Goal: Task Accomplishment & Management: Complete application form

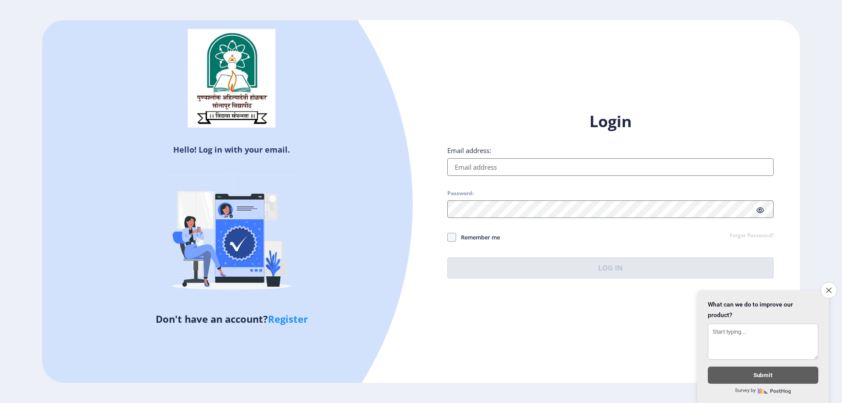
click at [503, 162] on input "Email address:" at bounding box center [610, 167] width 326 height 18
type input "[EMAIL_ADDRESS][DOMAIN_NAME]"
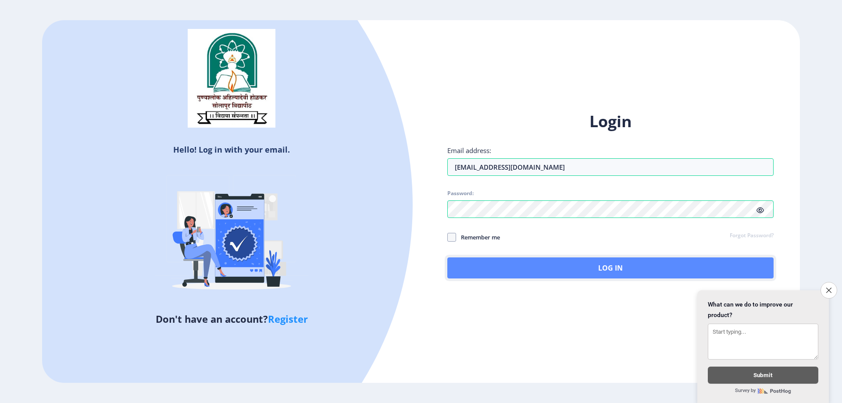
click at [635, 266] on button "Log In" at bounding box center [610, 267] width 326 height 21
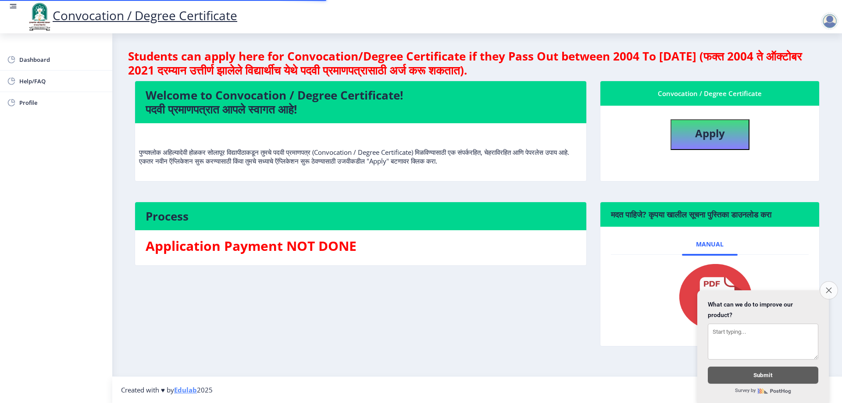
click at [829, 287] on icon "Close survey" at bounding box center [829, 290] width 6 height 6
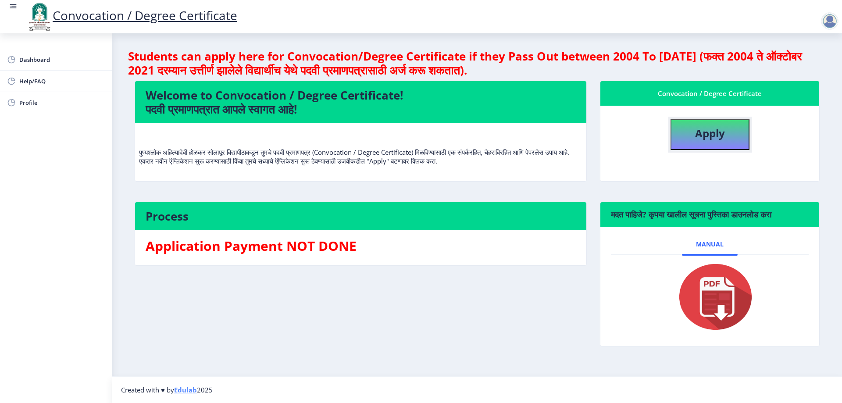
click at [705, 134] on b "Apply" at bounding box center [710, 133] width 30 height 14
select select
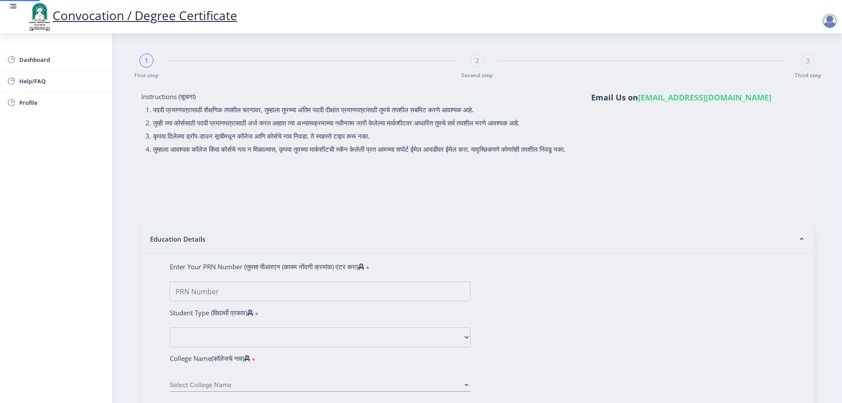
type input "[PERSON_NAME] [PERSON_NAME]"
type input "[PERSON_NAME]"
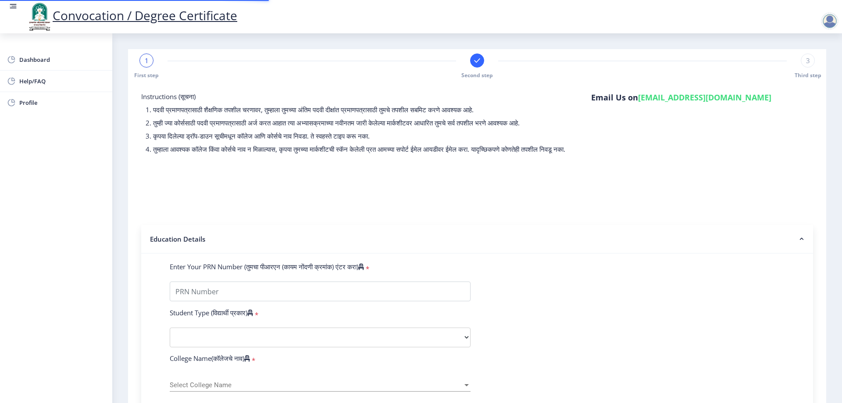
type input "2015032500202516"
select select "Regular"
select select "2021"
select select "October"
select select "Grade C"
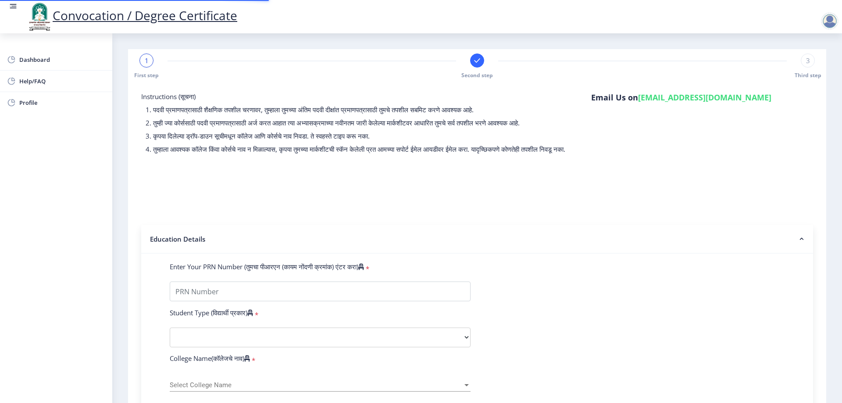
type input "343635"
type input "[PERSON_NAME] [PERSON_NAME]"
type input "[PERSON_NAME]"
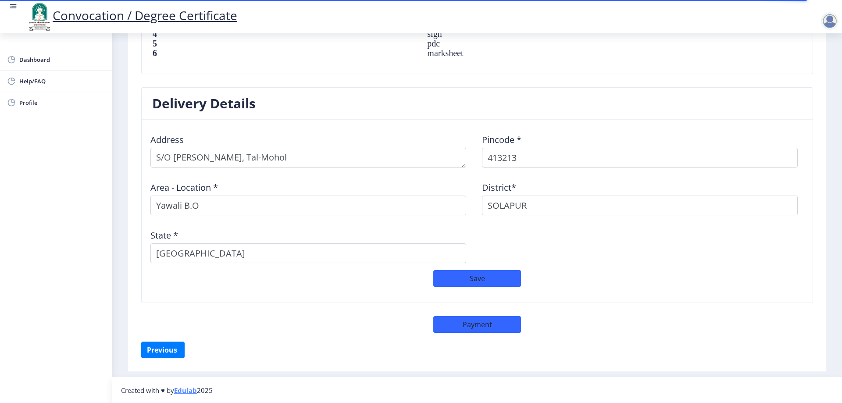
scroll to position [666, 0]
click at [162, 348] on button "Previous ‍" at bounding box center [162, 349] width 43 height 17
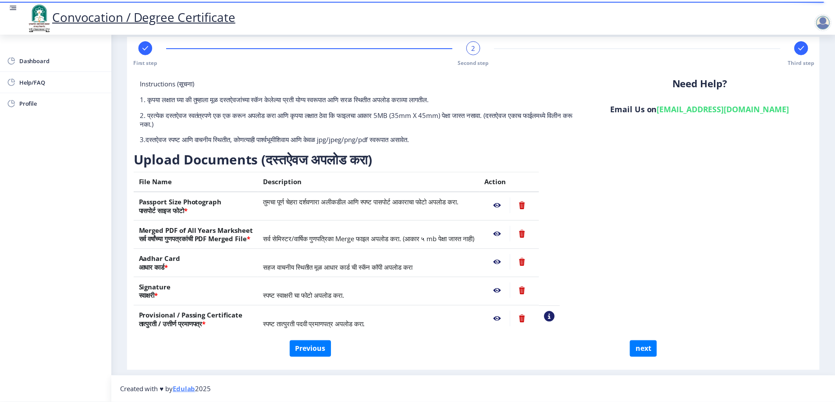
scroll to position [14, 0]
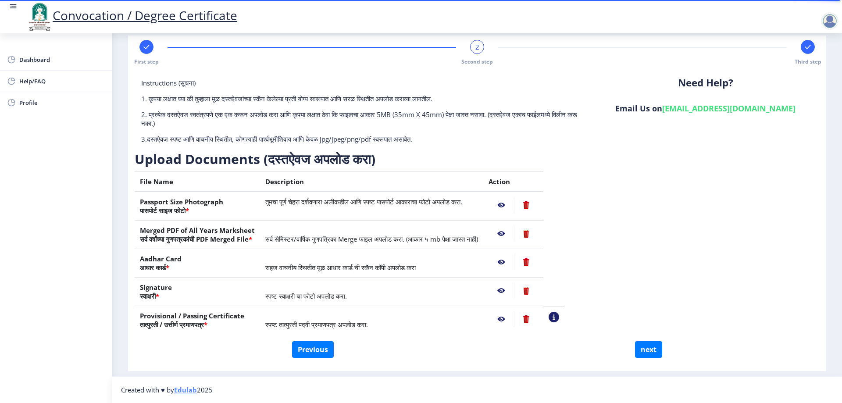
click at [514, 206] on nb-action at bounding box center [500, 205] width 25 height 16
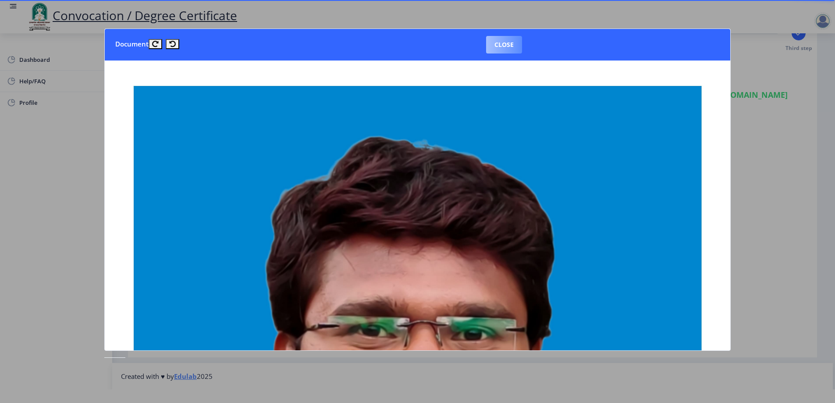
click at [506, 50] on button "Close" at bounding box center [504, 45] width 36 height 18
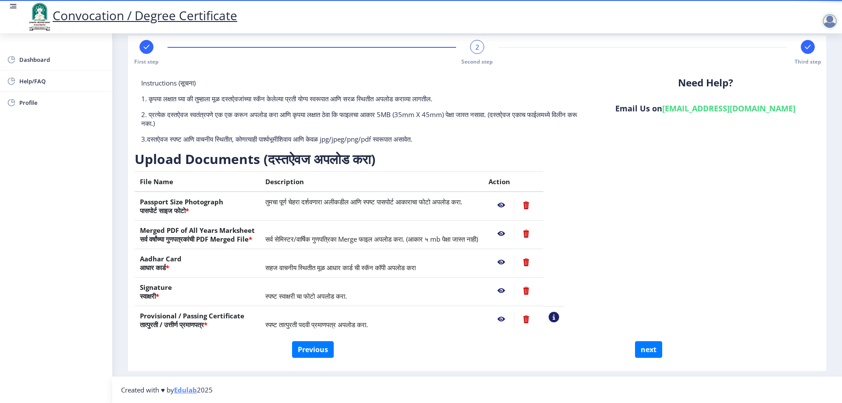
click at [538, 235] on nb-action at bounding box center [526, 234] width 24 height 16
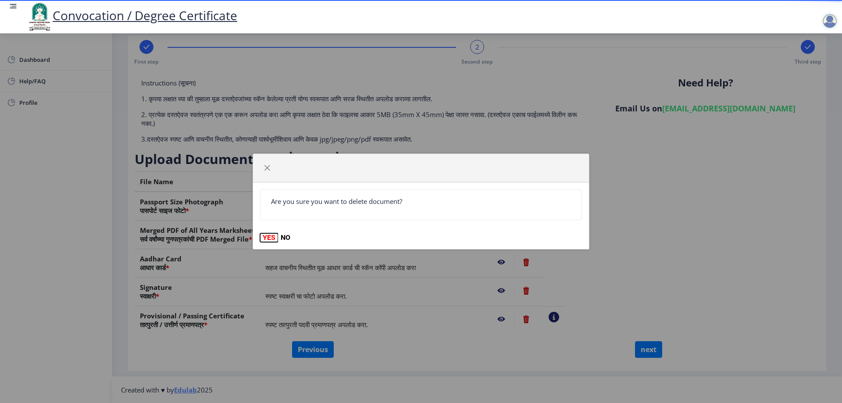
click at [270, 238] on button "YES" at bounding box center [269, 237] width 18 height 9
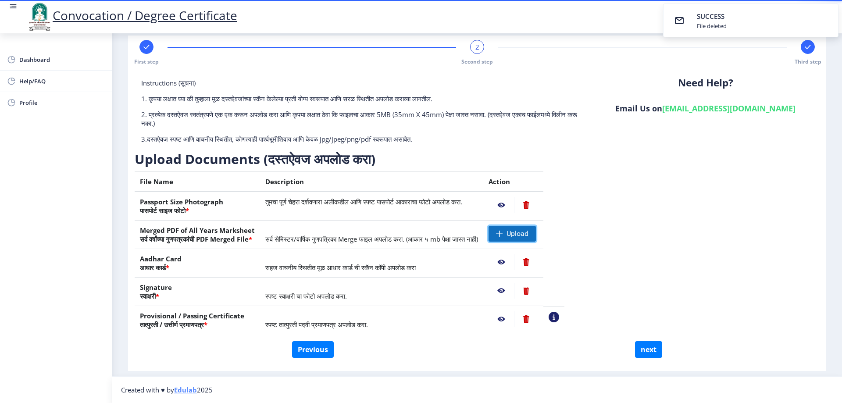
click at [528, 233] on span "Upload" at bounding box center [517, 233] width 22 height 9
click at [643, 255] on div "Instructions (सूचना) 1. कृपया लक्षात घ्या की तुम्हाला मूळ दस्तऐवजांच्या स्कॅन क…" at bounding box center [477, 209] width 685 height 263
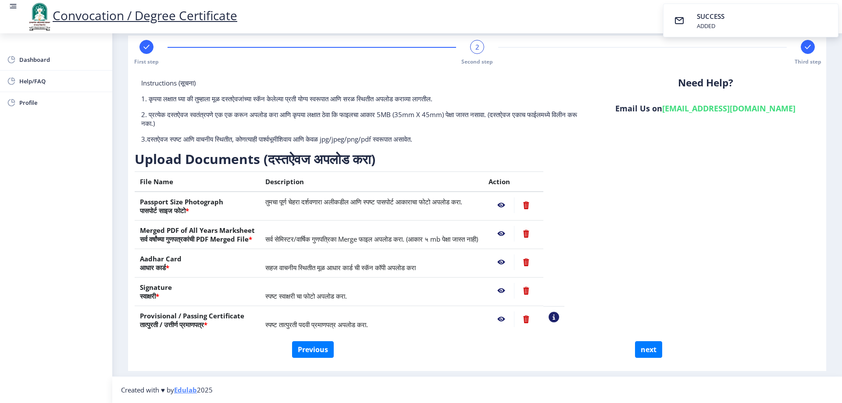
click at [514, 233] on nb-action at bounding box center [500, 234] width 25 height 16
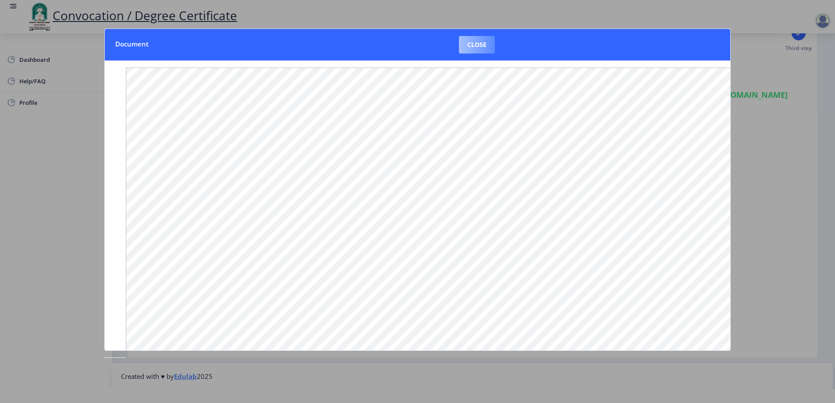
click at [490, 44] on button "Close" at bounding box center [477, 45] width 36 height 18
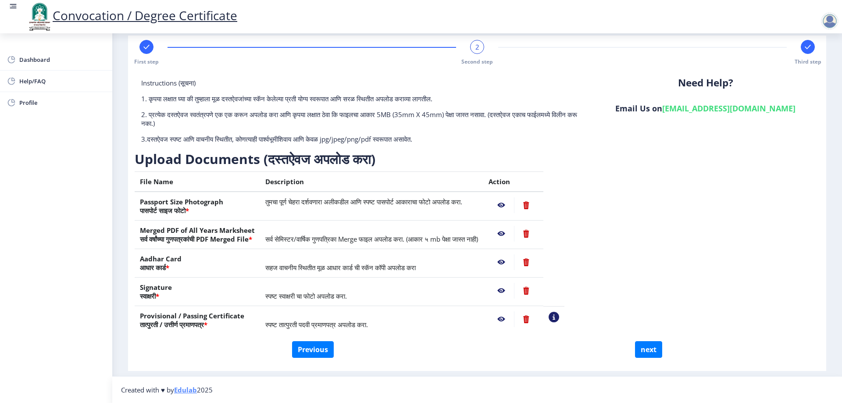
click at [514, 318] on nb-action at bounding box center [500, 319] width 25 height 16
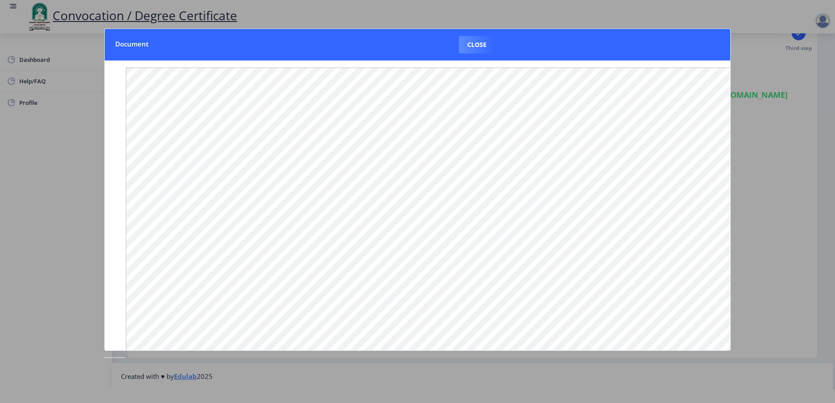
click at [762, 70] on div at bounding box center [417, 201] width 835 height 403
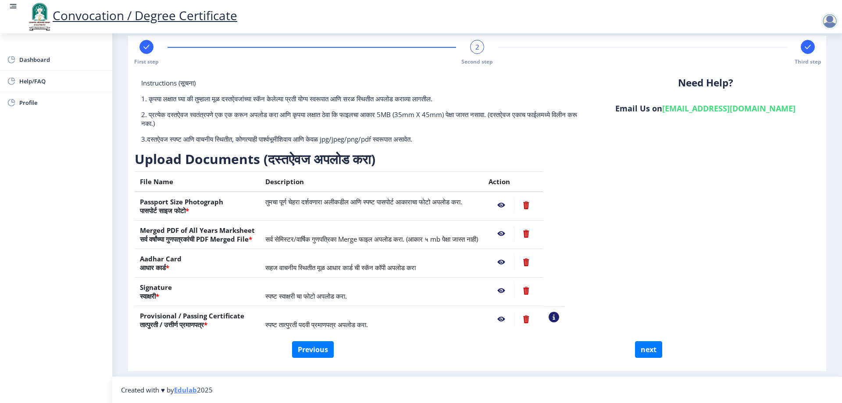
click at [514, 233] on nb-action at bounding box center [500, 234] width 25 height 16
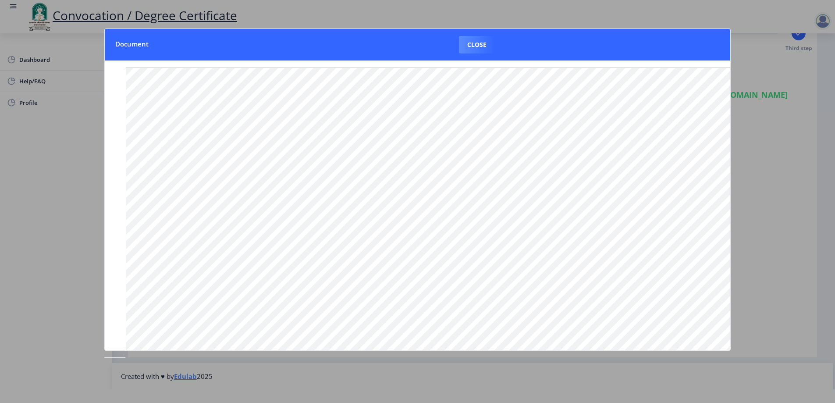
click at [780, 147] on div at bounding box center [417, 201] width 835 height 403
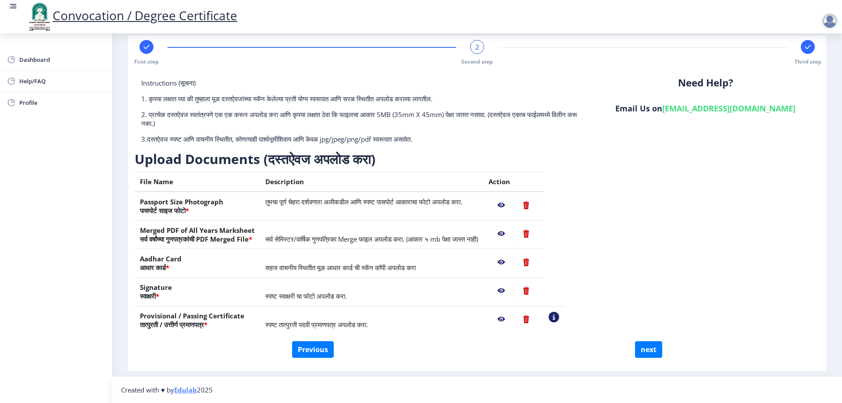
click at [514, 318] on nb-action at bounding box center [500, 319] width 25 height 16
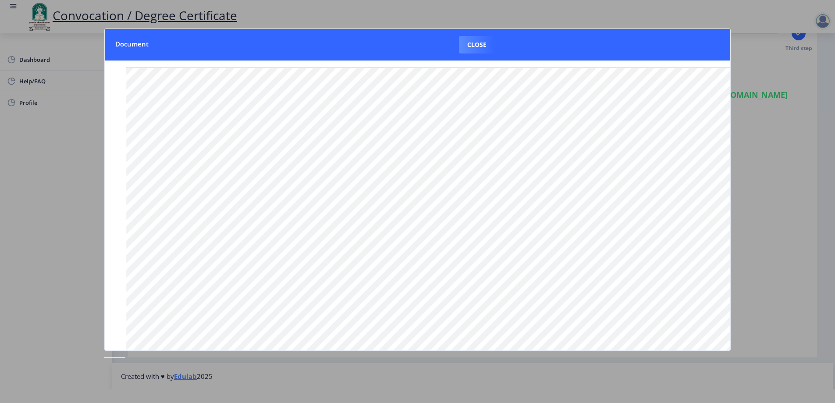
click at [755, 239] on div at bounding box center [417, 201] width 835 height 403
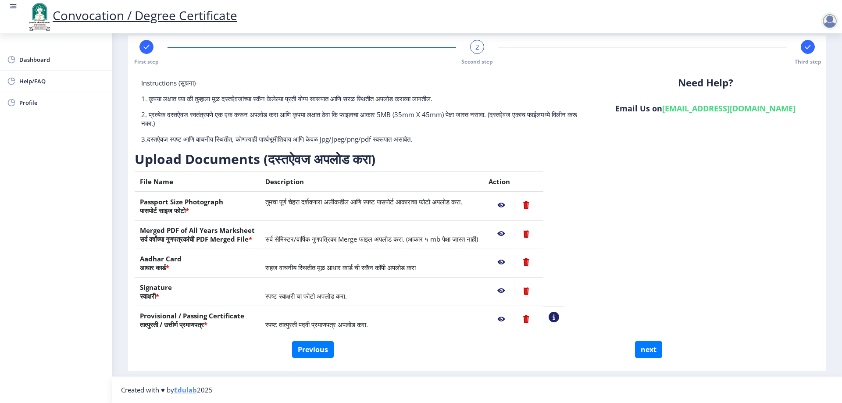
click at [538, 236] on nb-action at bounding box center [526, 234] width 24 height 16
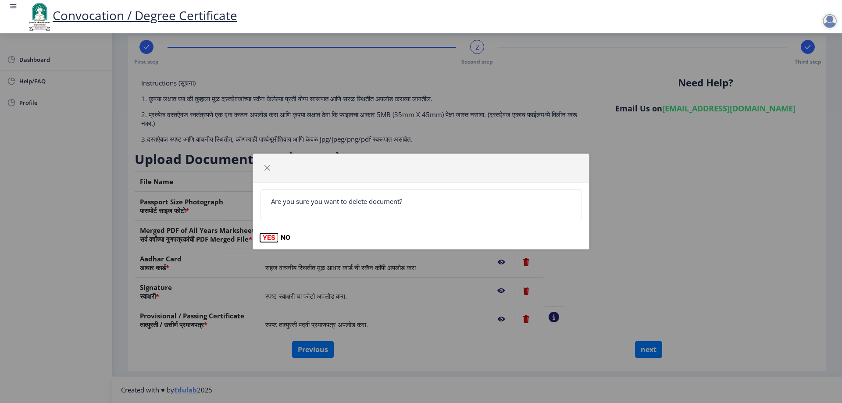
click at [267, 238] on button "YES" at bounding box center [269, 237] width 18 height 9
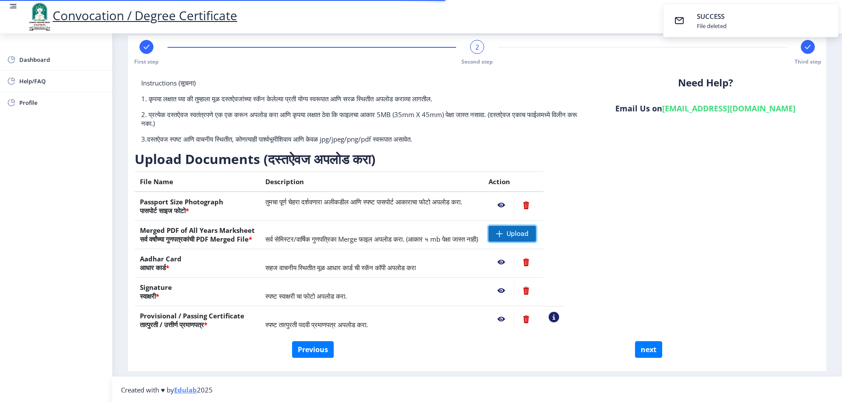
click at [528, 236] on span "Upload" at bounding box center [517, 233] width 22 height 9
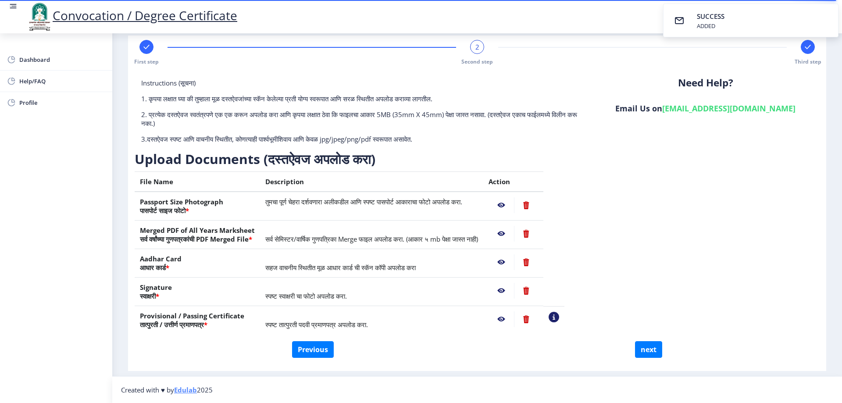
click at [514, 232] on nb-action at bounding box center [500, 234] width 25 height 16
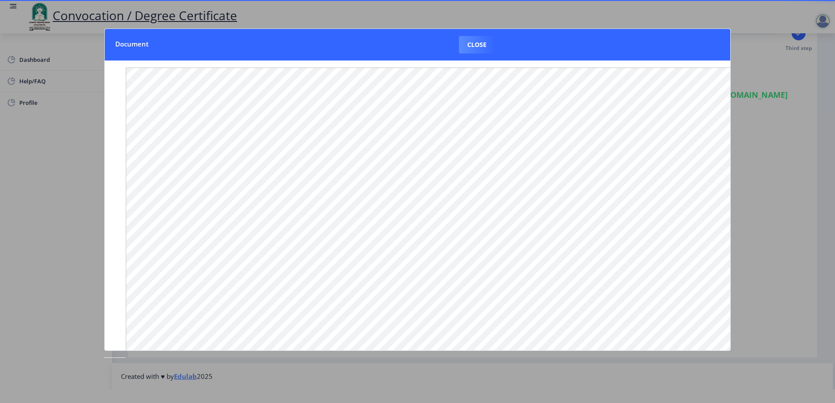
click at [760, 239] on div at bounding box center [417, 201] width 835 height 403
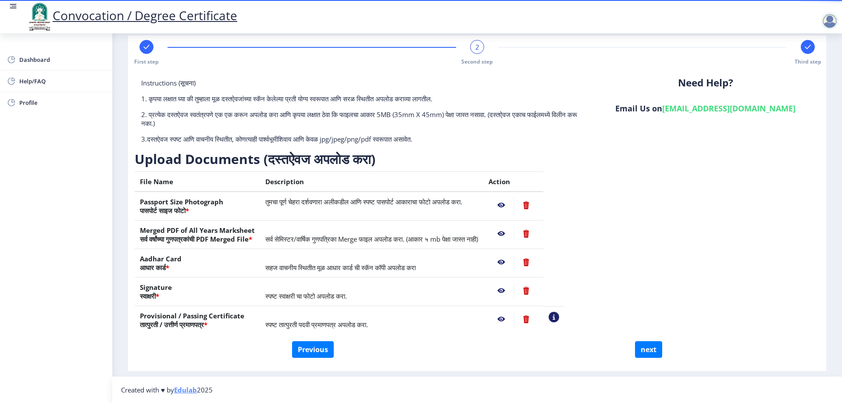
click at [538, 317] on nb-action at bounding box center [526, 319] width 24 height 16
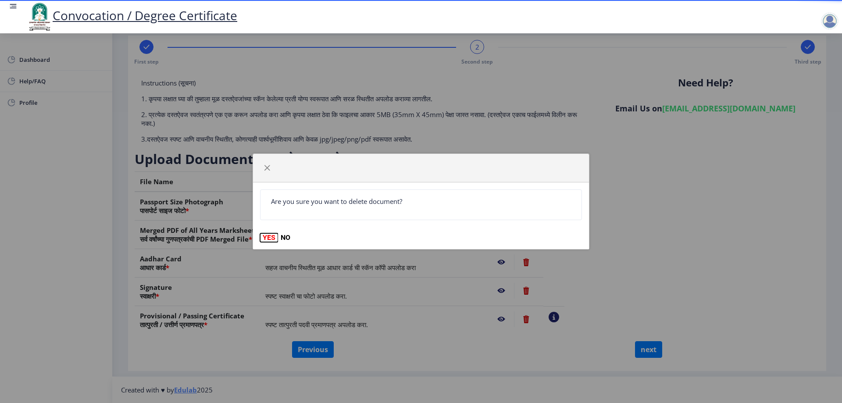
click at [271, 237] on button "YES" at bounding box center [269, 237] width 18 height 9
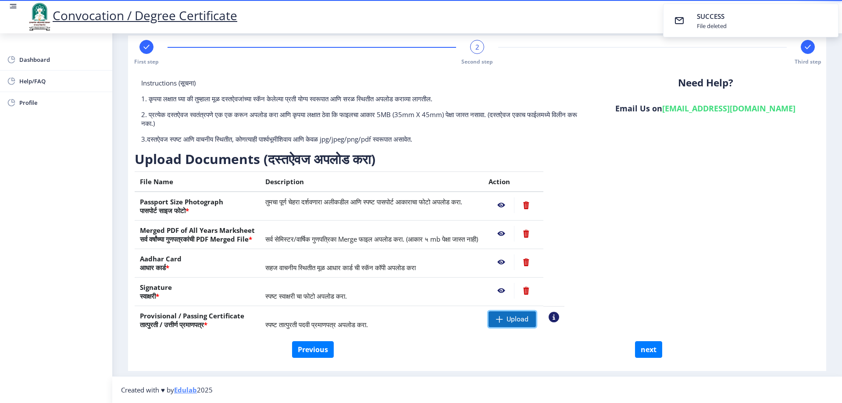
click at [528, 319] on span "Upload" at bounding box center [517, 319] width 22 height 9
click at [514, 319] on nb-action at bounding box center [500, 319] width 25 height 16
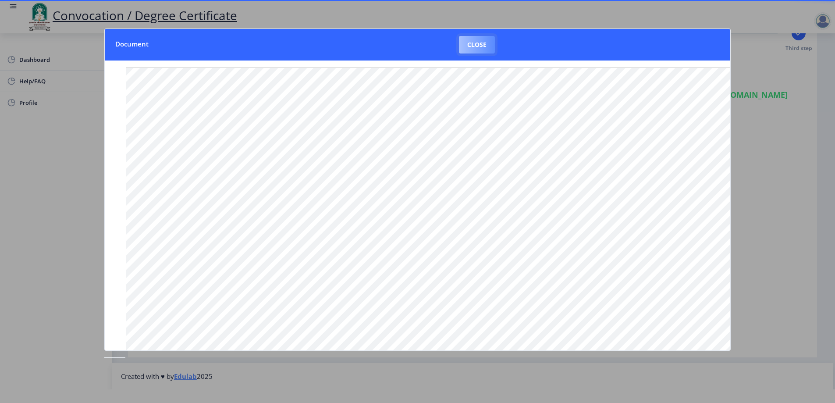
click at [484, 44] on button "Close" at bounding box center [477, 45] width 36 height 18
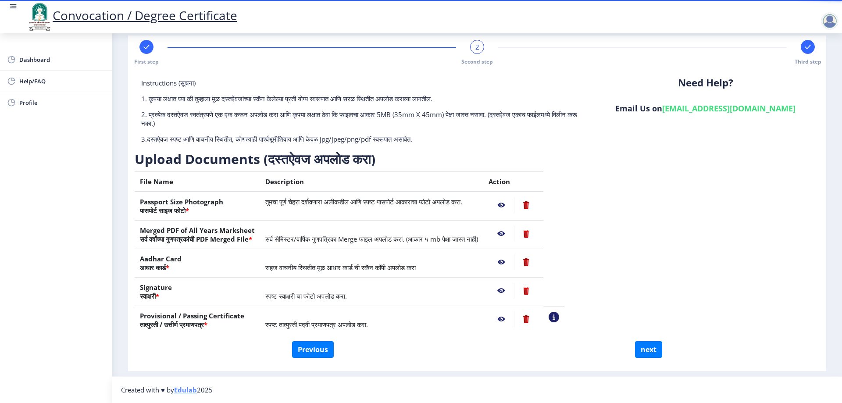
click at [514, 321] on nb-action at bounding box center [500, 319] width 25 height 16
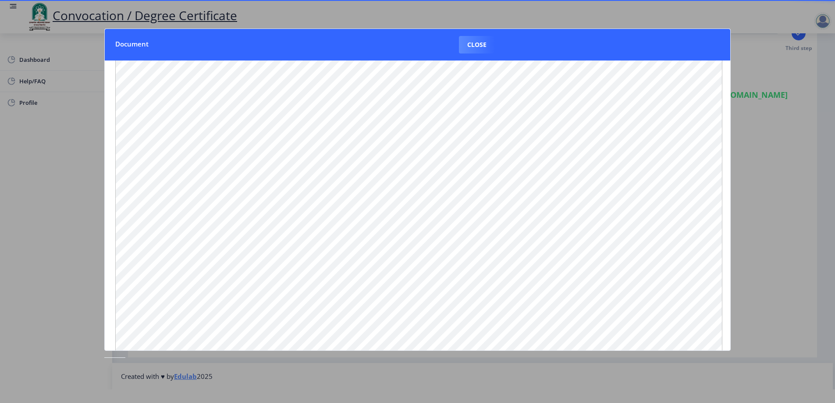
scroll to position [0, 11]
click at [480, 37] on button "Close" at bounding box center [477, 45] width 36 height 18
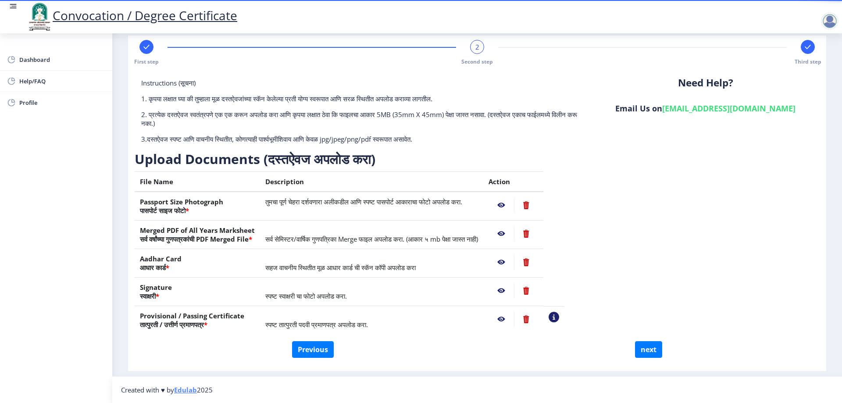
click at [514, 321] on nb-action at bounding box center [500, 319] width 25 height 16
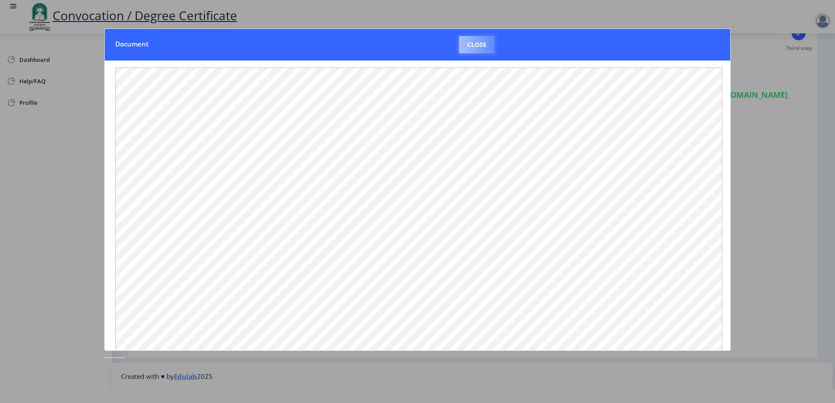
click at [466, 38] on button "Close" at bounding box center [477, 45] width 36 height 18
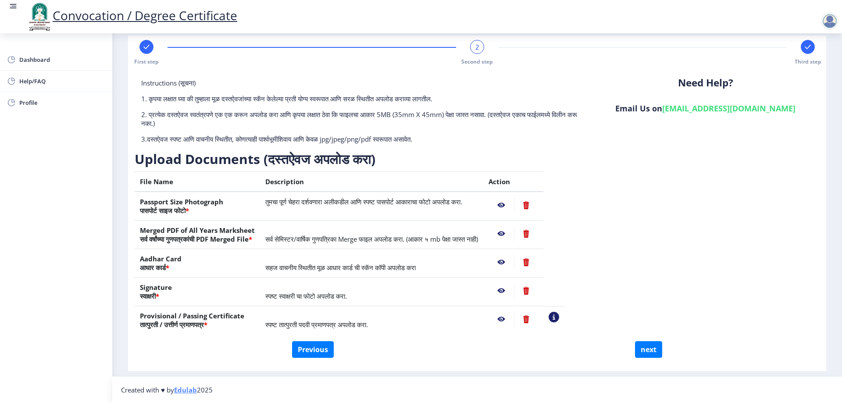
click at [538, 321] on nb-action at bounding box center [526, 319] width 24 height 16
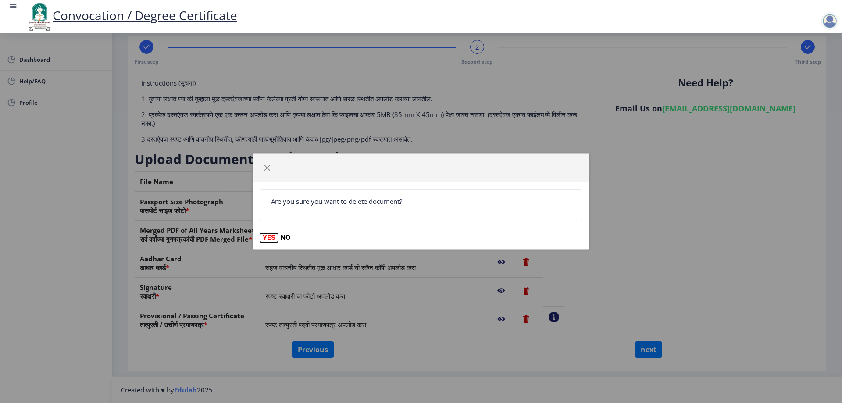
click at [270, 237] on button "YES" at bounding box center [269, 237] width 18 height 9
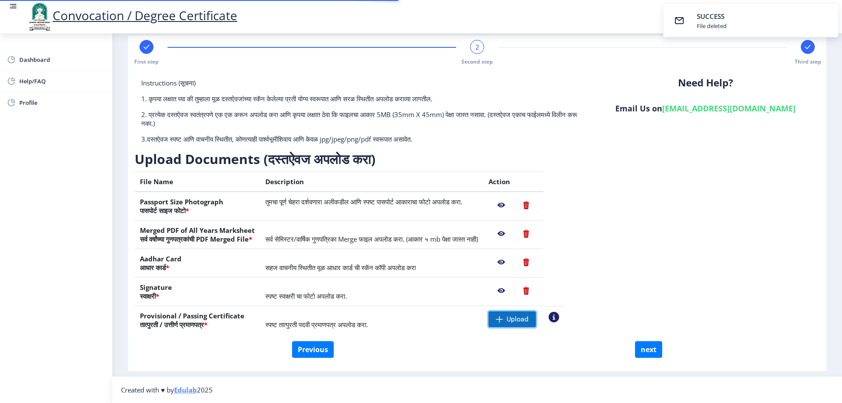
click at [528, 318] on span "Upload" at bounding box center [517, 319] width 22 height 9
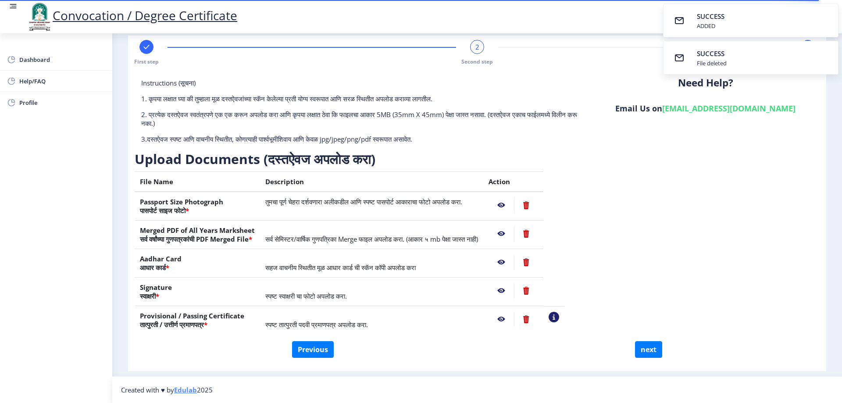
click at [514, 321] on nb-action at bounding box center [500, 319] width 25 height 16
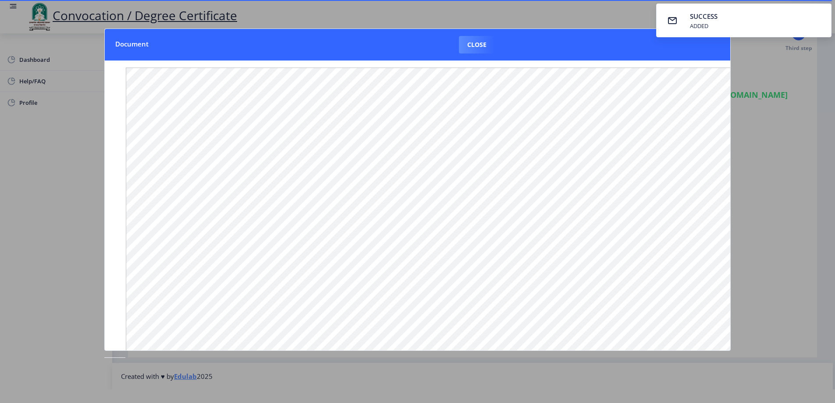
click at [787, 239] on div at bounding box center [417, 201] width 835 height 403
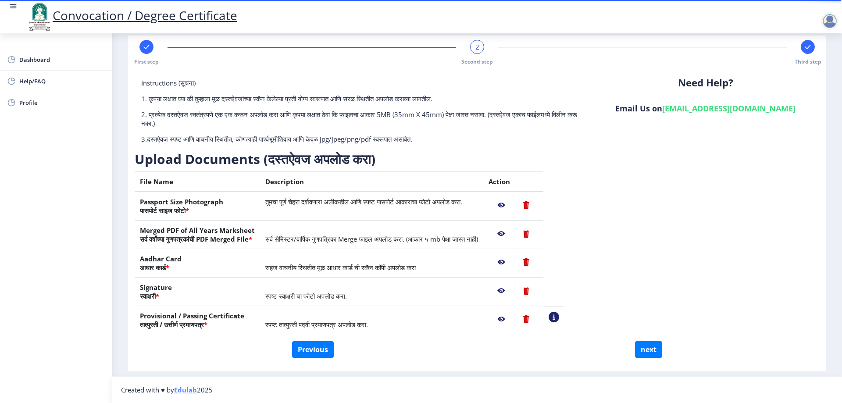
click at [538, 319] on nb-action at bounding box center [526, 319] width 24 height 16
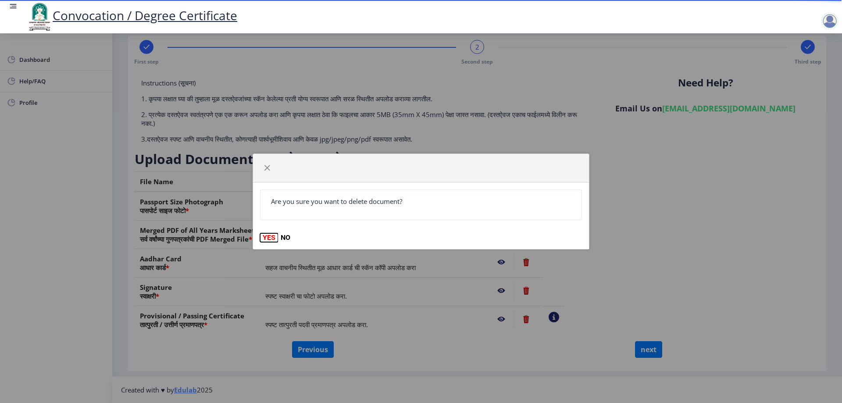
click at [275, 237] on button "YES" at bounding box center [269, 237] width 18 height 9
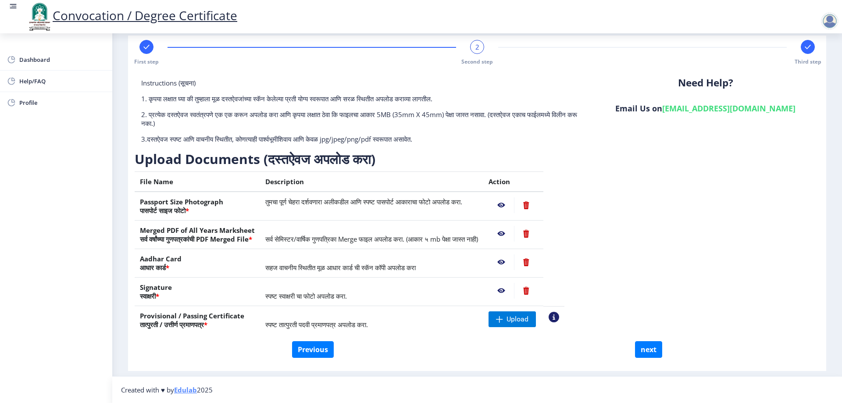
click at [514, 231] on nb-action at bounding box center [500, 234] width 25 height 16
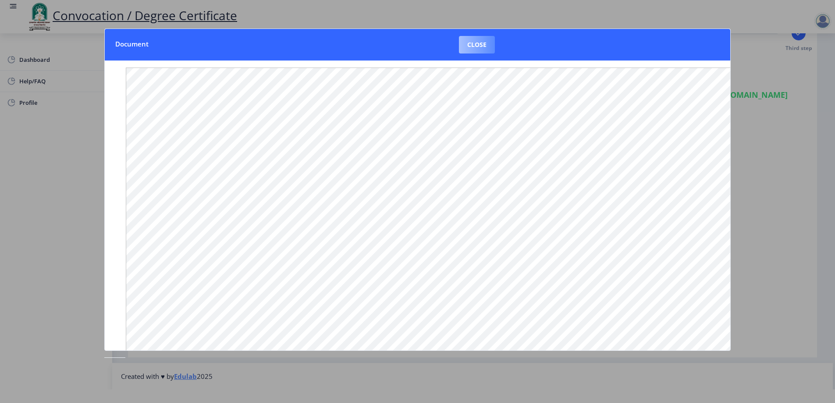
click at [484, 46] on button "Close" at bounding box center [477, 45] width 36 height 18
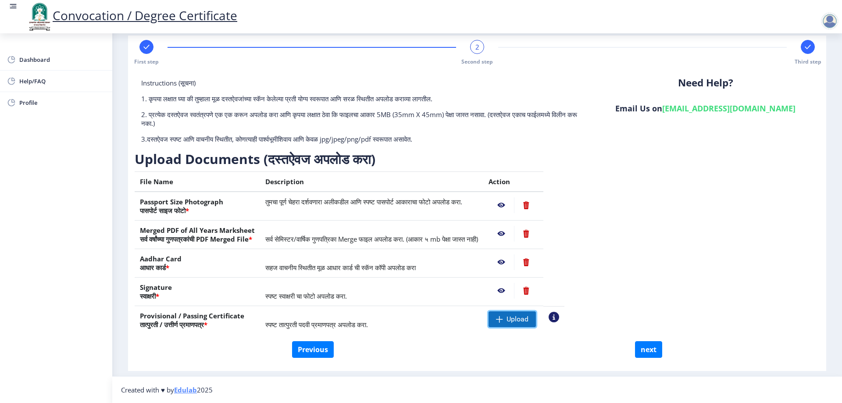
click at [503, 316] on span at bounding box center [499, 319] width 7 height 7
click at [514, 317] on nb-action at bounding box center [500, 319] width 25 height 16
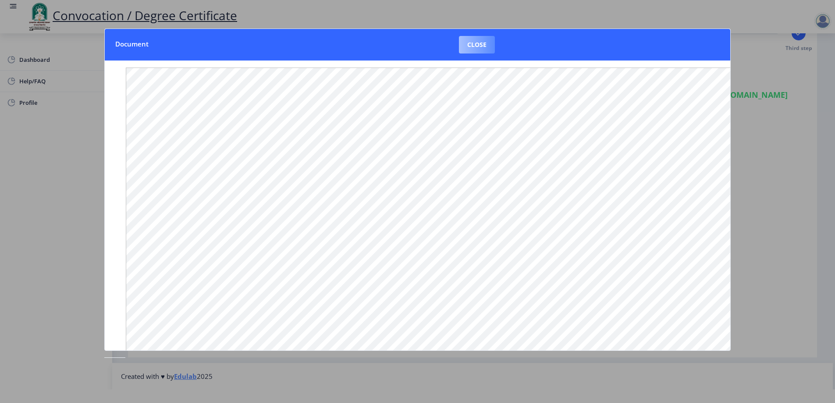
click at [489, 46] on button "Close" at bounding box center [477, 45] width 36 height 18
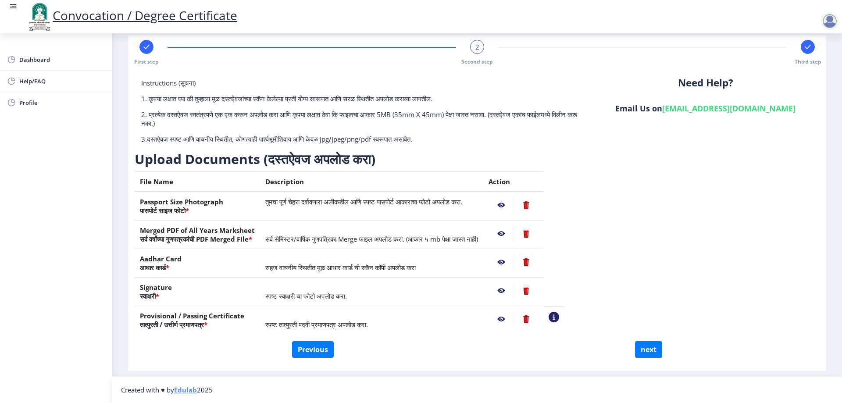
click at [514, 235] on nb-action at bounding box center [500, 234] width 25 height 16
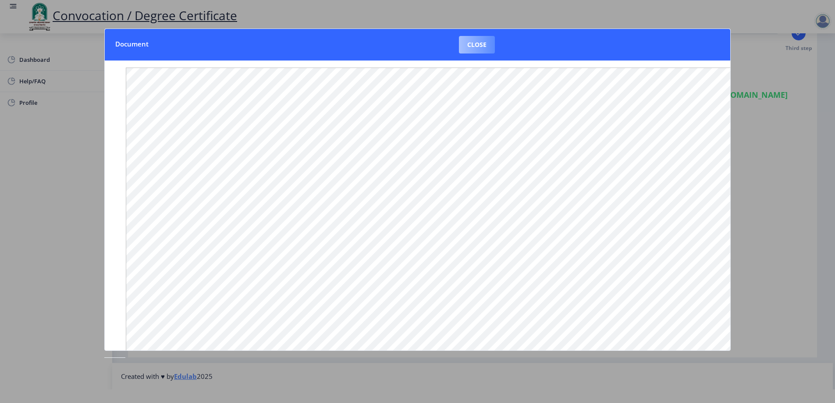
click at [479, 45] on button "Close" at bounding box center [477, 45] width 36 height 18
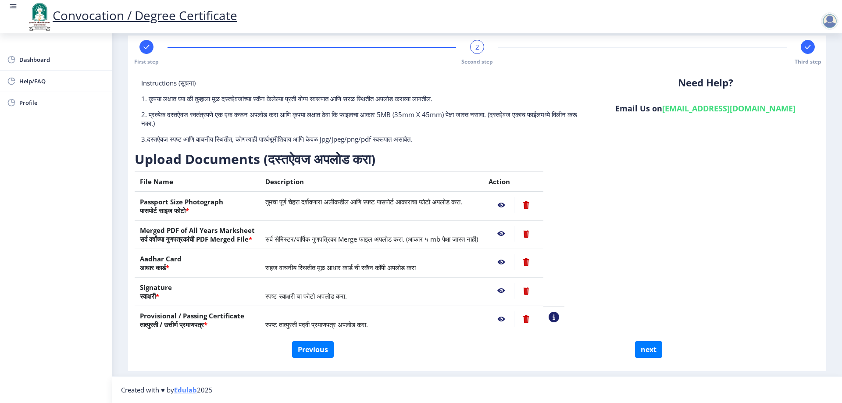
click at [514, 264] on nb-action at bounding box center [500, 262] width 25 height 16
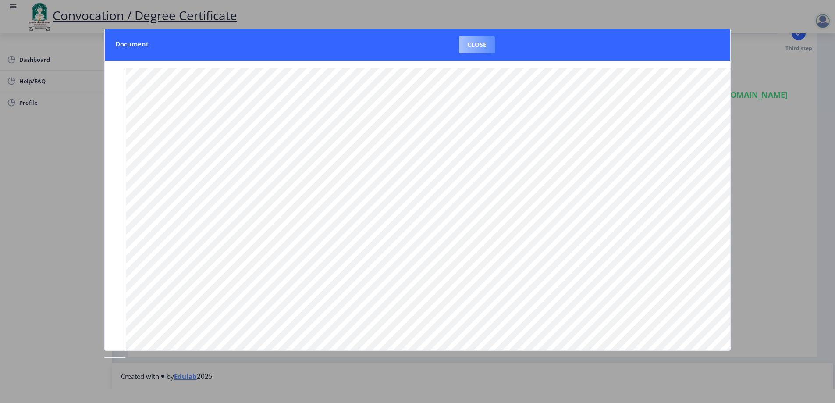
click at [477, 45] on button "Close" at bounding box center [477, 45] width 36 height 18
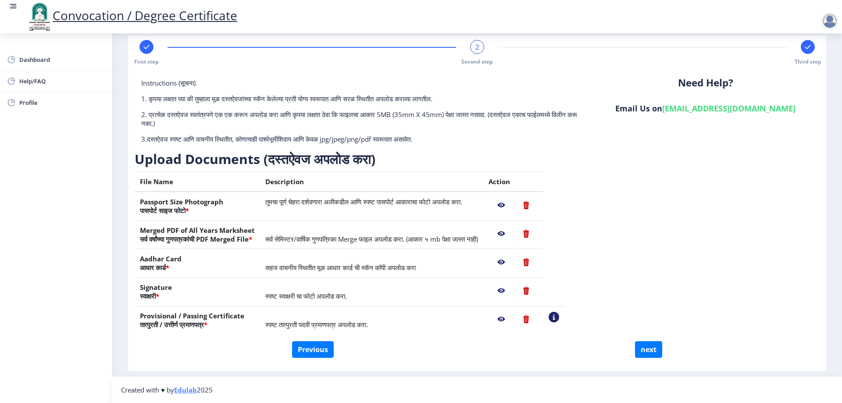
click at [514, 317] on nb-action at bounding box center [500, 319] width 25 height 16
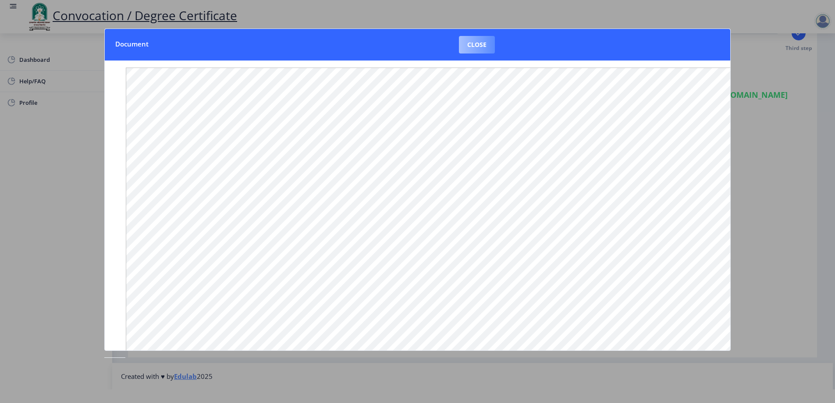
click at [492, 43] on button "Close" at bounding box center [477, 45] width 36 height 18
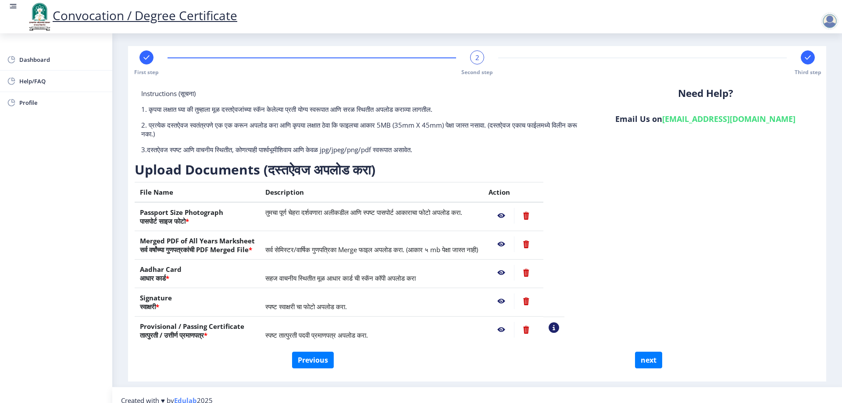
scroll to position [0, 0]
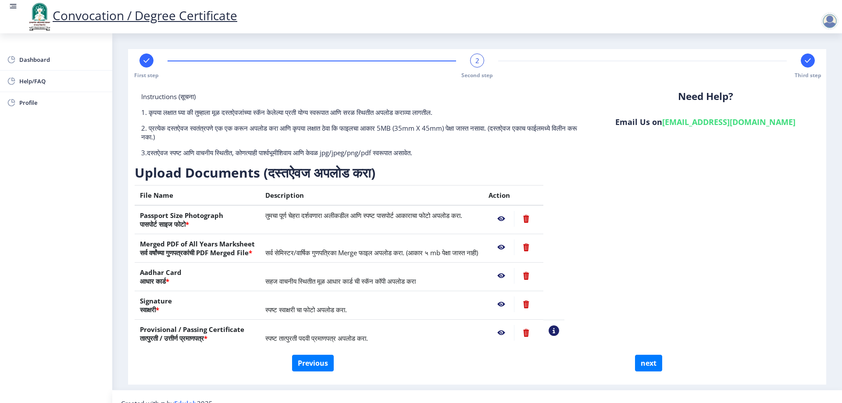
click at [514, 306] on nb-action at bounding box center [500, 304] width 25 height 16
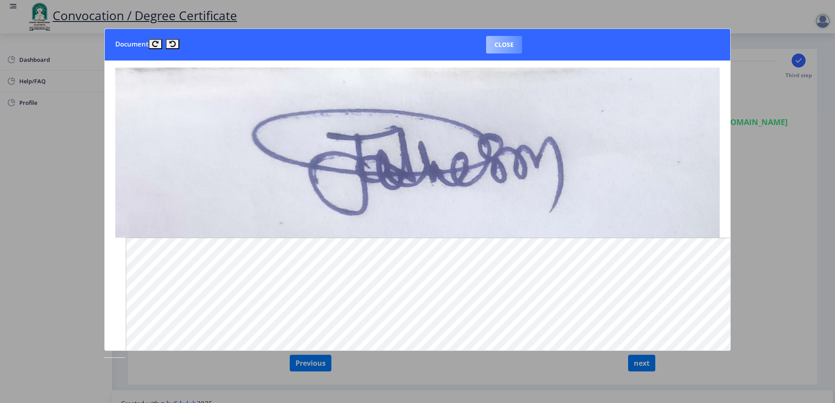
click at [510, 47] on button "Close" at bounding box center [504, 45] width 36 height 18
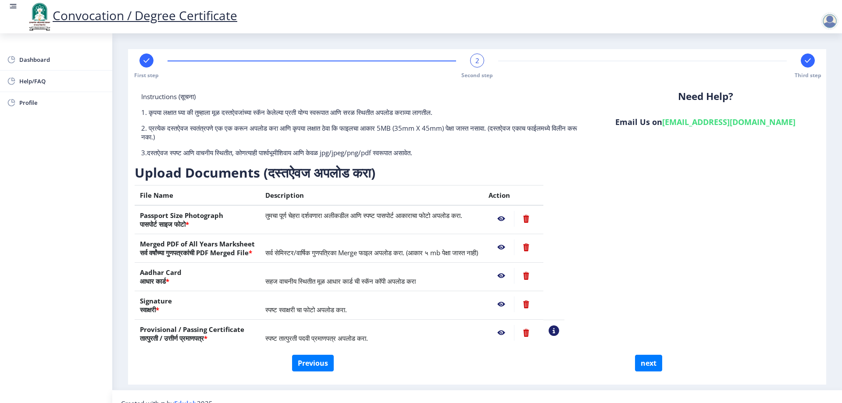
click at [514, 304] on nb-action at bounding box center [500, 304] width 25 height 16
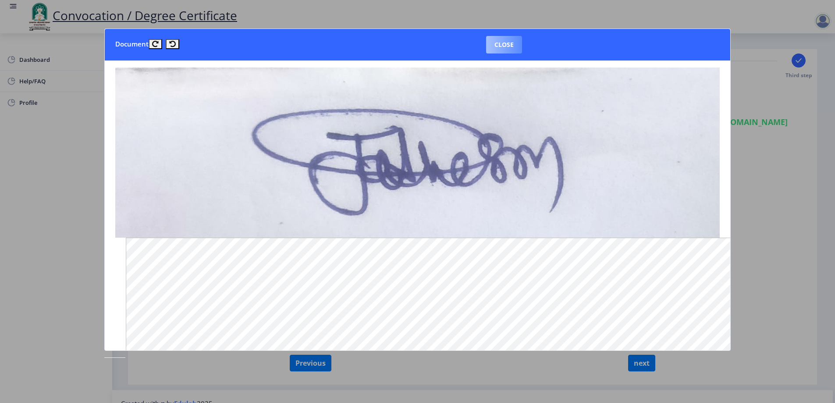
click at [506, 38] on button "Close" at bounding box center [504, 45] width 36 height 18
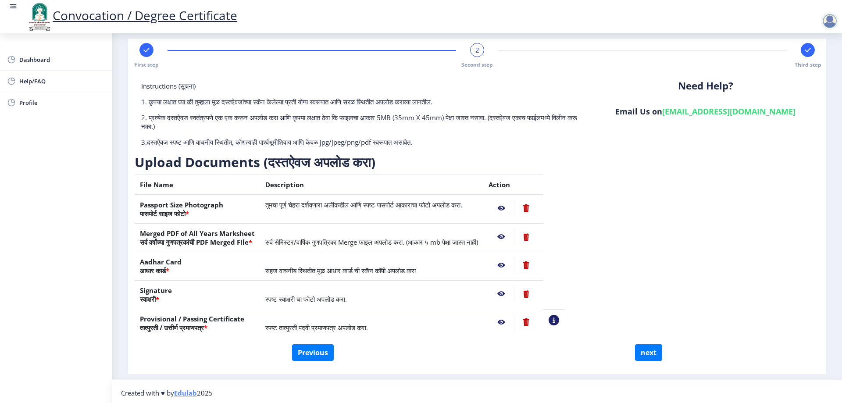
scroll to position [14, 0]
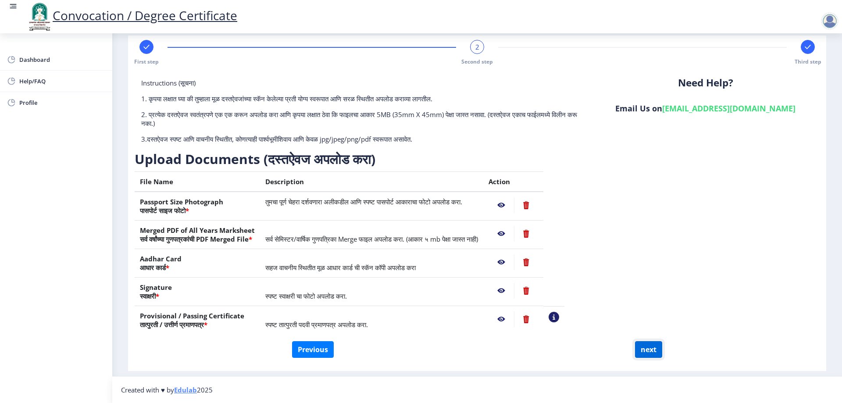
click at [645, 348] on button "next" at bounding box center [648, 349] width 27 height 17
select select
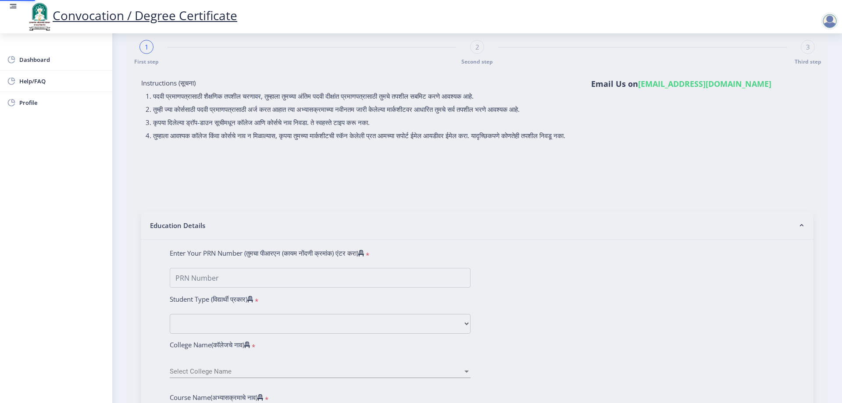
scroll to position [0, 0]
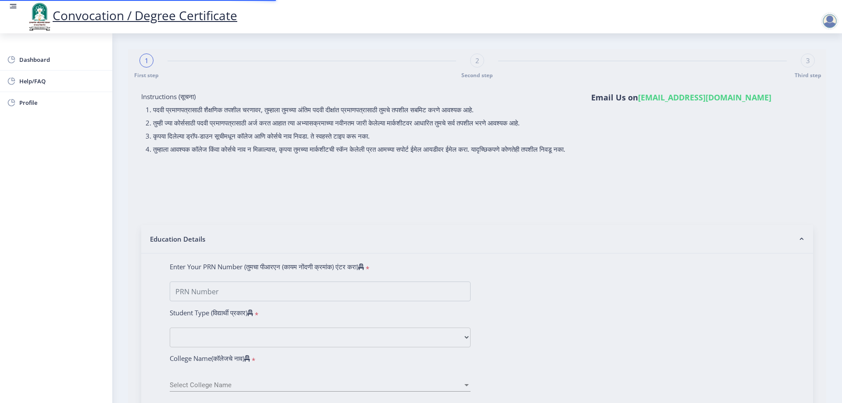
select select
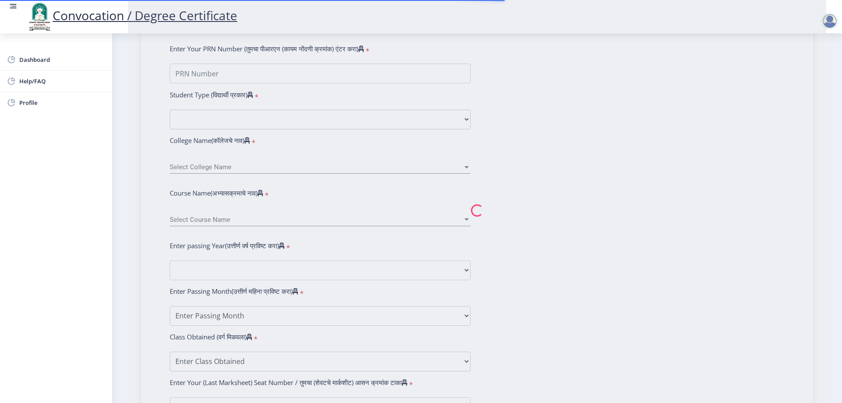
scroll to position [219, 0]
type input "[PERSON_NAME] [PERSON_NAME]"
type input "[PERSON_NAME]"
select select
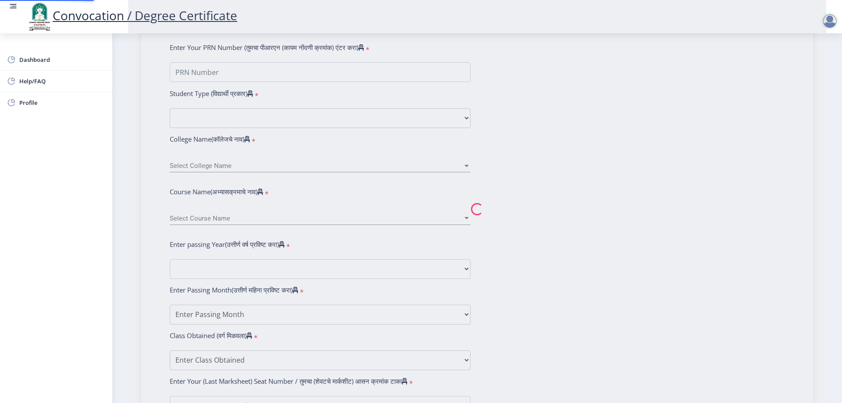
type input "[PERSON_NAME] [PERSON_NAME]"
type input "[PERSON_NAME]"
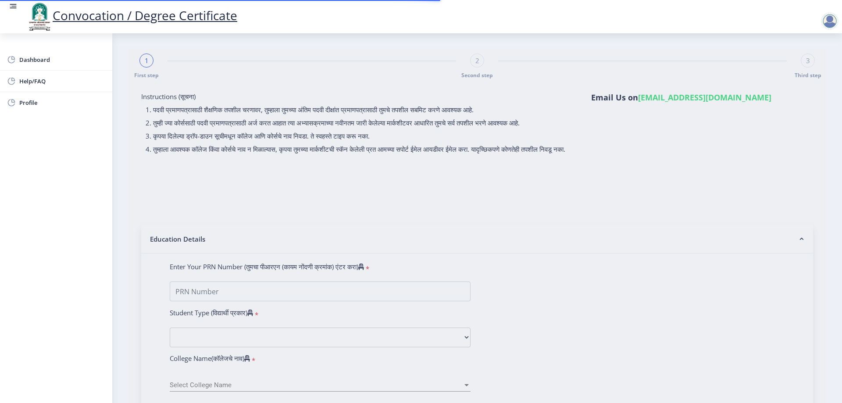
type input "2015032500202516"
select select "Regular"
select select "2021"
select select "October"
select select "Grade C"
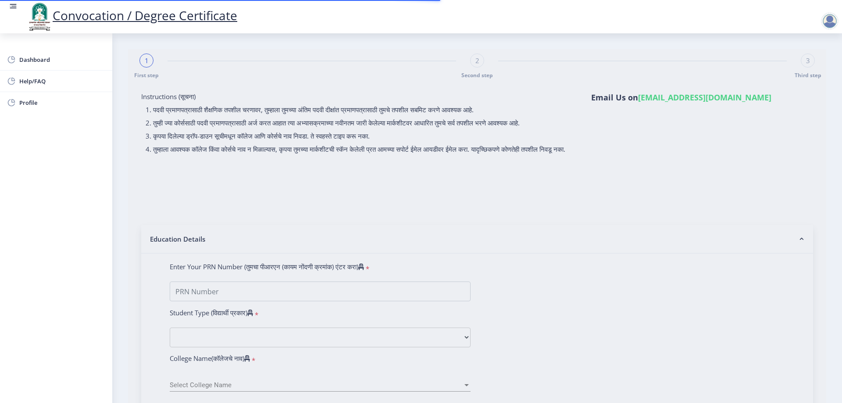
type input "343635"
type input "[PERSON_NAME] [PERSON_NAME]"
type input "[PERSON_NAME]"
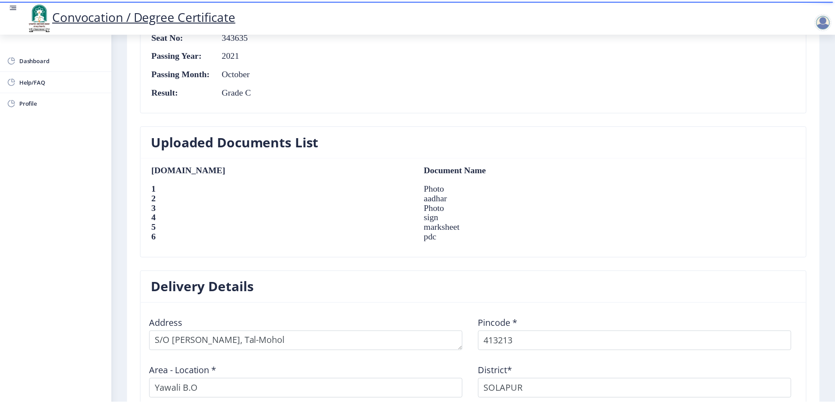
scroll to position [666, 0]
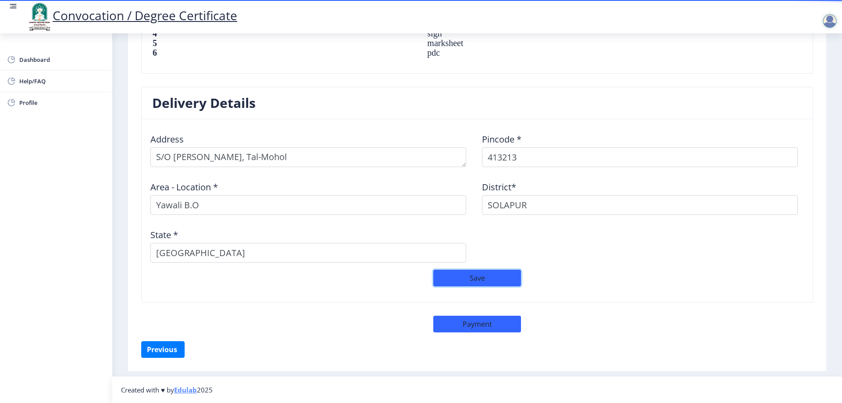
click at [482, 271] on button "Save" at bounding box center [477, 278] width 88 height 17
click at [537, 101] on nb-card-header "Delivery Details" at bounding box center [477, 103] width 671 height 32
click at [481, 329] on button "Payment" at bounding box center [477, 324] width 88 height 17
select select "sealed"
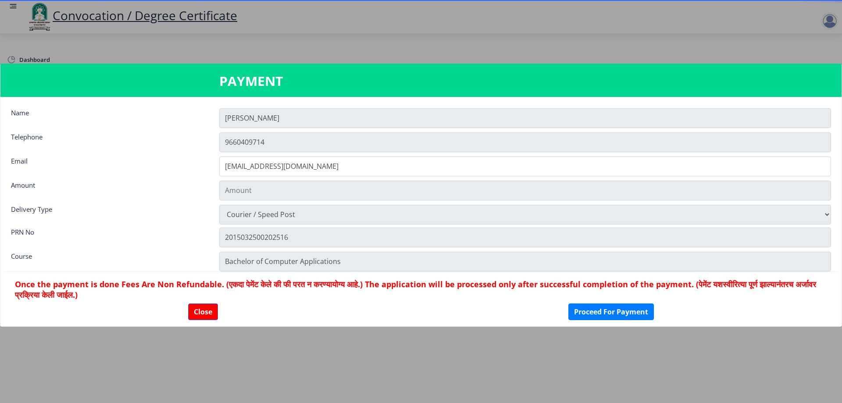
scroll to position [665, 0]
type input "1885"
click at [205, 310] on button "Close" at bounding box center [201, 311] width 30 height 17
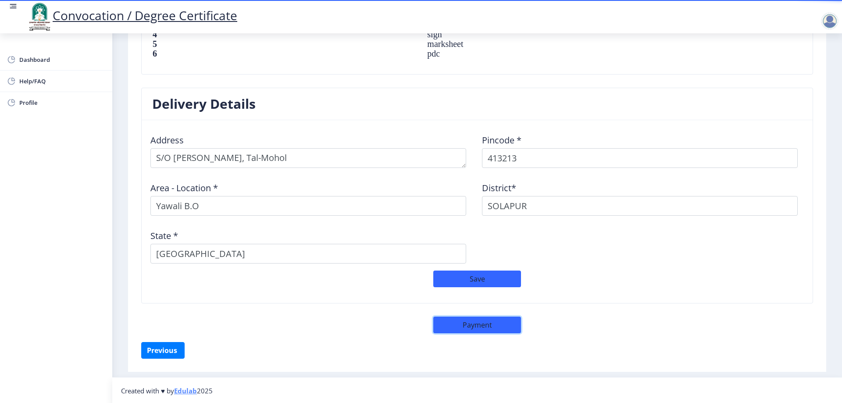
click at [471, 321] on button "Payment" at bounding box center [477, 325] width 88 height 17
select select "sealed"
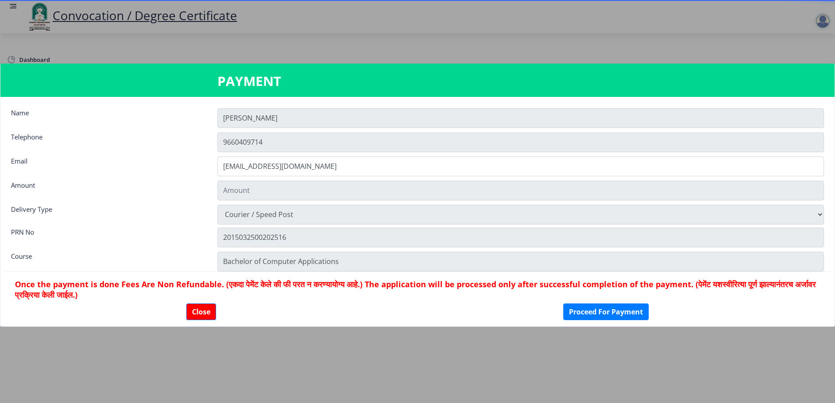
type input "1885"
click at [194, 307] on button "Close" at bounding box center [201, 311] width 30 height 17
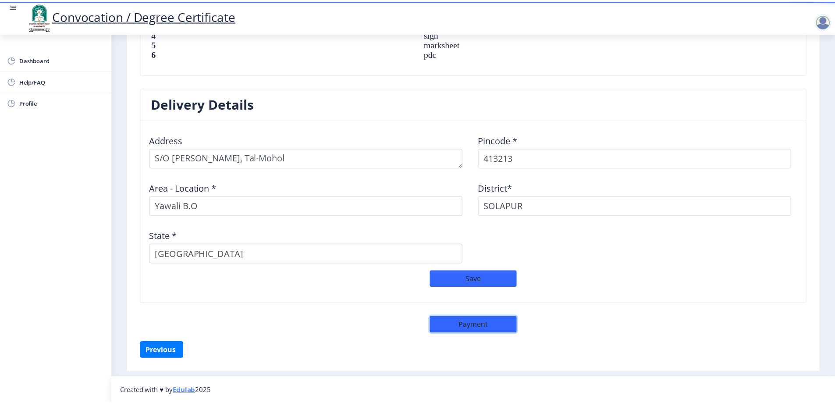
scroll to position [666, 0]
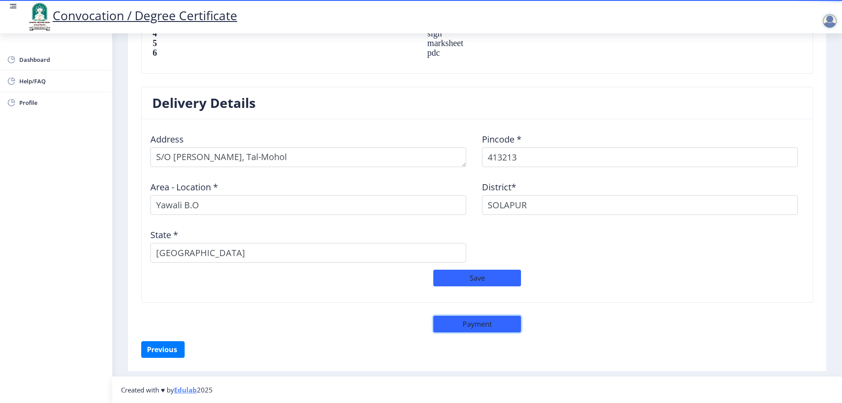
click at [497, 329] on button "Payment" at bounding box center [477, 324] width 88 height 17
select select "sealed"
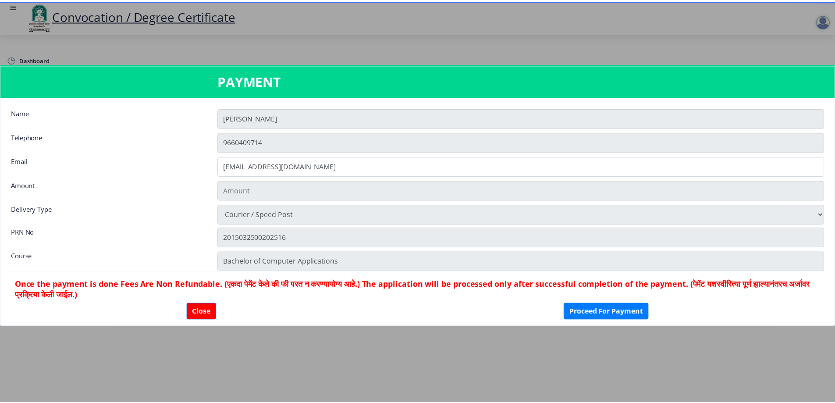
scroll to position [665, 0]
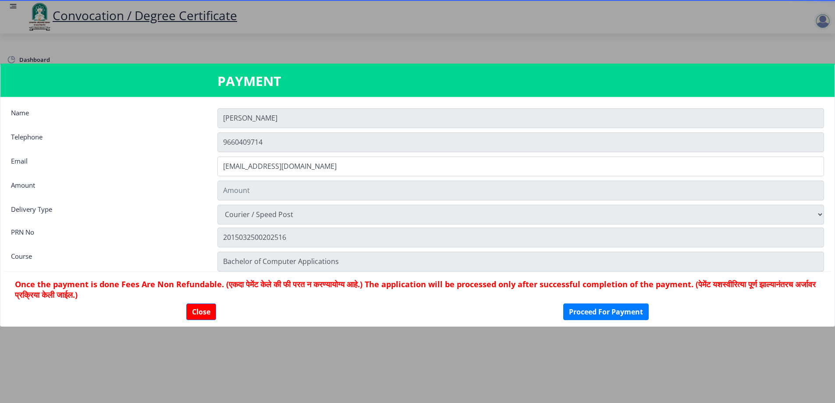
type input "1885"
click at [210, 310] on button "Close" at bounding box center [201, 311] width 30 height 17
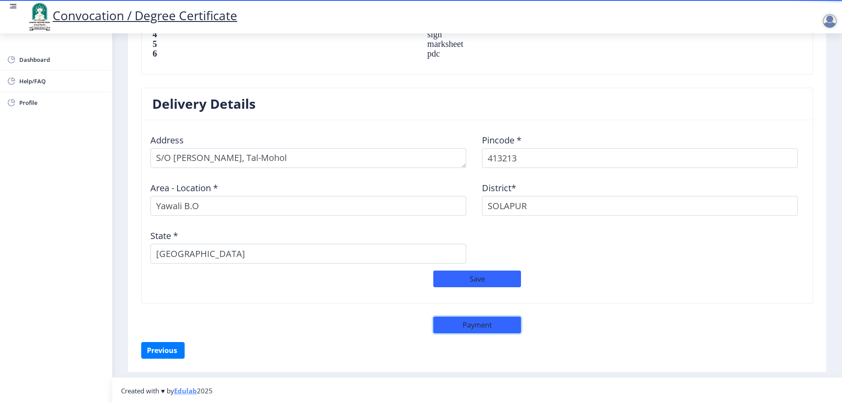
click at [494, 329] on button "Payment" at bounding box center [477, 325] width 88 height 17
select select "sealed"
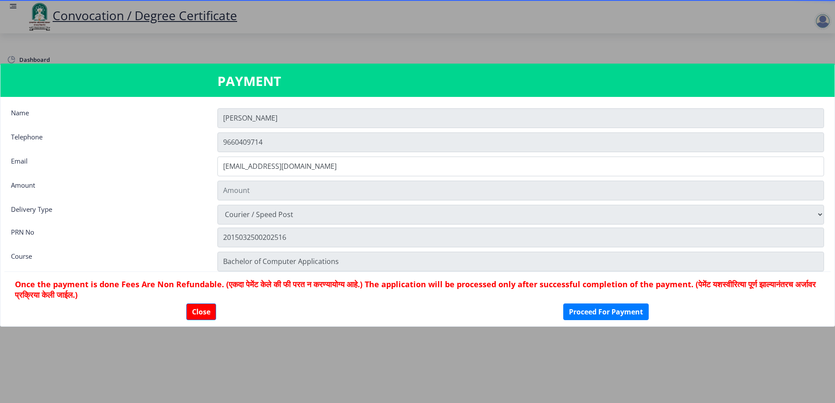
type input "1885"
click at [605, 316] on button "Proceed For Payment" at bounding box center [605, 311] width 85 height 17
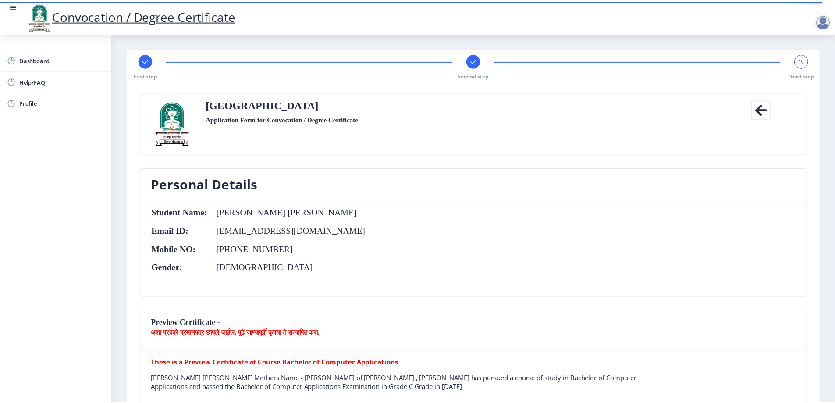
scroll to position [678, 0]
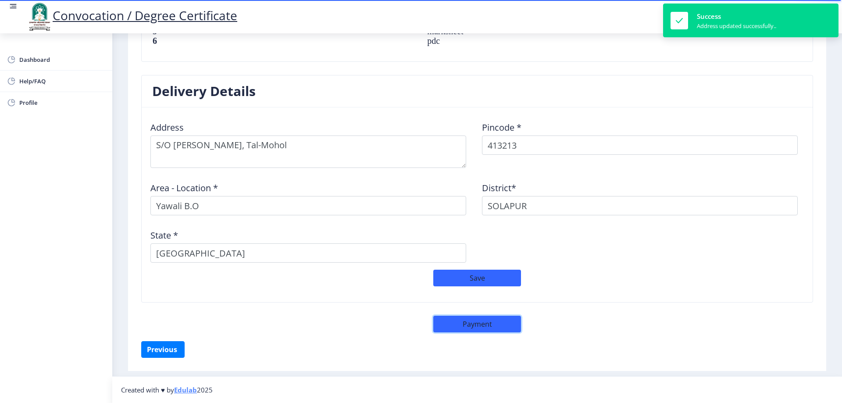
click at [480, 326] on button "Payment" at bounding box center [477, 324] width 88 height 17
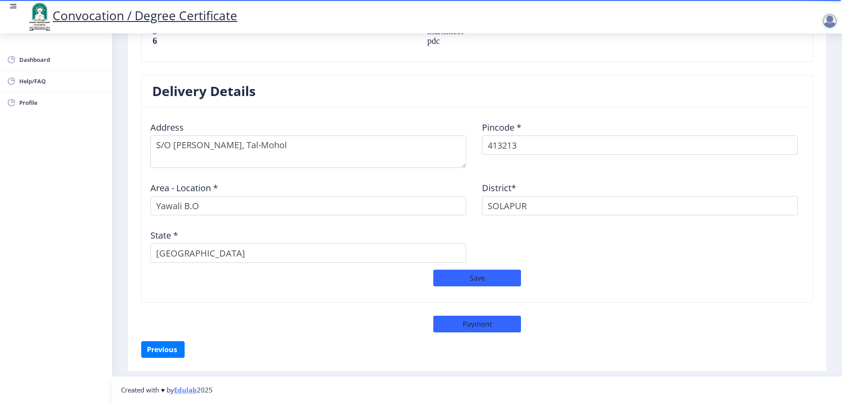
select select "sealed"
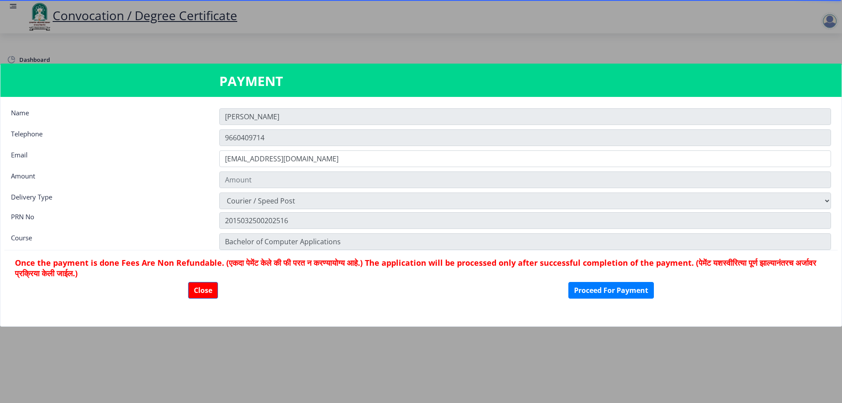
scroll to position [677, 0]
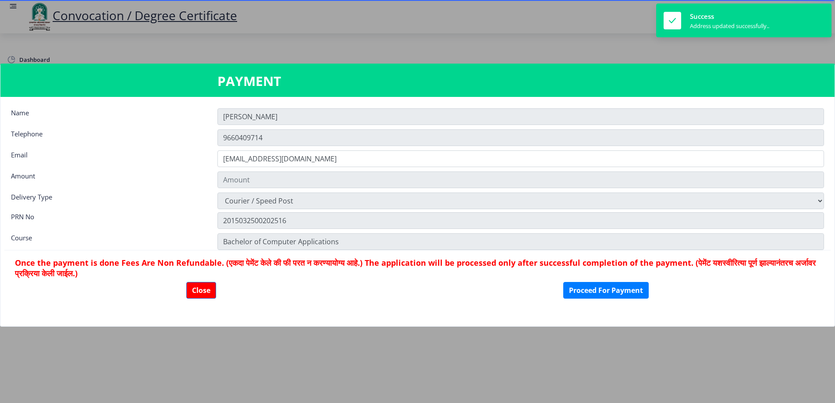
type input "1885"
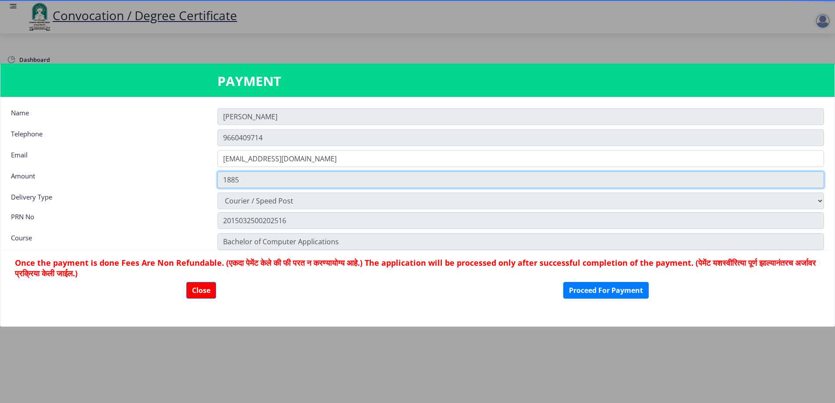
click at [378, 179] on input "1885" at bounding box center [520, 179] width 607 height 17
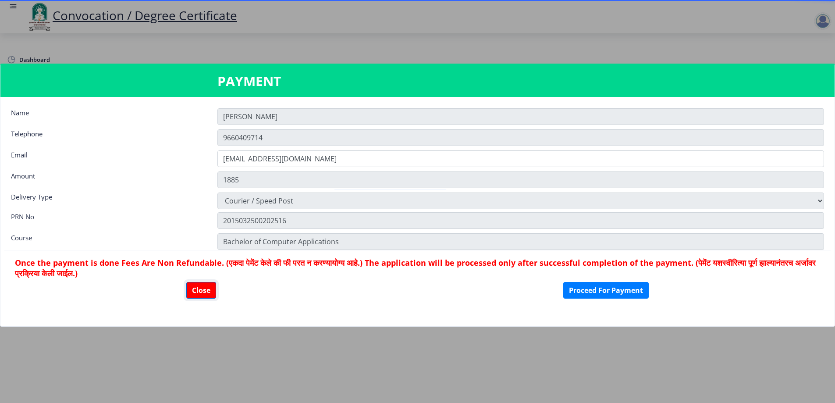
click at [207, 285] on button "Close" at bounding box center [201, 290] width 30 height 17
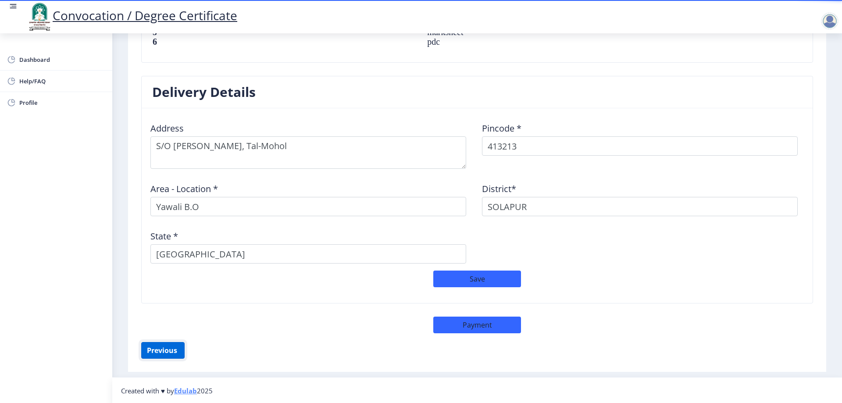
click at [178, 346] on button "Previous ‍" at bounding box center [162, 350] width 43 height 17
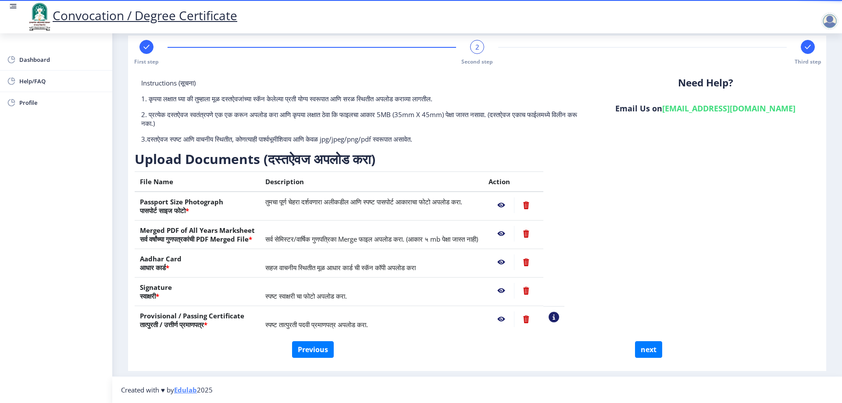
scroll to position [14, 0]
click at [638, 351] on button "next" at bounding box center [648, 349] width 27 height 17
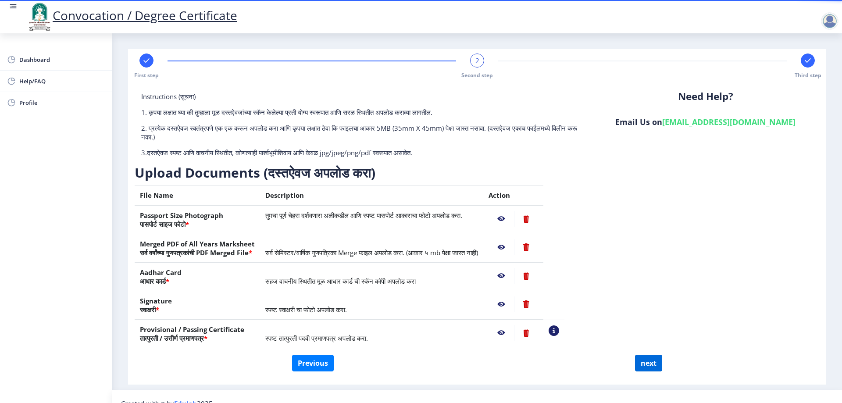
select select
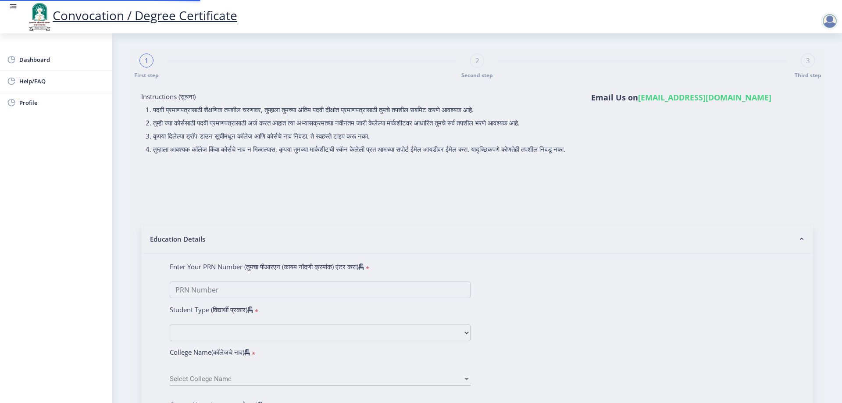
select select
type input "[PERSON_NAME] [PERSON_NAME]"
type input "[PERSON_NAME]"
select select
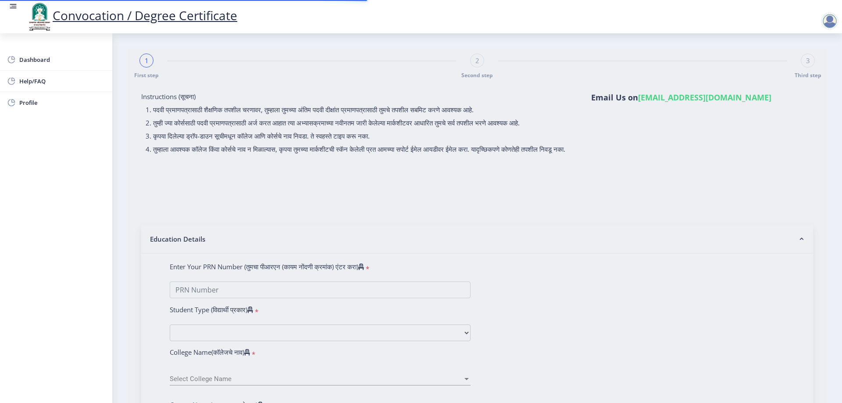
select select
type input "2015032500202516"
select select "Regular"
select select "2021"
select select "October"
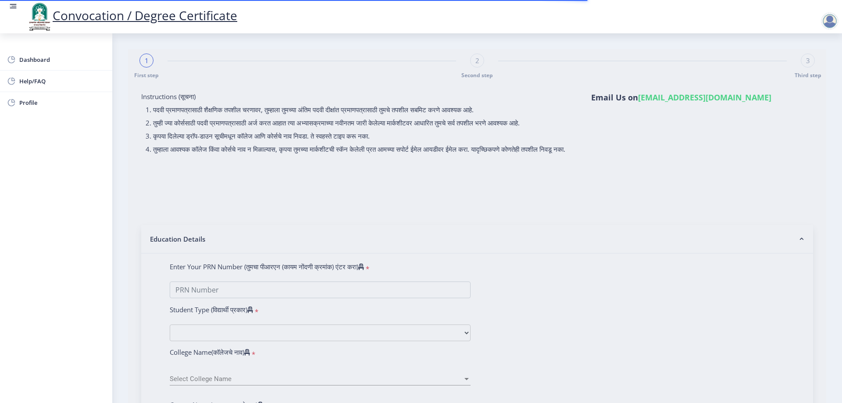
select select "Grade C"
type input "343635"
type input "[PERSON_NAME] [PERSON_NAME]"
type input "[PERSON_NAME]"
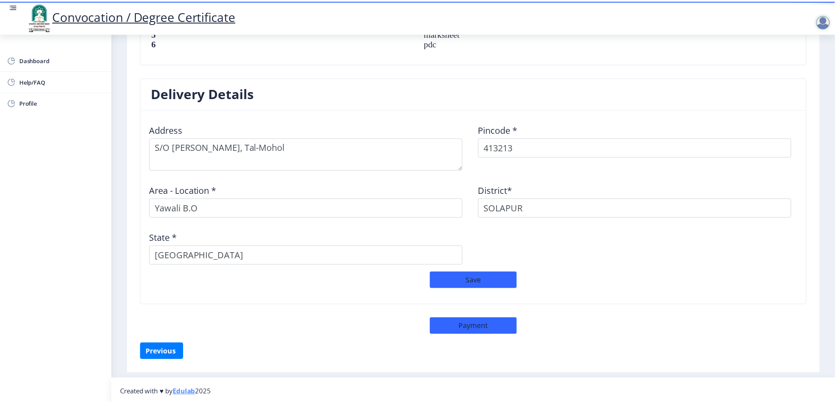
scroll to position [678, 0]
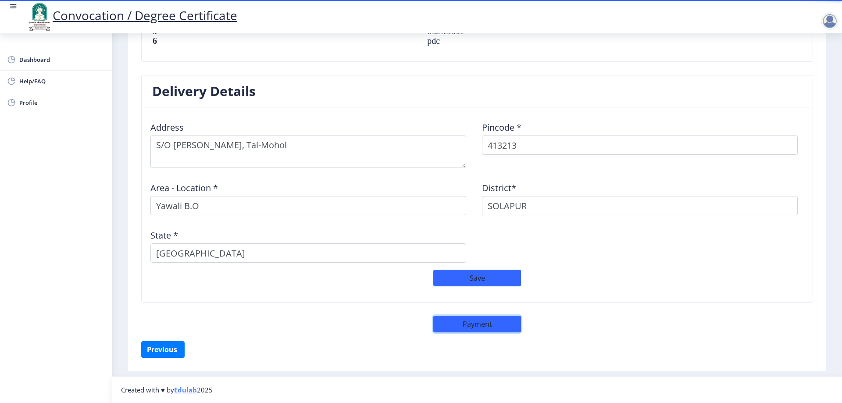
click at [507, 328] on button "Payment" at bounding box center [477, 324] width 88 height 17
select select "sealed"
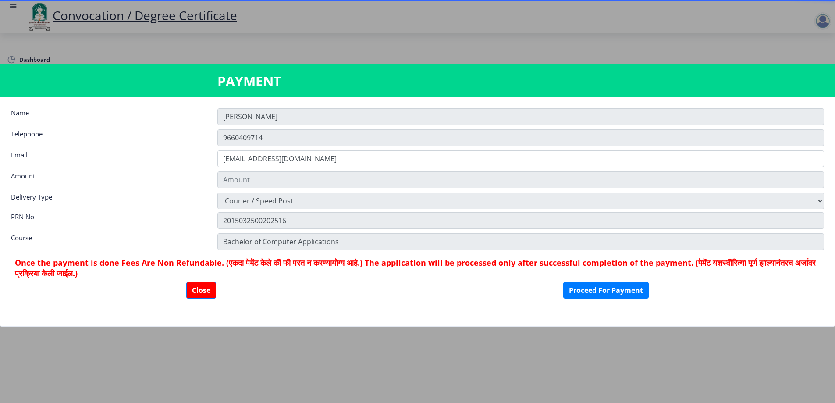
type input "1885"
click at [199, 290] on button "Close" at bounding box center [201, 290] width 30 height 17
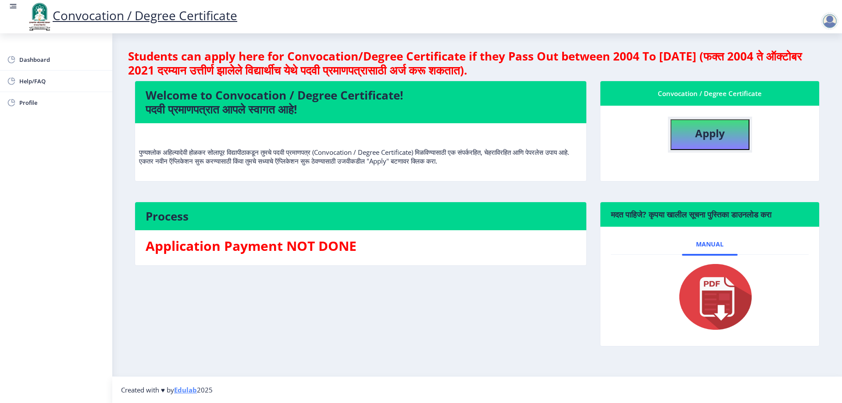
click at [727, 131] on button "Apply" at bounding box center [709, 134] width 79 height 31
select select
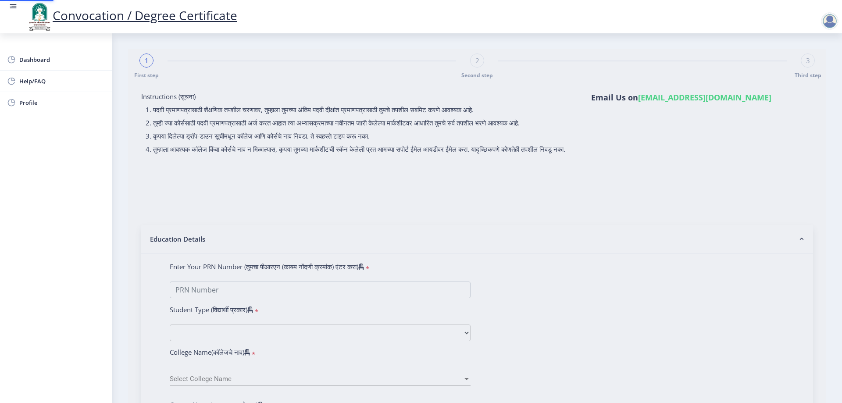
type input "[PERSON_NAME] [PERSON_NAME]"
type input "[PERSON_NAME]"
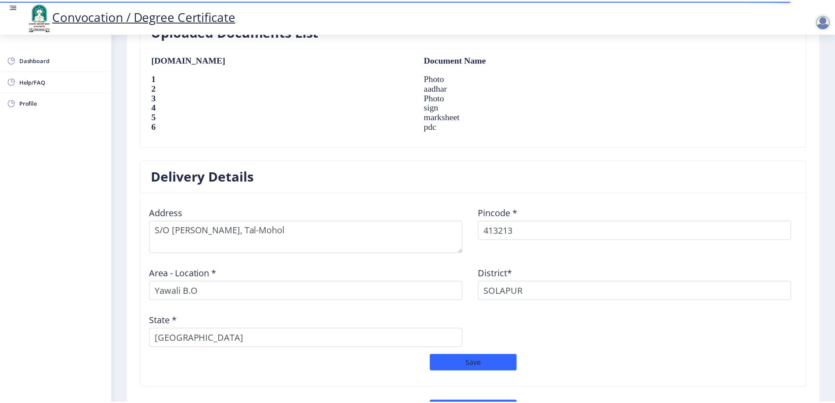
scroll to position [678, 0]
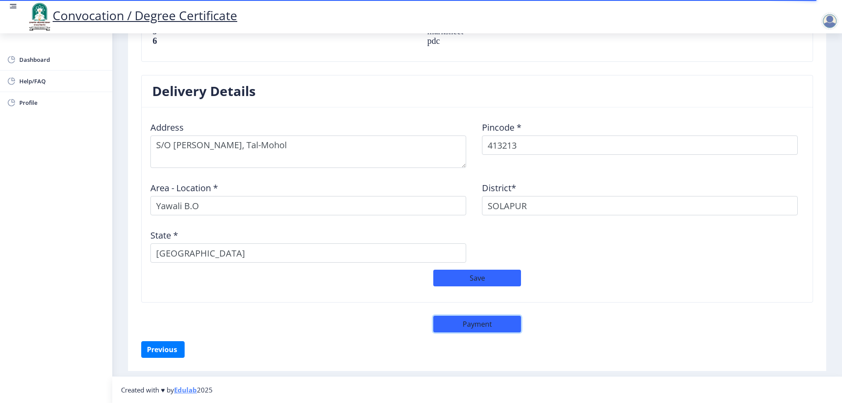
click at [478, 323] on button "Payment" at bounding box center [477, 324] width 88 height 17
select select "sealed"
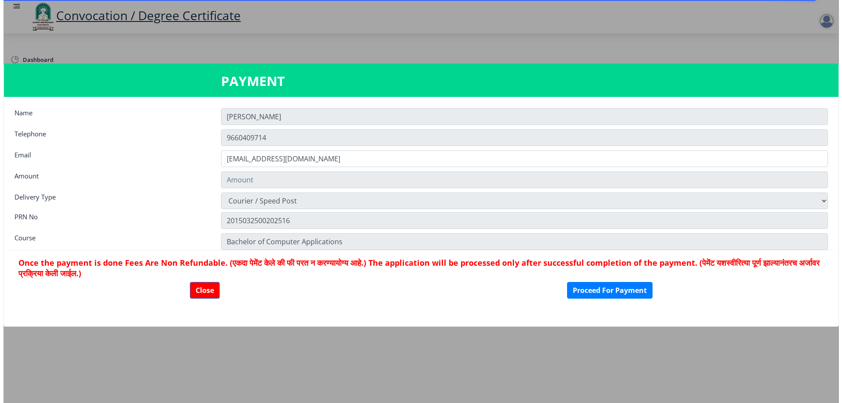
scroll to position [677, 0]
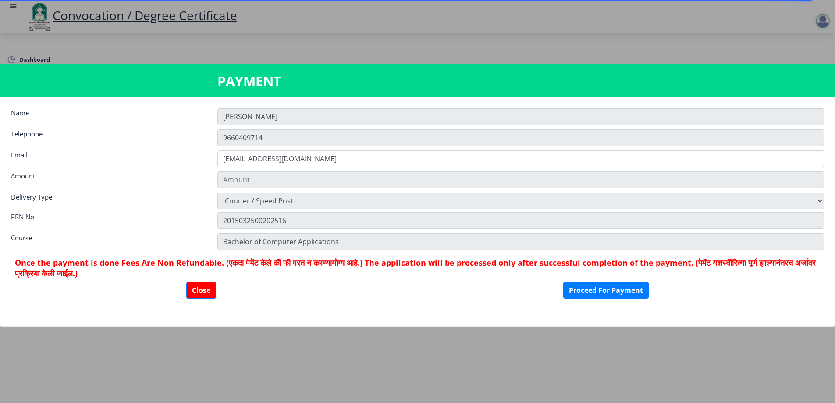
type input "1885"
click at [205, 290] on button "Close" at bounding box center [201, 290] width 30 height 17
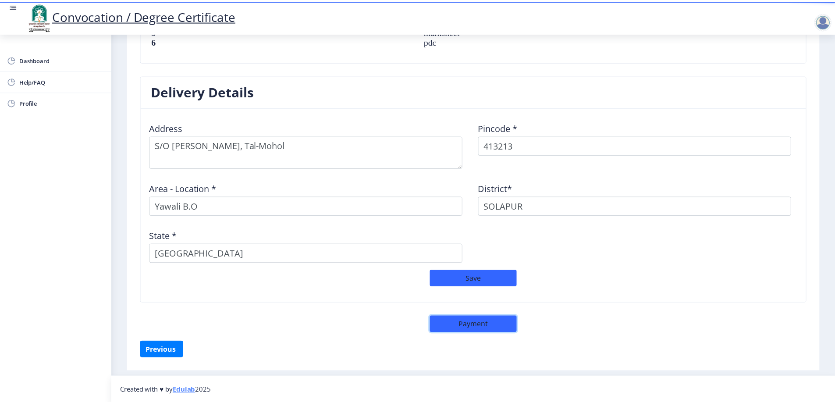
scroll to position [678, 0]
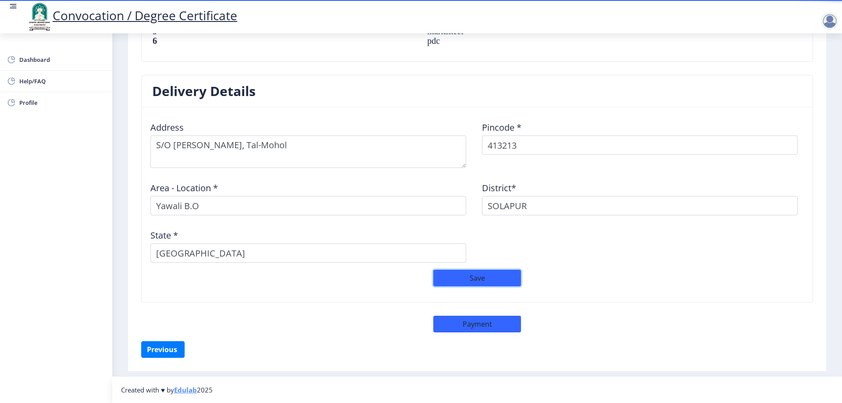
click at [483, 282] on button "Save" at bounding box center [477, 278] width 88 height 17
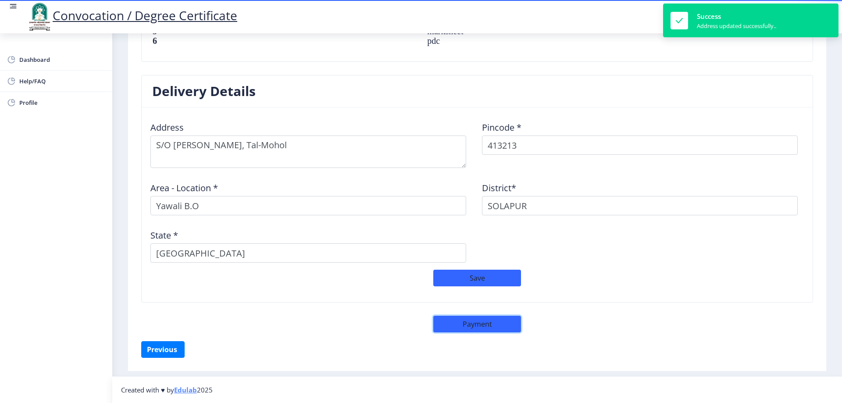
click at [476, 327] on button "Payment" at bounding box center [477, 324] width 88 height 17
select select "sealed"
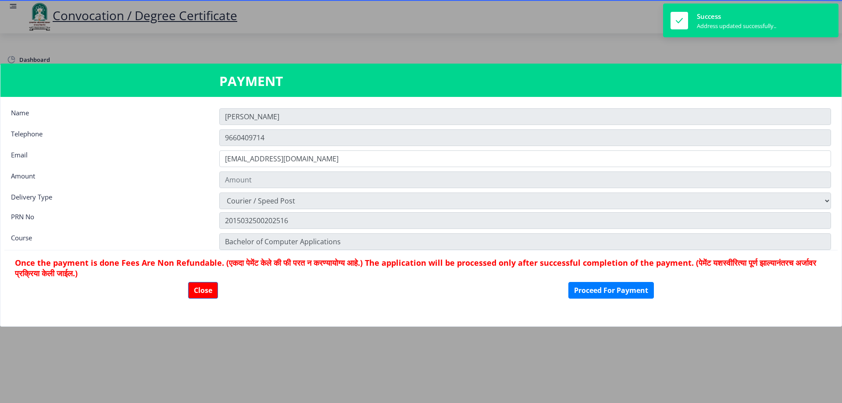
scroll to position [677, 0]
type input "1885"
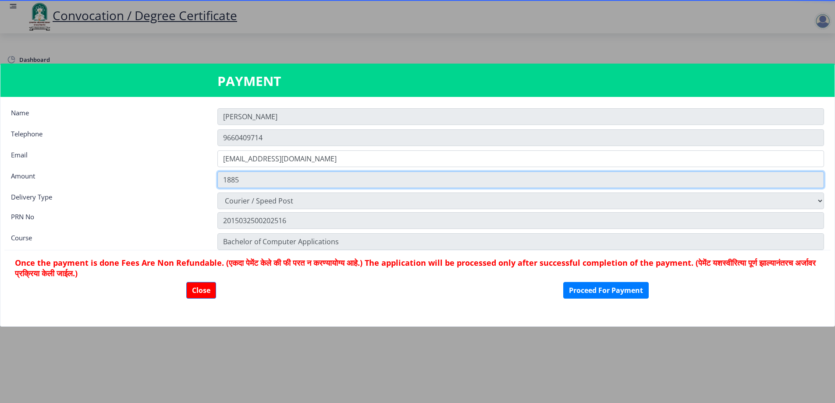
click at [378, 184] on input "1885" at bounding box center [520, 179] width 607 height 17
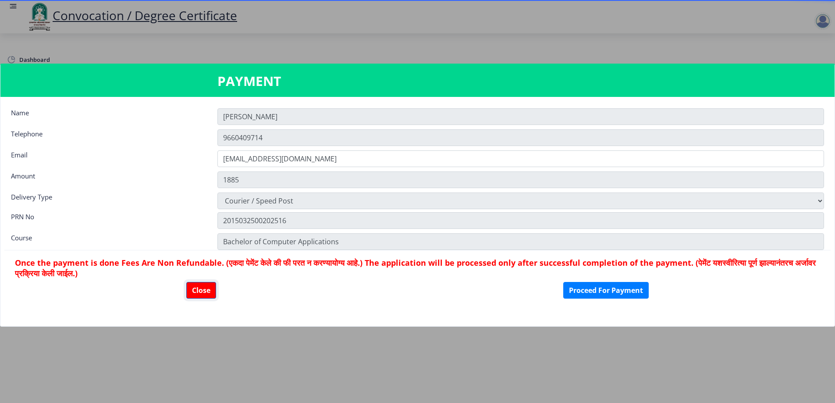
click at [202, 288] on button "Close" at bounding box center [201, 290] width 30 height 17
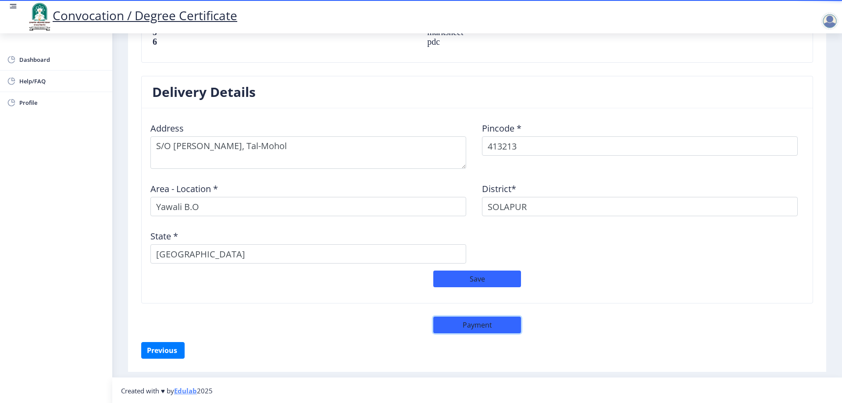
scroll to position [633, 0]
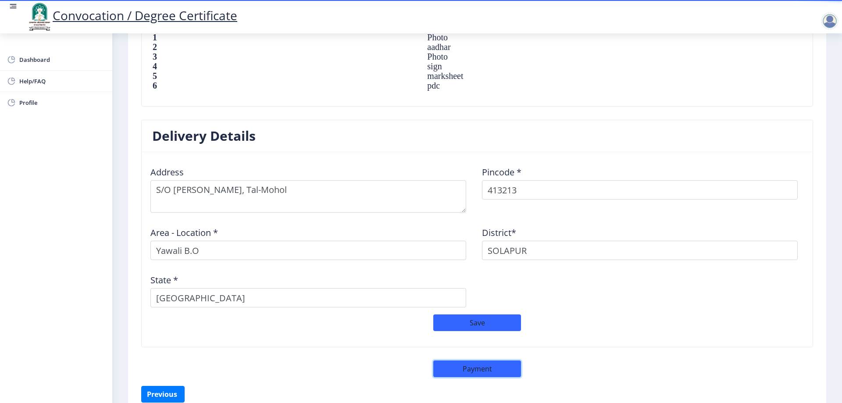
click at [468, 373] on button "Payment" at bounding box center [477, 368] width 88 height 17
select select "sealed"
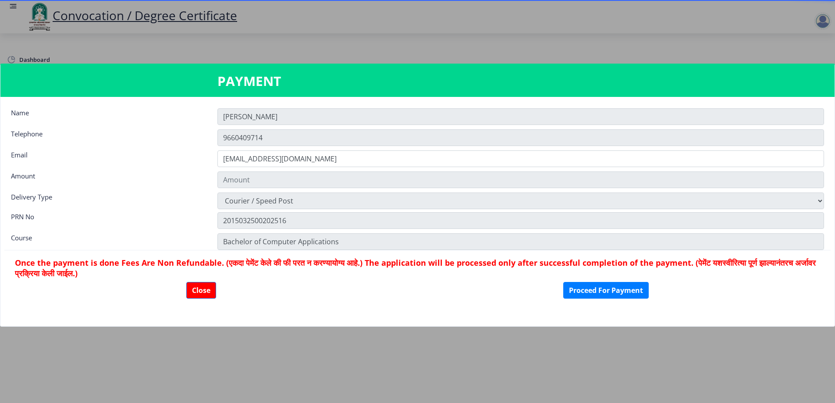
type input "1885"
click at [27, 58] on div at bounding box center [417, 201] width 835 height 403
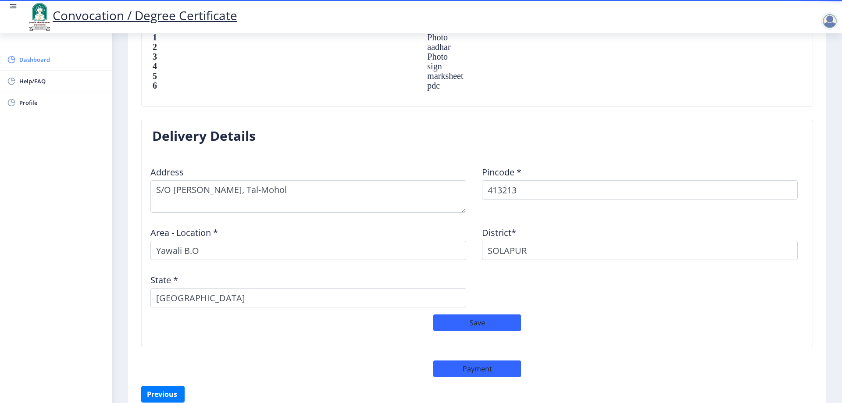
click at [28, 59] on span "Dashboard" at bounding box center [62, 59] width 86 height 11
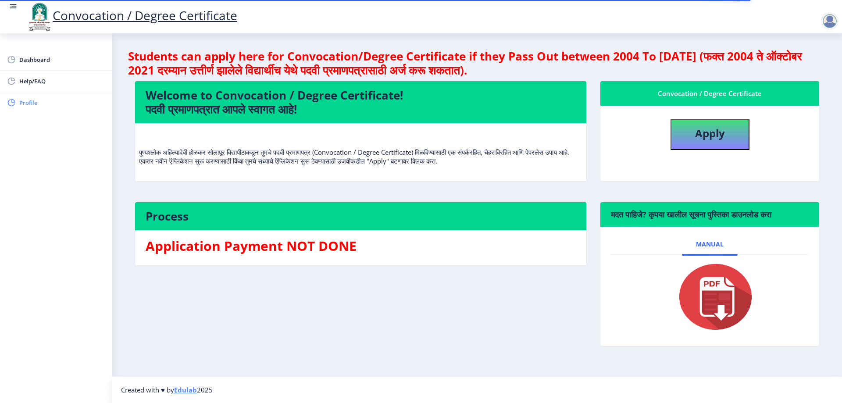
click at [25, 101] on span "Profile" at bounding box center [62, 102] width 86 height 11
select select
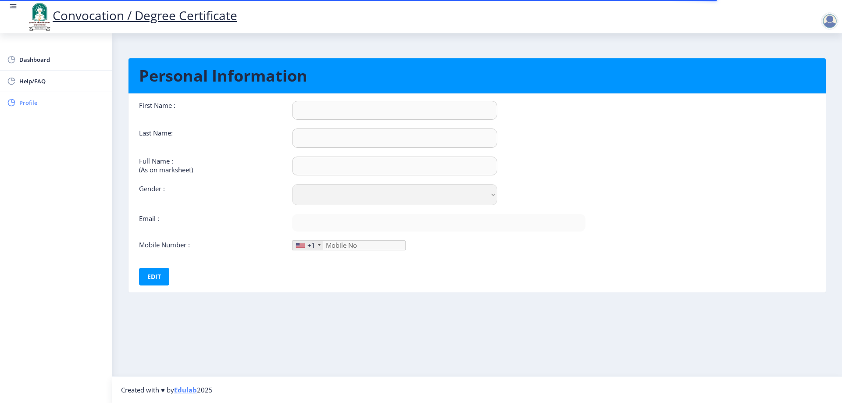
type input "[PERSON_NAME]"
type input "Jadhav"
type input "[PERSON_NAME] [PERSON_NAME]"
select select "[DEMOGRAPHIC_DATA]"
type input "[EMAIL_ADDRESS][DOMAIN_NAME]"
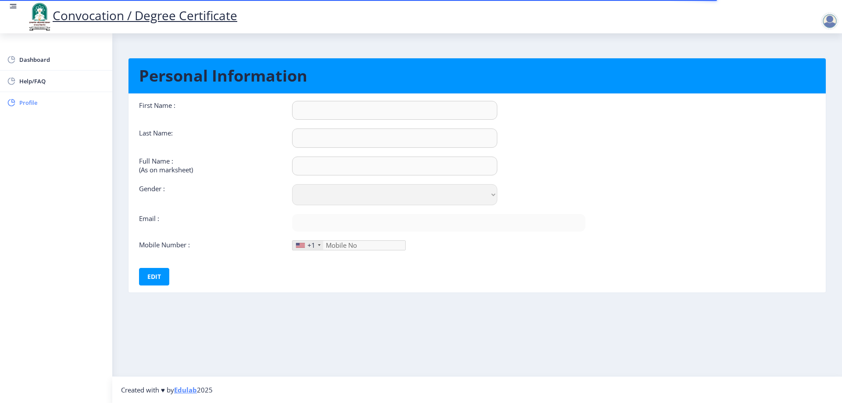
type input "9660409714"
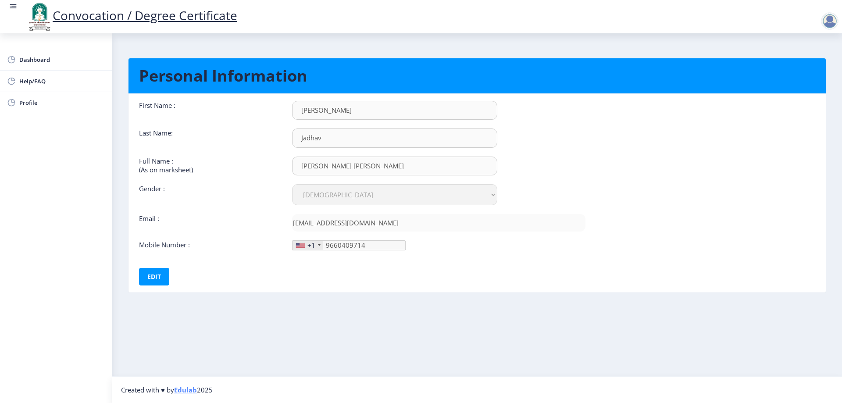
click at [317, 247] on div "+1" at bounding box center [307, 245] width 31 height 9
click at [318, 246] on div "+1" at bounding box center [307, 245] width 31 height 9
click at [318, 244] on div at bounding box center [319, 245] width 3 height 2
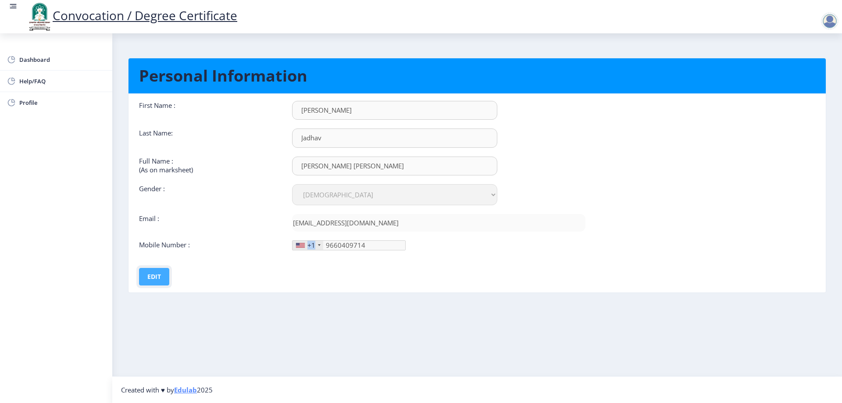
click at [144, 274] on button "Edit" at bounding box center [154, 277] width 30 height 18
click at [318, 246] on div at bounding box center [319, 245] width 3 height 2
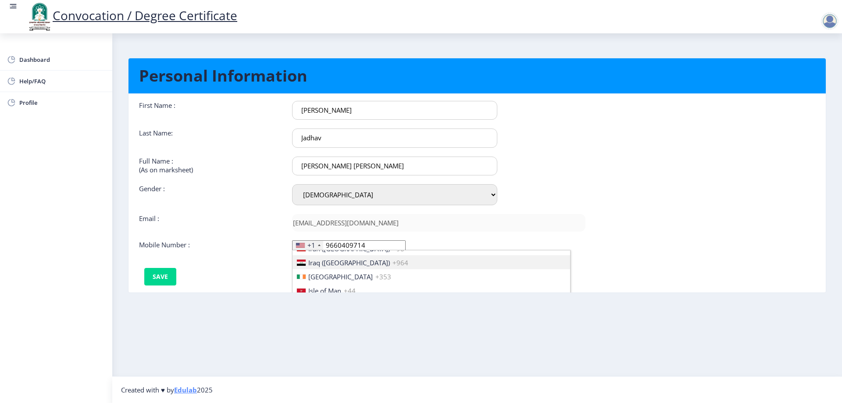
scroll to position [1386, 0]
click at [311, 260] on span "India (भारत)" at bounding box center [375, 264] width 134 height 9
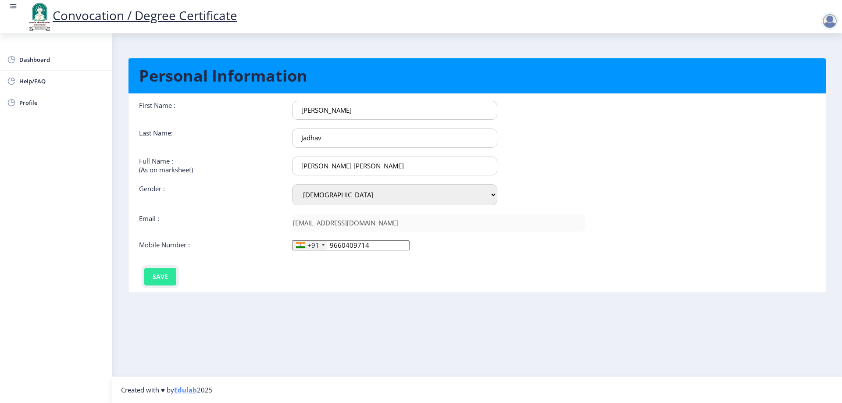
click at [153, 277] on button "Save" at bounding box center [160, 277] width 32 height 18
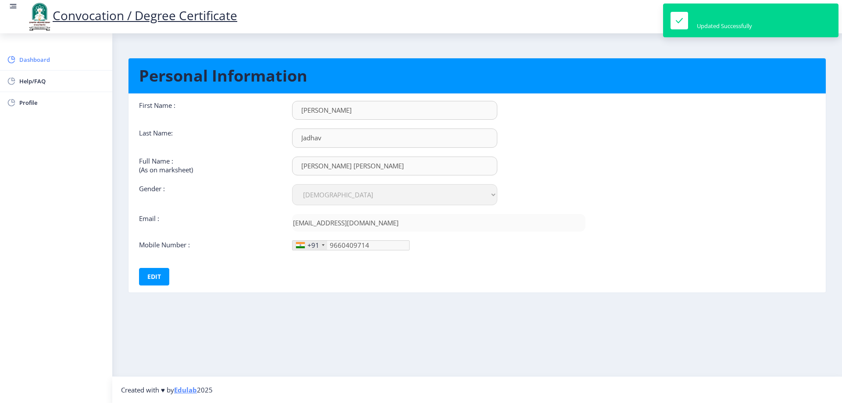
click at [61, 59] on span "Dashboard" at bounding box center [62, 59] width 86 height 11
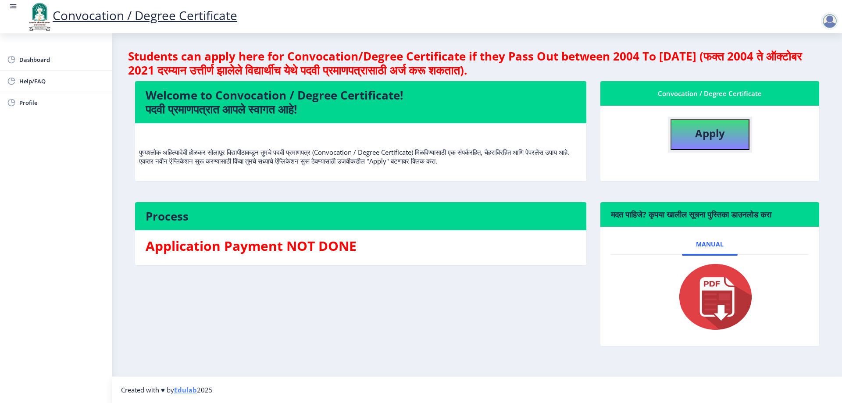
click at [709, 145] on button "Apply" at bounding box center [709, 134] width 79 height 31
select select
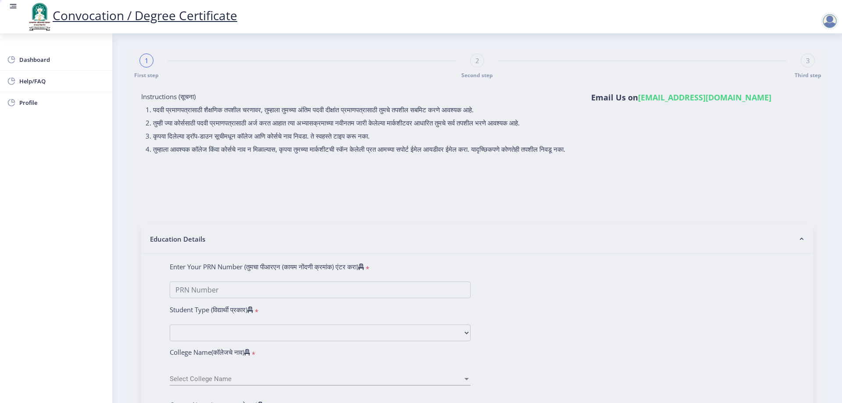
type input "[PERSON_NAME] [PERSON_NAME]"
type input "[PERSON_NAME]"
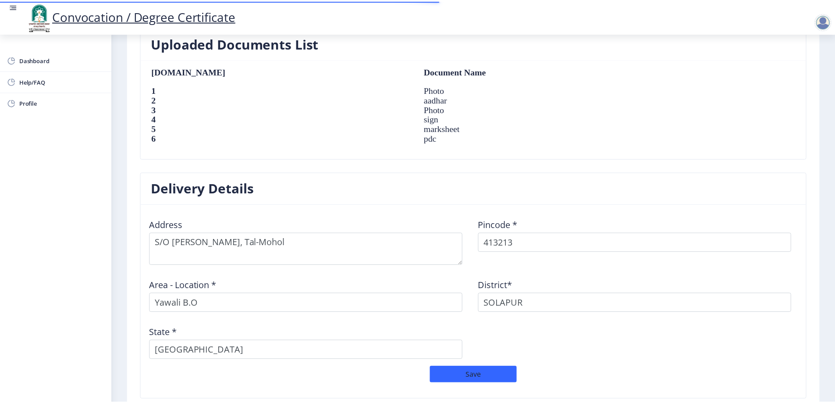
scroll to position [678, 0]
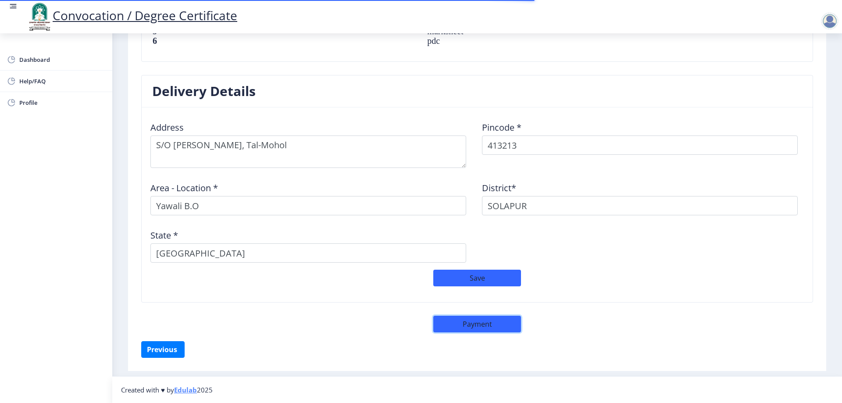
click at [472, 319] on button "Payment" at bounding box center [477, 324] width 88 height 17
select select "sealed"
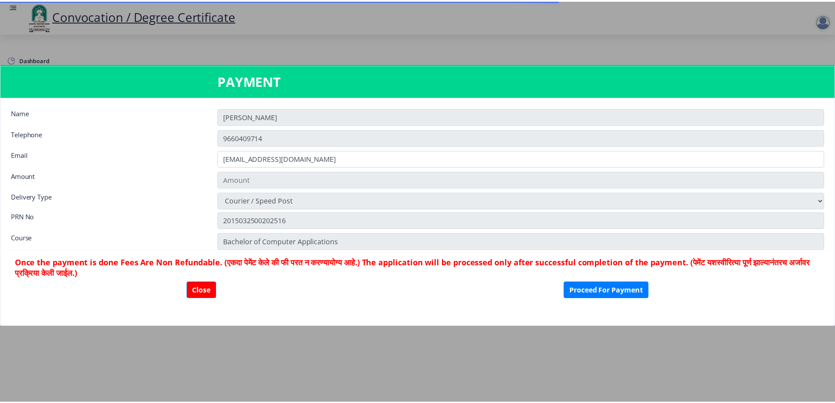
scroll to position [677, 0]
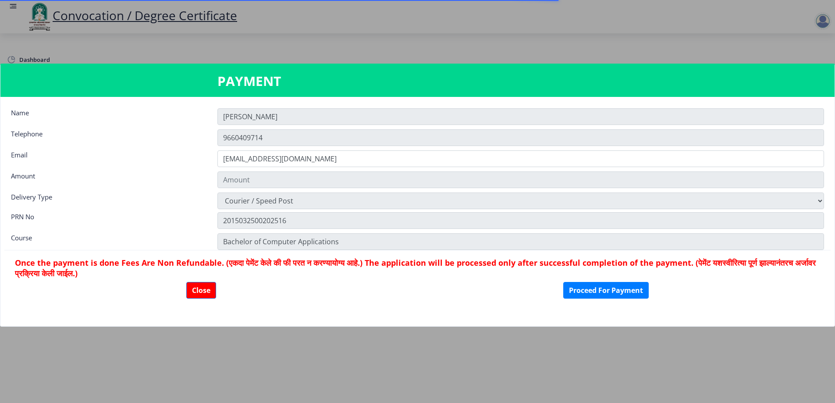
type input "1885"
click at [618, 287] on button "Proceed For Payment" at bounding box center [605, 290] width 85 height 17
click at [195, 289] on button "Close" at bounding box center [201, 290] width 30 height 17
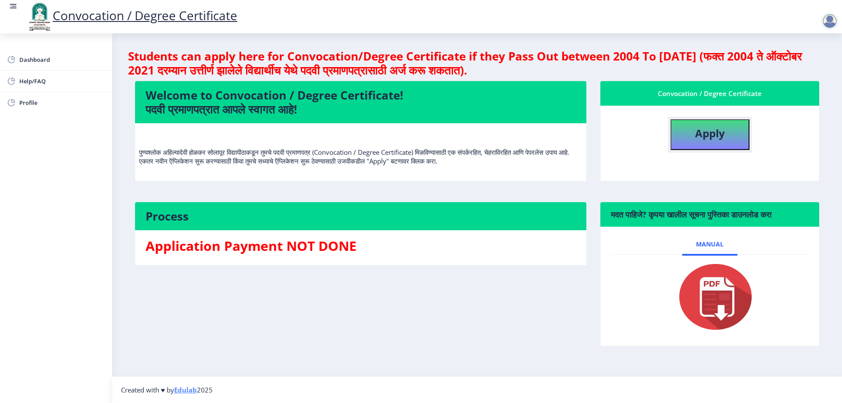
click at [698, 135] on b "Apply" at bounding box center [710, 133] width 30 height 14
select select
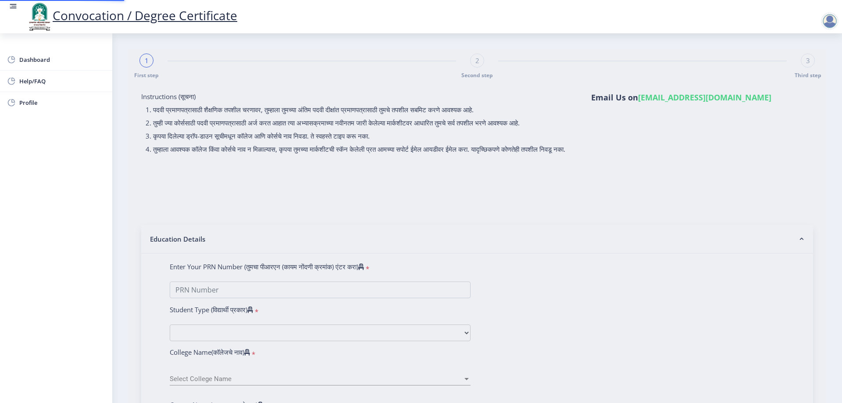
type input "2015032500202516"
select select "Regular"
select select "2021"
select select "October"
select select "Grade C"
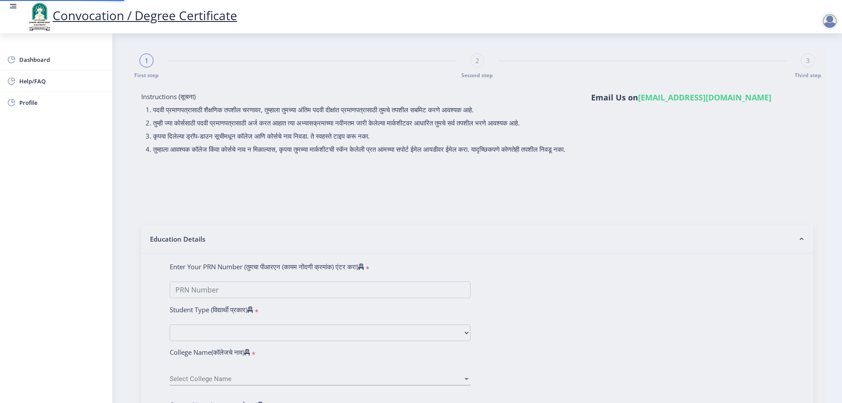
type input "343635"
type input "[PERSON_NAME] [PERSON_NAME]"
type input "[PERSON_NAME]"
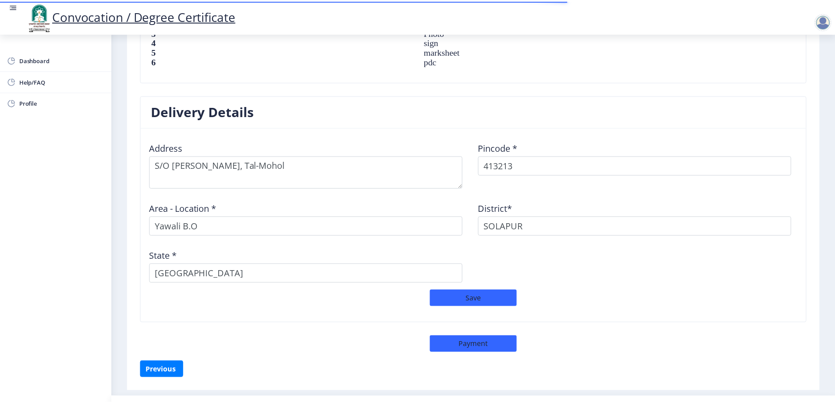
scroll to position [678, 0]
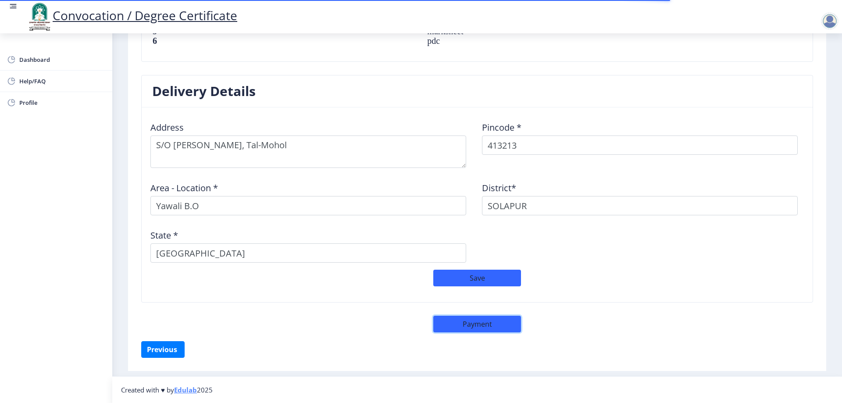
click at [467, 325] on button "Payment" at bounding box center [477, 324] width 88 height 17
select select "sealed"
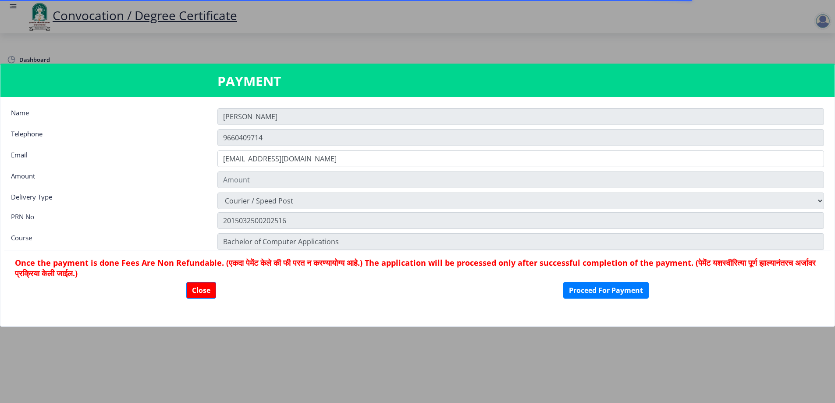
type input "1885"
click at [209, 292] on button "Close" at bounding box center [201, 290] width 30 height 17
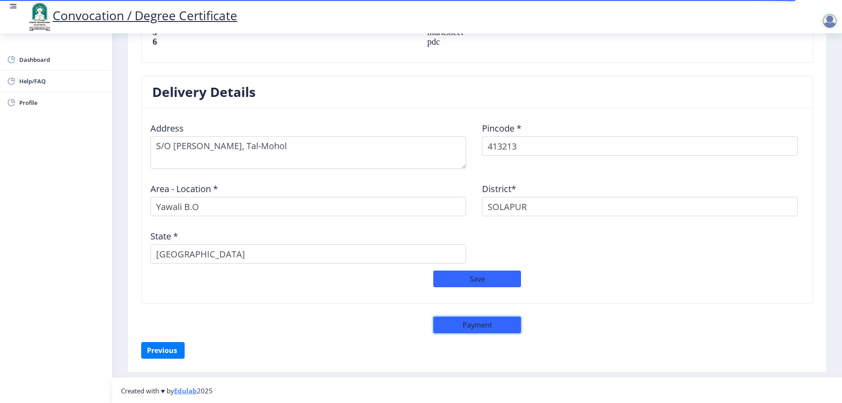
scroll to position [502, 0]
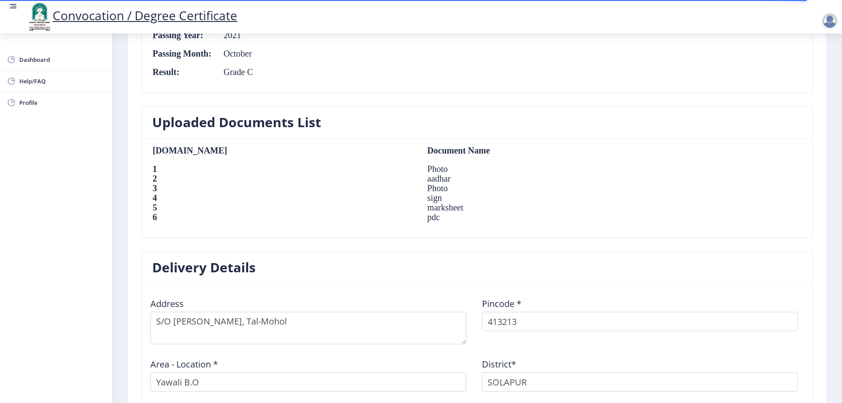
click at [834, 24] on div at bounding box center [830, 21] width 18 height 18
click at [811, 62] on link "Log out" at bounding box center [807, 68] width 70 height 21
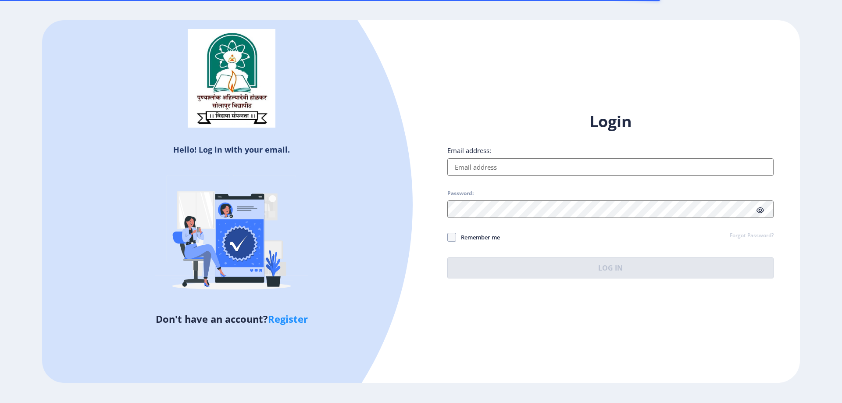
click at [533, 169] on input "Email address:" at bounding box center [610, 167] width 326 height 18
type input "[EMAIL_ADDRESS][DOMAIN_NAME]"
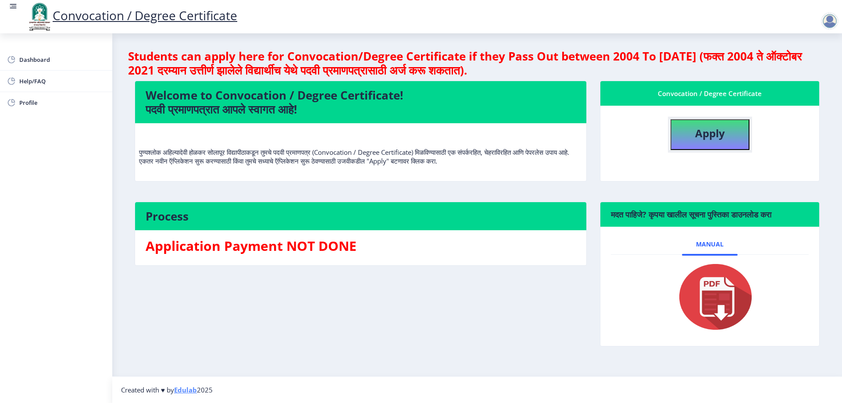
click at [712, 146] on button "Apply" at bounding box center [709, 134] width 79 height 31
select select
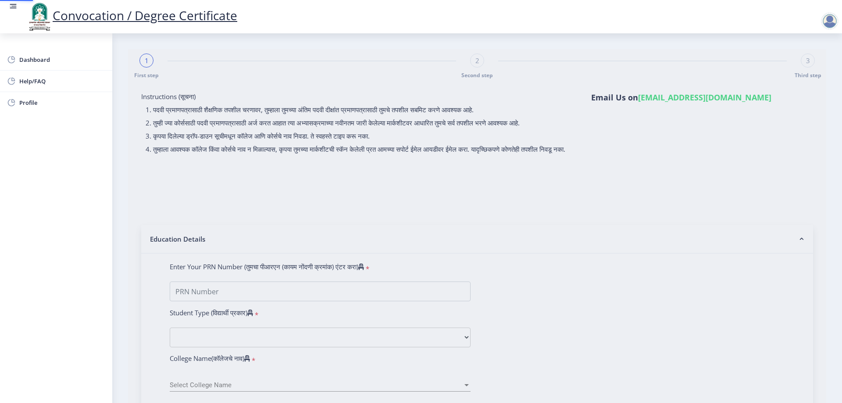
type input "[PERSON_NAME] [PERSON_NAME]"
type input "[PERSON_NAME]"
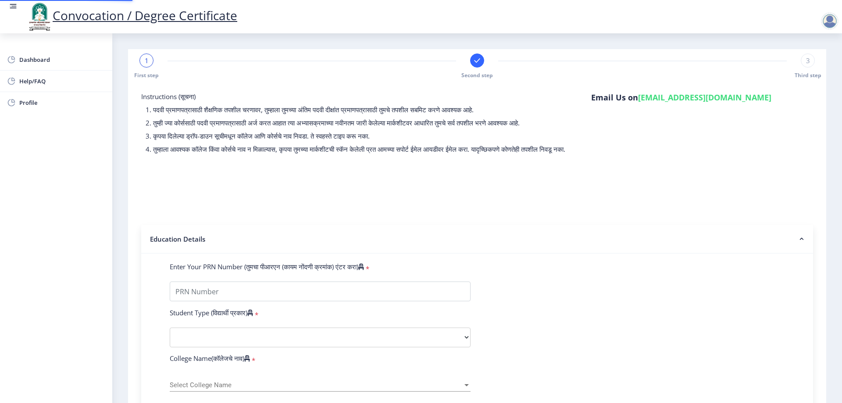
type input "2015032500202516"
select select "Regular"
select select "2021"
select select "October"
select select "Grade C"
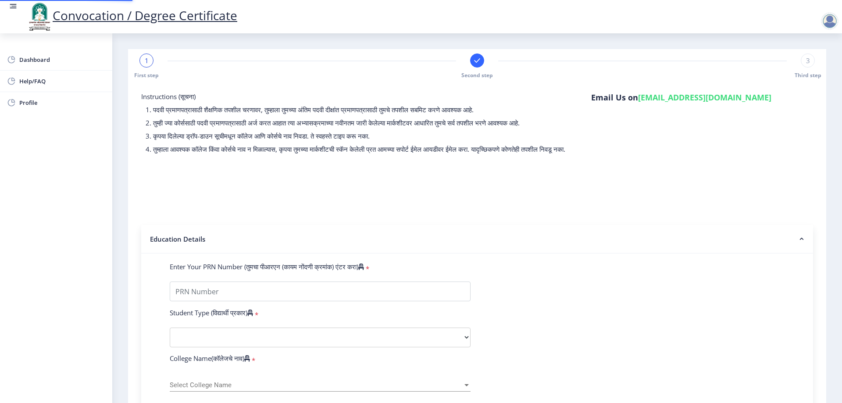
type input "343635"
type input "[PERSON_NAME] [PERSON_NAME]"
type input "[PERSON_NAME]"
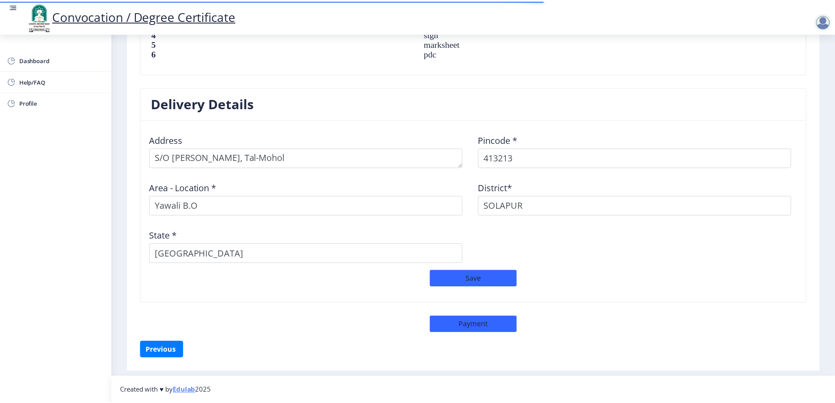
scroll to position [666, 0]
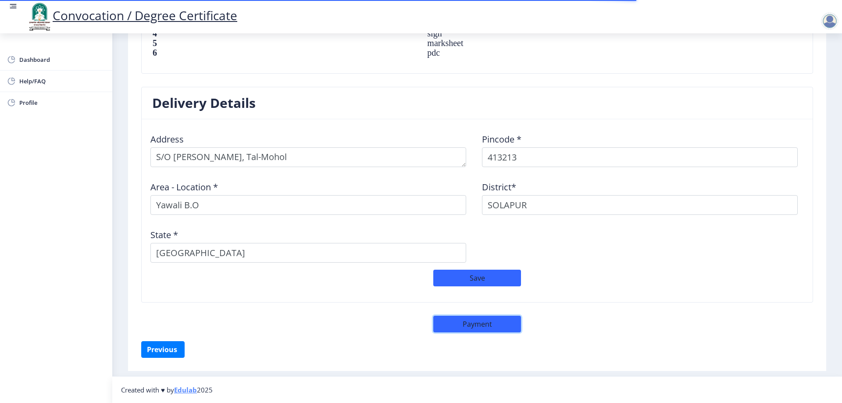
click at [465, 324] on button "Payment" at bounding box center [477, 324] width 88 height 17
select select "sealed"
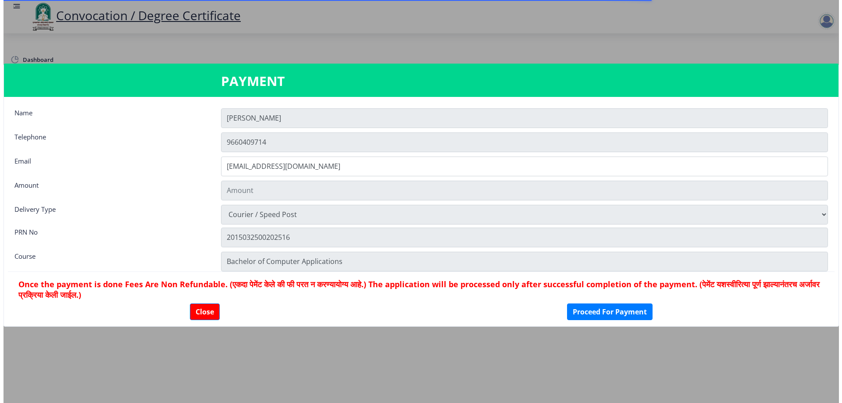
scroll to position [665, 0]
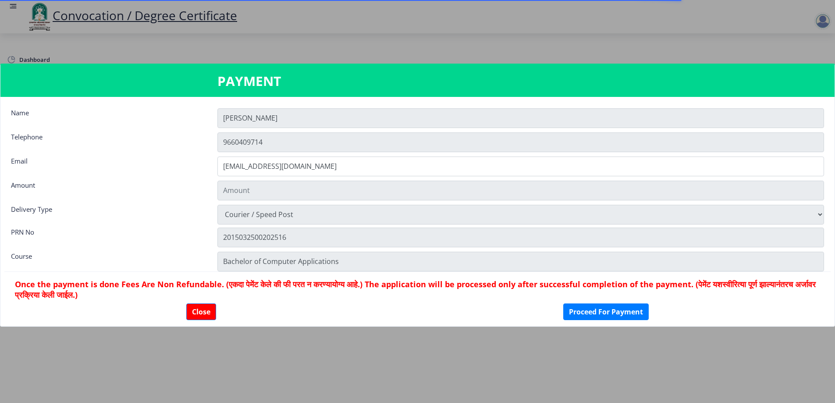
type input "1885"
click at [190, 310] on button "Close" at bounding box center [201, 311] width 30 height 17
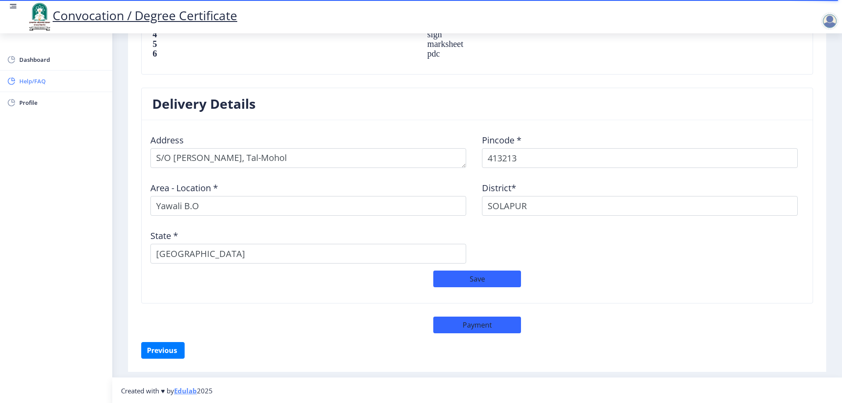
click at [25, 79] on span "Help/FAQ" at bounding box center [62, 81] width 86 height 11
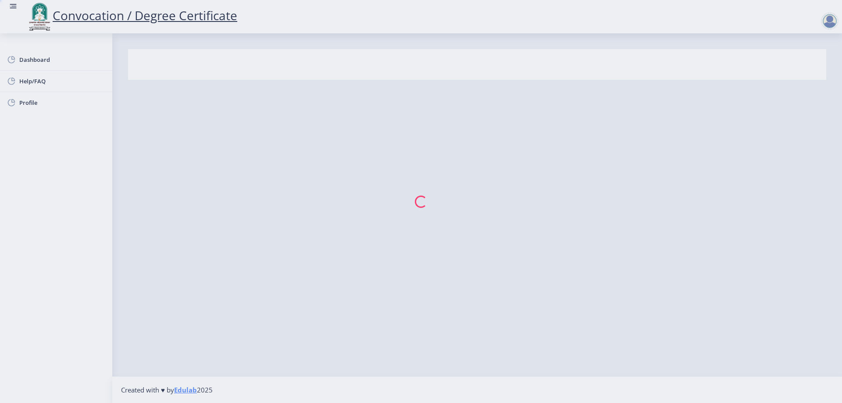
select select
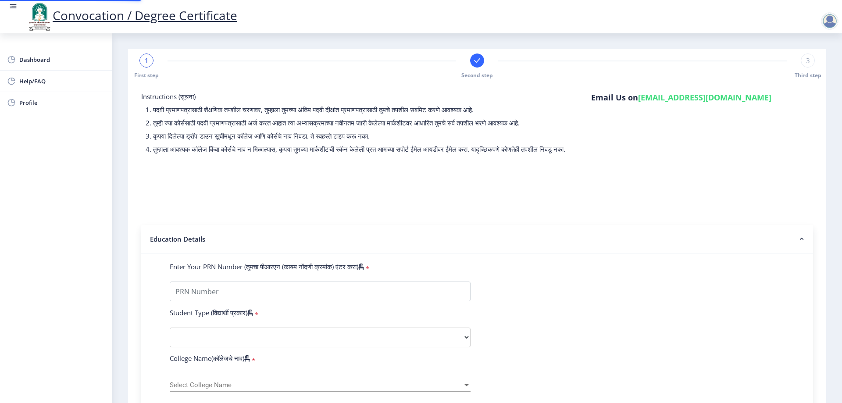
type input "2015032500202516"
select select "Regular"
select select "2021"
select select "October"
select select "Grade C"
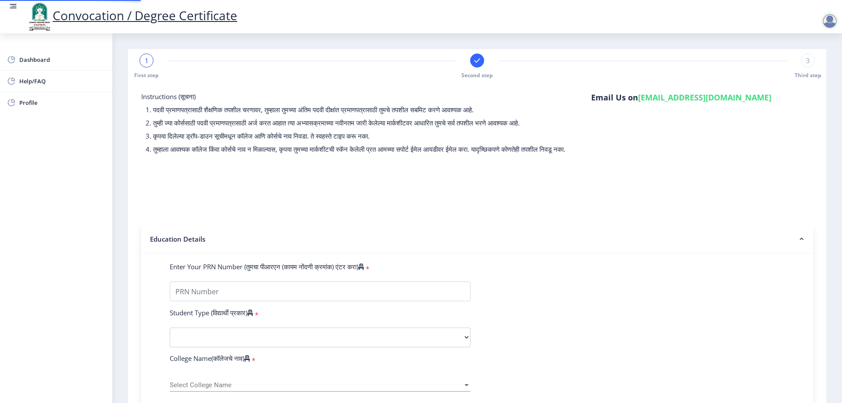
type input "343635"
type input "[PERSON_NAME] [PERSON_NAME]"
type input "[PERSON_NAME]"
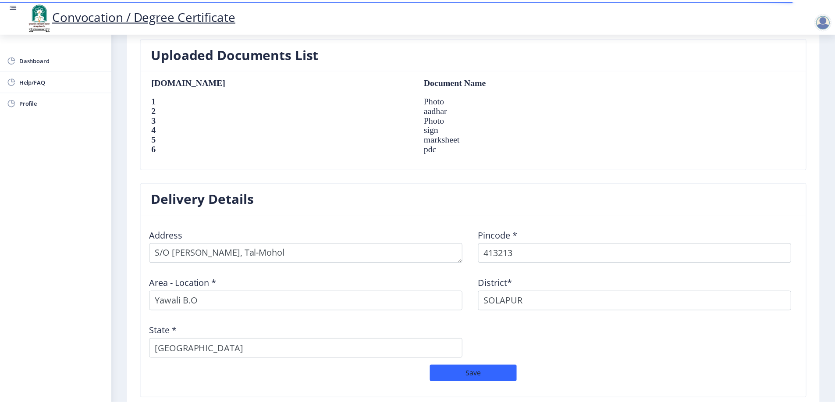
scroll to position [666, 0]
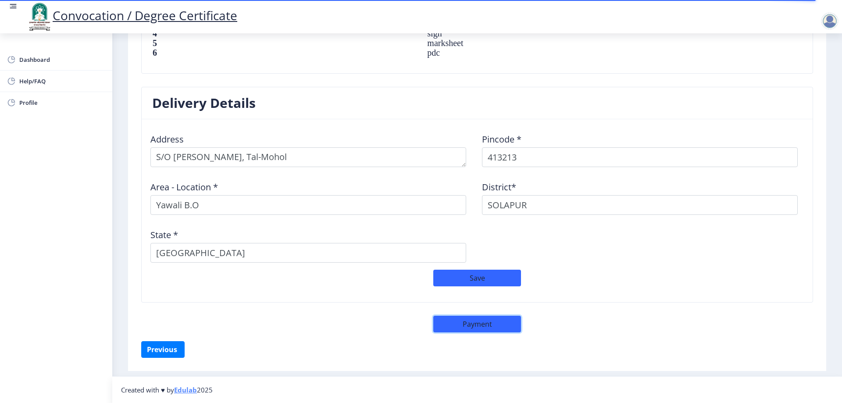
click at [474, 324] on button "Payment" at bounding box center [477, 324] width 88 height 17
select select "sealed"
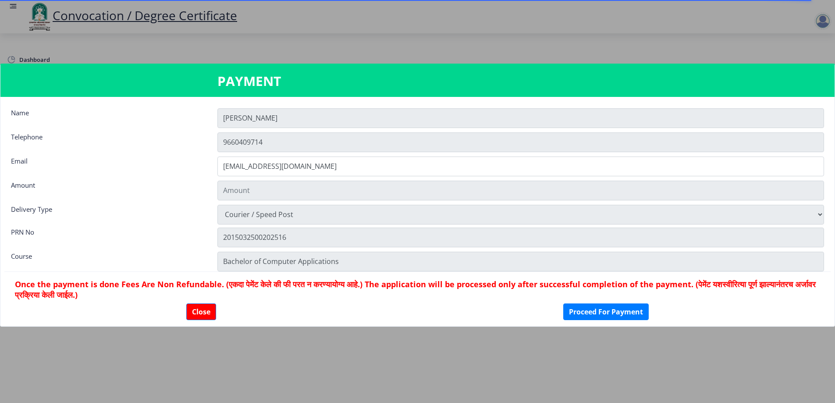
type input "1885"
click at [204, 312] on button "Close" at bounding box center [201, 311] width 30 height 17
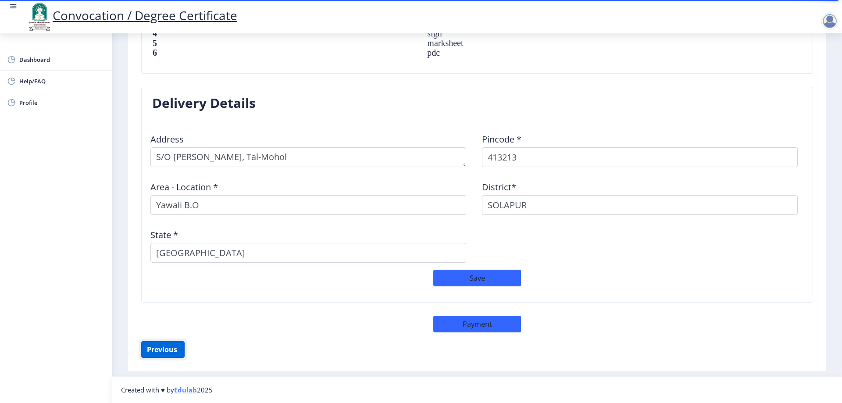
click at [174, 345] on button "Previous ‍" at bounding box center [162, 349] width 43 height 17
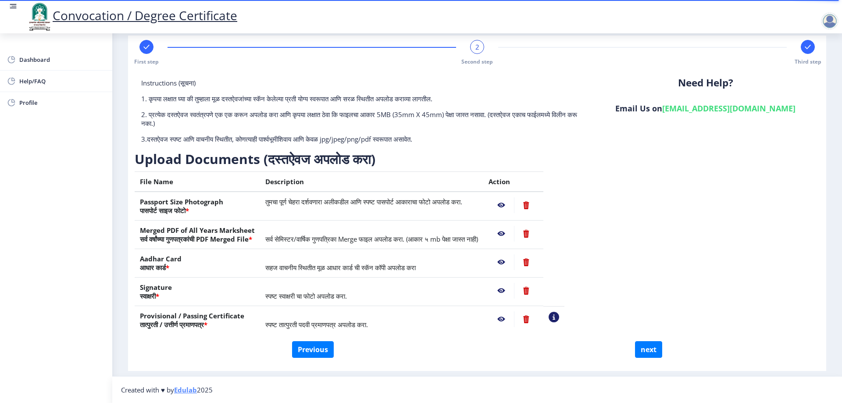
scroll to position [14, 0]
click at [321, 350] on button "Previous" at bounding box center [313, 349] width 42 height 17
select select "Regular"
select select "2021"
select select "October"
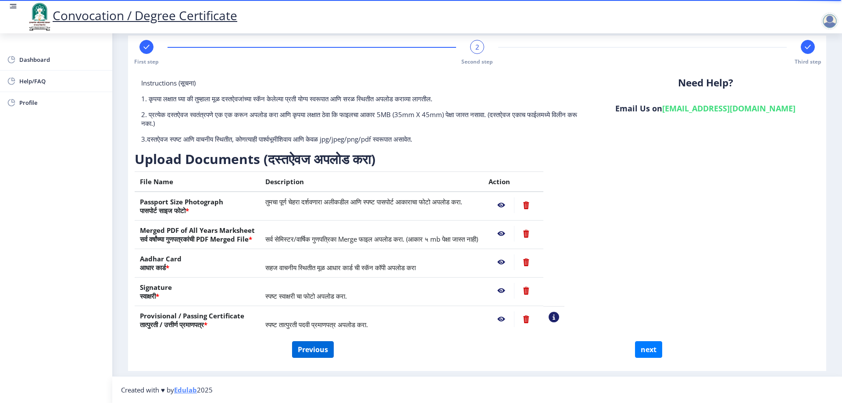
select select "Grade C"
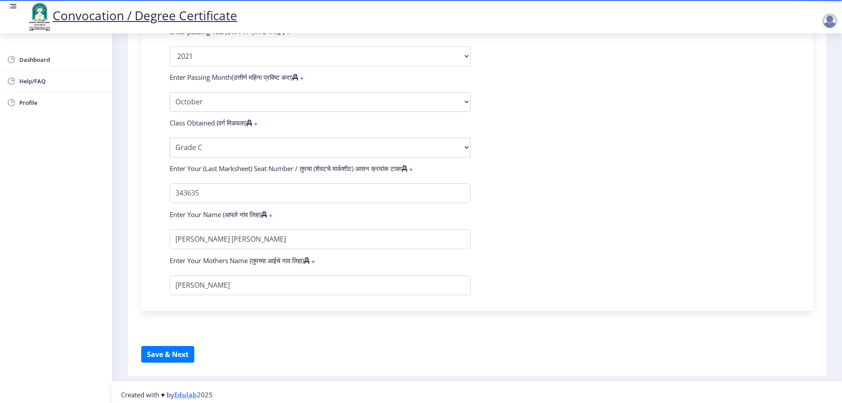
scroll to position [445, 0]
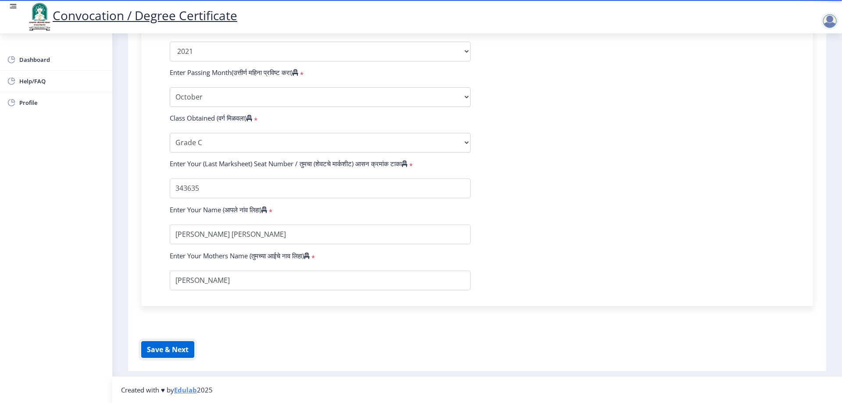
click at [182, 345] on button "Save & Next" at bounding box center [167, 349] width 53 height 17
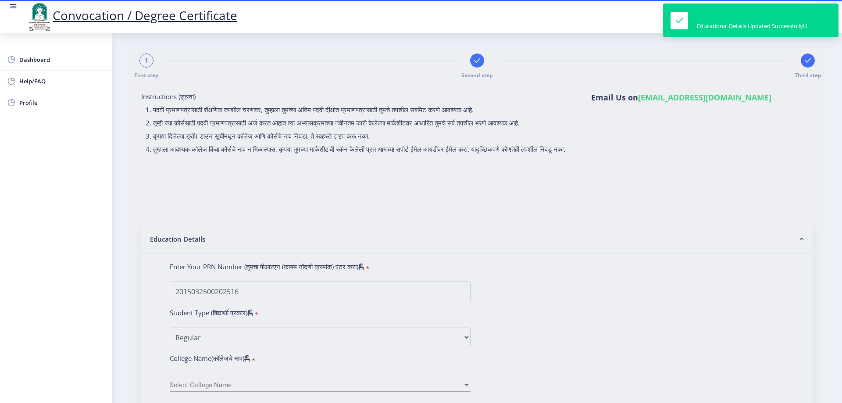
select select
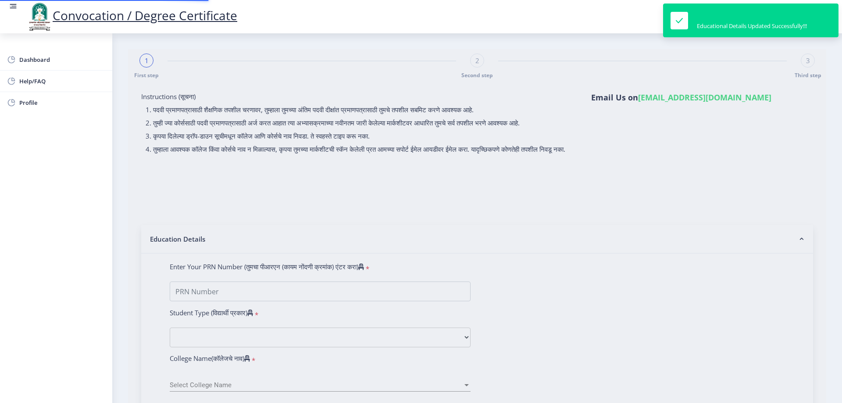
type input "2015032500202516"
select select "Regular"
select select "2021"
select select "October"
select select "Grade C"
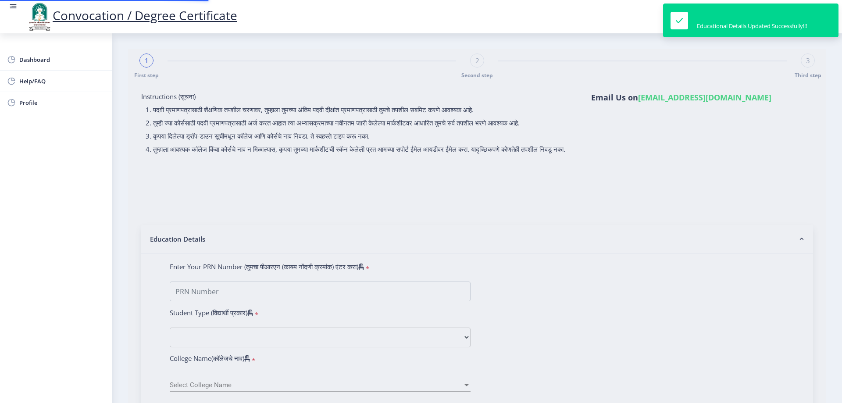
type input "343635"
type input "[PERSON_NAME] [PERSON_NAME]"
type input "[PERSON_NAME]"
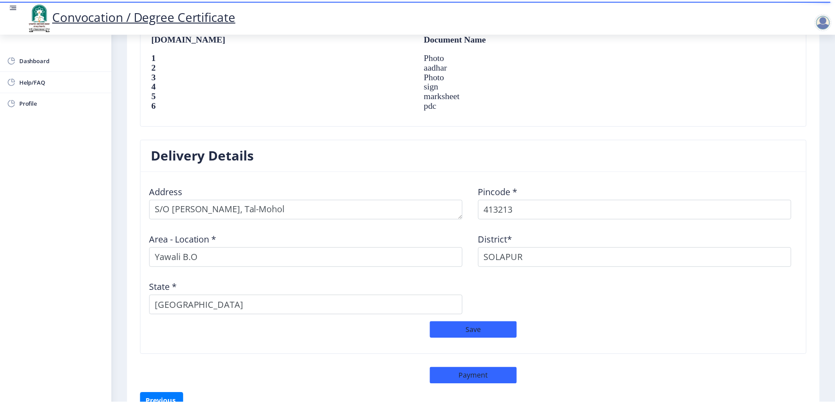
scroll to position [666, 0]
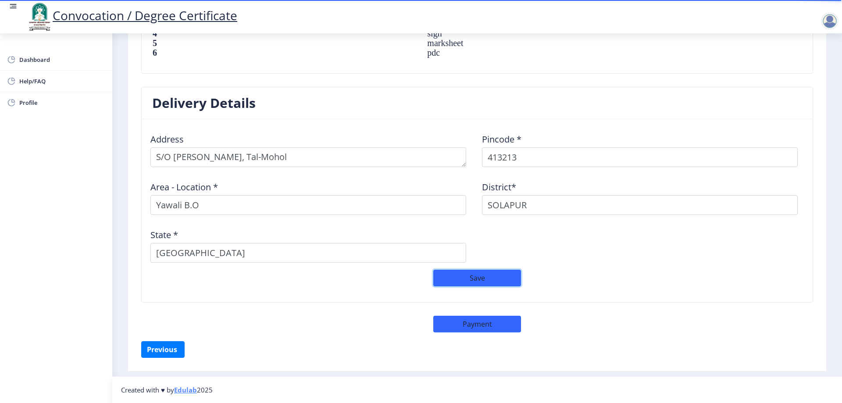
click at [488, 277] on button "Save" at bounding box center [477, 278] width 88 height 17
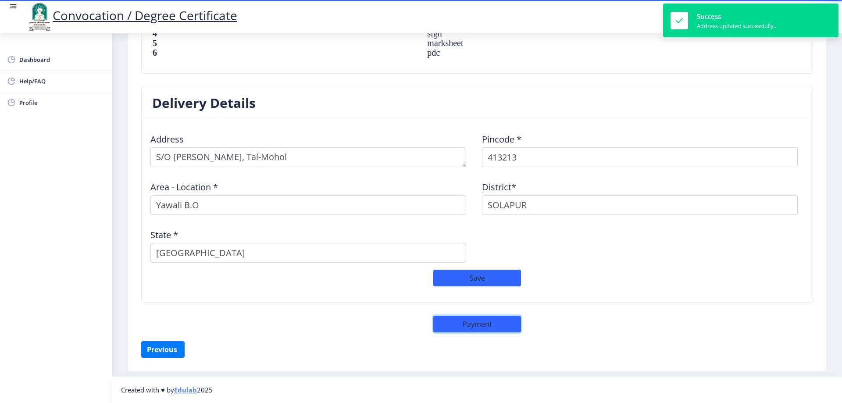
click at [480, 319] on button "Payment" at bounding box center [477, 324] width 88 height 17
select select "sealed"
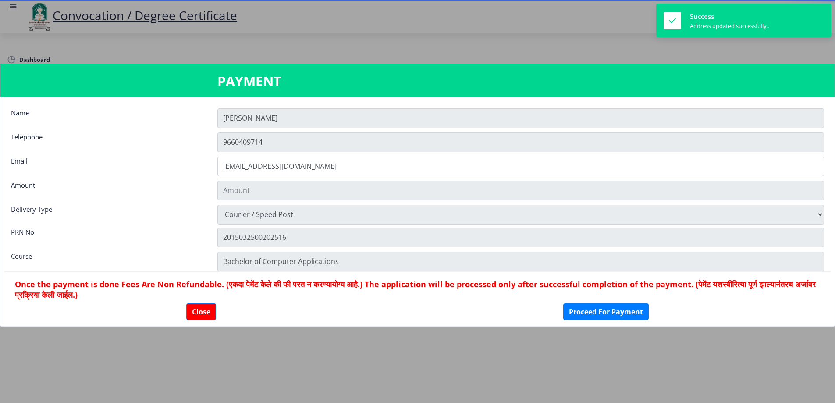
type input "1885"
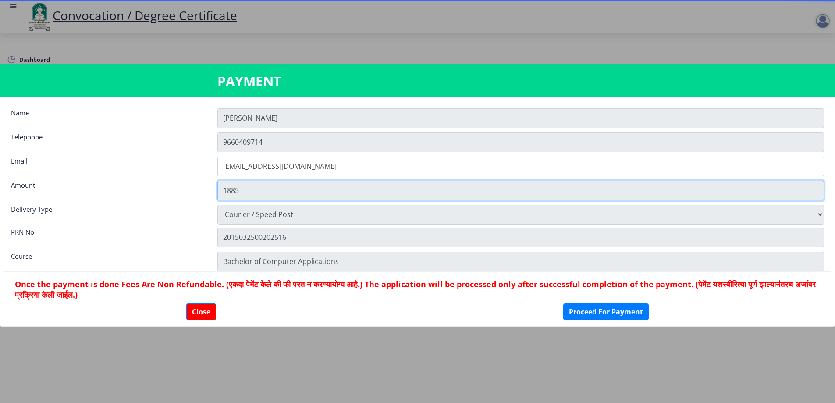
click at [273, 187] on input "1885" at bounding box center [520, 191] width 607 height 20
drag, startPoint x: 249, startPoint y: 189, endPoint x: 204, endPoint y: 182, distance: 46.2
click at [204, 182] on div "Amount 1885" at bounding box center [417, 191] width 826 height 20
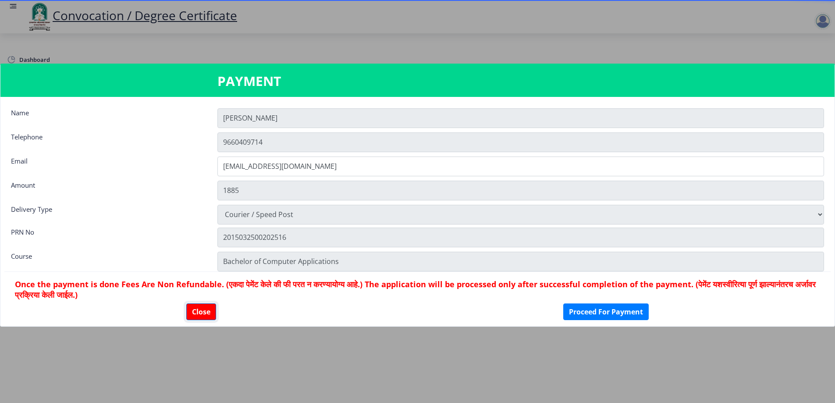
click at [196, 310] on button "Close" at bounding box center [201, 311] width 30 height 17
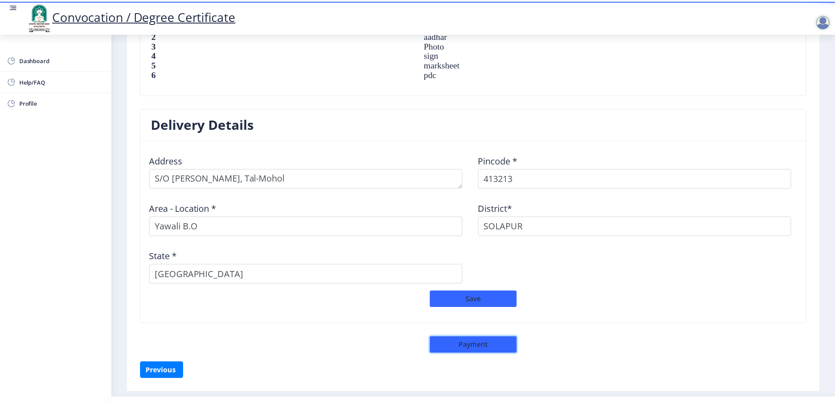
scroll to position [666, 0]
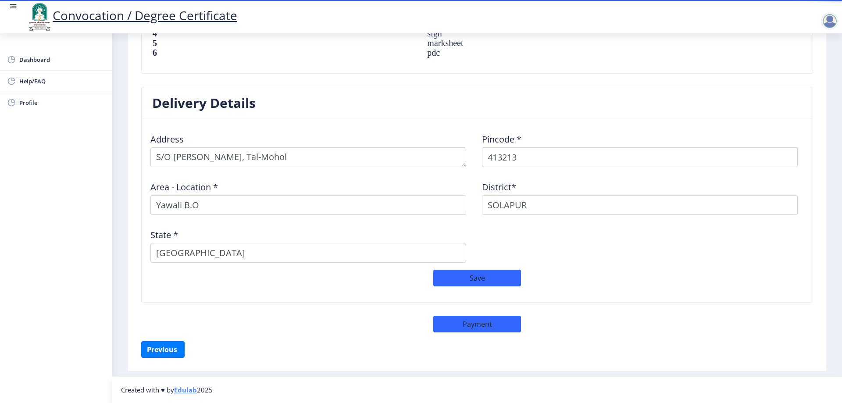
click at [484, 315] on div "Delivery Details Address Pincode * 413213 Area - Location * Yawali B.O District…" at bounding box center [477, 201] width 685 height 229
click at [481, 317] on button "Payment" at bounding box center [477, 324] width 88 height 17
select select "sealed"
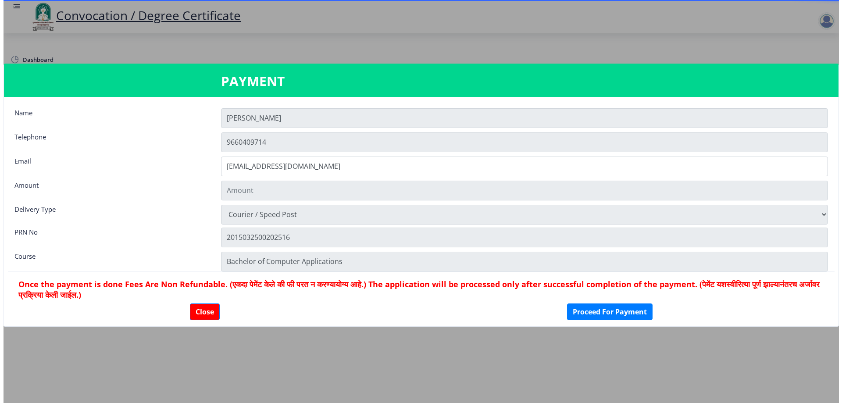
scroll to position [665, 0]
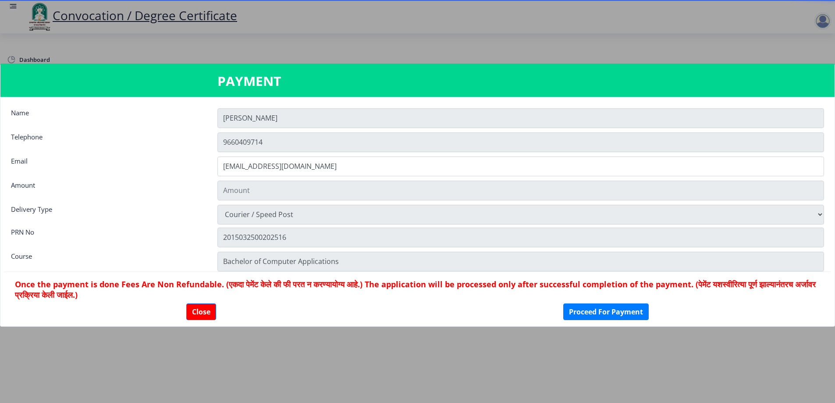
type input "1885"
click at [214, 307] on button "Close" at bounding box center [201, 311] width 30 height 17
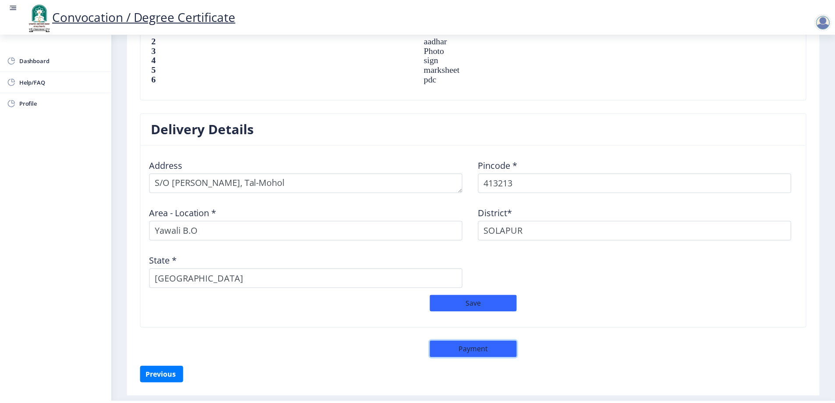
scroll to position [666, 0]
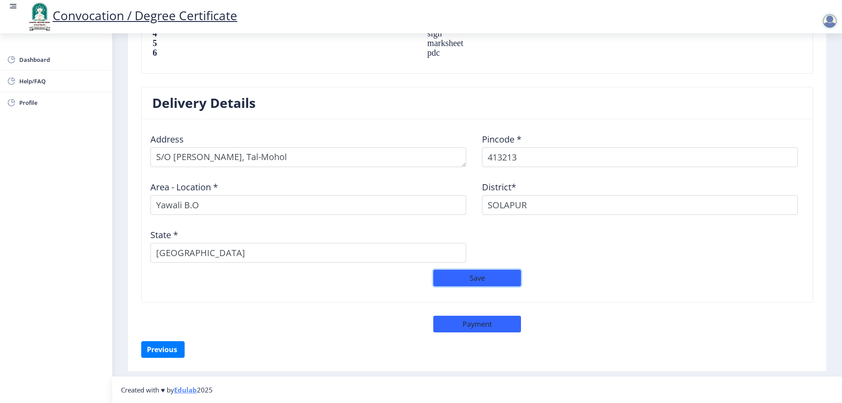
click at [457, 271] on button "Save" at bounding box center [477, 278] width 88 height 17
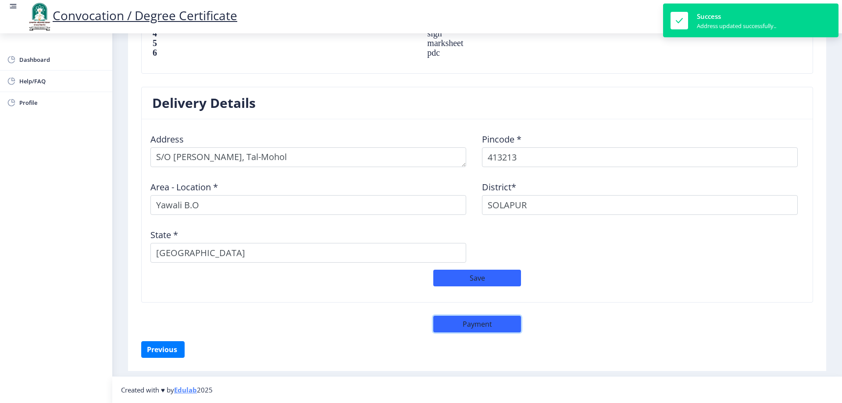
click at [464, 319] on button "Payment" at bounding box center [477, 324] width 88 height 17
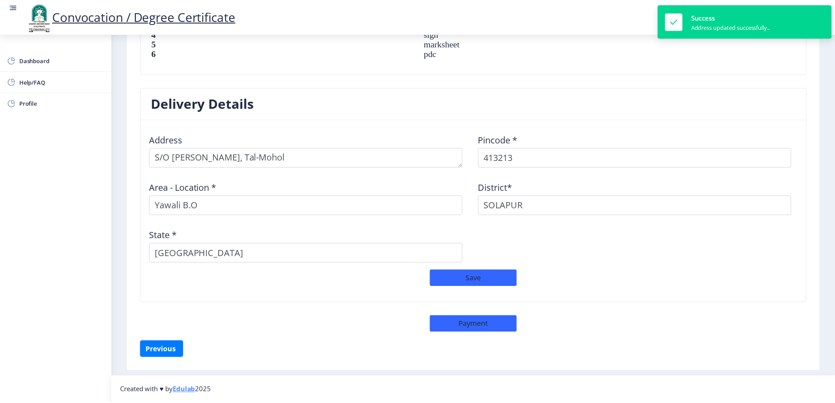
scroll to position [665, 0]
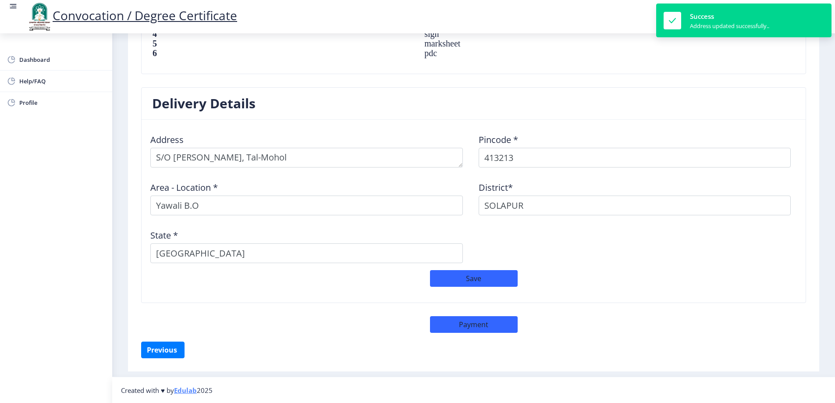
select select "sealed"
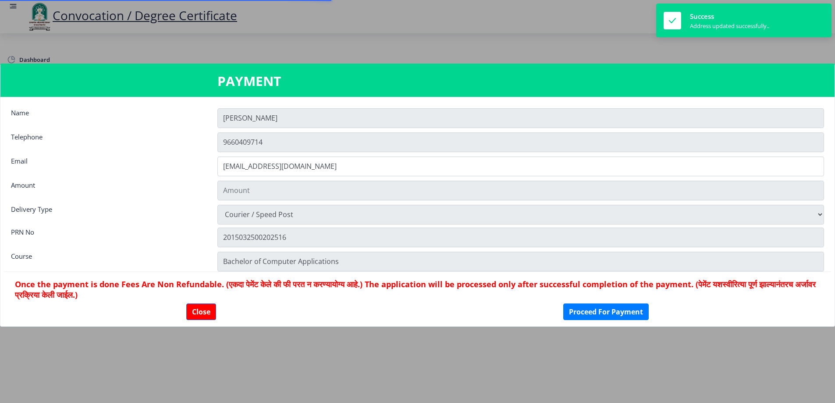
type input "1885"
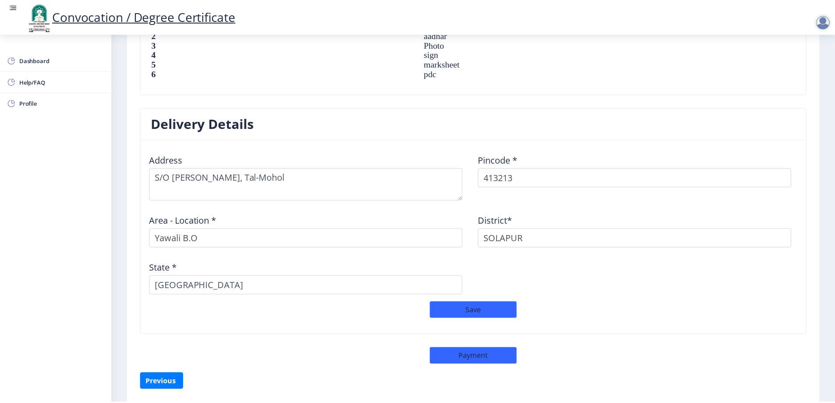
scroll to position [678, 0]
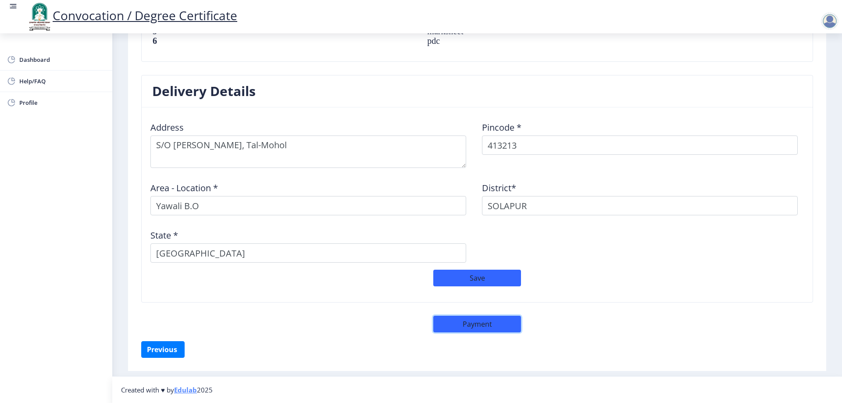
click at [480, 323] on button "Payment" at bounding box center [477, 324] width 88 height 17
select select "sealed"
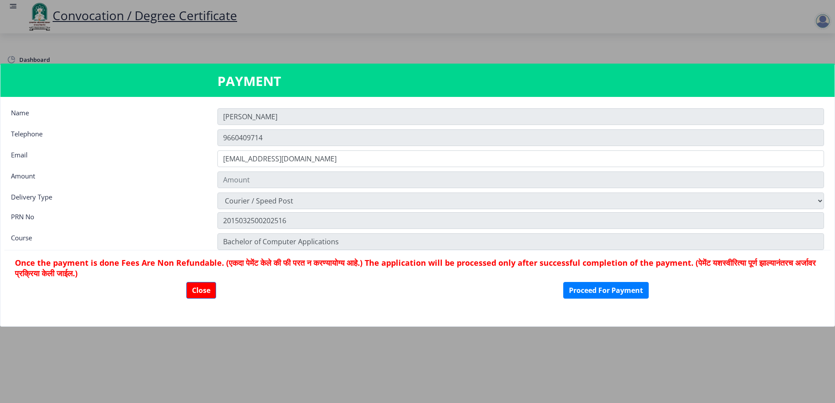
type input "1885"
click at [197, 290] on button "Close" at bounding box center [201, 290] width 30 height 17
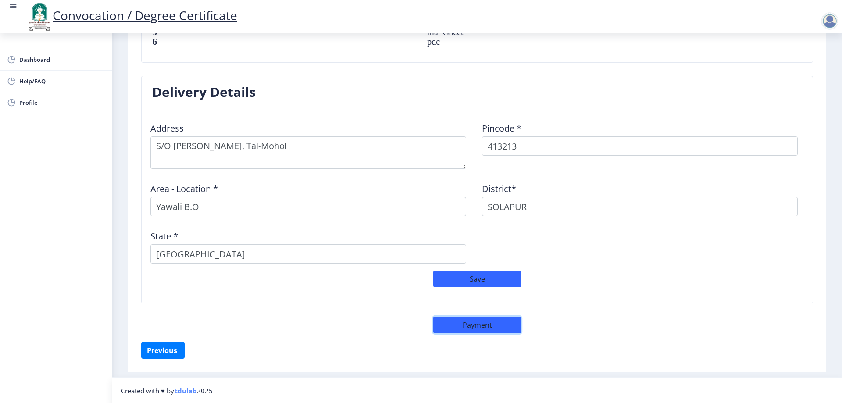
scroll to position [678, 0]
click at [826, 22] on div at bounding box center [830, 21] width 18 height 18
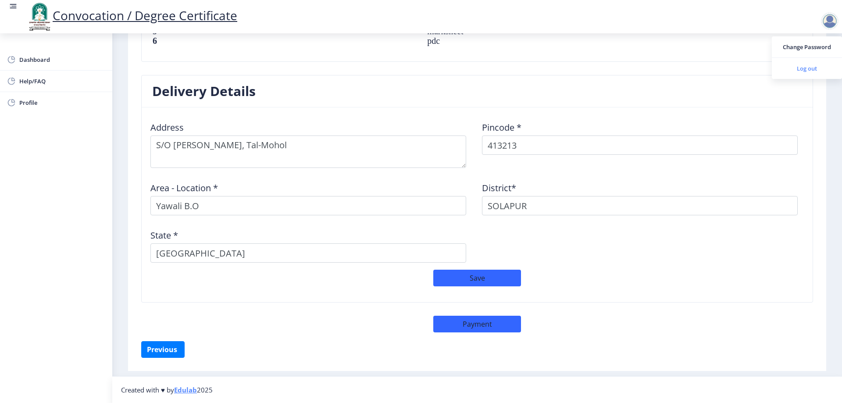
click at [809, 65] on span "Log out" at bounding box center [807, 68] width 56 height 11
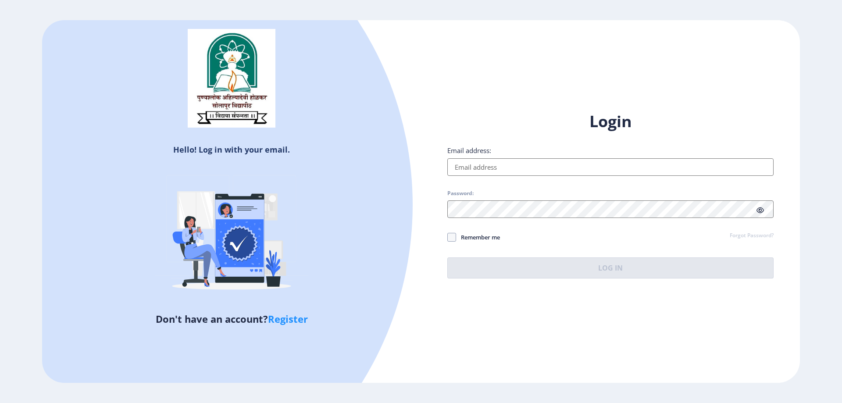
click at [555, 170] on input "Email address:" at bounding box center [610, 167] width 326 height 18
type input "[EMAIL_ADDRESS][DOMAIN_NAME]"
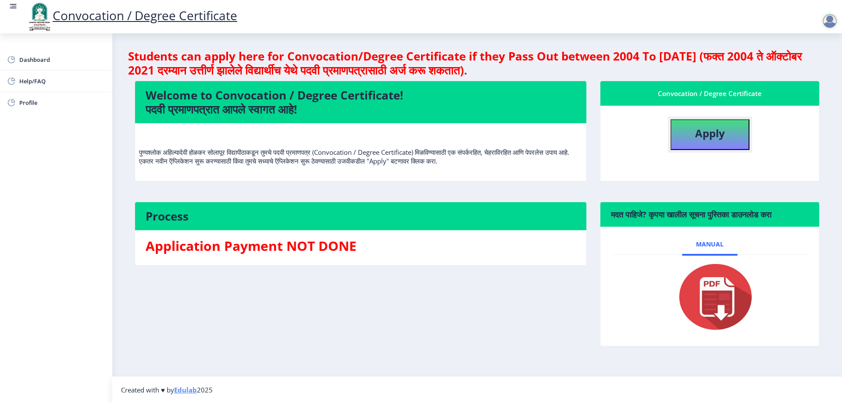
click at [722, 140] on b "Apply" at bounding box center [710, 133] width 30 height 14
select select
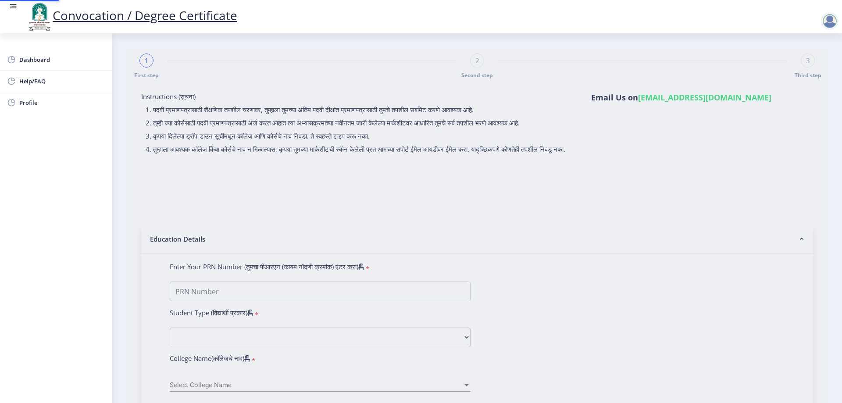
type input "[PERSON_NAME] [PERSON_NAME]"
type input "[PERSON_NAME]"
type input "2015032500202516"
select select "Regular"
select select "2021"
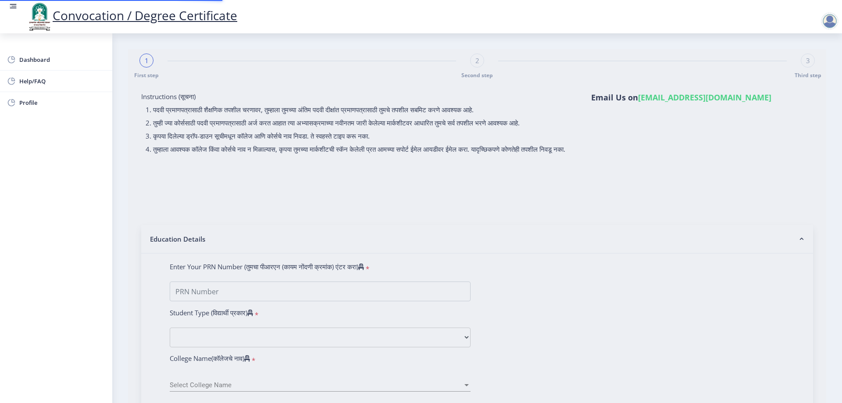
select select "October"
select select "Grade C"
type input "343635"
type input "[PERSON_NAME] [PERSON_NAME]"
type input "[PERSON_NAME]"
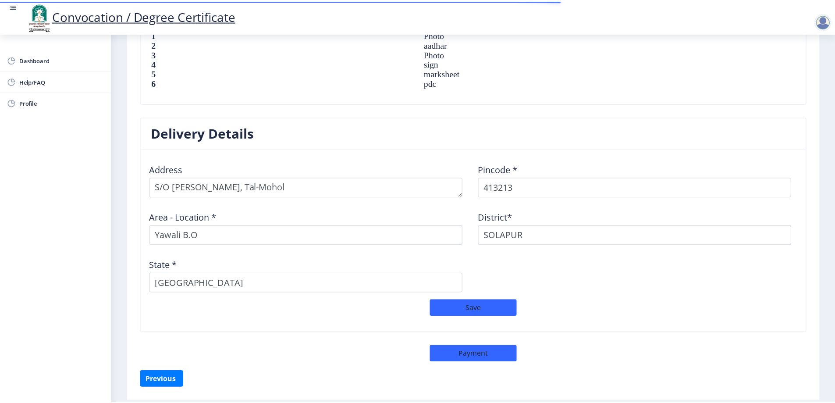
scroll to position [666, 0]
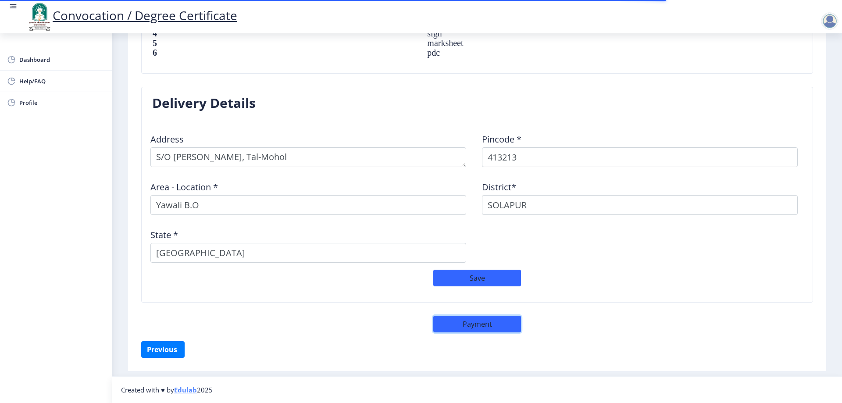
click at [487, 330] on button "Payment" at bounding box center [477, 324] width 88 height 17
select select "sealed"
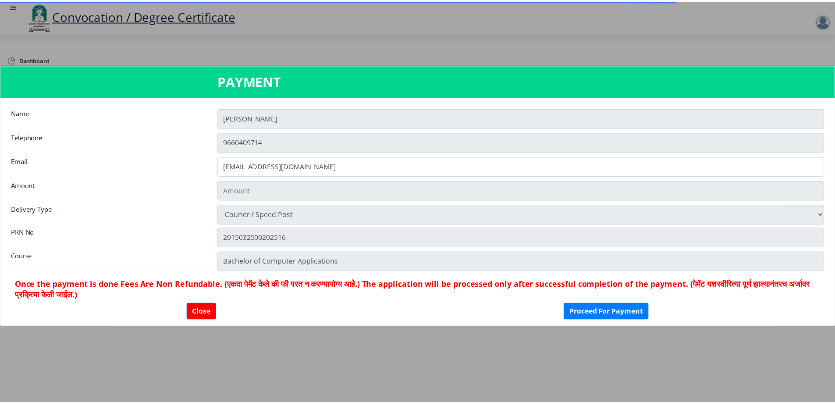
scroll to position [665, 0]
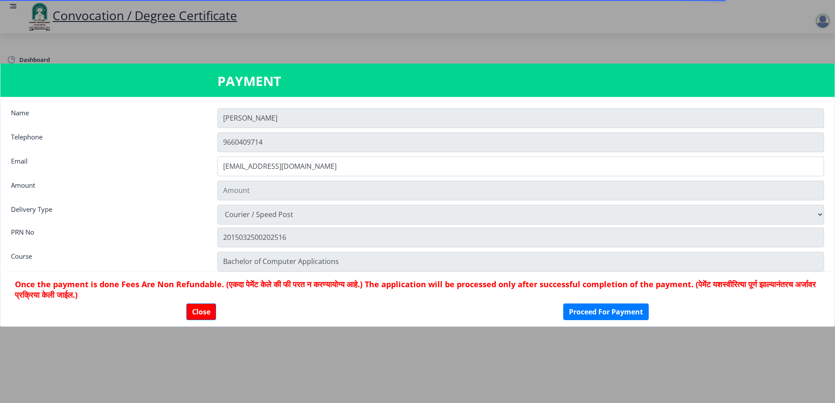
type input "1885"
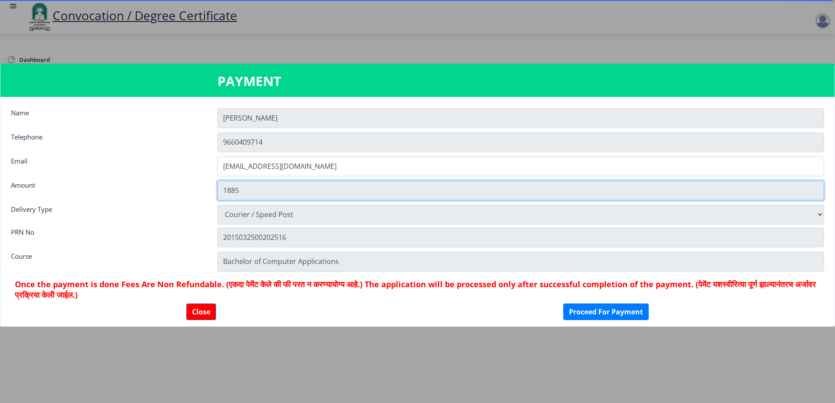
click at [363, 196] on input "1885" at bounding box center [520, 191] width 607 height 20
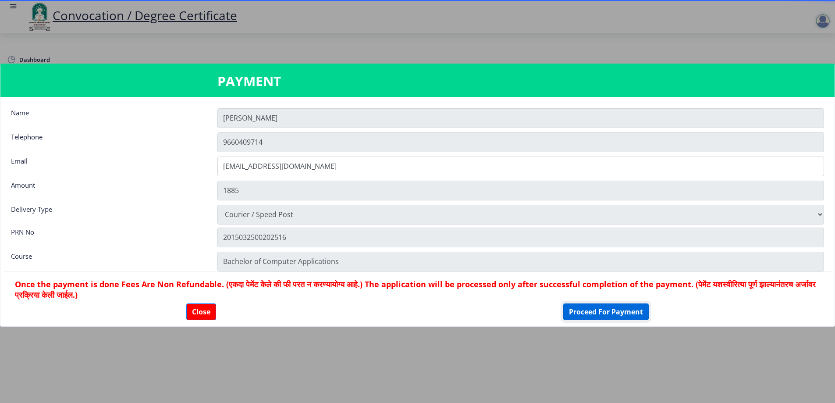
click at [588, 313] on button "Proceed For Payment" at bounding box center [605, 311] width 85 height 17
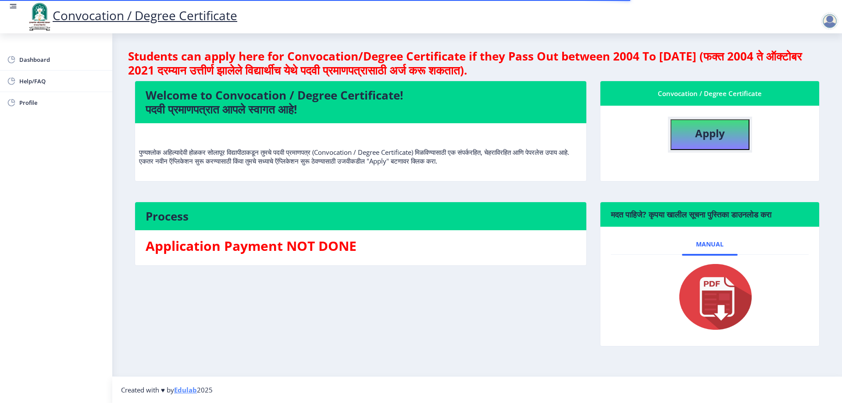
click at [703, 128] on b "Apply" at bounding box center [710, 133] width 30 height 14
select select
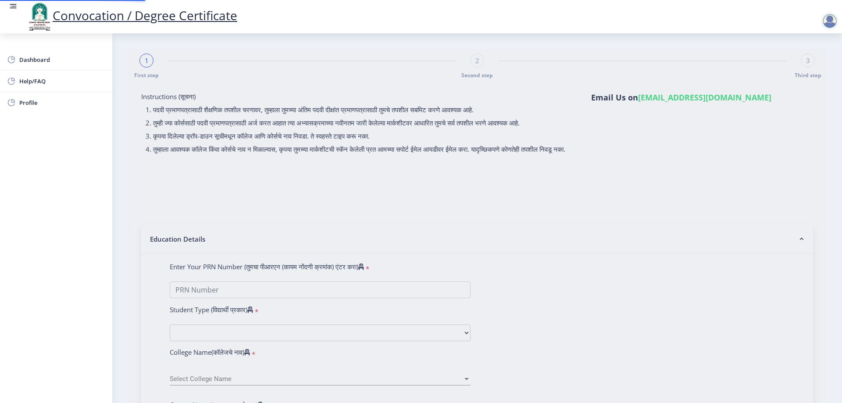
type input "[PERSON_NAME] [PERSON_NAME]"
type input "[PERSON_NAME]"
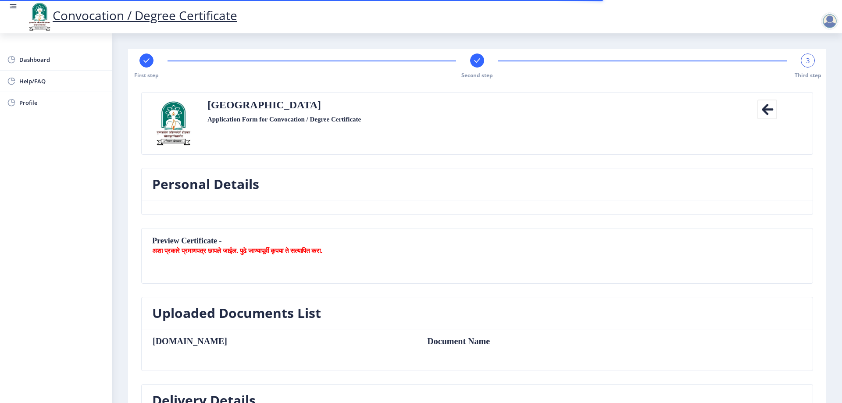
type textarea "S/O [PERSON_NAME], Tal-Mohol"
type input "413213"
type input "Yawali B.O"
type input "SOLAPUR"
type input "[GEOGRAPHIC_DATA]"
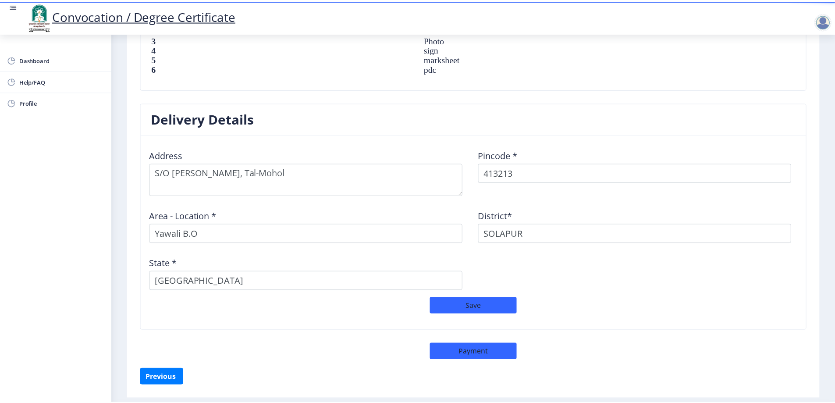
scroll to position [678, 0]
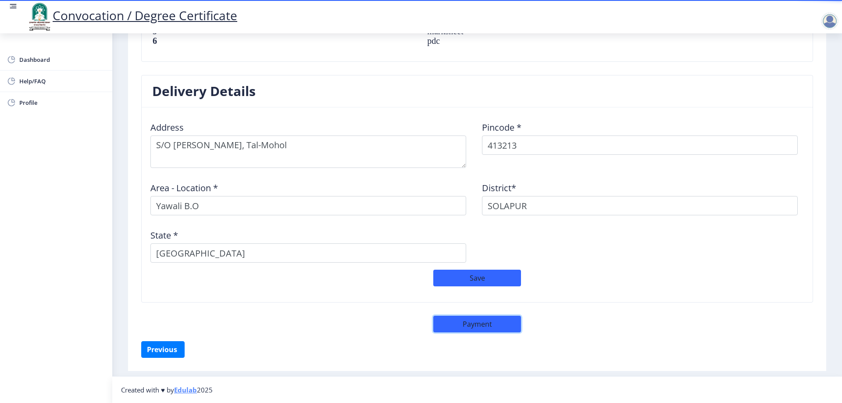
click at [494, 327] on button "Payment" at bounding box center [477, 324] width 88 height 17
select select "sealed"
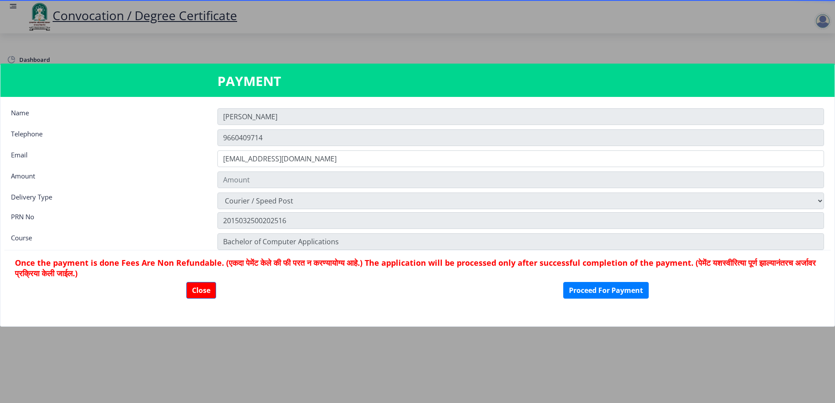
type input "1885"
click at [192, 287] on button "Close" at bounding box center [201, 290] width 30 height 17
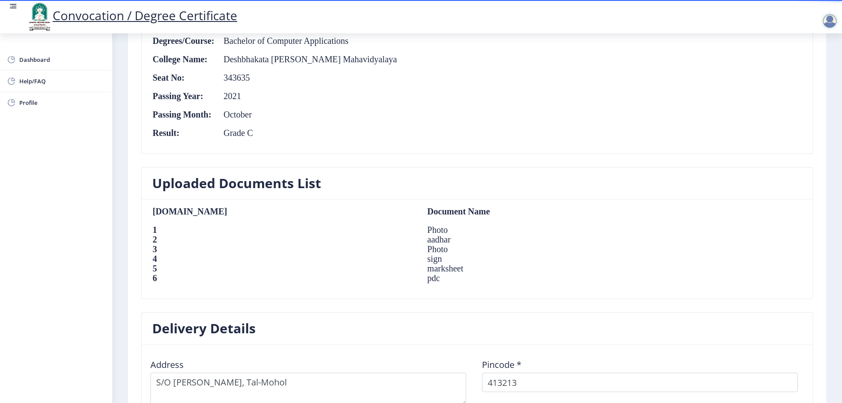
scroll to position [326, 0]
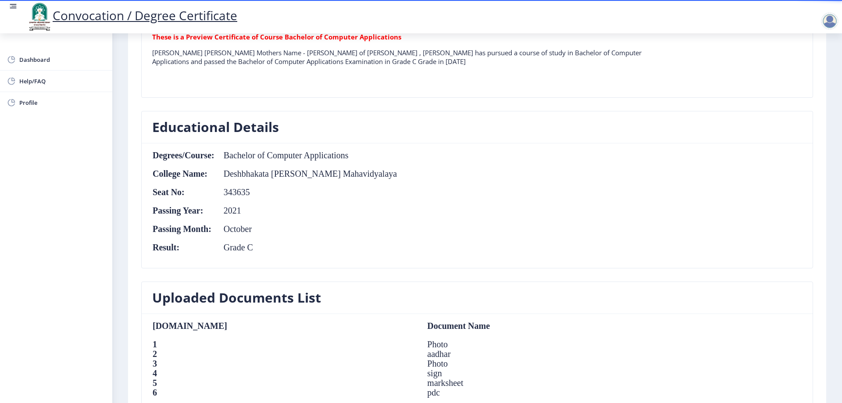
click at [834, 27] on div at bounding box center [830, 21] width 18 height 18
click at [818, 70] on span "Log out" at bounding box center [807, 68] width 56 height 11
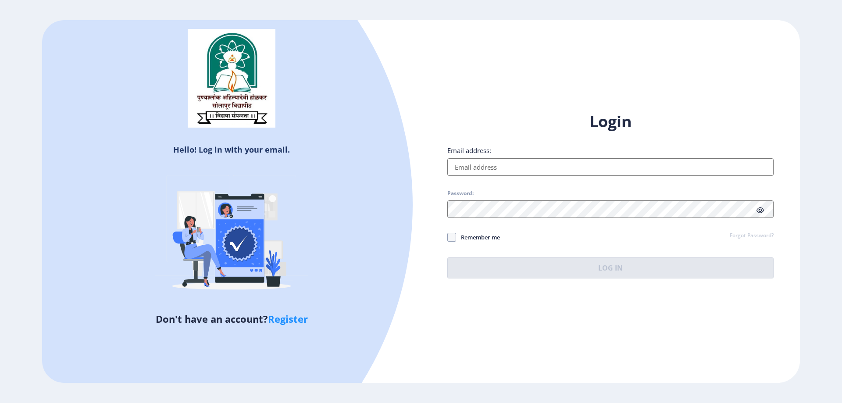
click at [473, 63] on div "Hello! Log in with your email. Don't have an account? Register Login Email addr…" at bounding box center [421, 201] width 758 height 363
click at [492, 176] on div "Login Email address: Password: Remember me Forgot Password? Log In" at bounding box center [610, 194] width 326 height 167
click at [493, 173] on input "Email address:" at bounding box center [610, 167] width 326 height 18
type input "[EMAIL_ADDRESS][DOMAIN_NAME]"
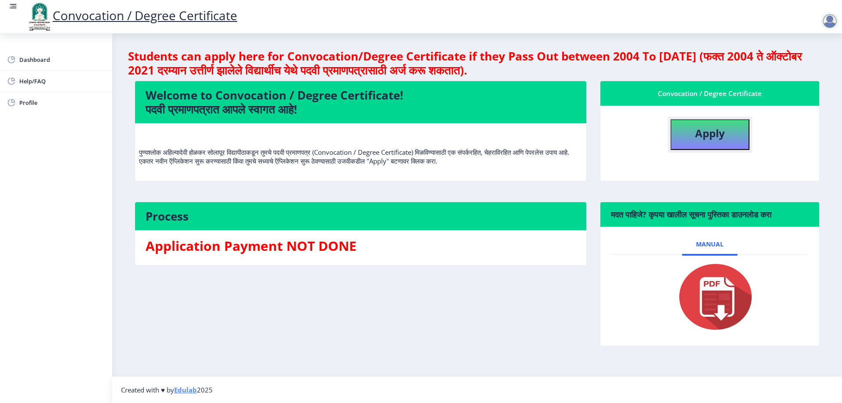
click at [723, 143] on button "Apply" at bounding box center [709, 134] width 79 height 31
select select
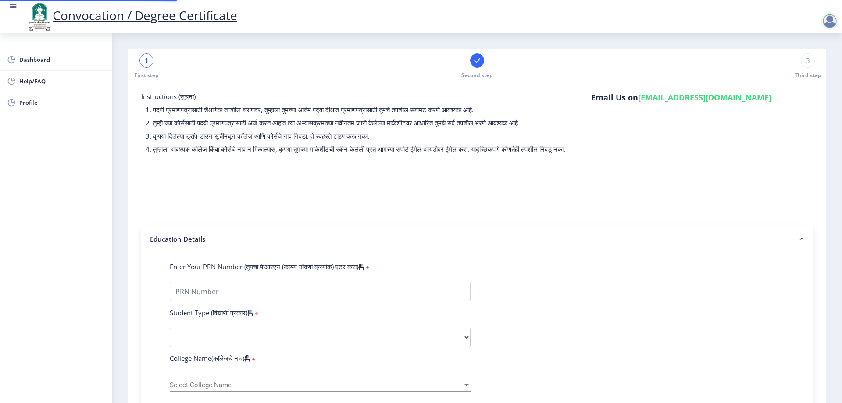
type input "2015032500202516"
select select "Regular"
select select "2021"
select select "October"
select select "Grade C"
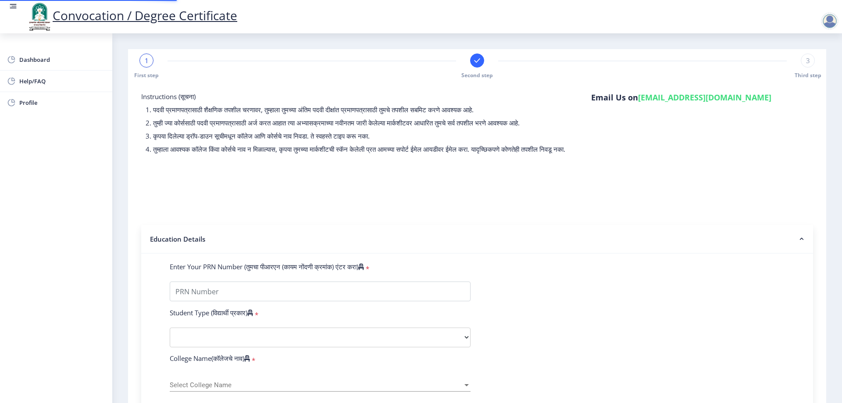
type input "343635"
type input "[PERSON_NAME] [PERSON_NAME]"
type input "[PERSON_NAME]"
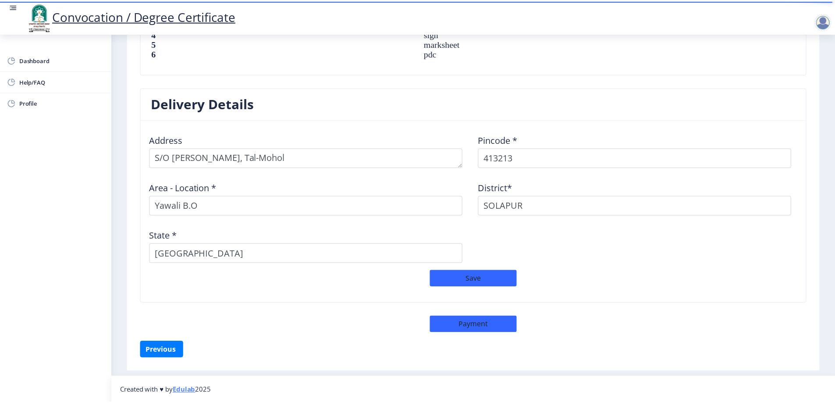
scroll to position [666, 0]
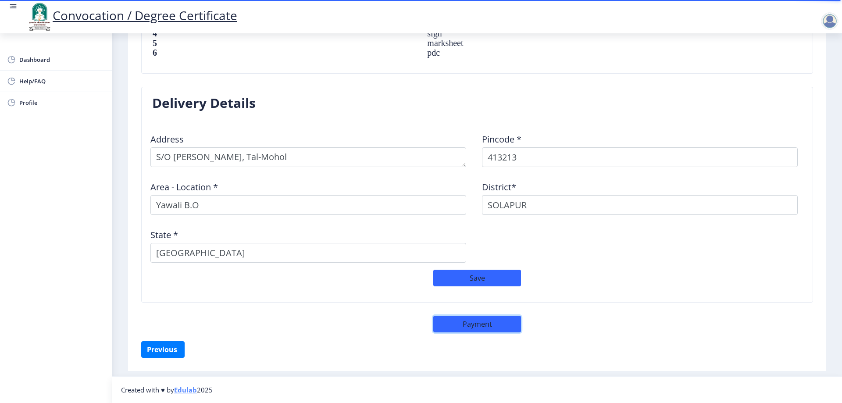
click at [465, 320] on button "Payment" at bounding box center [477, 324] width 88 height 17
select select "sealed"
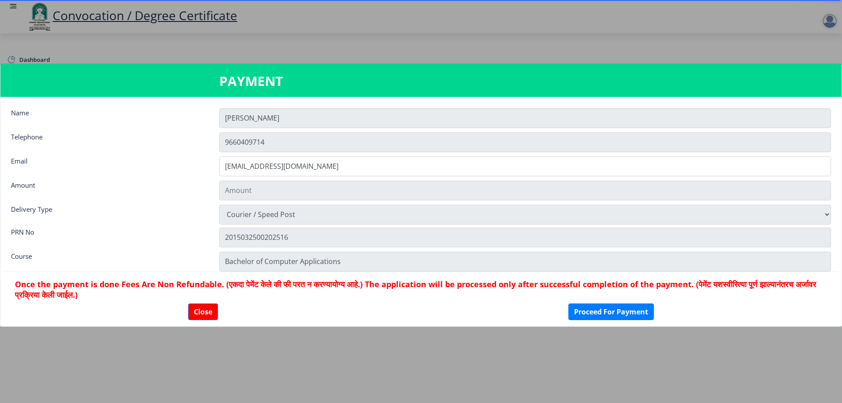
scroll to position [665, 0]
type input "1885"
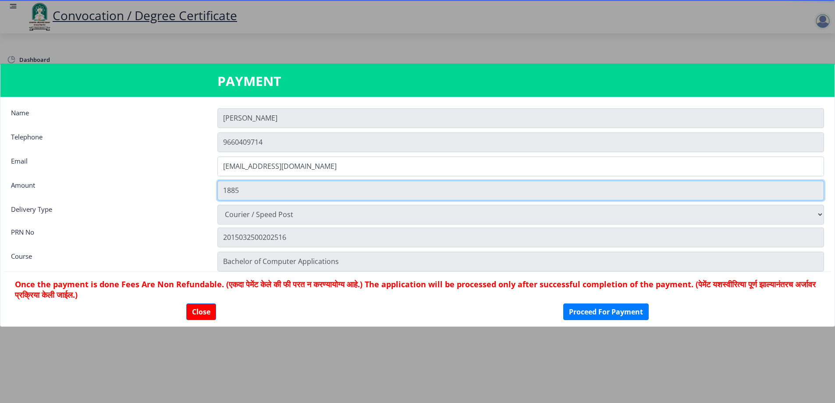
click at [314, 192] on input "1885" at bounding box center [520, 191] width 607 height 20
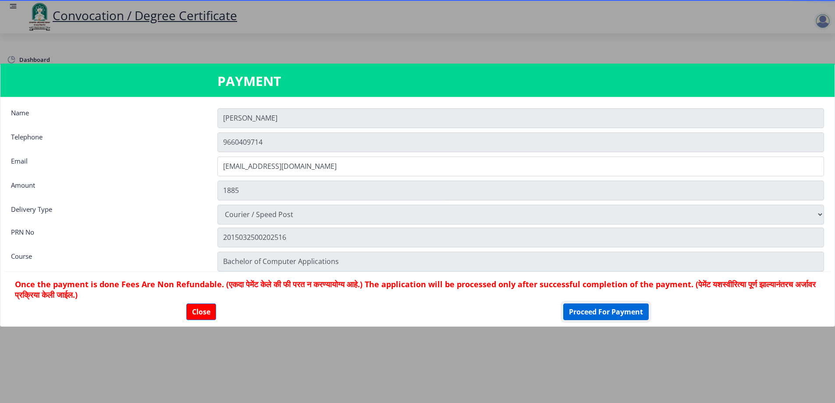
click at [617, 307] on button "Proceed For Payment" at bounding box center [605, 311] width 85 height 17
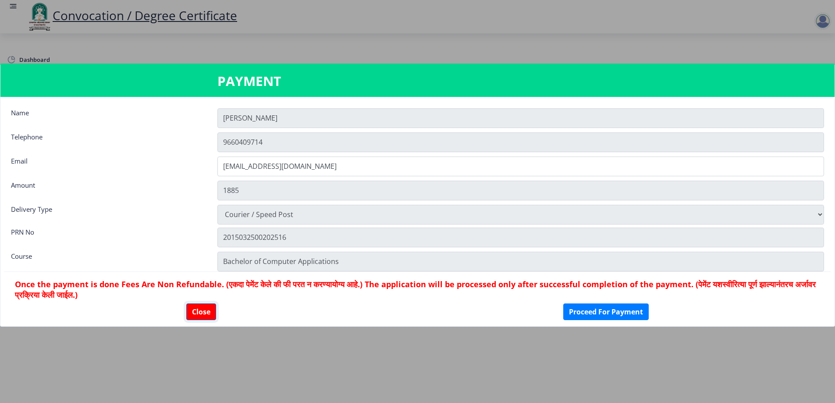
click at [205, 308] on button "Close" at bounding box center [201, 311] width 30 height 17
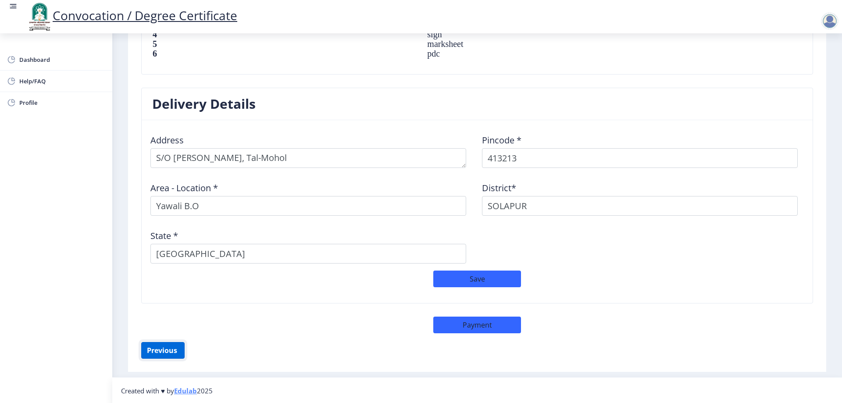
click at [158, 346] on button "Previous ‍" at bounding box center [162, 350] width 43 height 17
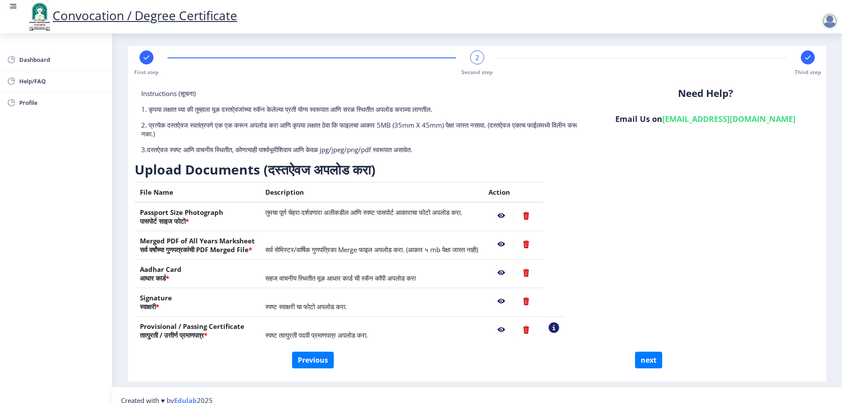
scroll to position [0, 0]
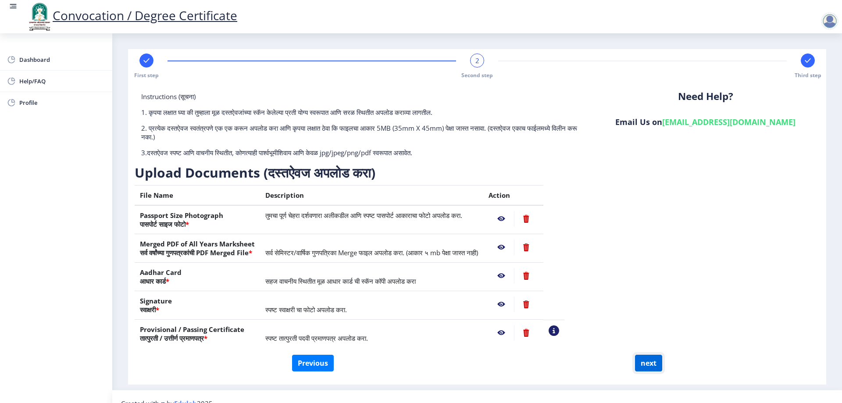
click at [641, 361] on button "next" at bounding box center [648, 363] width 27 height 17
select select
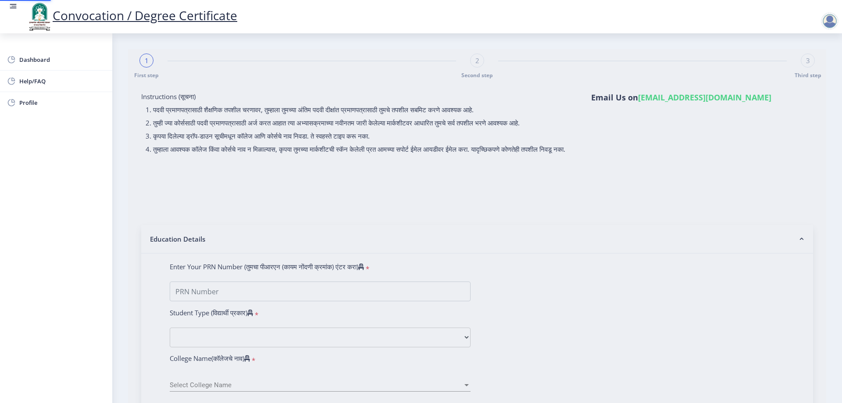
type input "[PERSON_NAME] [PERSON_NAME]"
type input "[PERSON_NAME]"
select select
type input "[PERSON_NAME] [PERSON_NAME]"
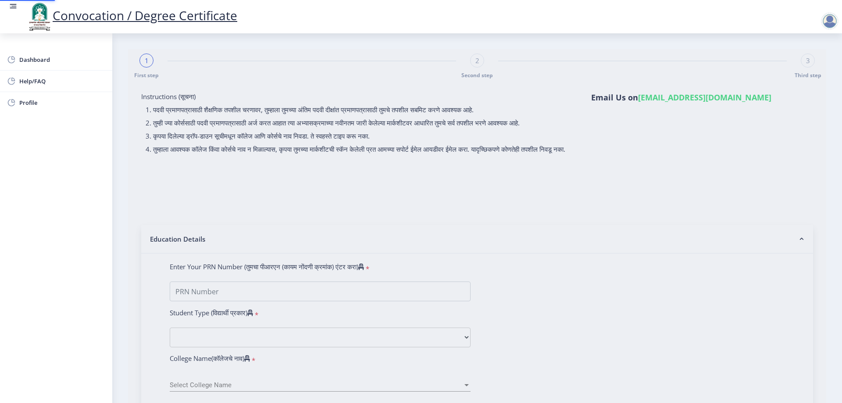
type input "[PERSON_NAME]"
type input "2015032500202516"
select select "Regular"
select select "2021"
select select "October"
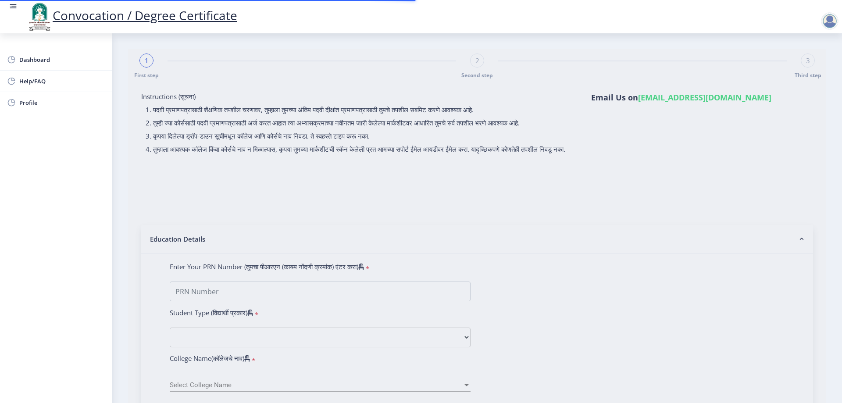
select select "Grade C"
type input "343635"
type input "[PERSON_NAME] [PERSON_NAME]"
type input "[PERSON_NAME]"
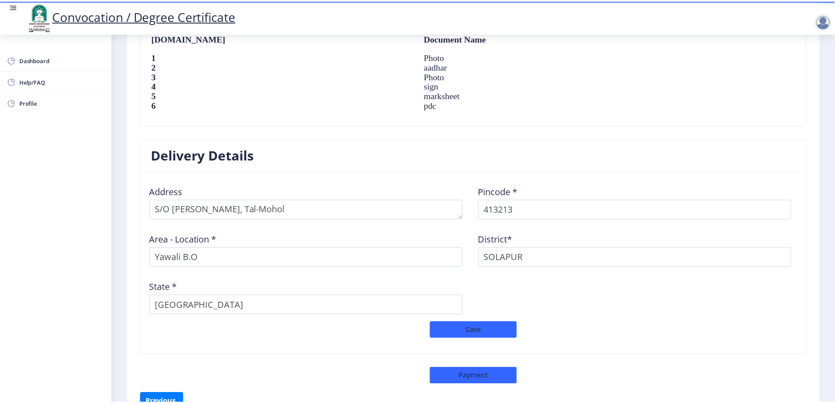
scroll to position [666, 0]
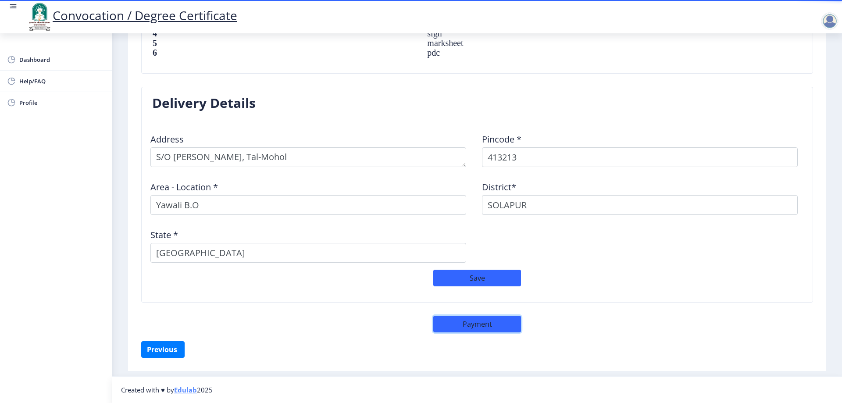
click at [479, 326] on button "Payment" at bounding box center [477, 324] width 88 height 17
select select "sealed"
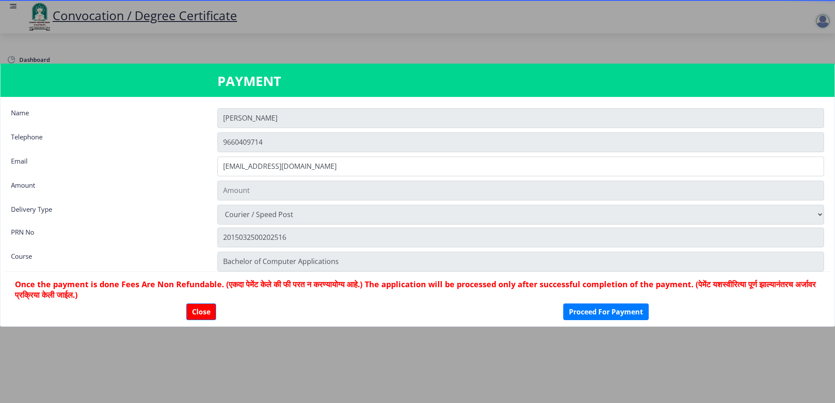
type input "1885"
click at [199, 310] on button "Close" at bounding box center [201, 311] width 30 height 17
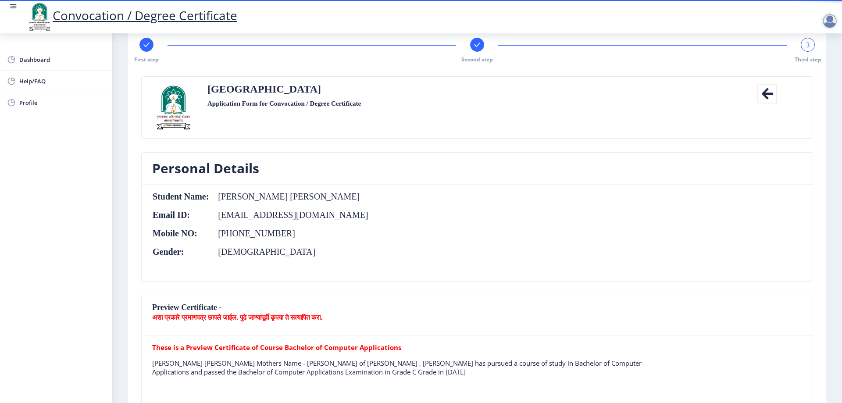
scroll to position [0, 0]
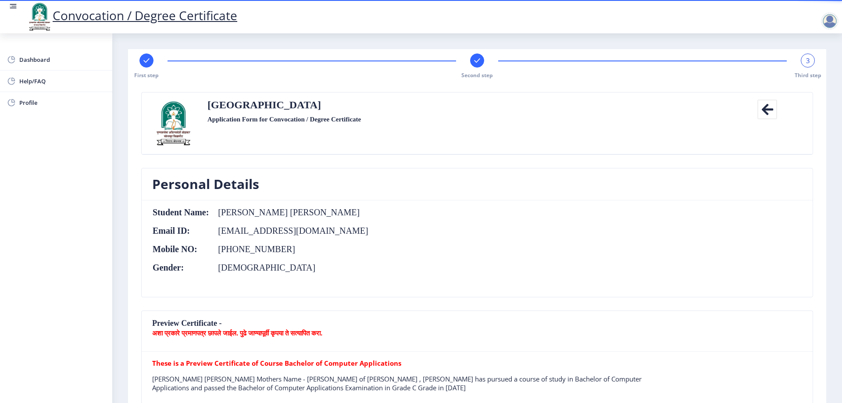
click at [771, 110] on icon at bounding box center [767, 110] width 20 height 20
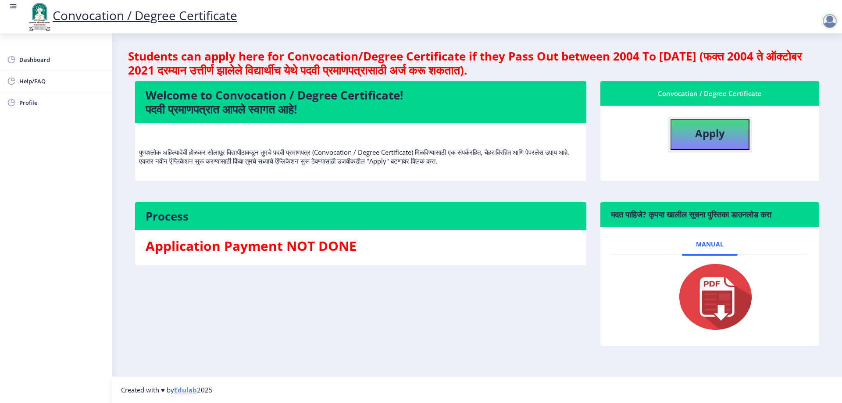
click at [711, 127] on b "Apply" at bounding box center [710, 133] width 30 height 14
select select
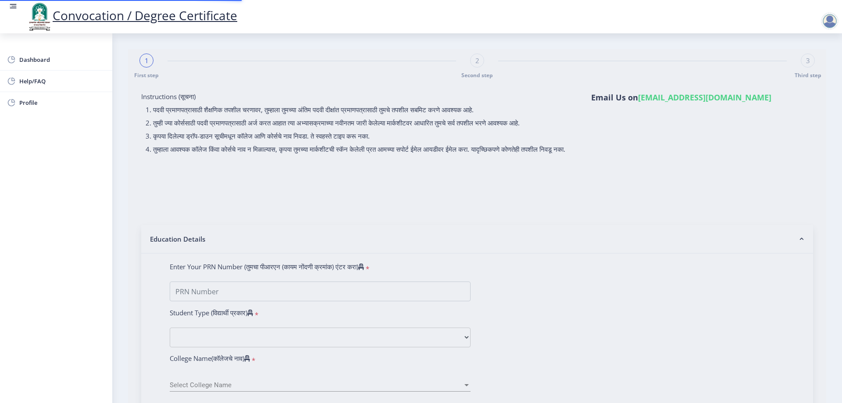
type input "[PERSON_NAME] [PERSON_NAME]"
type input "[PERSON_NAME]"
type input "2015032500202516"
select select "Regular"
select select "2021"
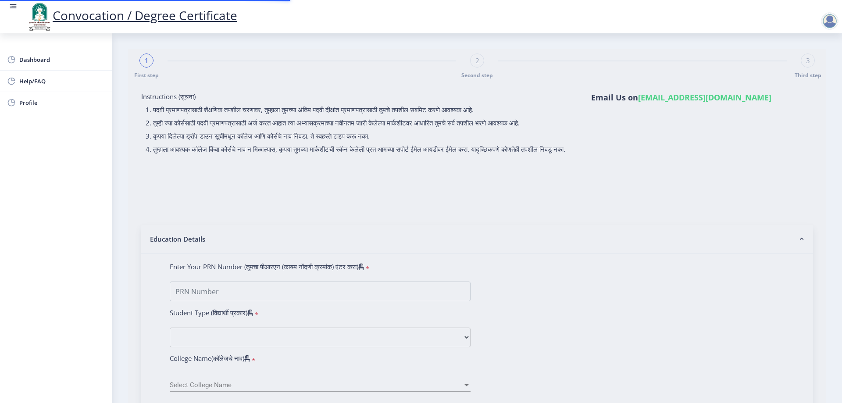
select select "October"
select select "Grade C"
type input "343635"
type input "[PERSON_NAME] [PERSON_NAME]"
type input "[PERSON_NAME]"
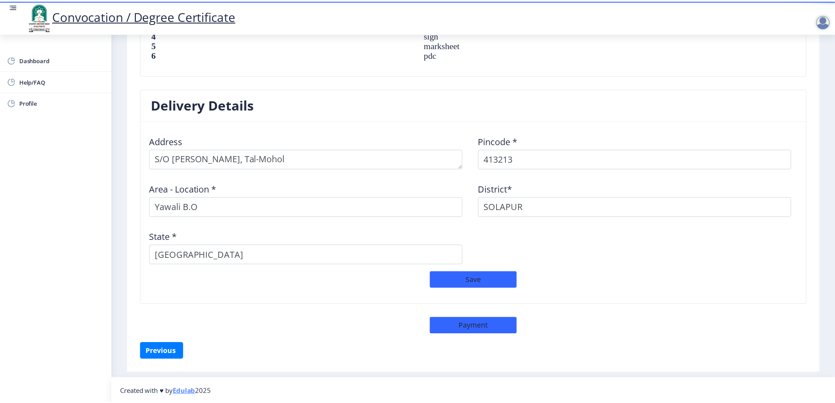
scroll to position [666, 0]
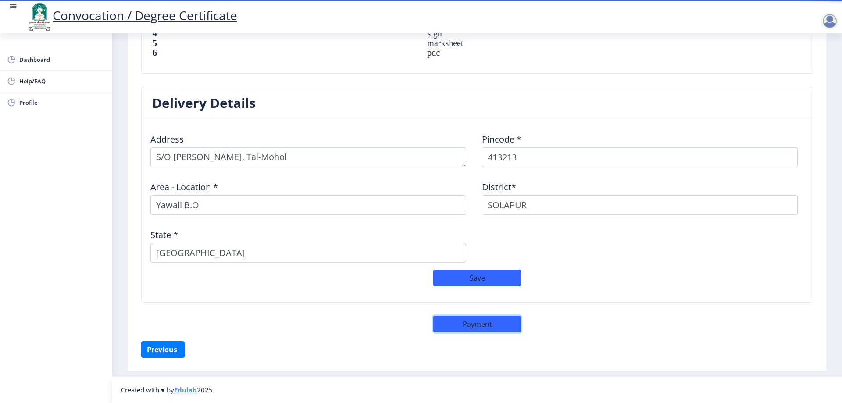
click at [475, 325] on button "Payment" at bounding box center [477, 324] width 88 height 17
select select "sealed"
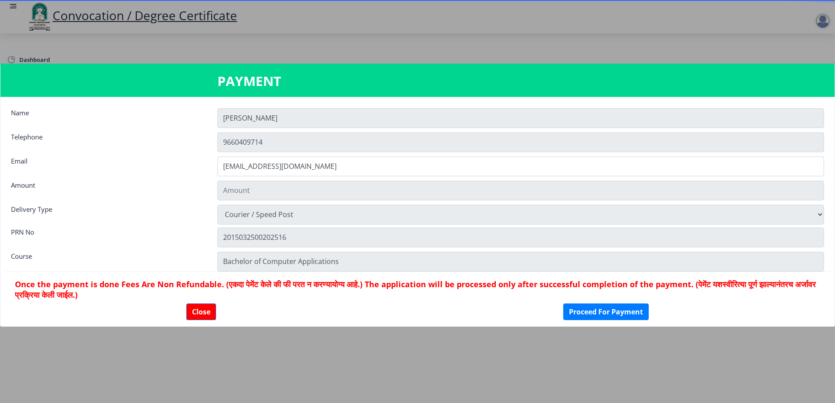
type input "1885"
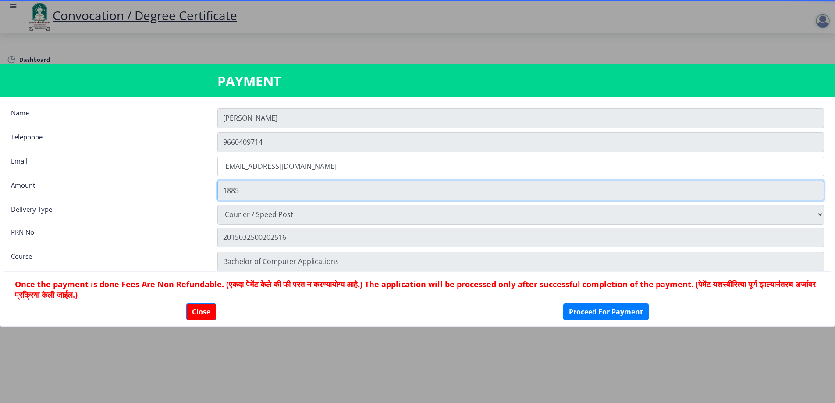
click at [337, 196] on input "1885" at bounding box center [520, 191] width 607 height 20
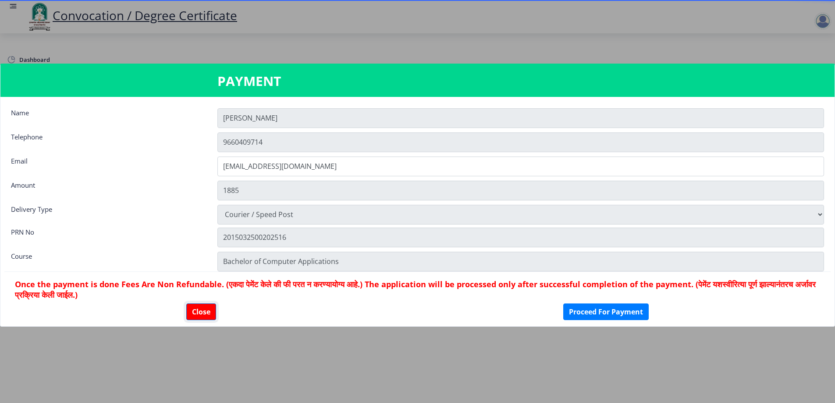
click at [199, 309] on button "Close" at bounding box center [201, 311] width 30 height 17
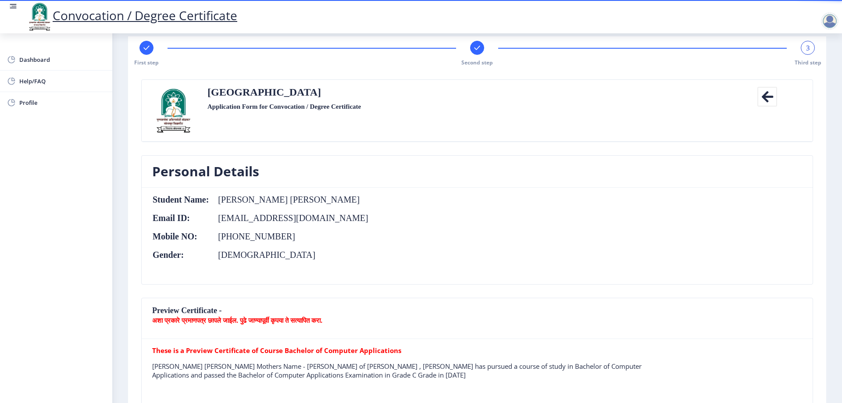
scroll to position [0, 0]
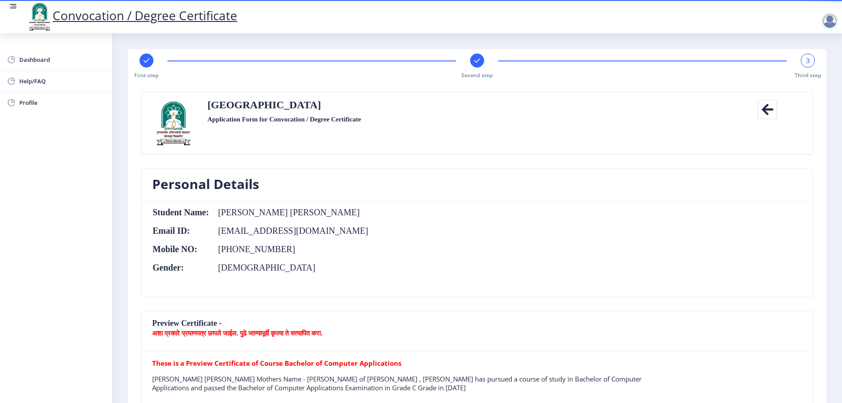
click at [802, 61] on div "3" at bounding box center [808, 60] width 14 height 14
click at [828, 21] on div at bounding box center [830, 21] width 18 height 18
click at [17, 80] on link "Help/FAQ" at bounding box center [56, 81] width 112 height 21
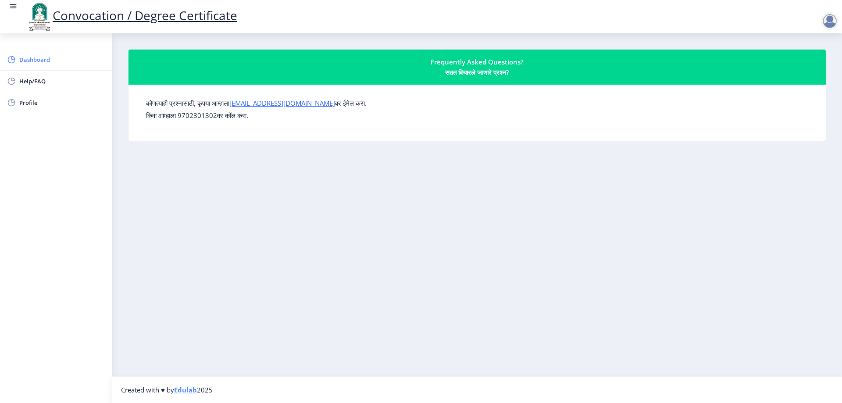
click at [21, 57] on span "Dashboard" at bounding box center [62, 59] width 86 height 11
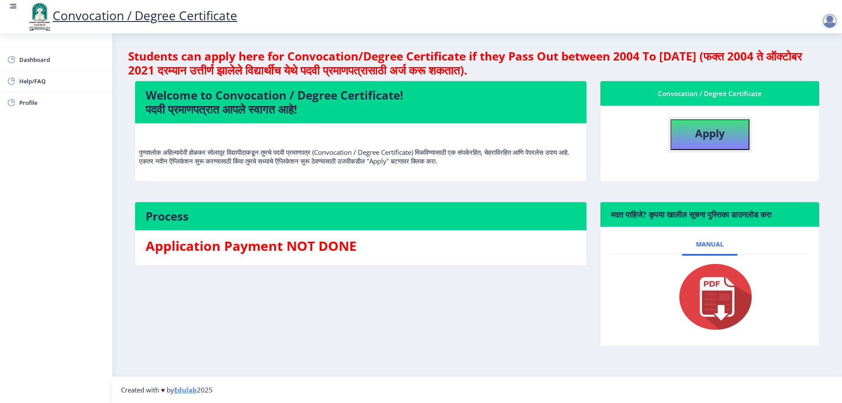
click at [686, 133] on button "Apply" at bounding box center [709, 134] width 79 height 31
select select
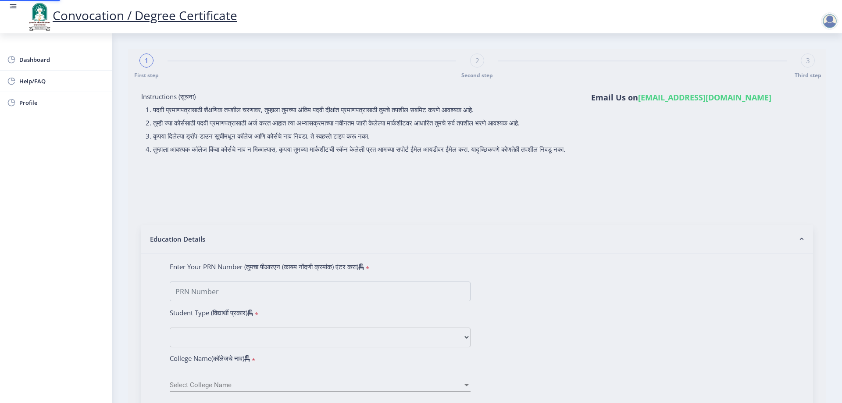
type input "[PERSON_NAME] [PERSON_NAME]"
type input "[PERSON_NAME]"
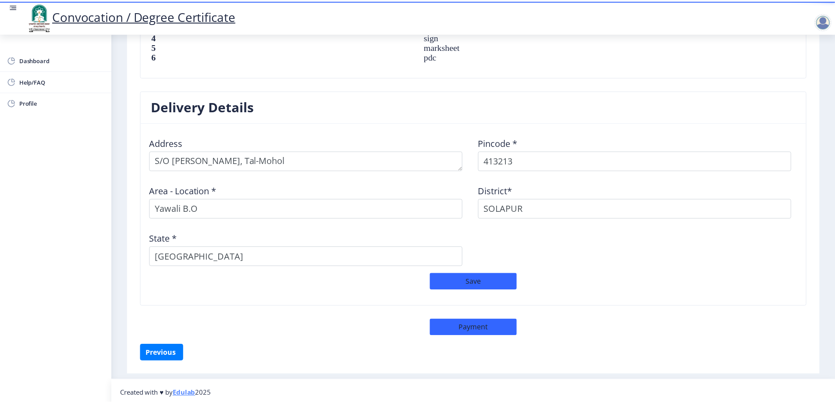
scroll to position [666, 0]
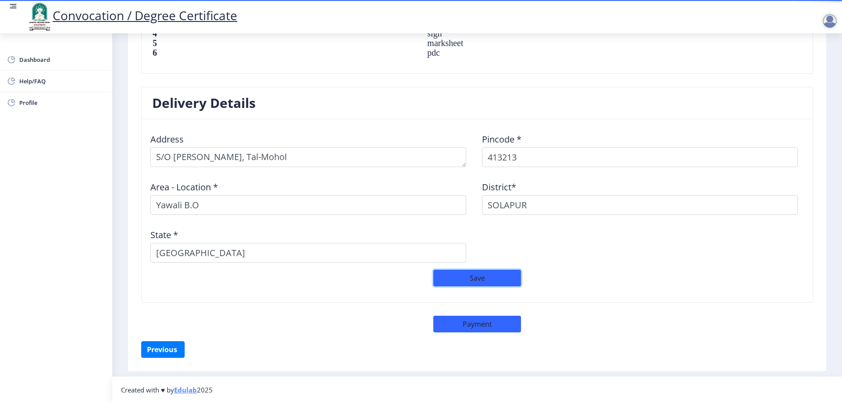
click at [481, 278] on button "Save" at bounding box center [477, 278] width 88 height 17
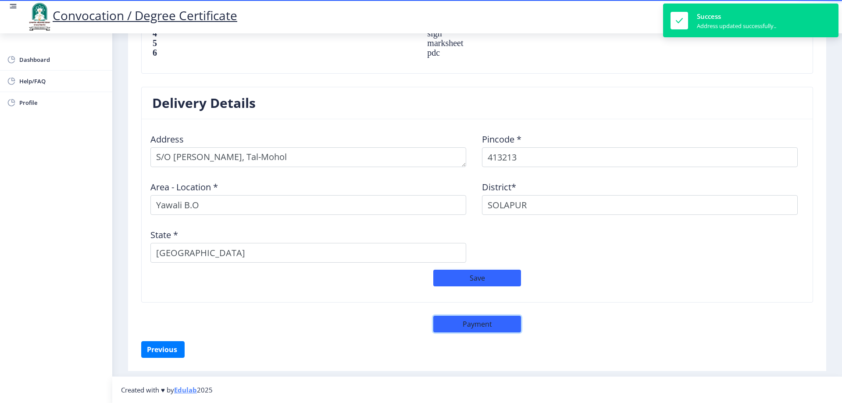
click at [470, 323] on button "Payment" at bounding box center [477, 324] width 88 height 17
select select "sealed"
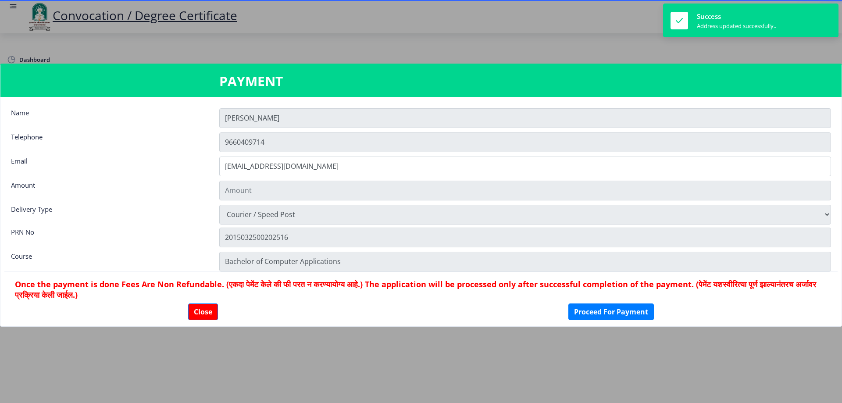
scroll to position [665, 0]
type input "1885"
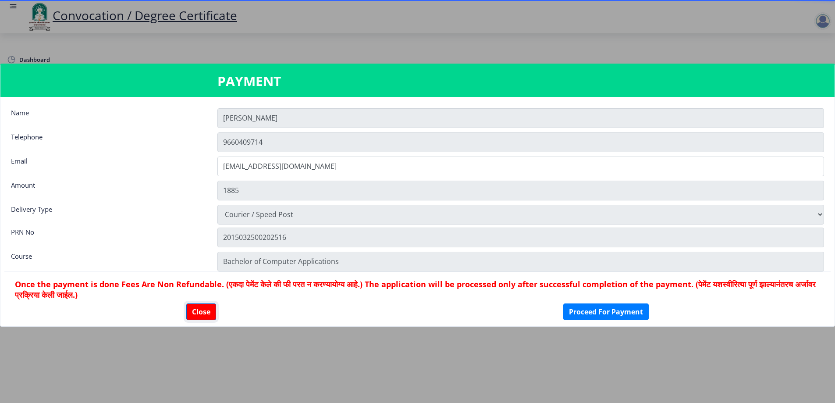
click at [206, 305] on button "Close" at bounding box center [201, 311] width 30 height 17
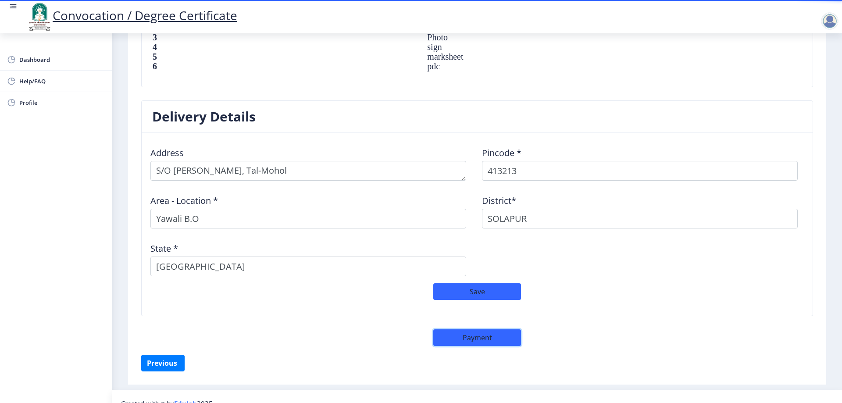
scroll to position [666, 0]
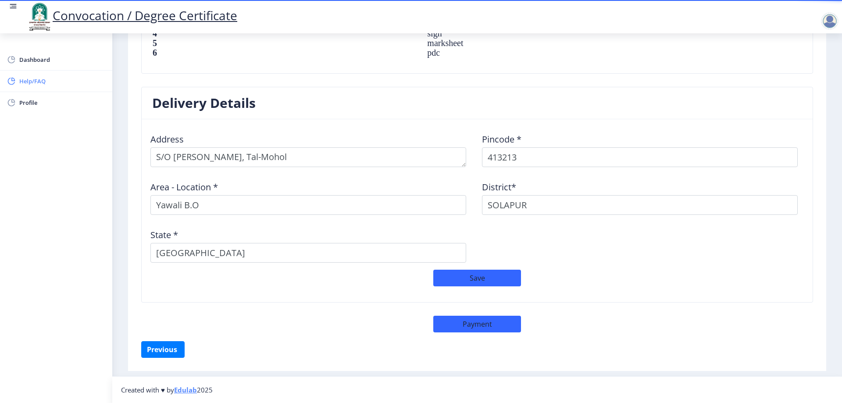
click at [28, 83] on span "Help/FAQ" at bounding box center [62, 81] width 86 height 11
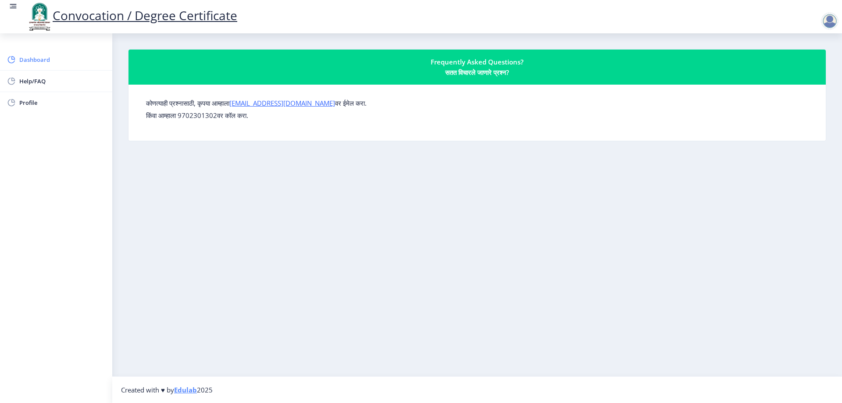
click at [35, 54] on span "Dashboard" at bounding box center [62, 59] width 86 height 11
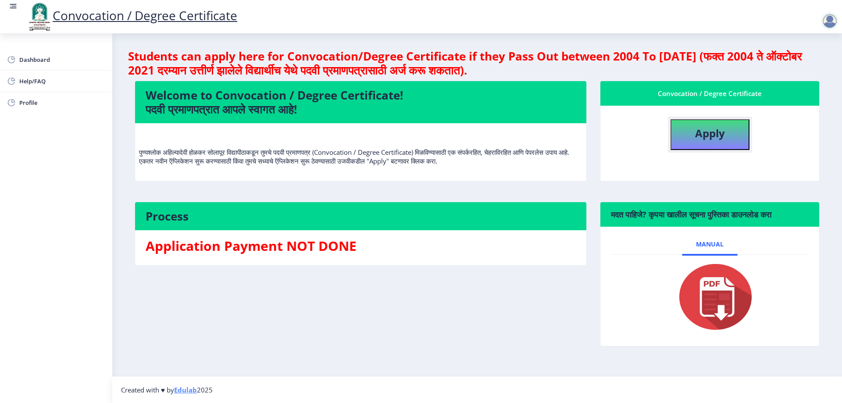
click at [710, 121] on button "Apply" at bounding box center [709, 134] width 79 height 31
select select
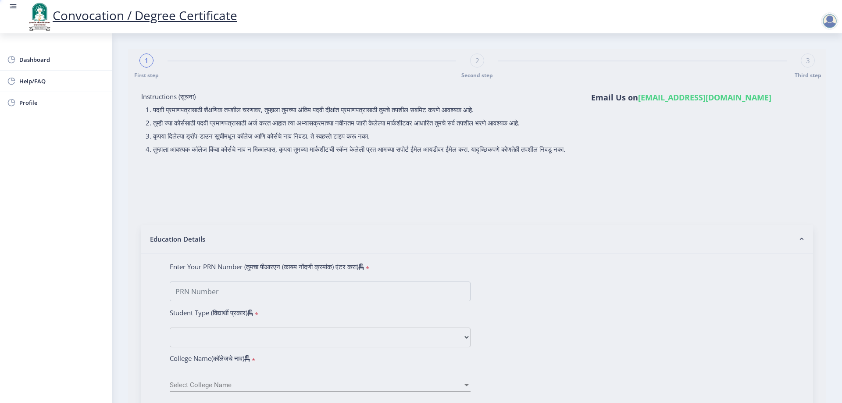
type input "[PERSON_NAME] [PERSON_NAME]"
type input "[PERSON_NAME]"
type input "2015032500202516"
select select "Regular"
select select "2021"
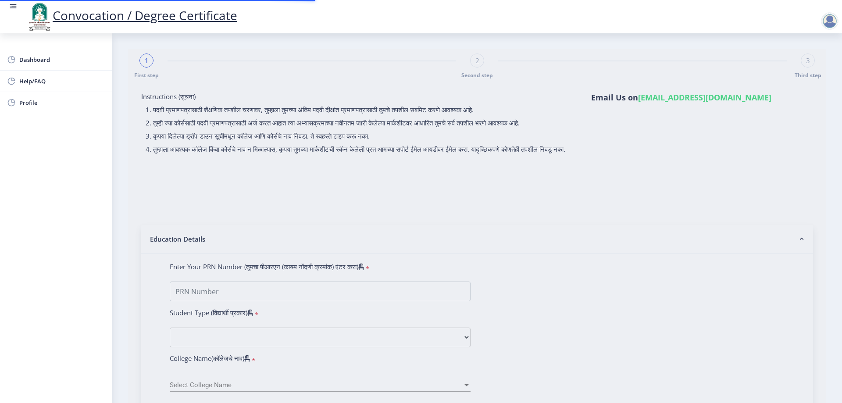
select select "October"
select select "Grade C"
type input "343635"
type input "[PERSON_NAME] [PERSON_NAME]"
type input "[PERSON_NAME]"
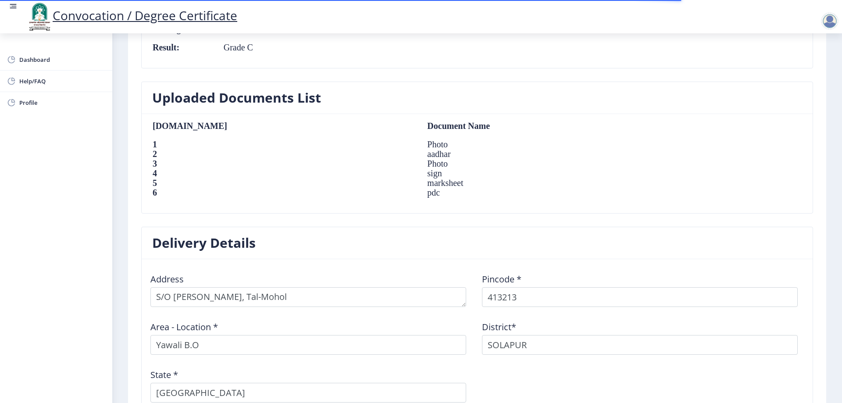
scroll to position [666, 0]
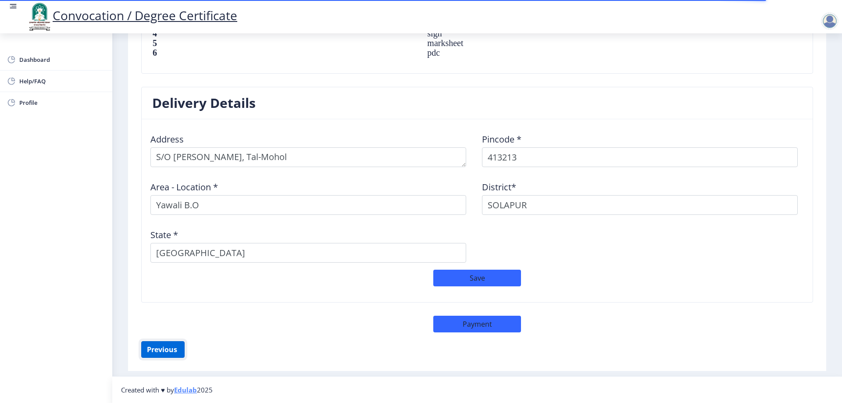
click at [172, 353] on button "Previous ‍" at bounding box center [162, 349] width 43 height 17
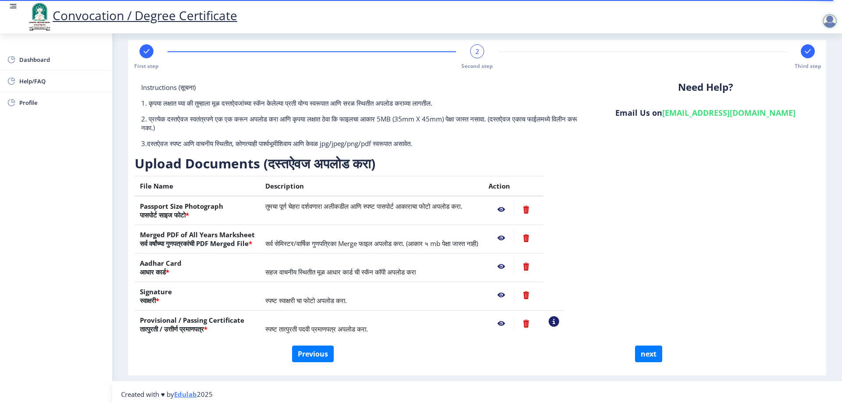
scroll to position [14, 0]
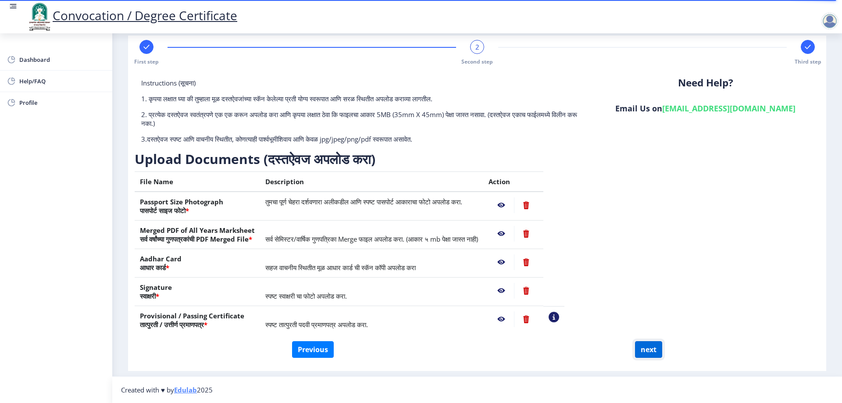
click at [640, 348] on button "next" at bounding box center [648, 349] width 27 height 17
select select
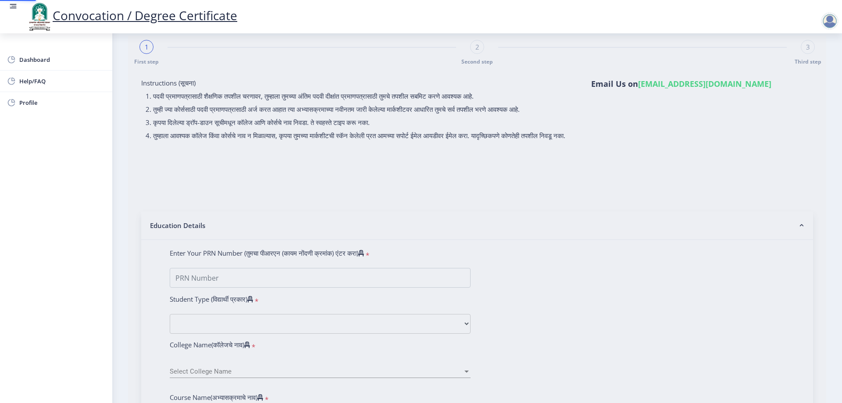
scroll to position [0, 0]
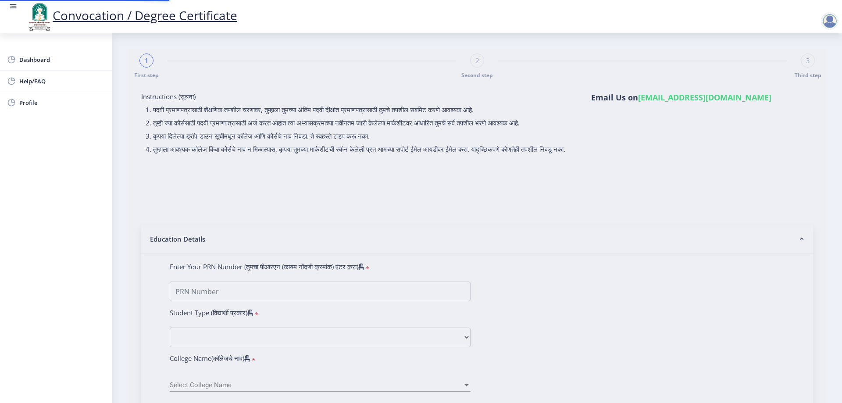
type input "[PERSON_NAME] [PERSON_NAME]"
type input "[PERSON_NAME]"
select select
type input "[PERSON_NAME] [PERSON_NAME]"
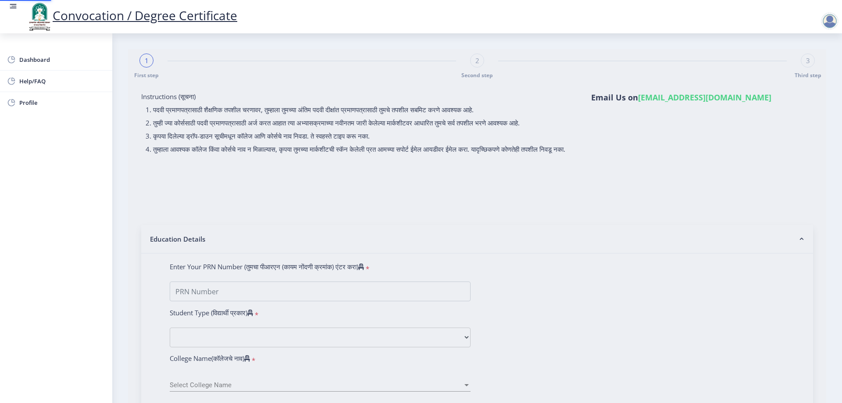
type input "[PERSON_NAME]"
select select
type input "[PERSON_NAME] [PERSON_NAME]"
type input "[PERSON_NAME]"
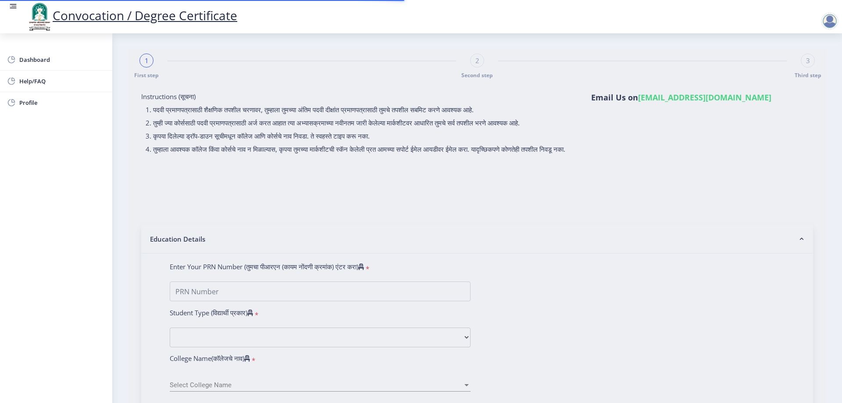
type input "2015032500202516"
select select "Regular"
select select "2021"
select select "October"
select select "Grade C"
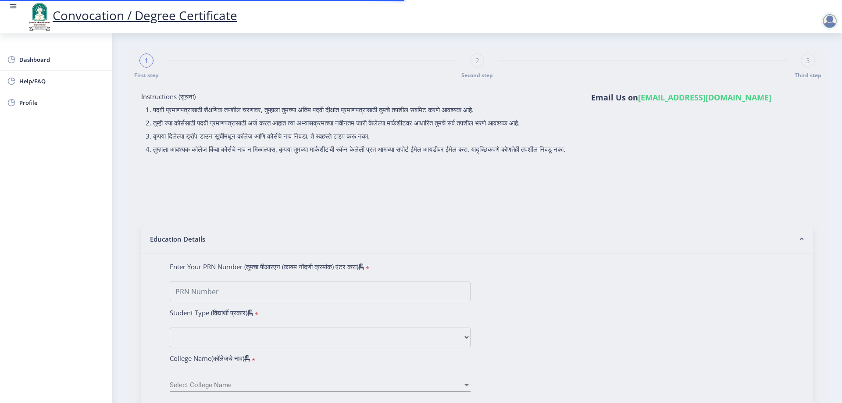
type input "343635"
type input "[PERSON_NAME] [PERSON_NAME]"
type input "[PERSON_NAME]"
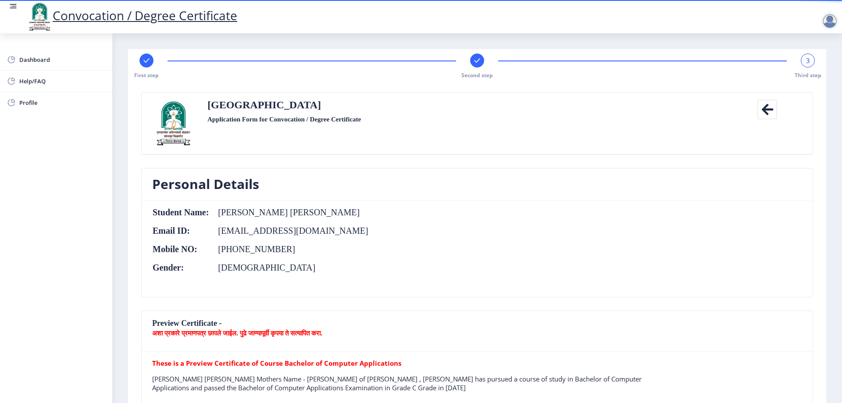
click at [767, 116] on icon at bounding box center [767, 110] width 20 height 20
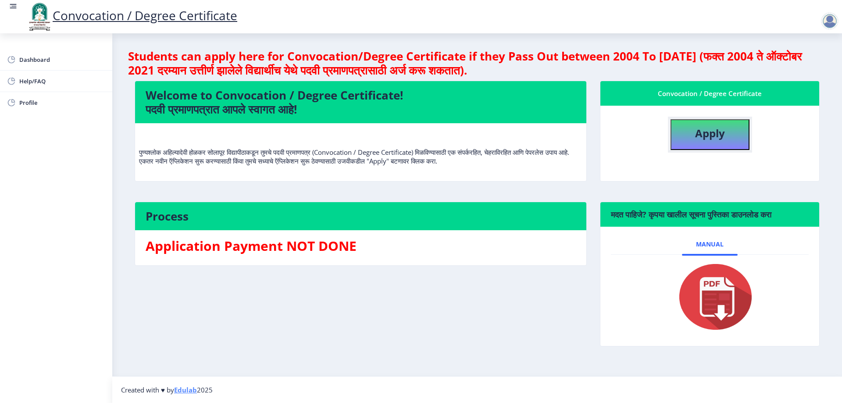
click at [692, 137] on button "Apply" at bounding box center [709, 134] width 79 height 31
select select
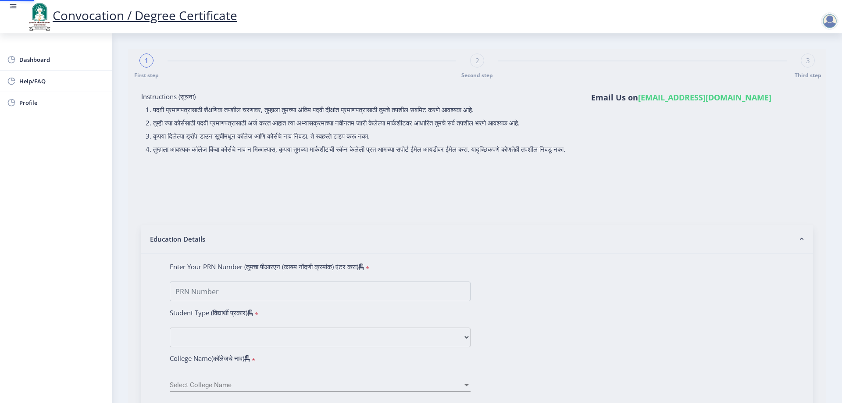
type input "[PERSON_NAME] [PERSON_NAME]"
type input "[PERSON_NAME]"
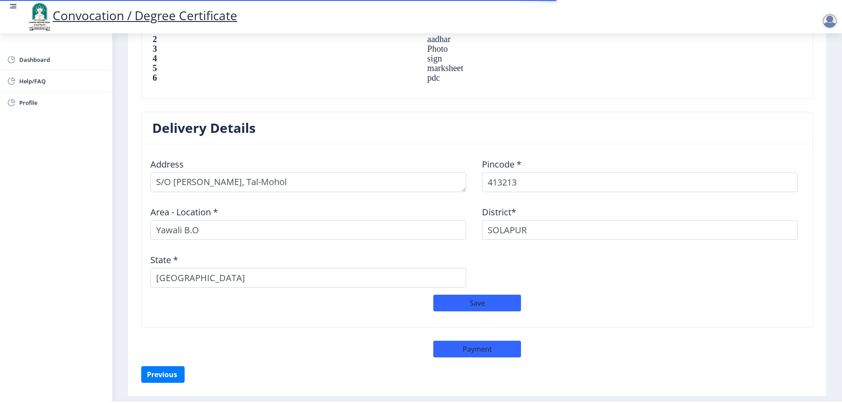
scroll to position [666, 0]
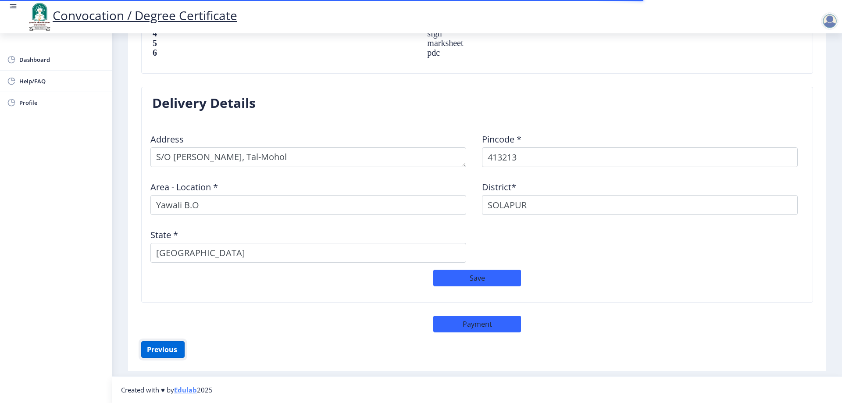
click at [169, 349] on button "Previous ‍" at bounding box center [162, 349] width 43 height 17
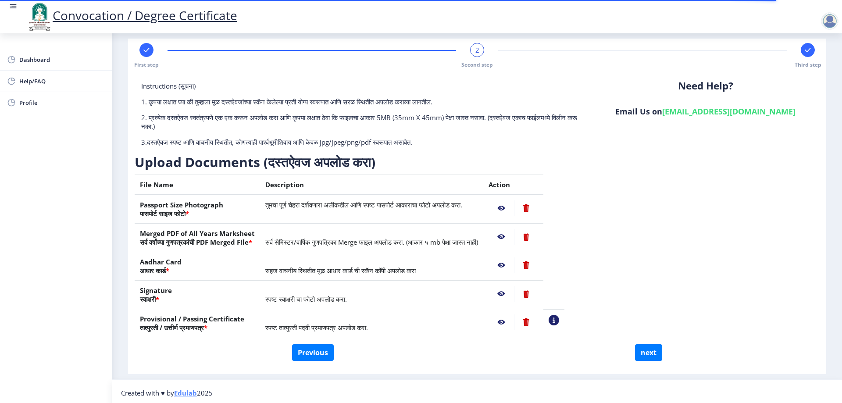
scroll to position [14, 0]
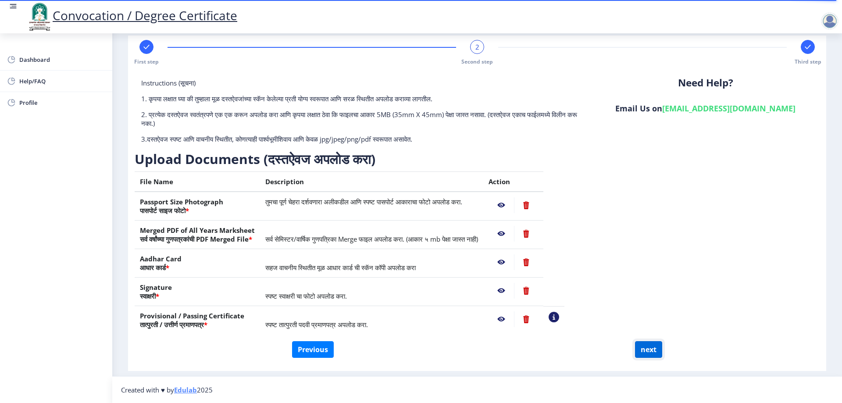
click at [651, 353] on button "next" at bounding box center [648, 349] width 27 height 17
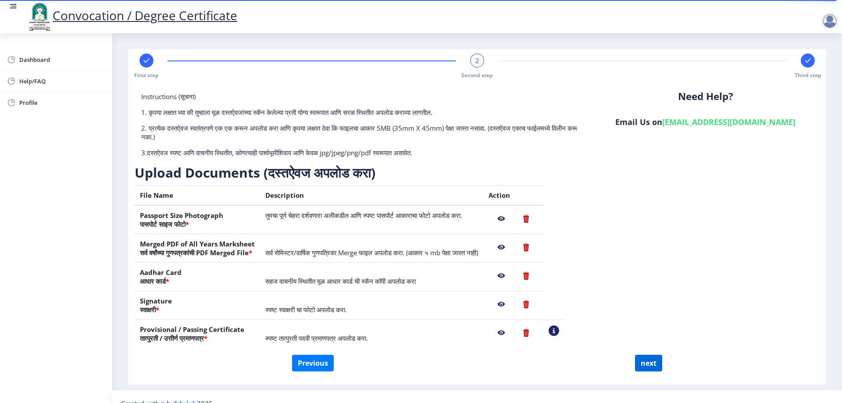
select select
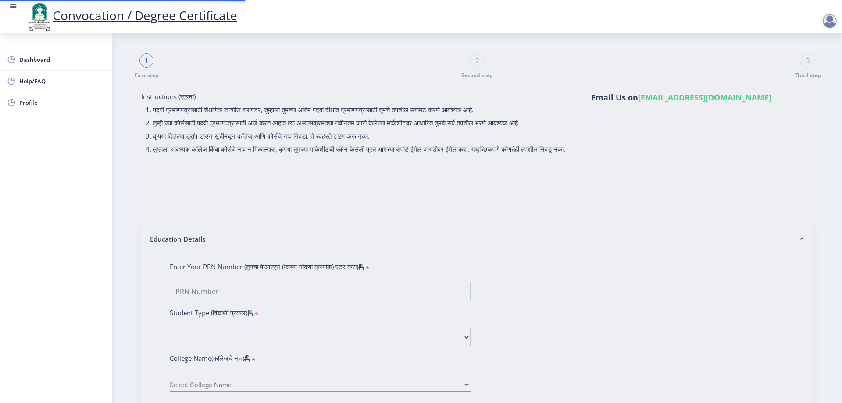
select select
type input "[PERSON_NAME] [PERSON_NAME]"
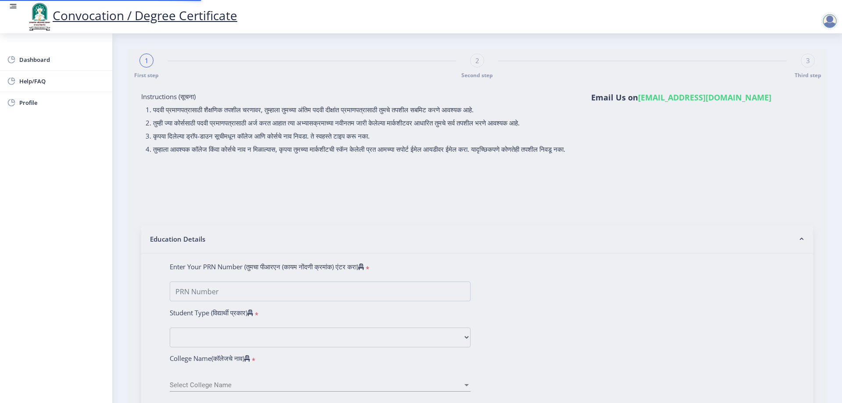
type input "[PERSON_NAME]"
type input "2015032500202516"
select select "Regular"
select select "2021"
select select "October"
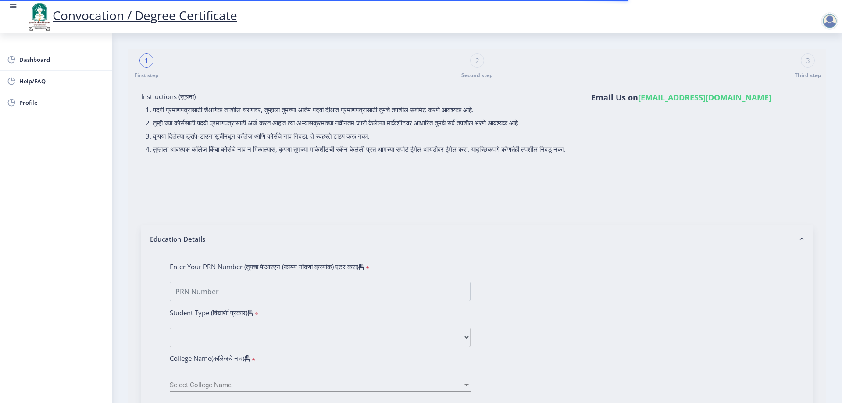
select select "Grade C"
type input "343635"
type input "[PERSON_NAME] [PERSON_NAME]"
type input "[PERSON_NAME]"
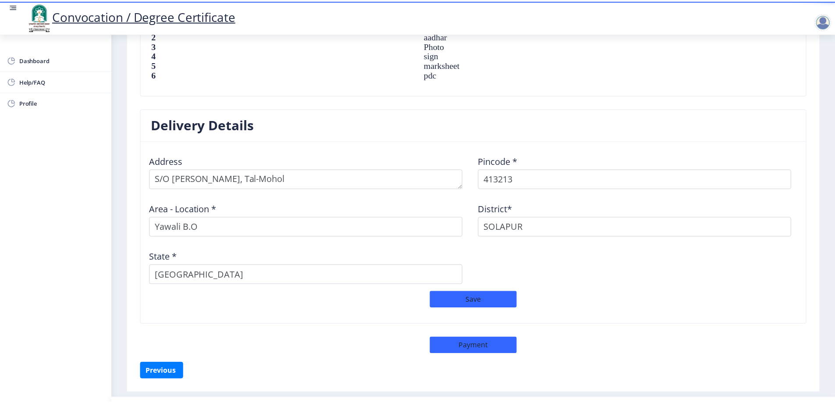
scroll to position [666, 0]
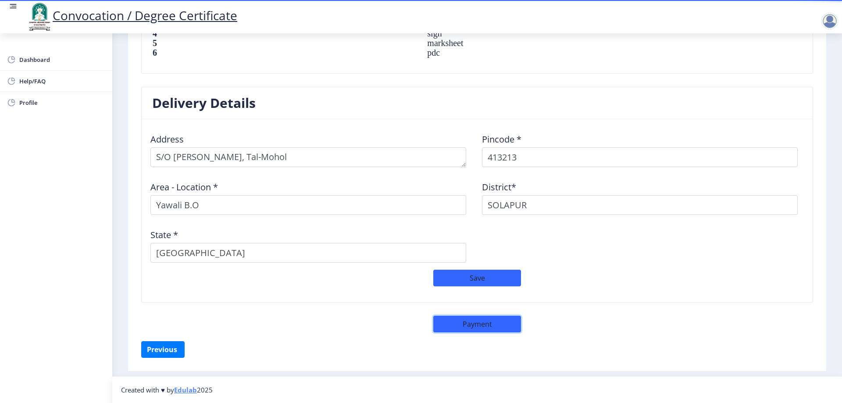
click at [460, 321] on button "Payment" at bounding box center [477, 324] width 88 height 17
select select "sealed"
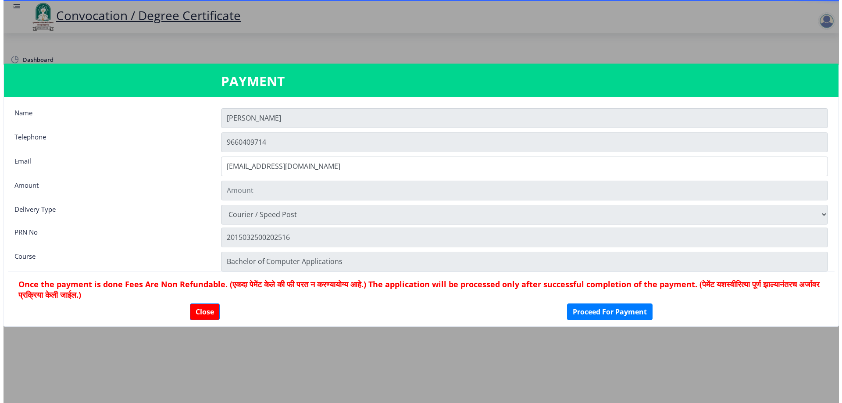
scroll to position [665, 0]
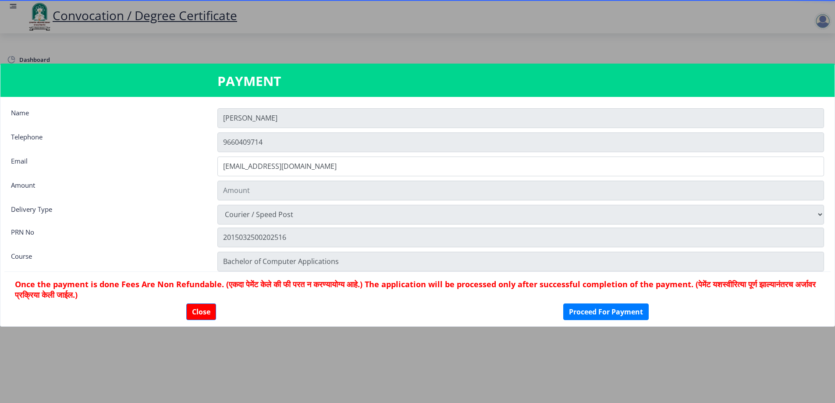
type input "1885"
click at [191, 309] on button "Close" at bounding box center [201, 311] width 30 height 17
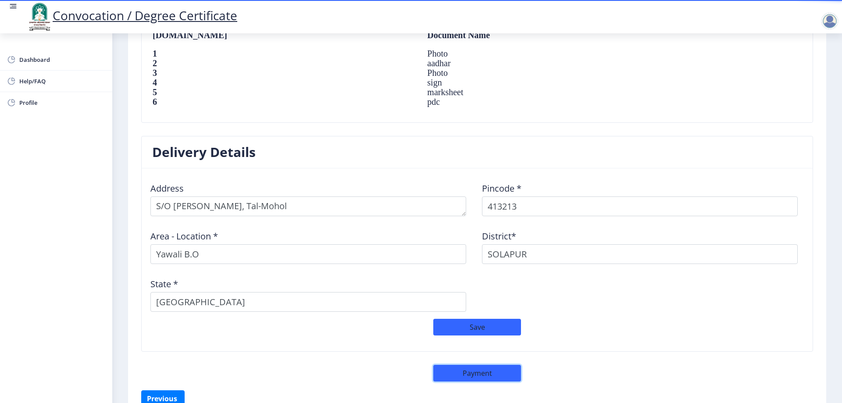
scroll to position [534, 0]
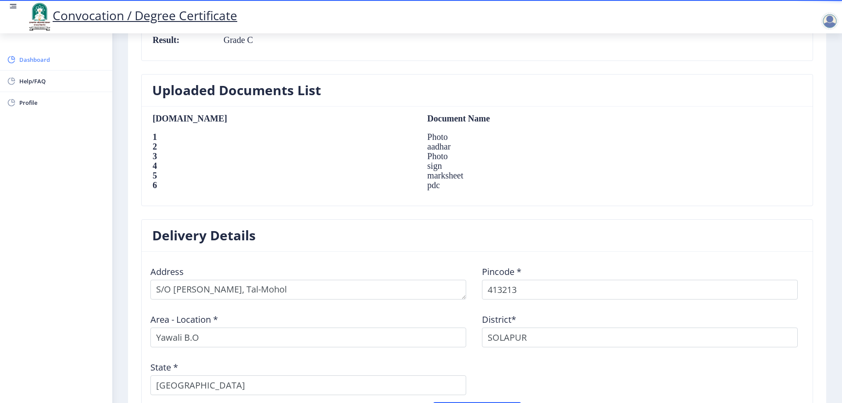
click at [32, 60] on span "Dashboard" at bounding box center [62, 59] width 86 height 11
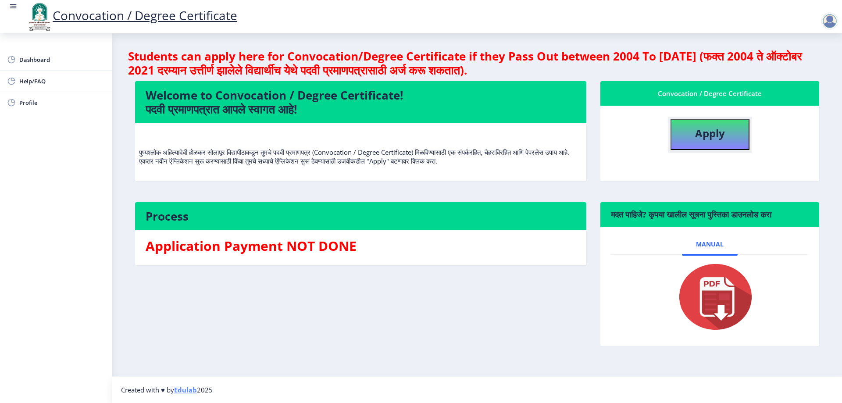
click at [685, 145] on button "Apply" at bounding box center [709, 134] width 79 height 31
select select
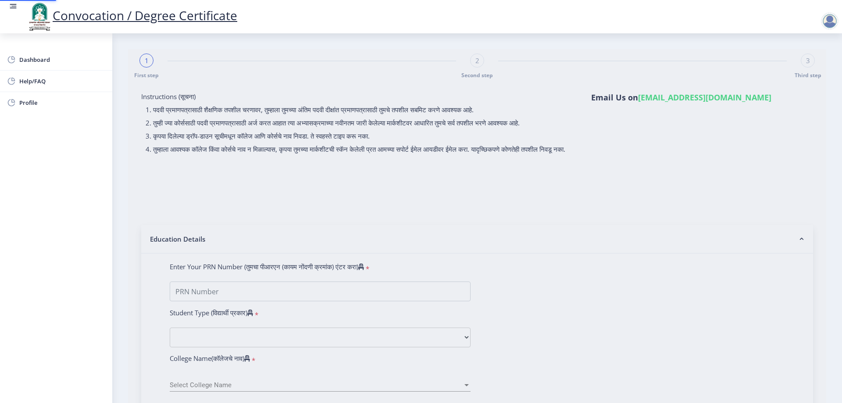
type input "[PERSON_NAME] [PERSON_NAME]"
type input "[PERSON_NAME]"
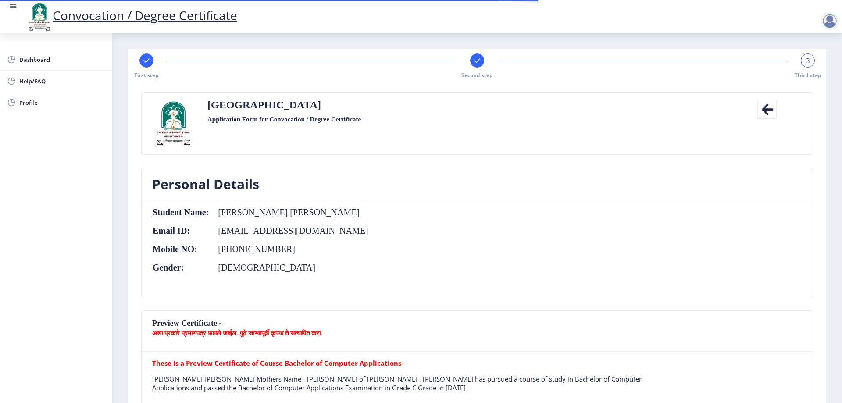
click at [770, 117] on icon at bounding box center [767, 110] width 20 height 20
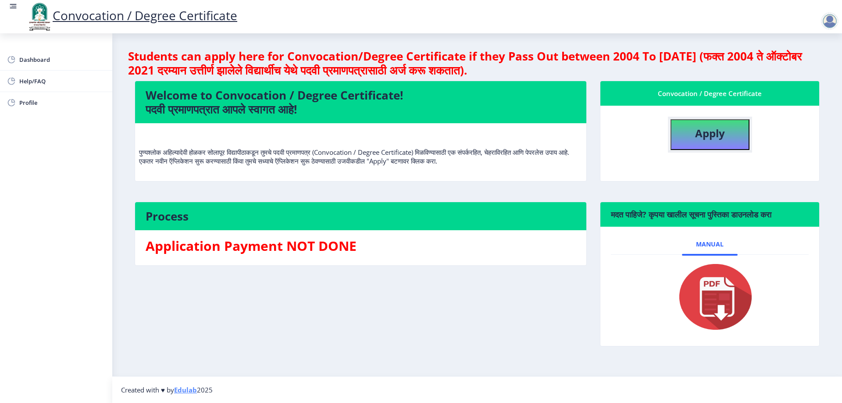
click at [733, 131] on button "Apply" at bounding box center [709, 134] width 79 height 31
select select
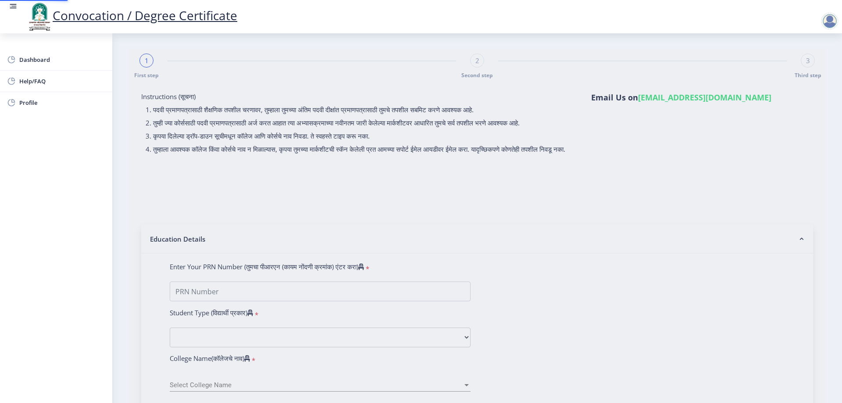
type input "[PERSON_NAME] [PERSON_NAME]"
type input "[PERSON_NAME]"
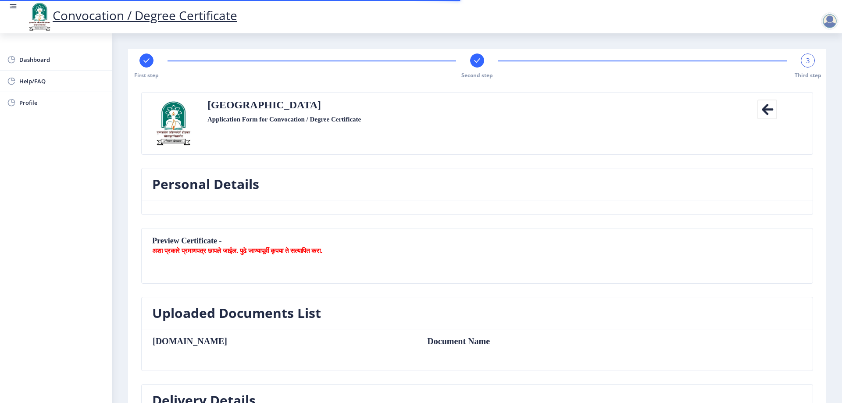
type textarea "S/O [PERSON_NAME], Tal-Mohol"
type input "413213"
type input "Yawali B.O"
type input "SOLAPUR"
type input "[GEOGRAPHIC_DATA]"
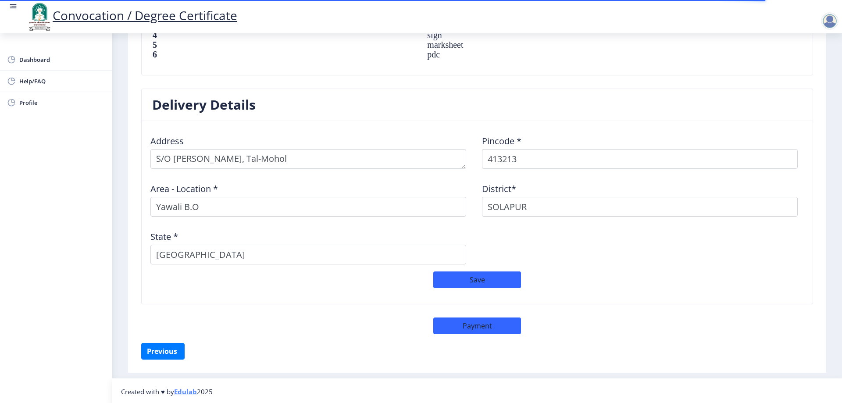
scroll to position [666, 0]
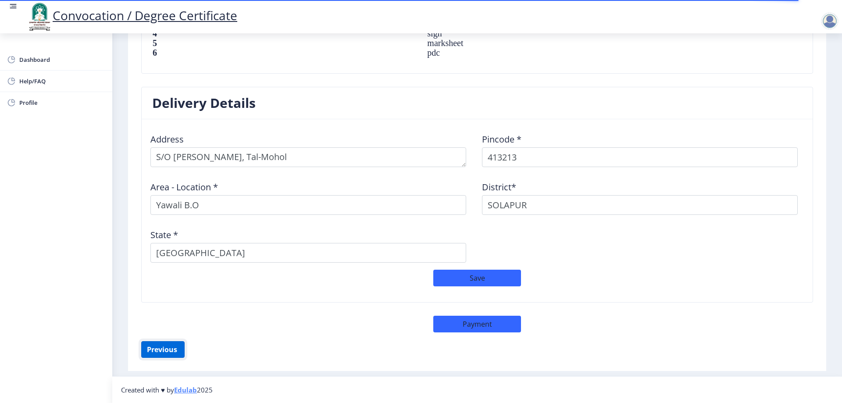
click at [148, 353] on button "Previous ‍" at bounding box center [162, 349] width 43 height 17
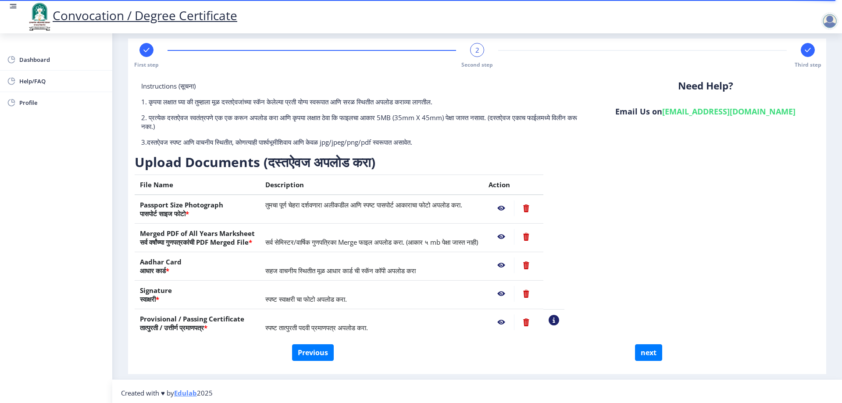
scroll to position [14, 0]
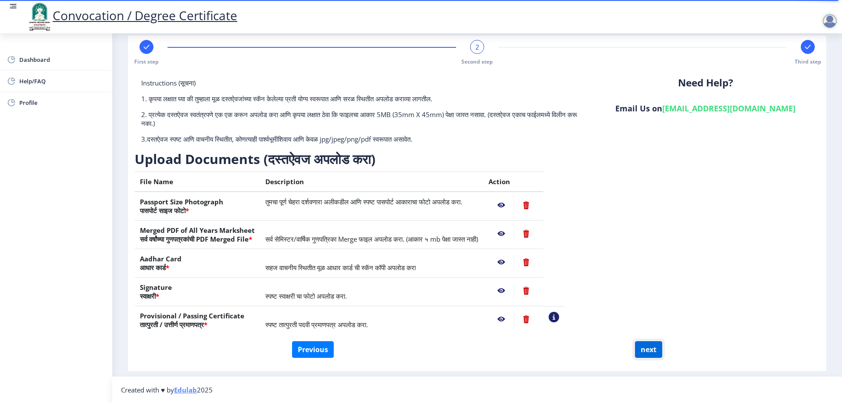
click at [638, 343] on button "next" at bounding box center [648, 349] width 27 height 17
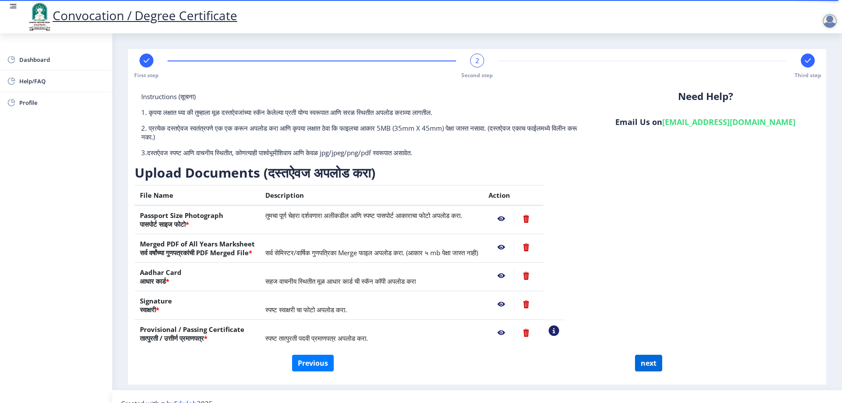
select select
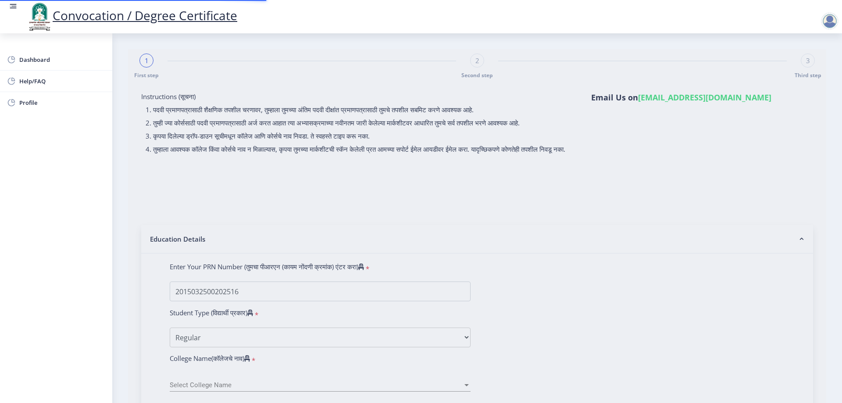
select select
type input "[PERSON_NAME] [PERSON_NAME]"
type input "[PERSON_NAME]"
select select
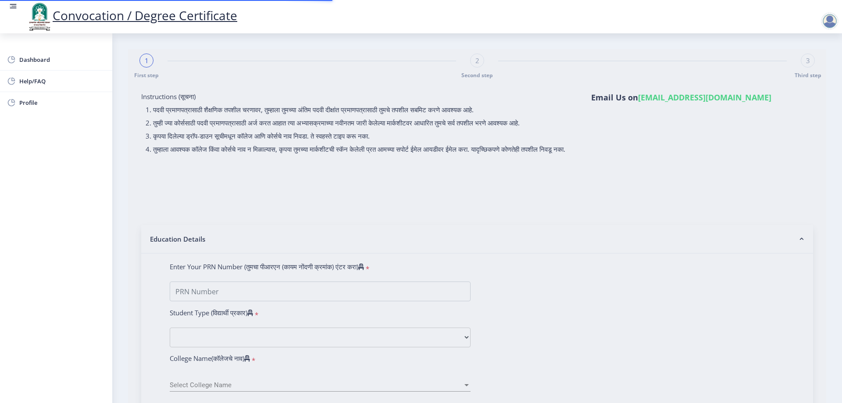
select select
type input "2015032500202516"
select select "Regular"
select select "2021"
select select "October"
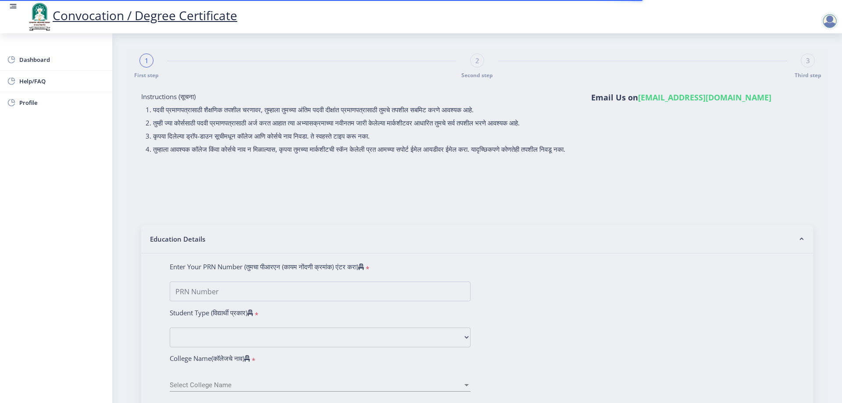
select select "Grade C"
type input "343635"
type input "[PERSON_NAME] [PERSON_NAME]"
type input "[PERSON_NAME]"
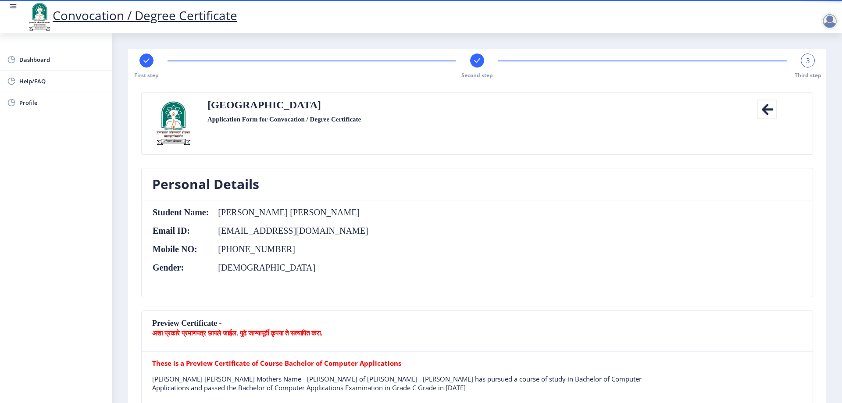
click at [759, 114] on icon at bounding box center [767, 110] width 20 height 20
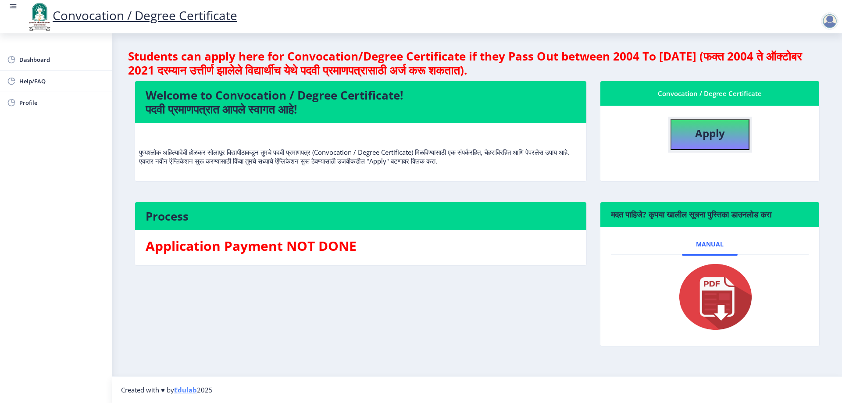
click at [731, 132] on button "Apply" at bounding box center [709, 134] width 79 height 31
select select
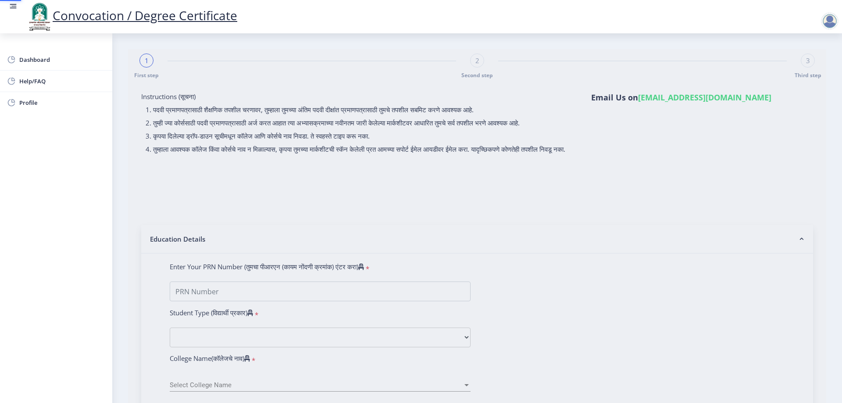
type input "[PERSON_NAME] [PERSON_NAME]"
type input "[PERSON_NAME]"
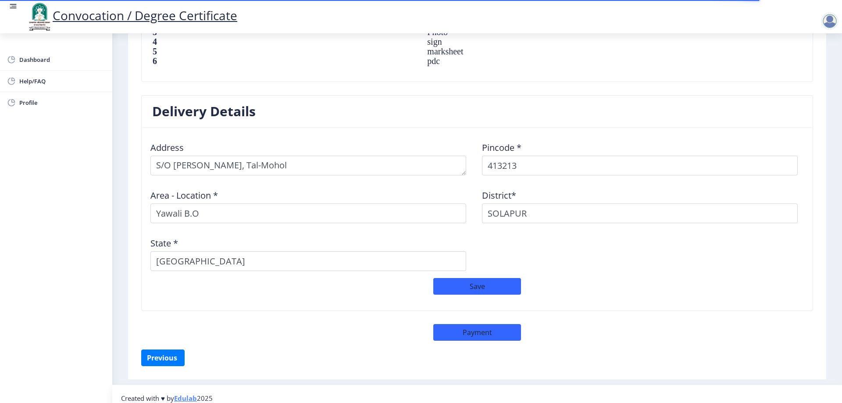
scroll to position [666, 0]
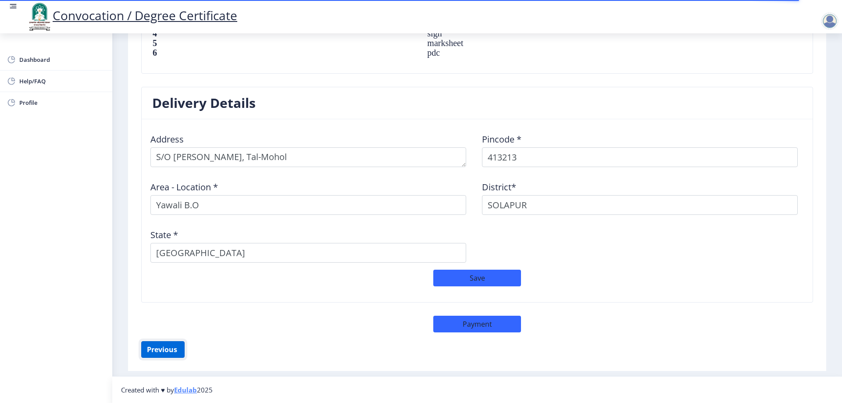
click at [149, 345] on button "Previous ‍" at bounding box center [162, 349] width 43 height 17
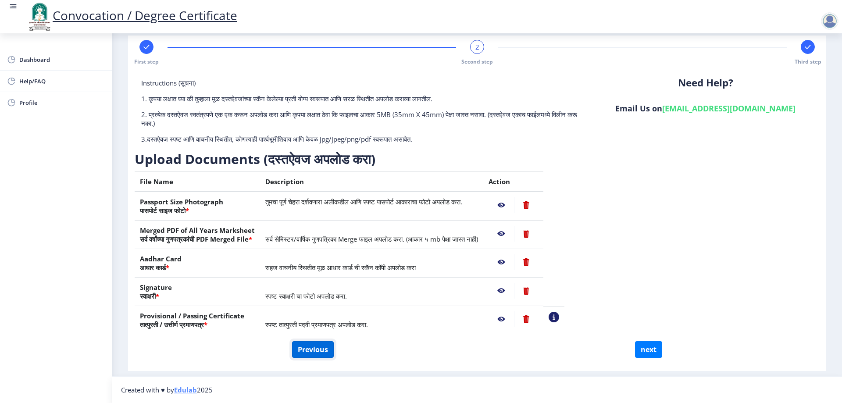
click at [324, 342] on button "Previous" at bounding box center [313, 349] width 42 height 17
select select "Regular"
select select "2021"
select select "October"
select select "Grade C"
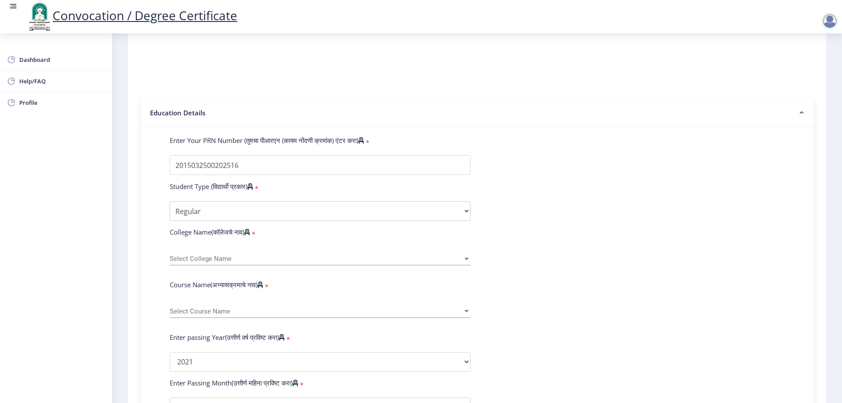
scroll to position [175, 0]
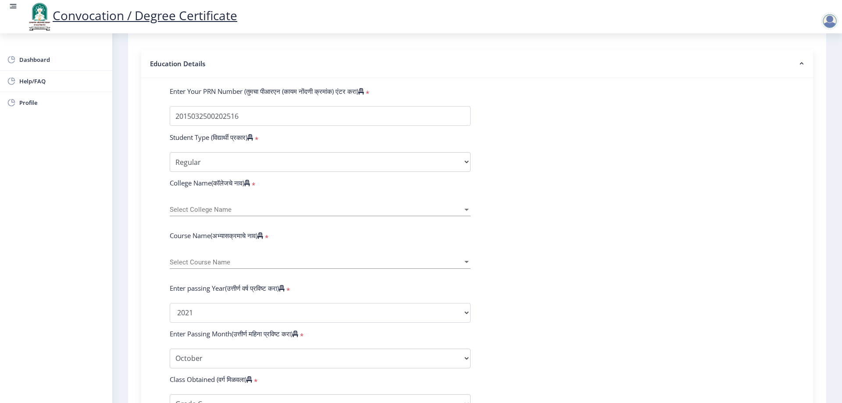
click at [464, 211] on div at bounding box center [466, 210] width 4 height 2
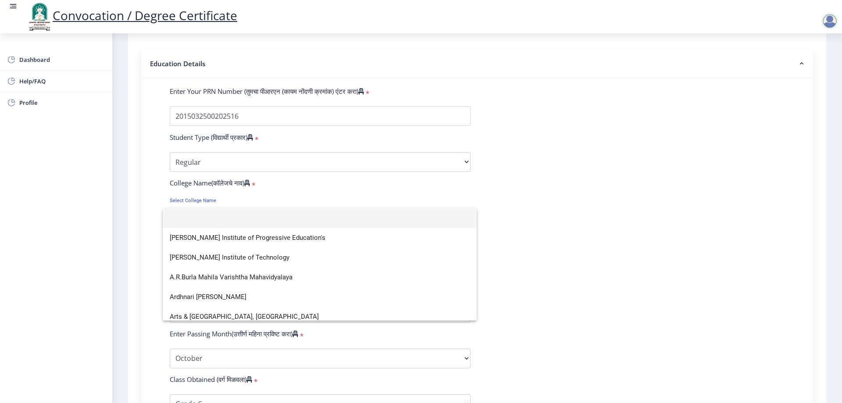
click at [568, 219] on div at bounding box center [421, 201] width 842 height 403
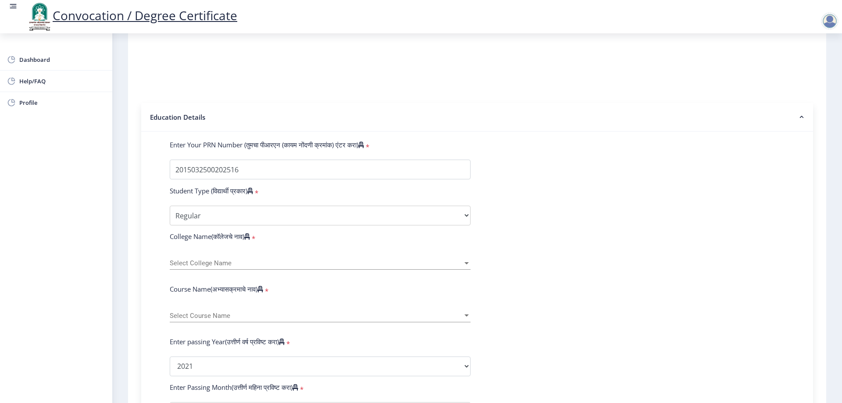
scroll to position [132, 0]
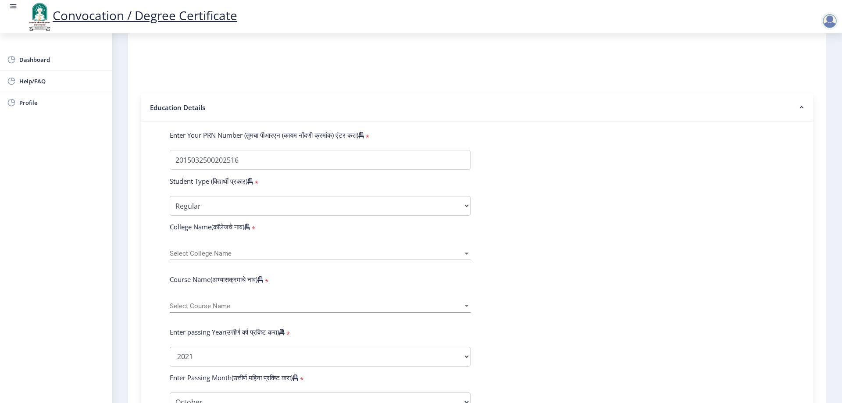
click at [385, 257] on span "Select College Name" at bounding box center [316, 253] width 293 height 7
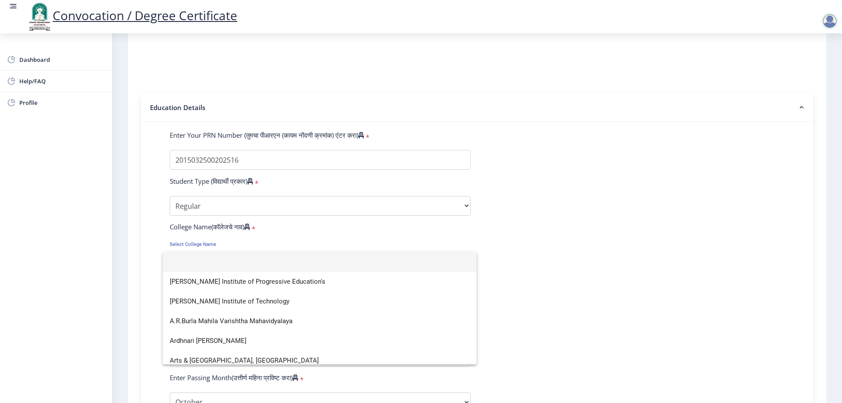
type input "s"
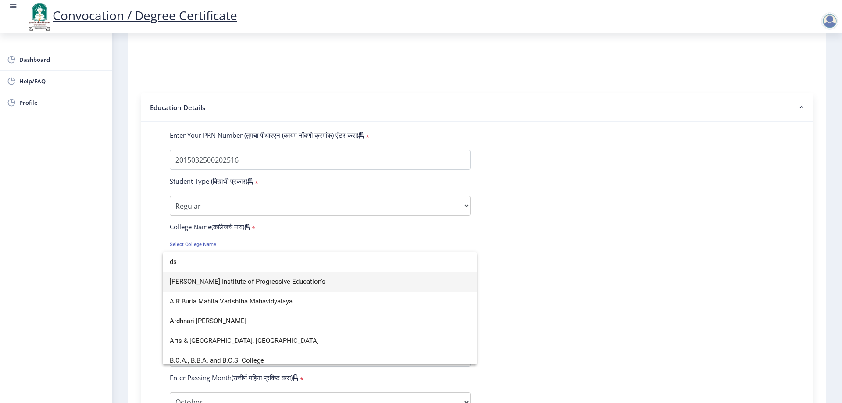
scroll to position [0, 0]
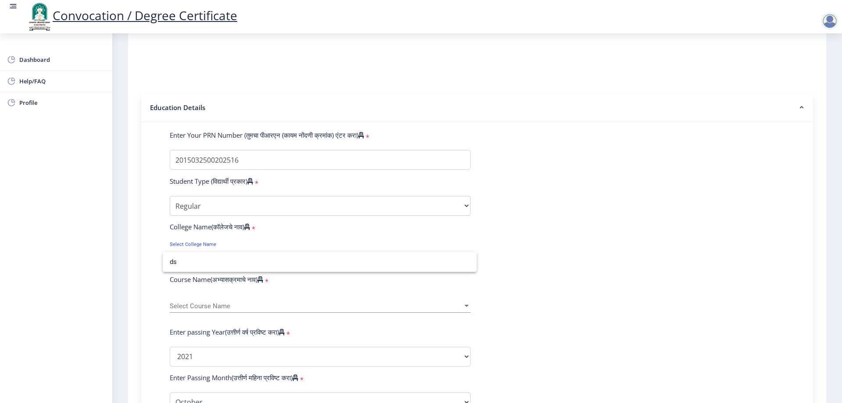
type input "d"
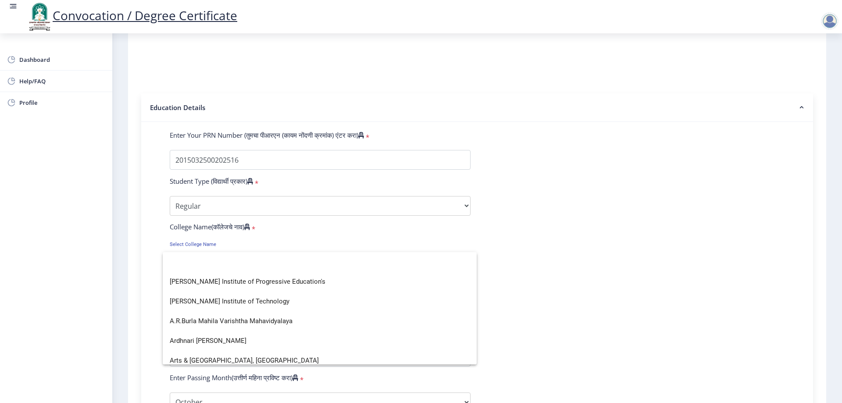
click at [616, 164] on div at bounding box center [421, 201] width 842 height 403
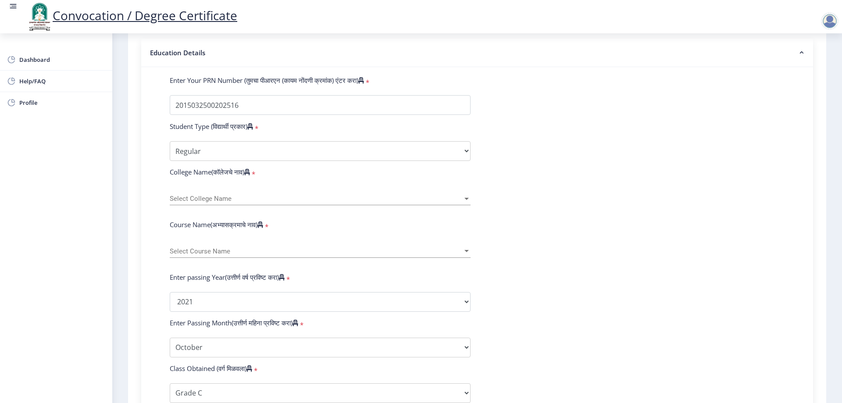
scroll to position [182, 0]
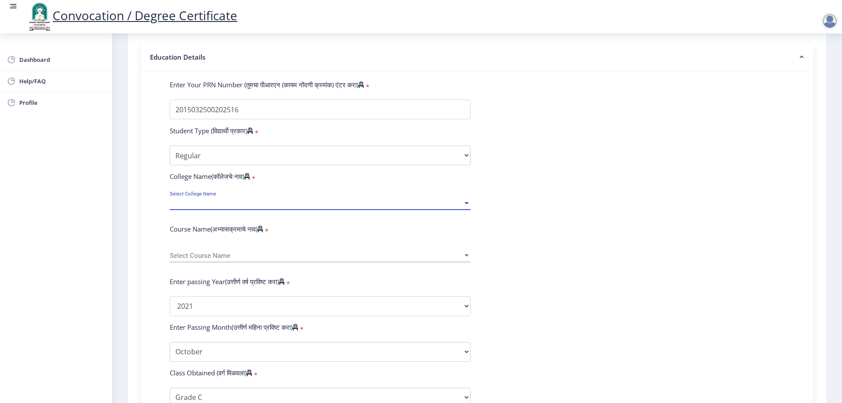
click at [277, 207] on span "Select College Name" at bounding box center [316, 202] width 293 height 7
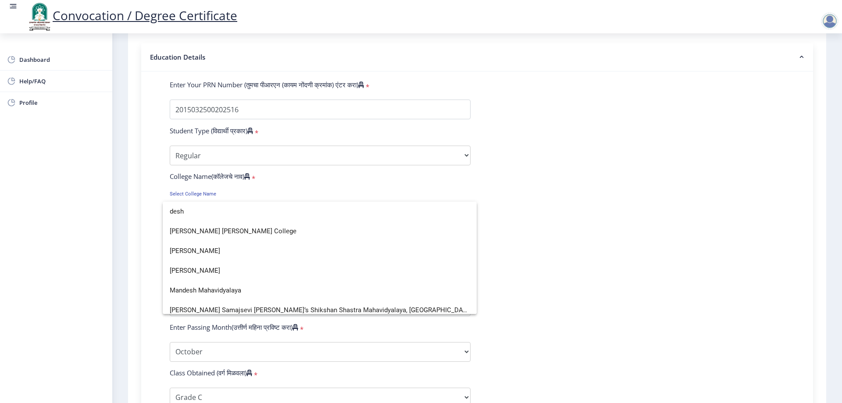
scroll to position [6, 0]
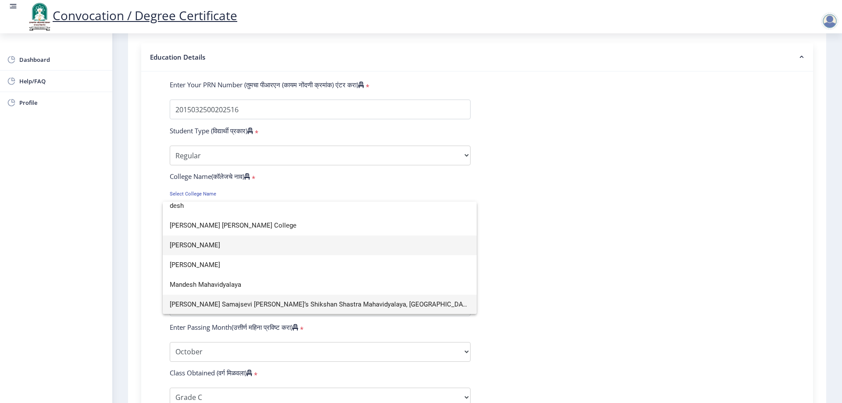
type input "desh"
click at [293, 249] on span "[PERSON_NAME]" at bounding box center [320, 245] width 300 height 20
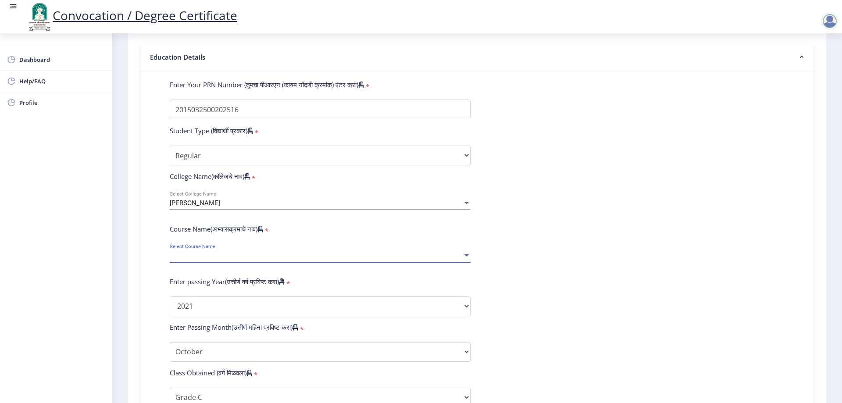
click at [290, 260] on span "Select Course Name" at bounding box center [316, 255] width 293 height 7
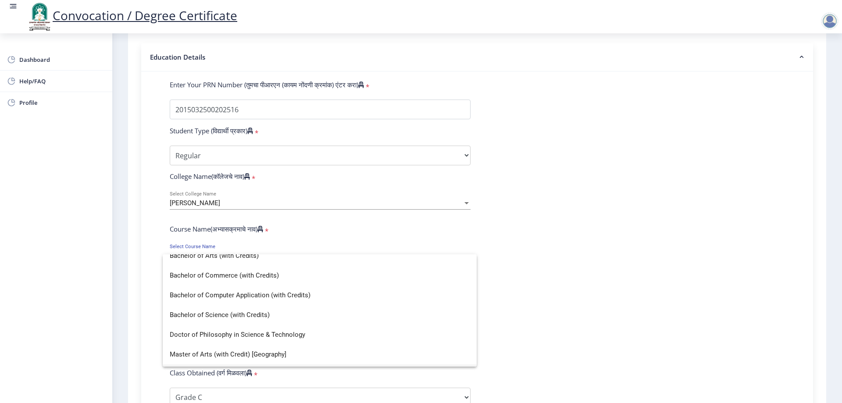
scroll to position [44, 0]
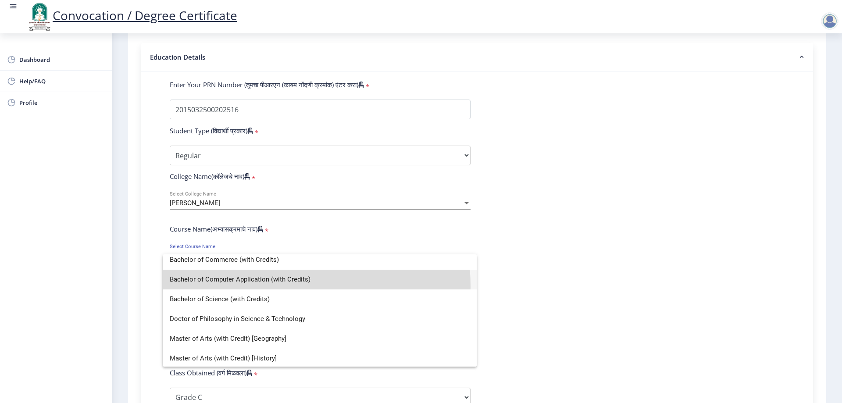
click at [285, 286] on span "Bachelor of Computer Application (with Credits)" at bounding box center [320, 280] width 300 height 20
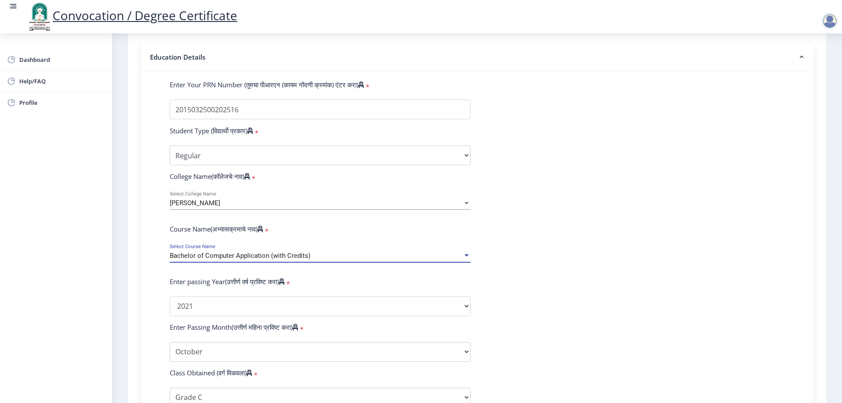
click at [297, 260] on span "Bachelor of Computer Application (with Credits)" at bounding box center [240, 256] width 141 height 8
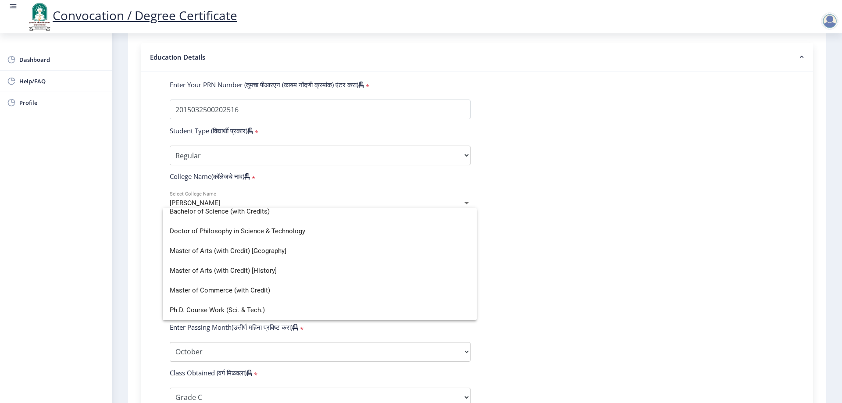
scroll to position [0, 0]
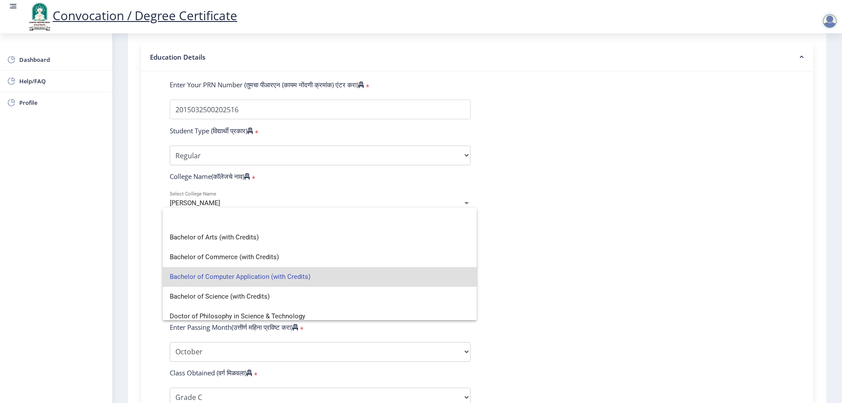
click at [625, 253] on div at bounding box center [421, 201] width 842 height 403
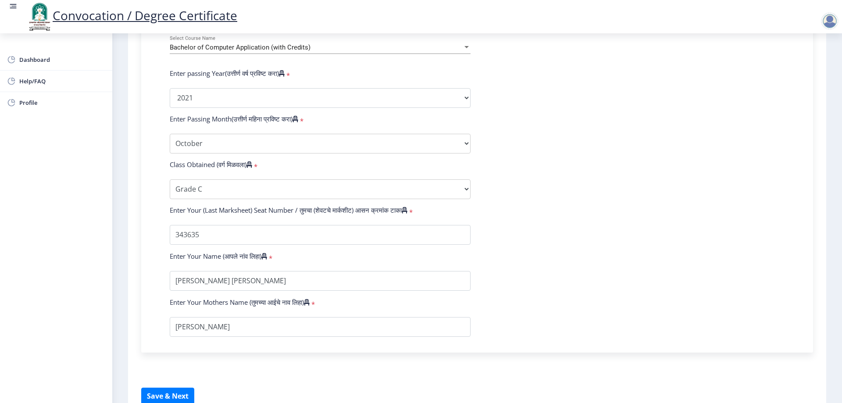
scroll to position [445, 0]
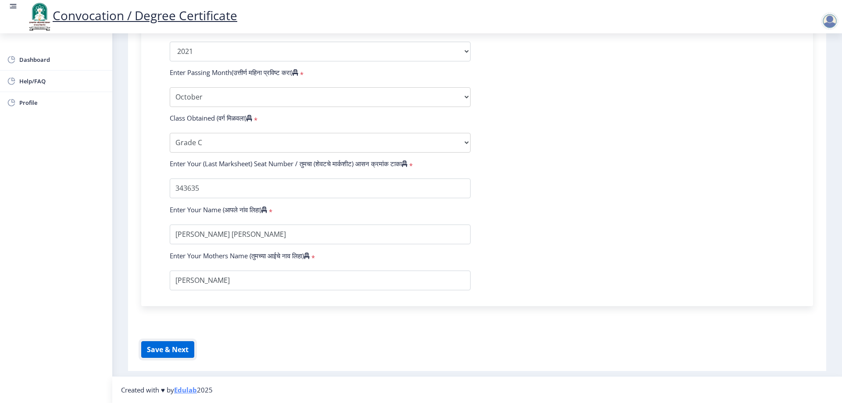
click at [150, 347] on button "Save & Next" at bounding box center [167, 349] width 53 height 17
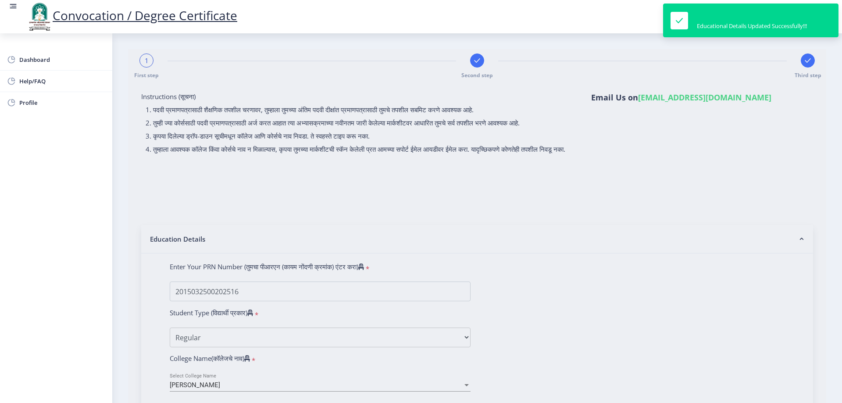
select select
type input "[PERSON_NAME] [PERSON_NAME]"
type input "[PERSON_NAME]"
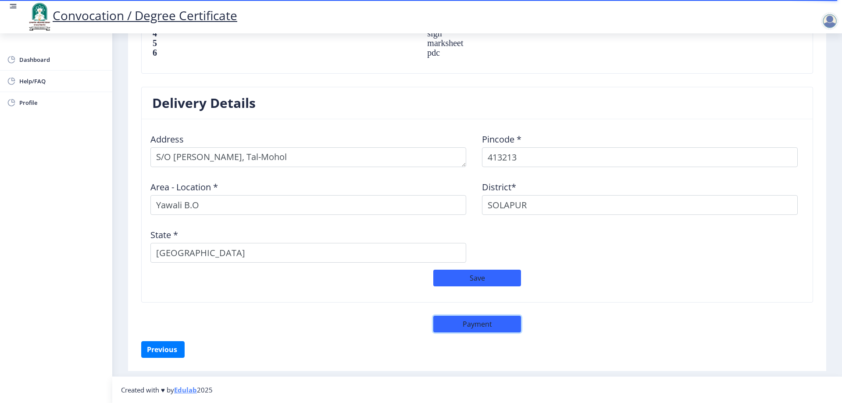
click at [502, 328] on button "Payment" at bounding box center [477, 324] width 88 height 17
select select "sealed"
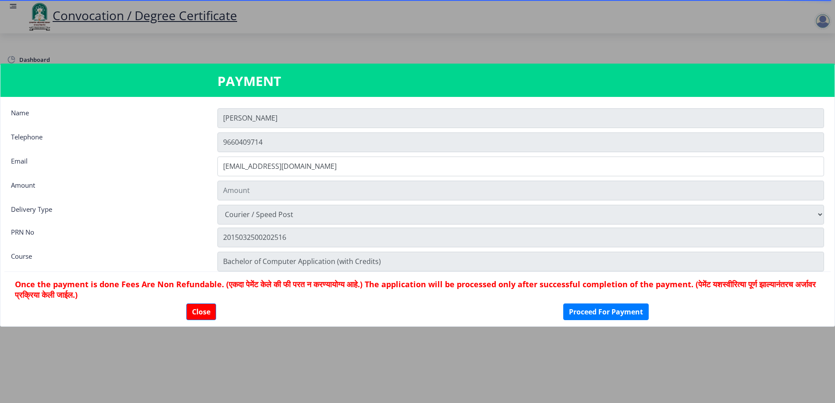
type input "2885"
click at [203, 317] on button "Close" at bounding box center [201, 311] width 30 height 17
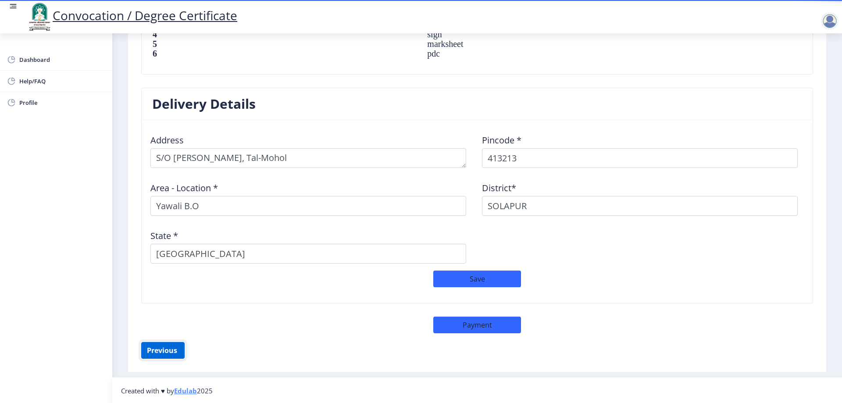
click at [166, 346] on button "Previous ‍" at bounding box center [162, 350] width 43 height 17
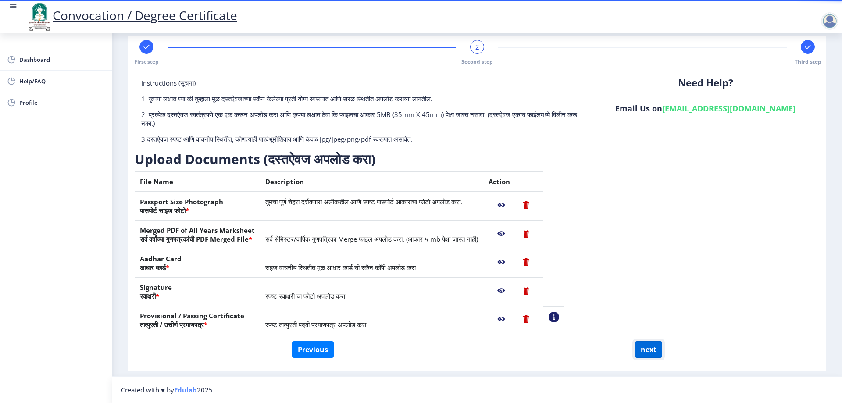
click at [638, 348] on button "next" at bounding box center [648, 349] width 27 height 17
select select
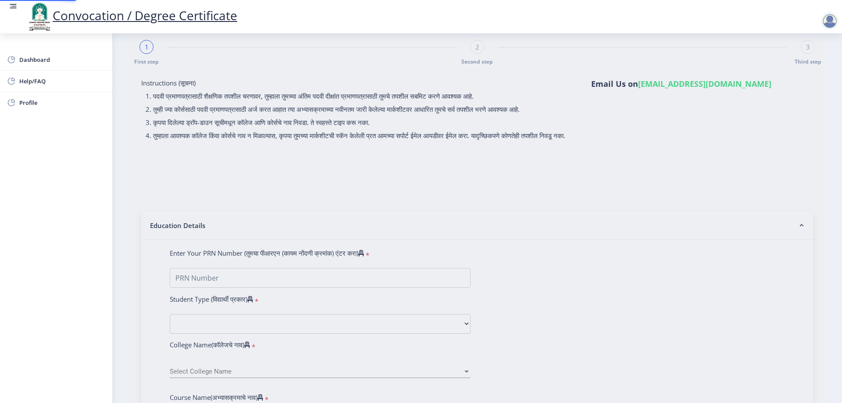
scroll to position [0, 0]
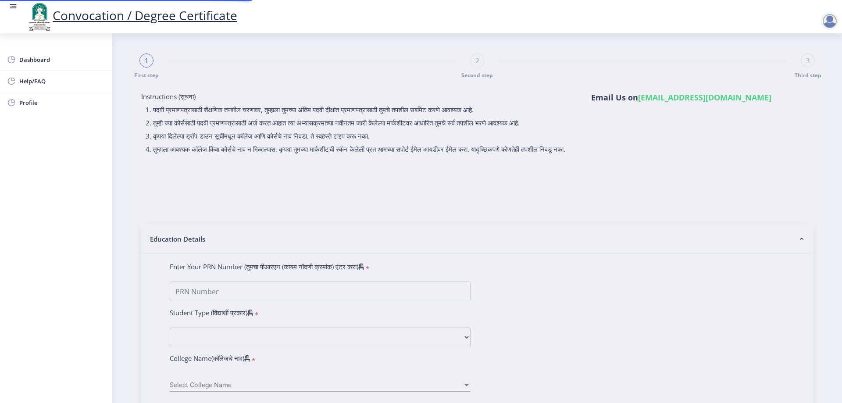
type input "[PERSON_NAME] [PERSON_NAME]"
type input "[PERSON_NAME]"
select select
type input "[PERSON_NAME] [PERSON_NAME]"
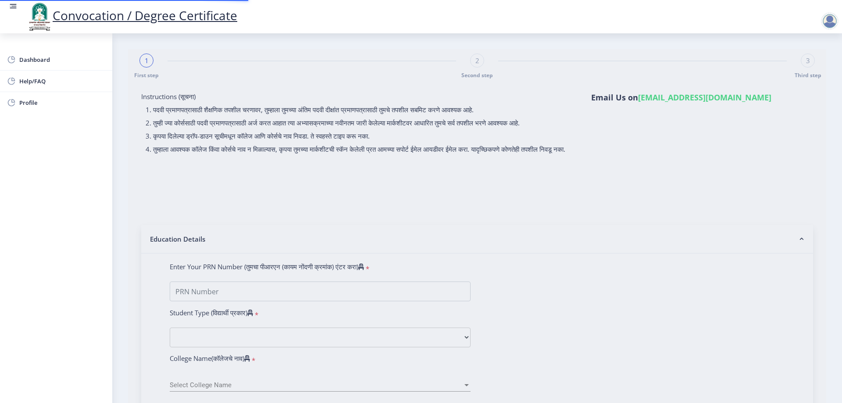
type input "[PERSON_NAME]"
select select
type input "[PERSON_NAME] [PERSON_NAME]"
type input "[PERSON_NAME]"
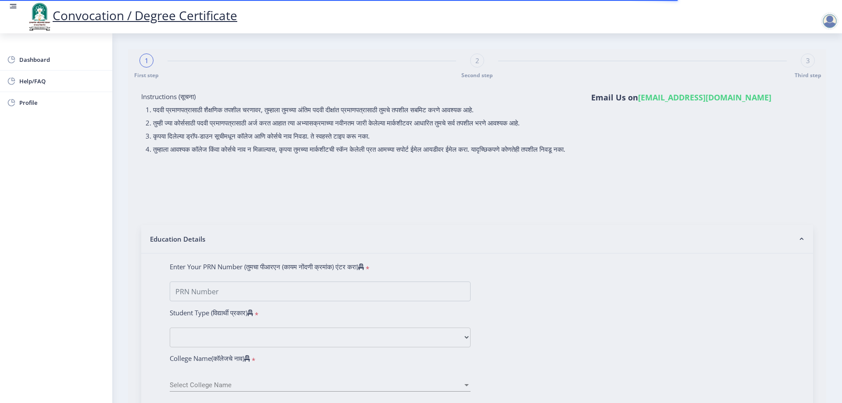
type input "2015032500202516"
select select "Regular"
select select "2021"
select select "October"
select select "Grade C"
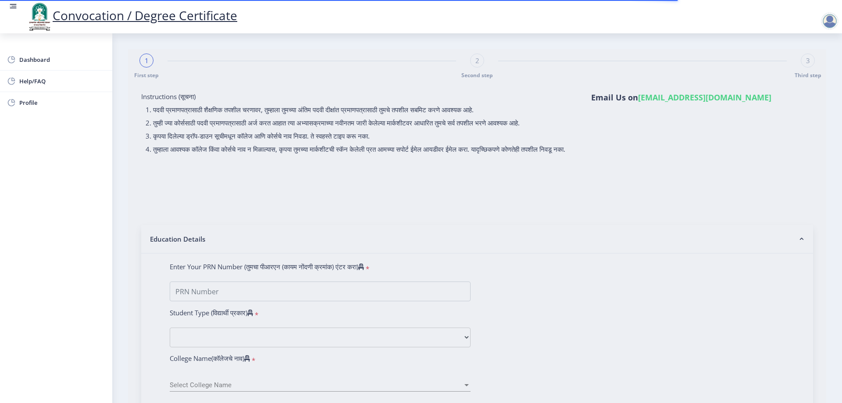
type input "343635"
type input "[PERSON_NAME] [PERSON_NAME]"
type input "[PERSON_NAME]"
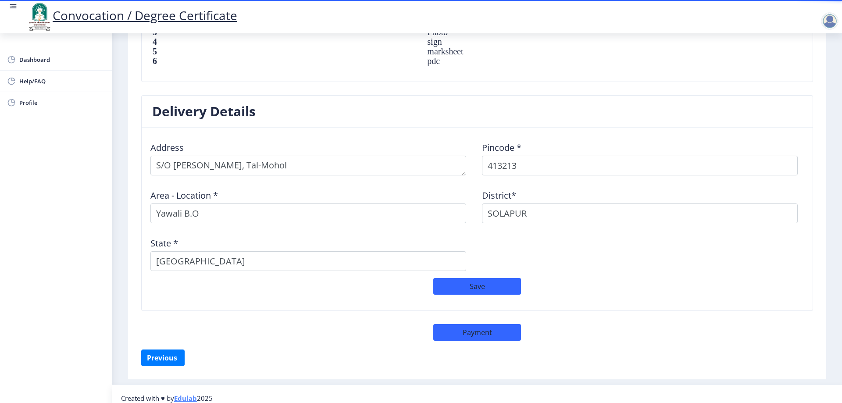
scroll to position [666, 0]
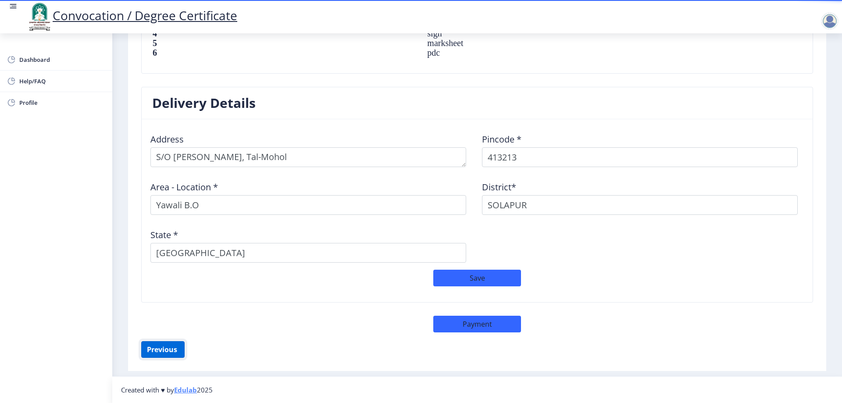
click at [154, 352] on button "Previous ‍" at bounding box center [162, 349] width 43 height 17
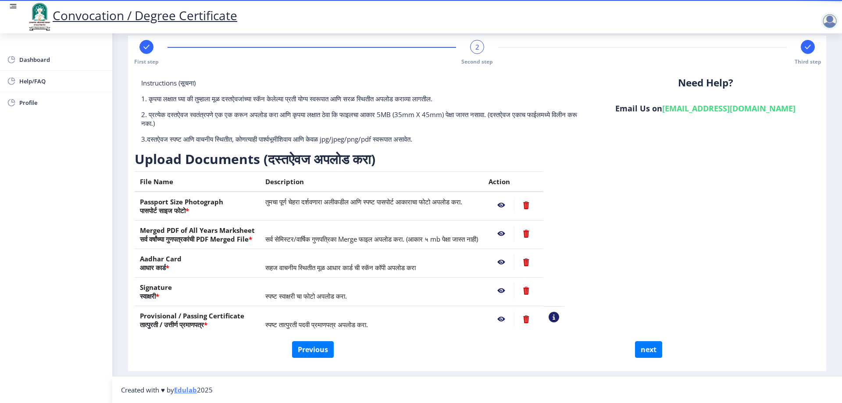
scroll to position [14, 0]
click at [316, 344] on button "Previous" at bounding box center [313, 349] width 42 height 17
select select "Regular"
select select "2021"
select select "October"
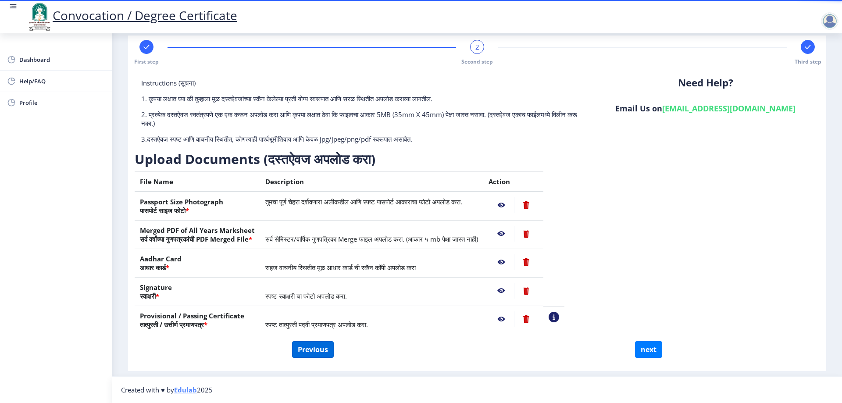
select select "Grade C"
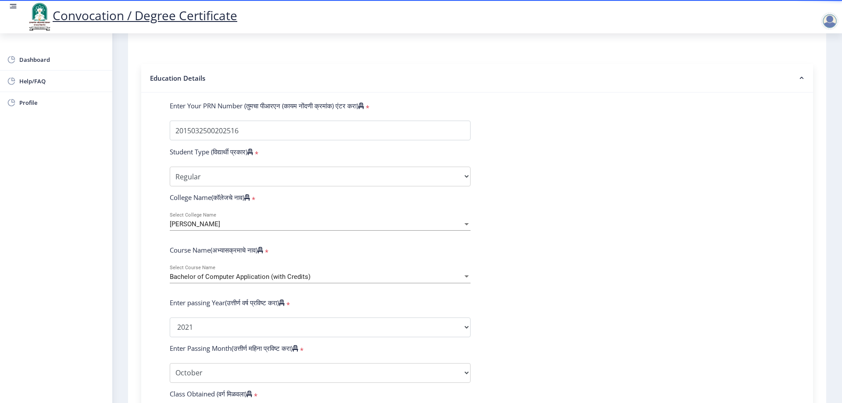
scroll to position [189, 0]
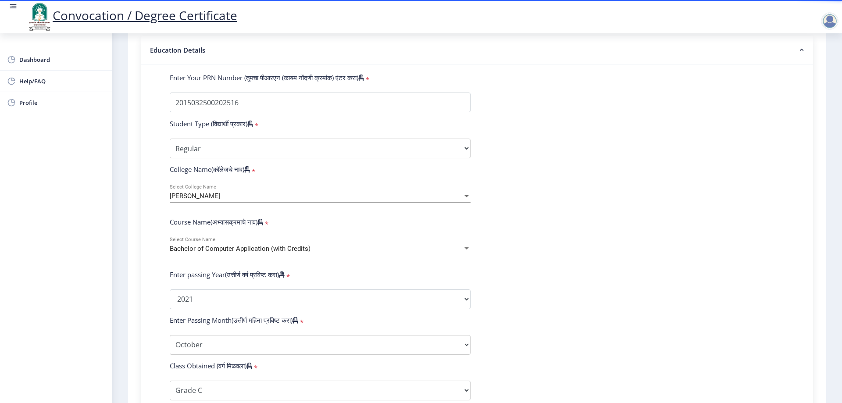
click at [349, 253] on div "Bachelor of Computer Application (with Credits)" at bounding box center [316, 248] width 293 height 7
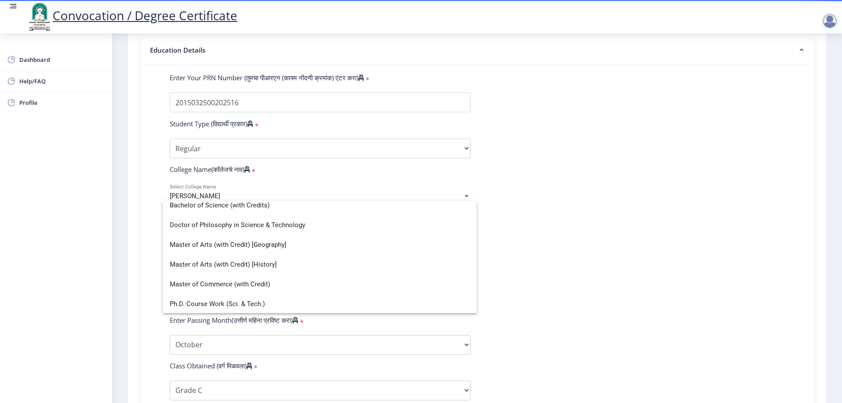
scroll to position [85, 0]
click at [406, 164] on div at bounding box center [421, 201] width 842 height 403
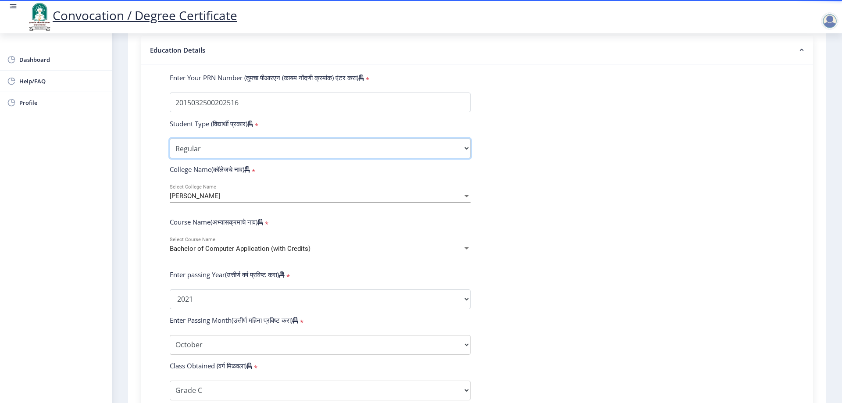
click at [408, 158] on select "Select Student Type Regular External" at bounding box center [320, 149] width 301 height 20
select select "External"
click at [170, 147] on select "Select Student Type Regular External" at bounding box center [320, 149] width 301 height 20
click at [403, 253] on div "Bachelor of Computer Application (with Credits)" at bounding box center [316, 248] width 293 height 7
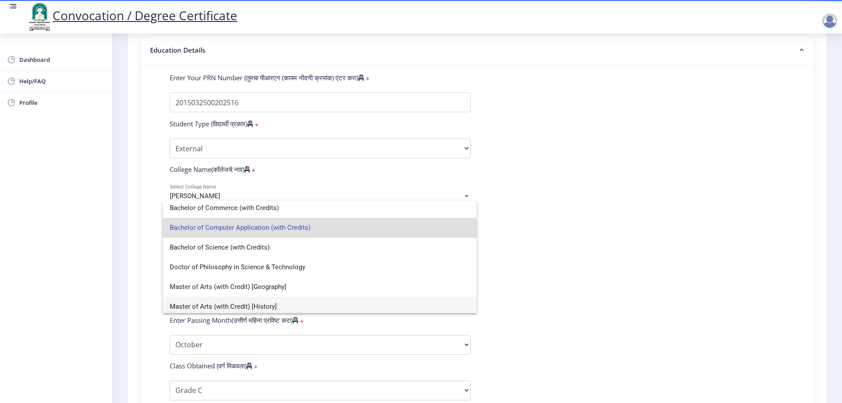
scroll to position [0, 0]
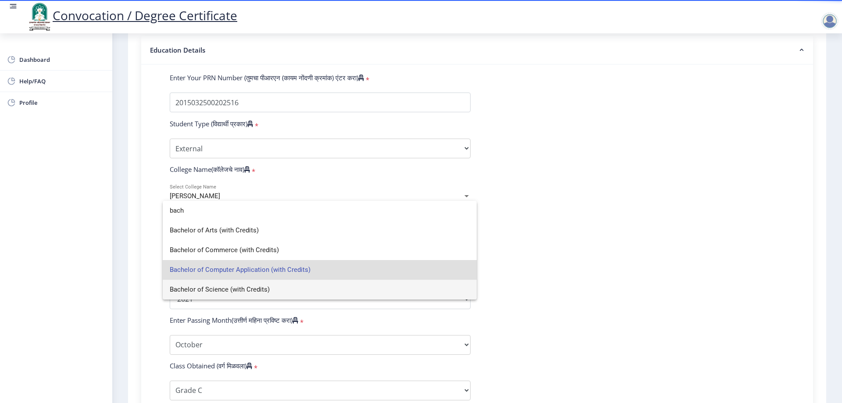
type input "bach"
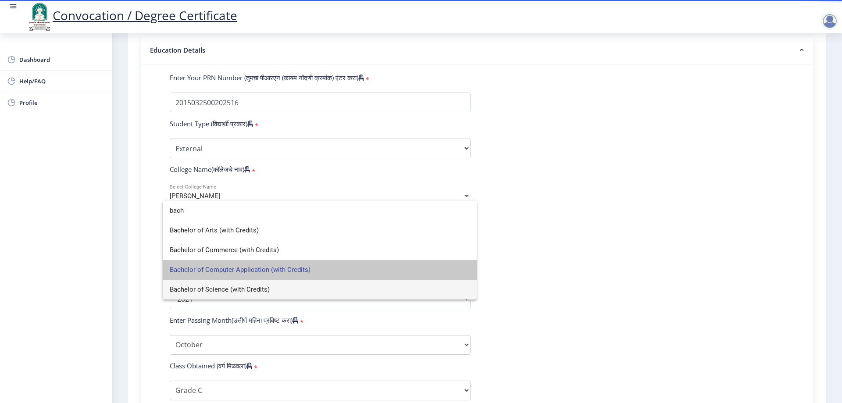
click at [371, 264] on span "Bachelor of Computer Application (with Credits)" at bounding box center [320, 270] width 300 height 20
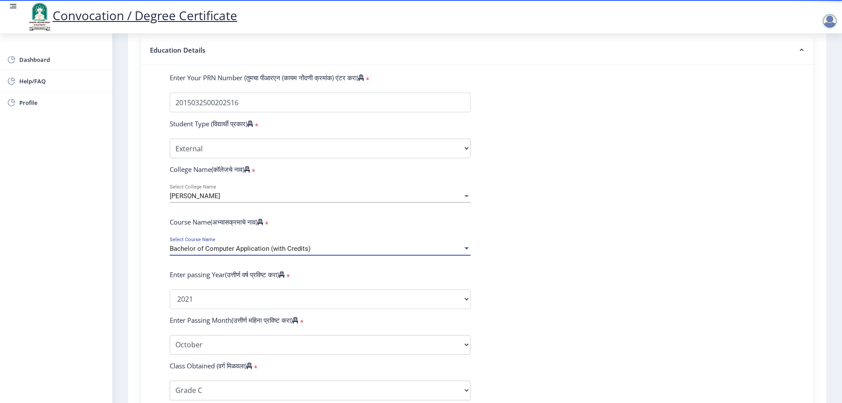
click at [368, 253] on div "Bachelor of Computer Application (with Credits)" at bounding box center [316, 248] width 293 height 7
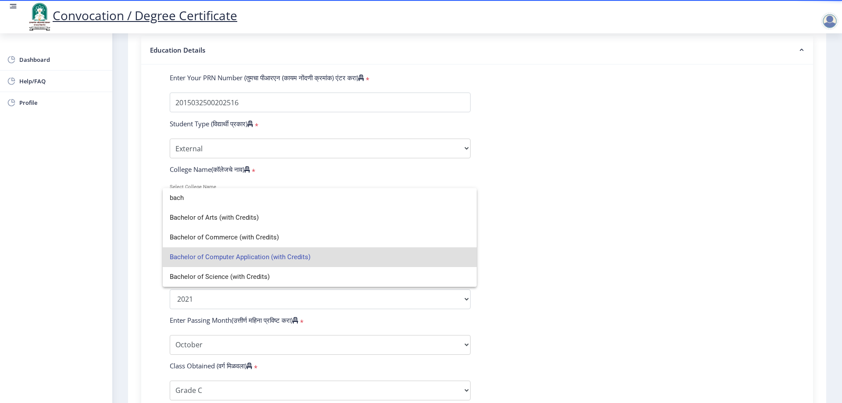
click at [644, 260] on div at bounding box center [421, 201] width 842 height 403
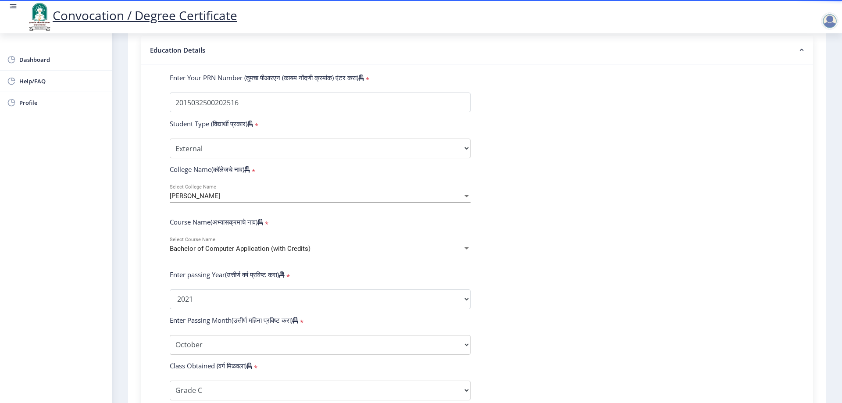
click at [464, 249] on div at bounding box center [466, 248] width 4 height 2
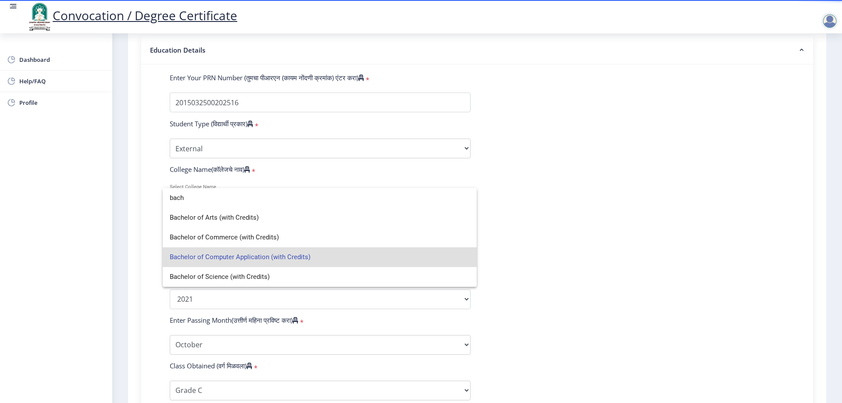
click at [686, 207] on div at bounding box center [421, 201] width 842 height 403
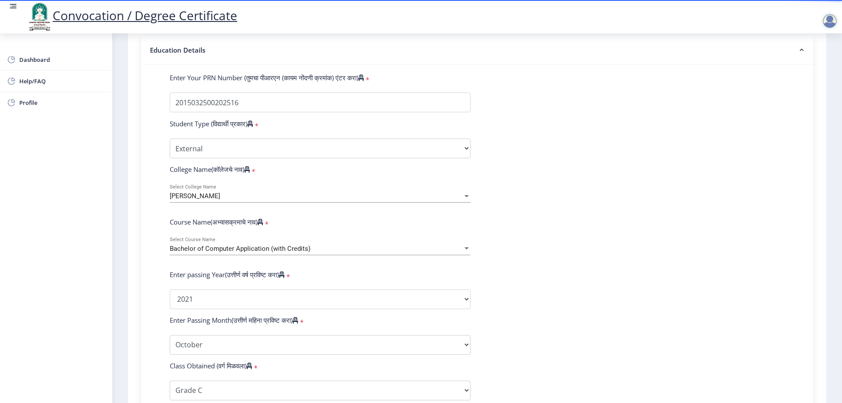
click at [831, 17] on div at bounding box center [830, 21] width 18 height 18
click at [811, 63] on span "Log out" at bounding box center [807, 68] width 56 height 11
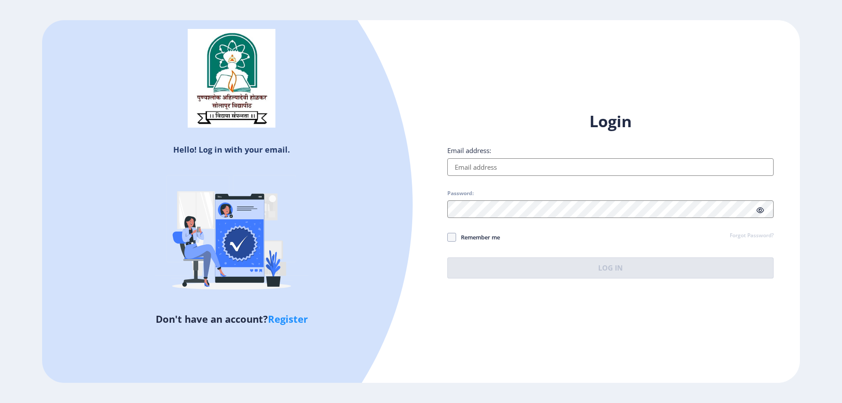
click at [563, 171] on input "Email address:" at bounding box center [610, 167] width 326 height 18
type input "[EMAIL_ADDRESS][DOMAIN_NAME]"
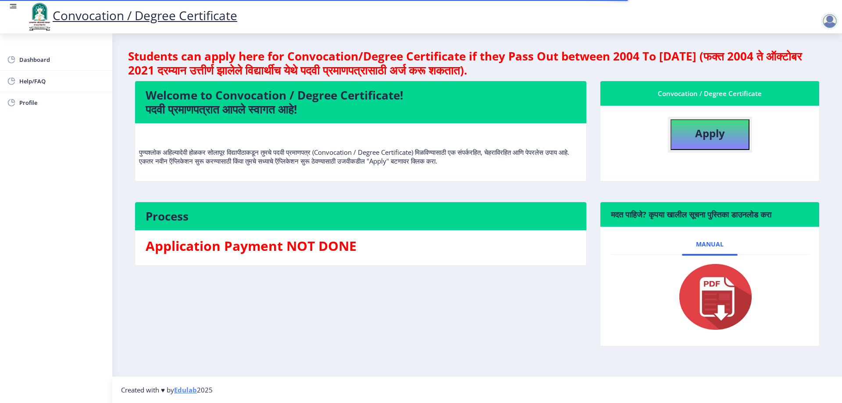
click at [720, 135] on b "Apply" at bounding box center [710, 133] width 30 height 14
select select
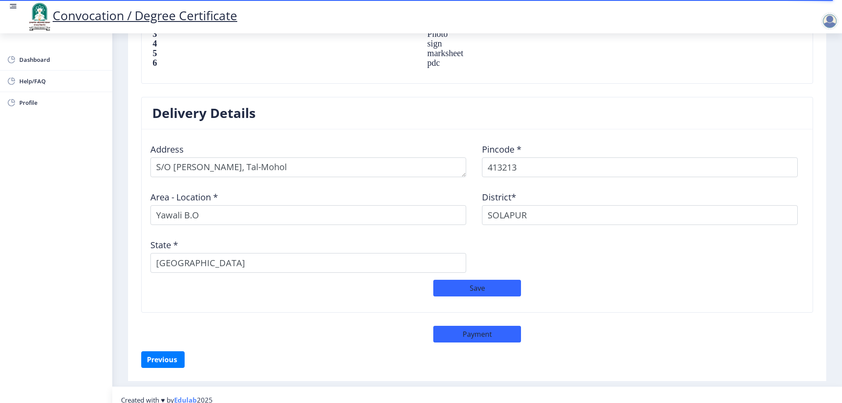
scroll to position [666, 0]
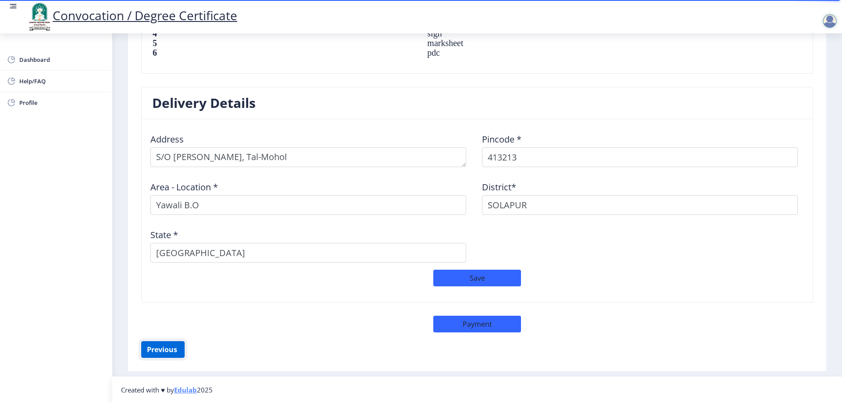
click at [179, 347] on button "Previous ‍" at bounding box center [162, 349] width 43 height 17
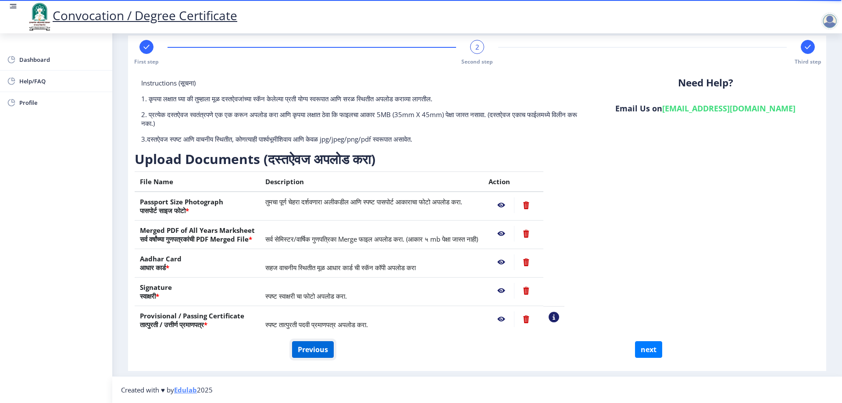
click at [305, 345] on button "Previous" at bounding box center [313, 349] width 42 height 17
select select "Regular"
select select "2021"
select select "October"
select select "Grade C"
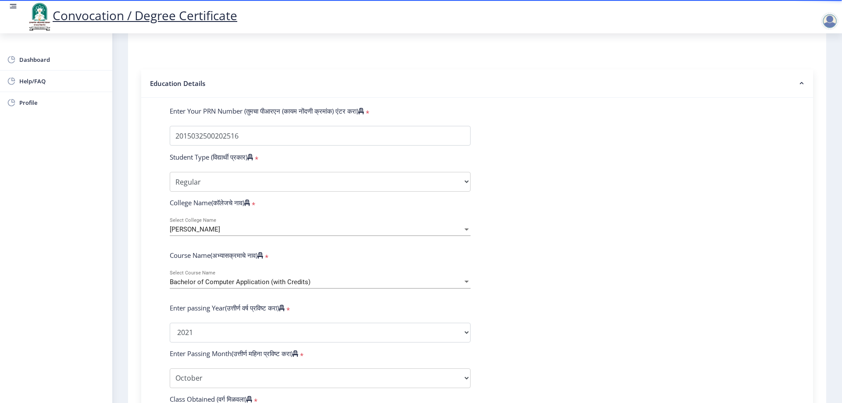
scroll to position [189, 0]
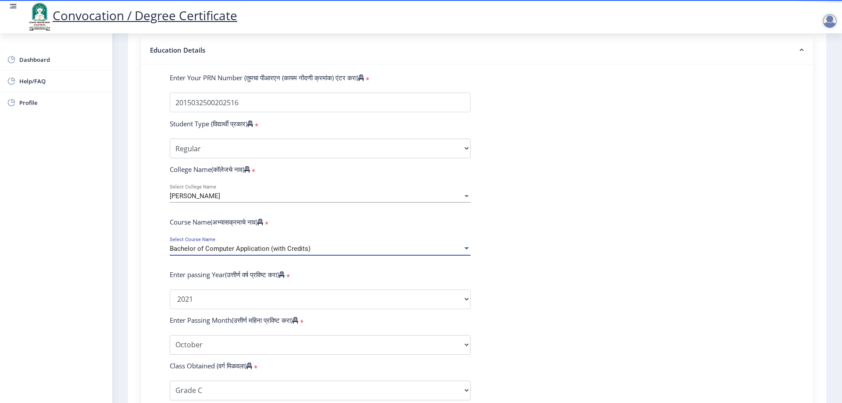
click at [328, 253] on div "Bachelor of Computer Application (with Credits)" at bounding box center [316, 248] width 293 height 7
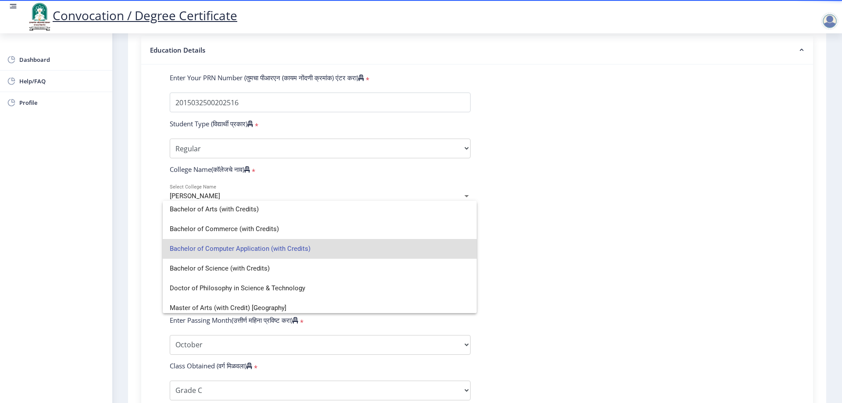
scroll to position [0, 0]
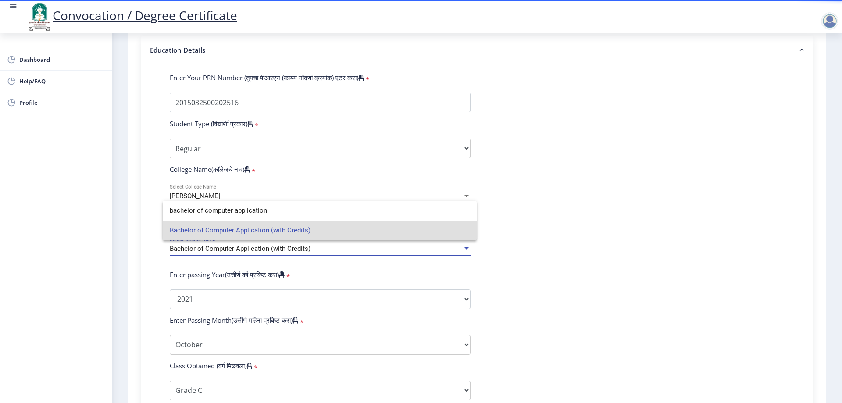
type input "bachelor of computer application"
click at [609, 215] on div at bounding box center [421, 201] width 842 height 403
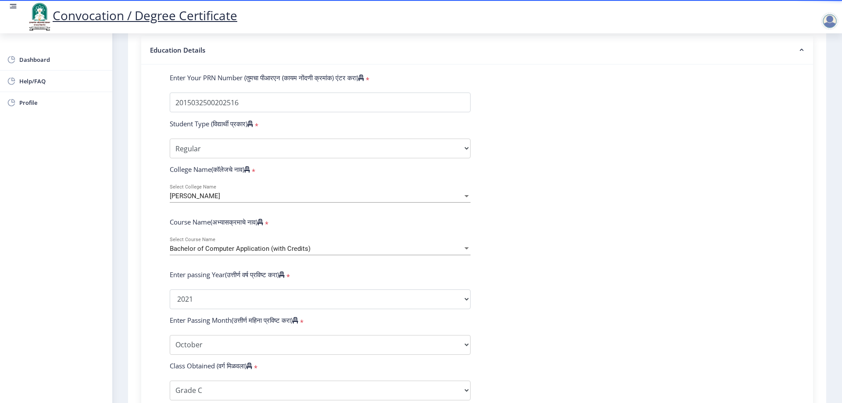
click at [465, 253] on div at bounding box center [467, 248] width 8 height 7
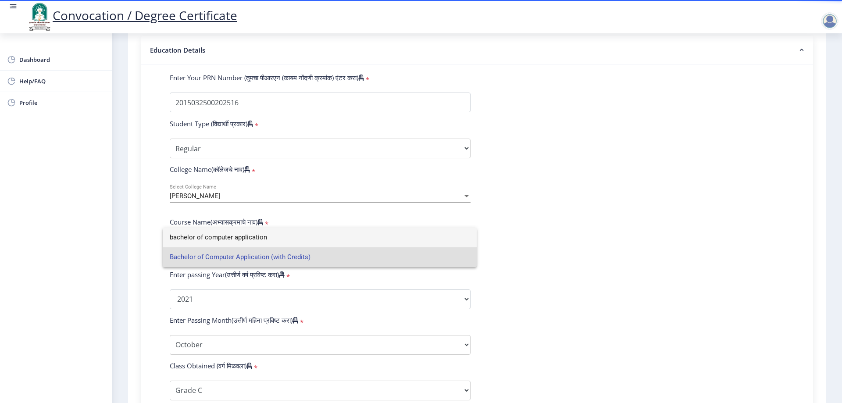
click at [400, 239] on input "bachelor of computer application" at bounding box center [320, 238] width 300 height 20
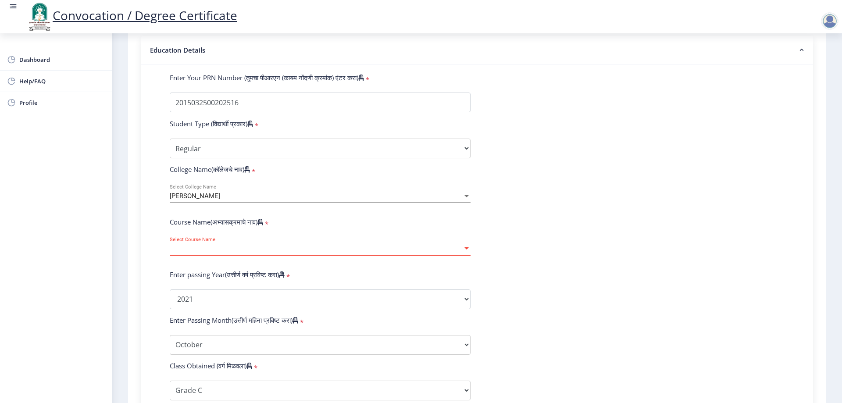
click at [464, 249] on div at bounding box center [466, 248] width 4 height 2
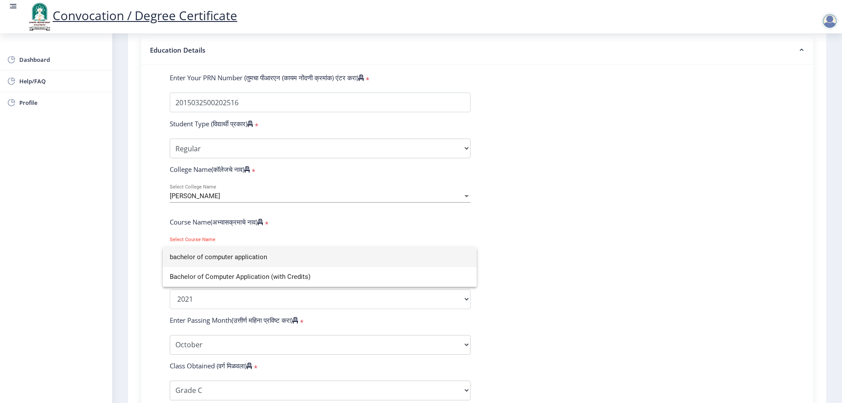
click at [578, 277] on div at bounding box center [421, 201] width 842 height 403
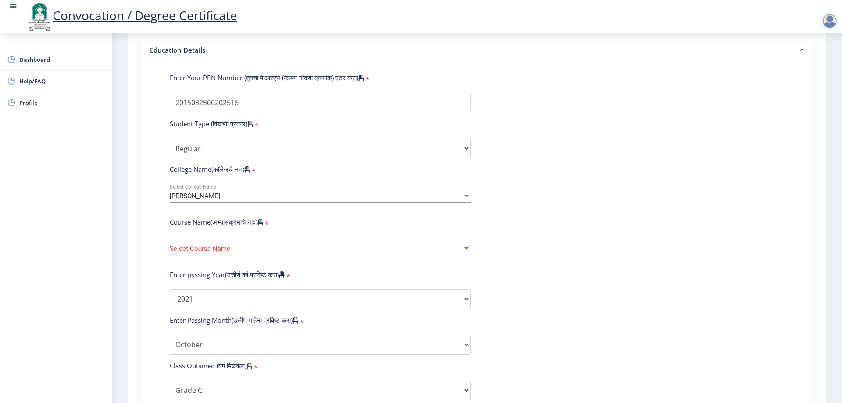
click at [464, 253] on div at bounding box center [467, 248] width 8 height 7
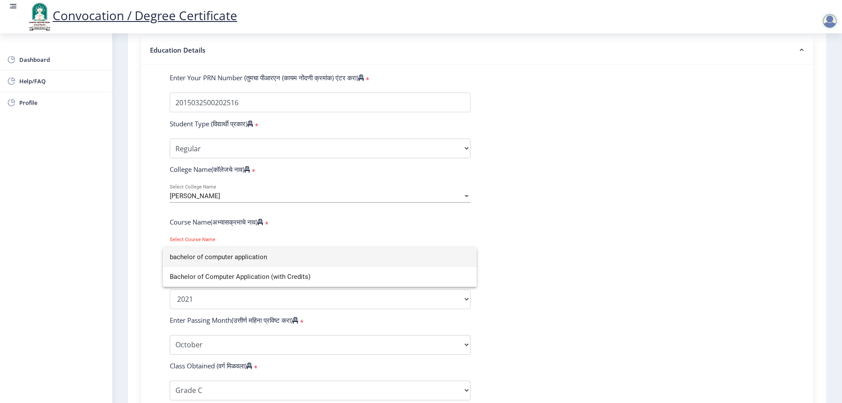
click at [527, 253] on div at bounding box center [421, 201] width 842 height 403
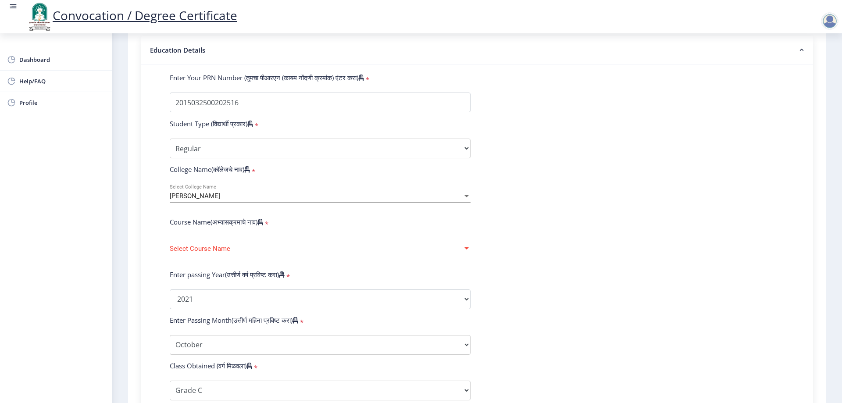
click at [467, 249] on div at bounding box center [466, 248] width 4 height 2
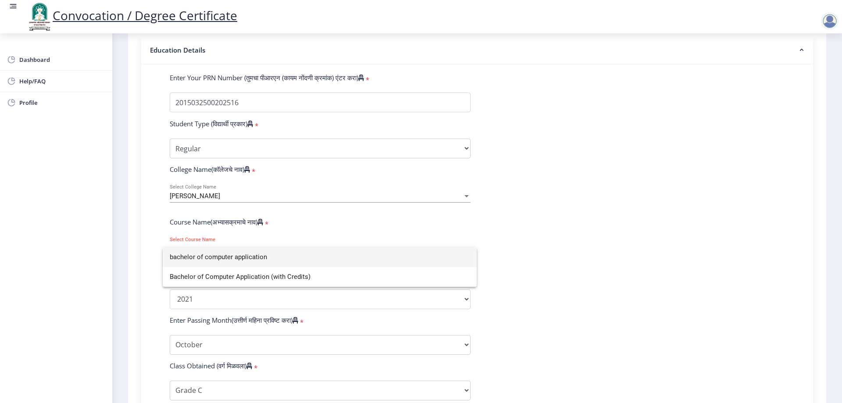
click at [606, 295] on div at bounding box center [421, 201] width 842 height 403
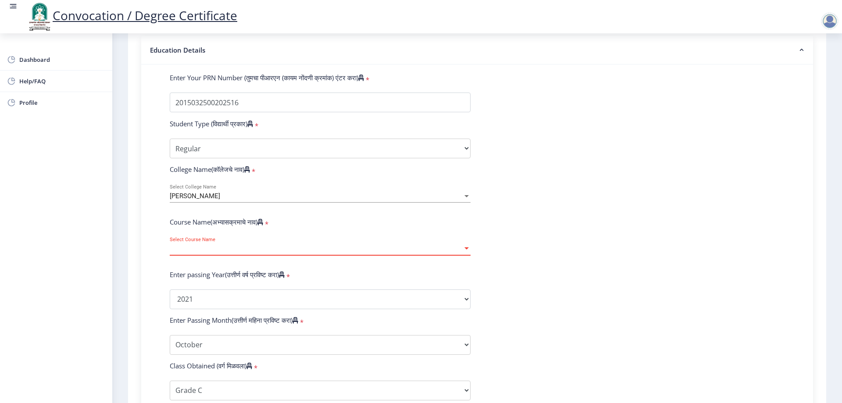
click at [463, 253] on div at bounding box center [467, 248] width 8 height 7
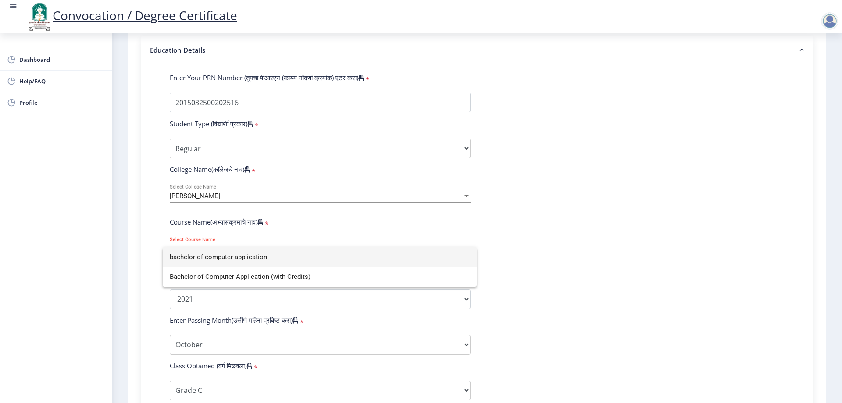
click at [575, 285] on div at bounding box center [421, 201] width 842 height 403
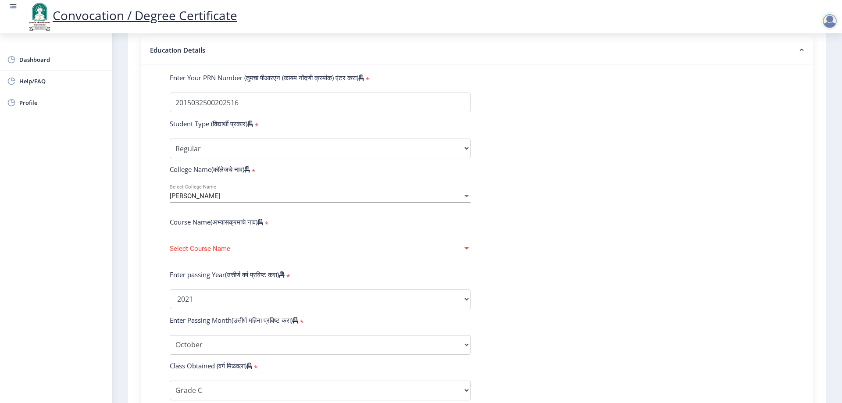
click at [464, 249] on div at bounding box center [466, 248] width 4 height 2
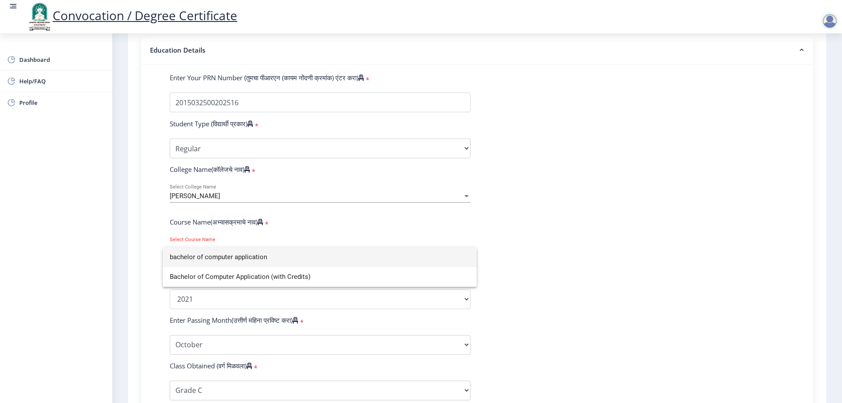
click at [574, 300] on div at bounding box center [421, 201] width 842 height 403
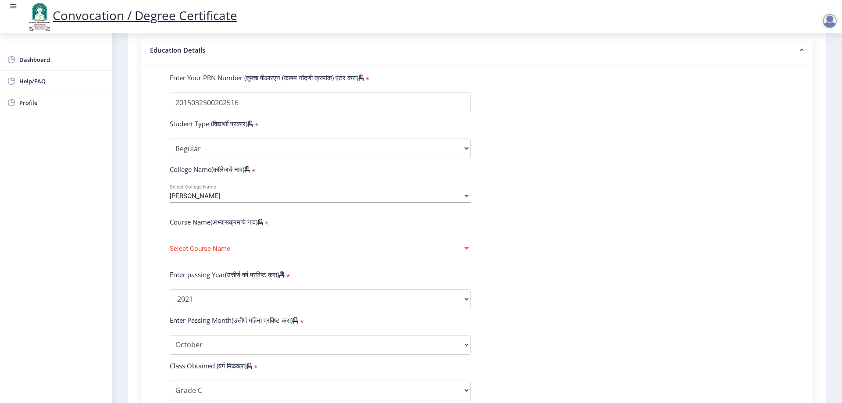
click at [466, 249] on div at bounding box center [466, 248] width 4 height 2
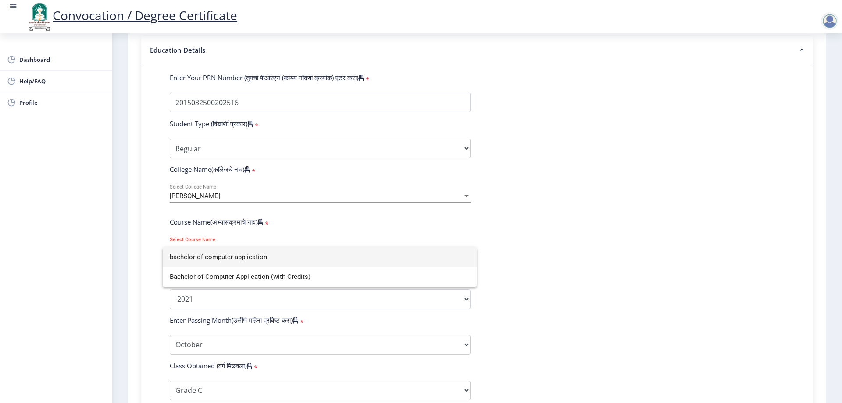
click at [524, 276] on div at bounding box center [421, 201] width 842 height 403
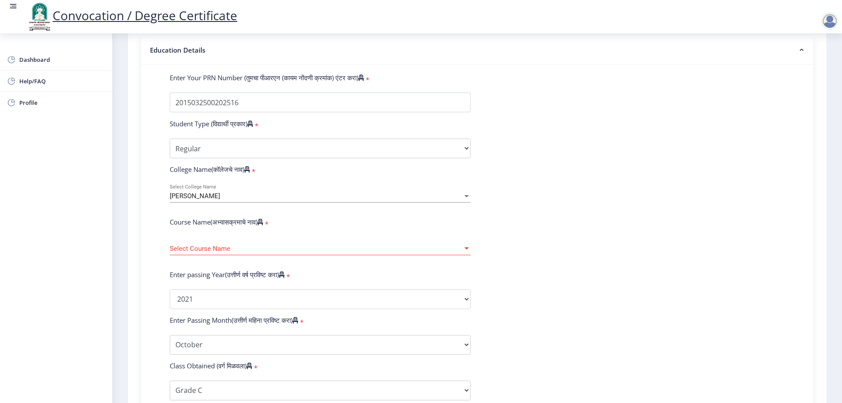
click at [467, 249] on div at bounding box center [466, 248] width 4 height 2
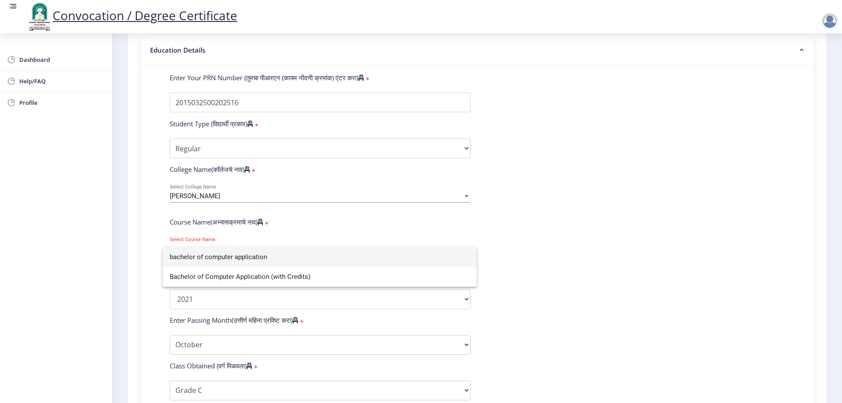
click at [529, 275] on div at bounding box center [421, 201] width 842 height 403
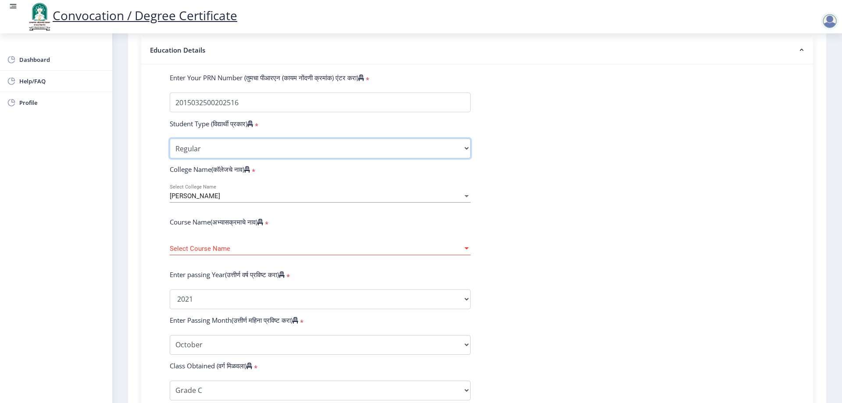
click at [467, 157] on select "Select Student Type Regular External" at bounding box center [320, 149] width 301 height 20
click at [170, 147] on select "Select Student Type Regular External" at bounding box center [320, 149] width 301 height 20
click at [468, 253] on div at bounding box center [467, 248] width 8 height 7
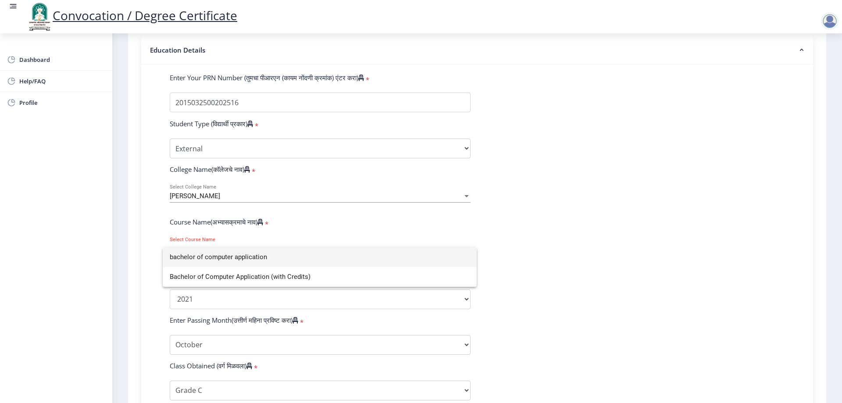
click at [499, 235] on div at bounding box center [421, 201] width 842 height 403
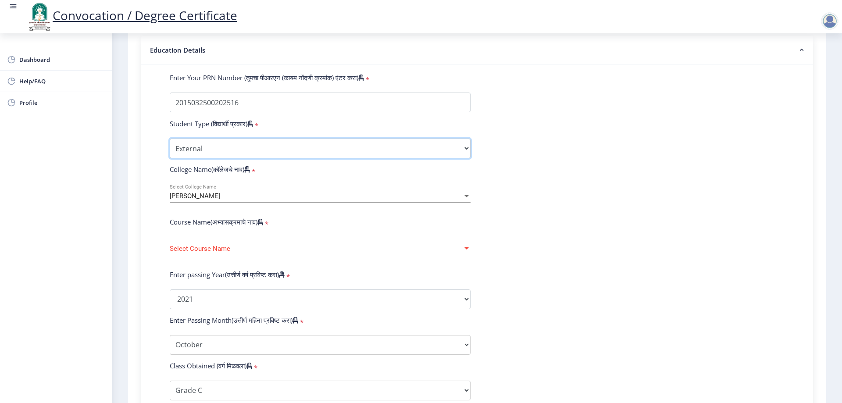
click at [461, 158] on select "Select Student Type Regular External" at bounding box center [320, 149] width 301 height 20
select select "Regular"
click at [170, 147] on select "Select Student Type Regular External" at bounding box center [320, 149] width 301 height 20
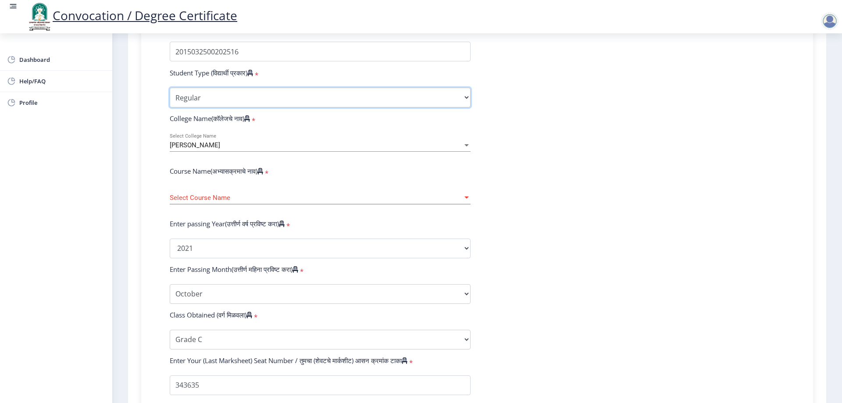
scroll to position [226, 0]
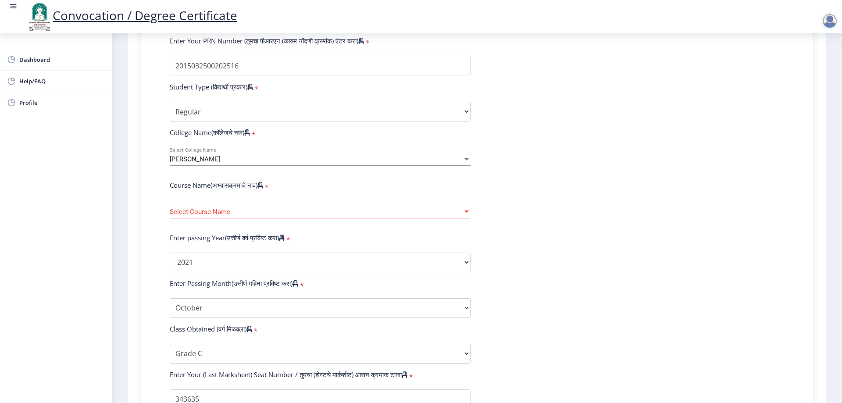
click at [467, 216] on div at bounding box center [467, 211] width 8 height 7
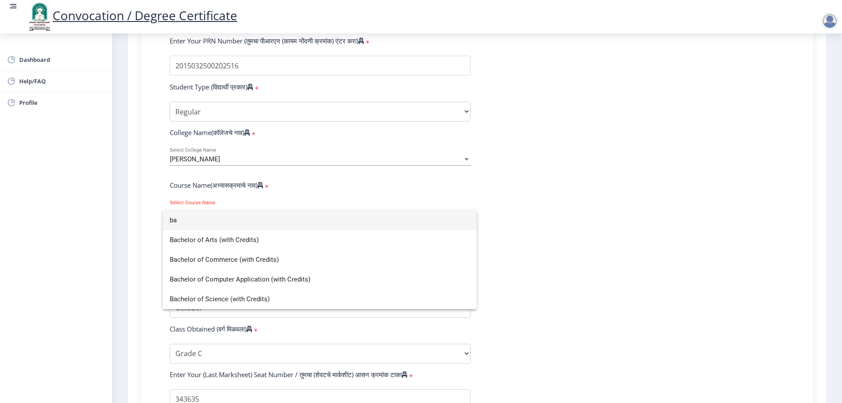
type input "b"
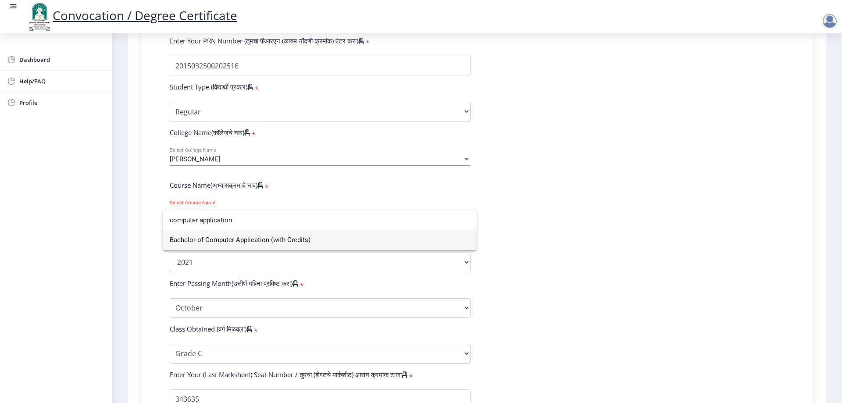
type input "computer application"
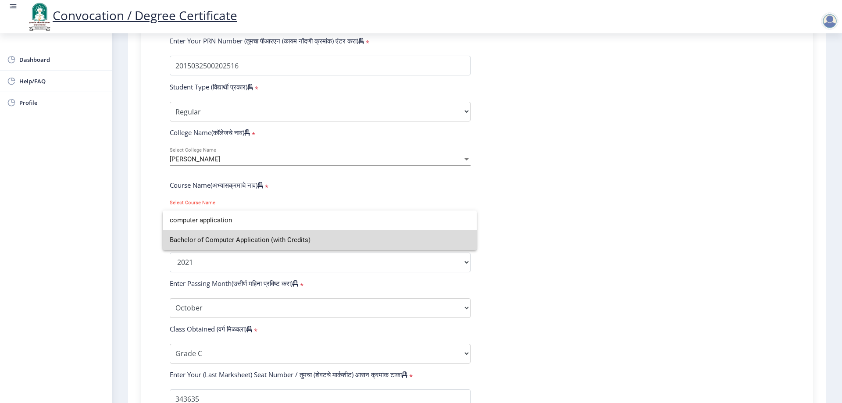
click at [433, 246] on span "Bachelor of Computer Application (with Credits)" at bounding box center [320, 240] width 300 height 20
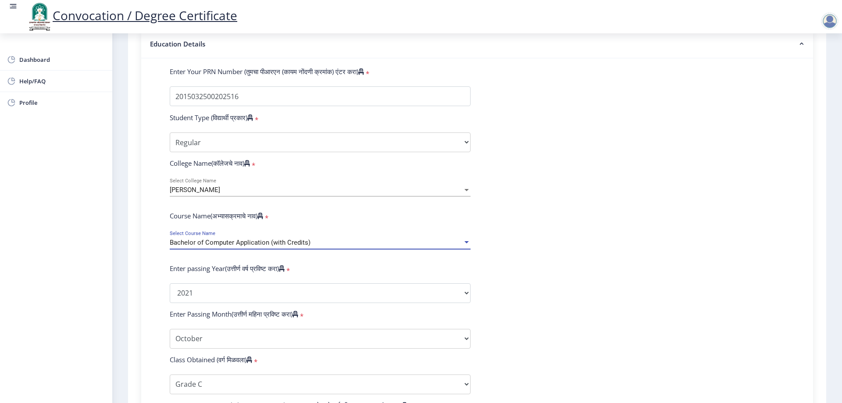
scroll to position [313, 0]
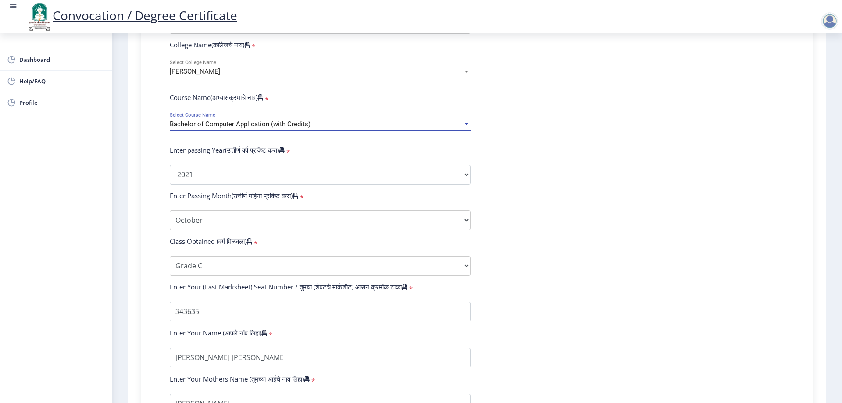
click at [465, 125] on div at bounding box center [466, 124] width 4 height 2
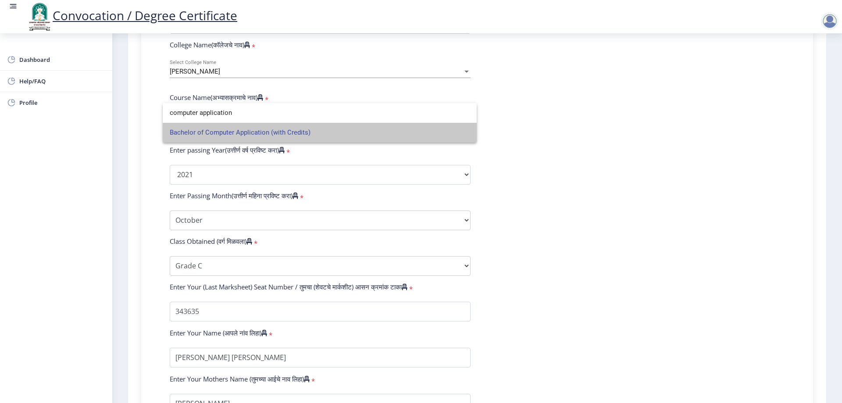
click at [465, 132] on span "Bachelor of Computer Application (with Credits)" at bounding box center [320, 133] width 300 height 20
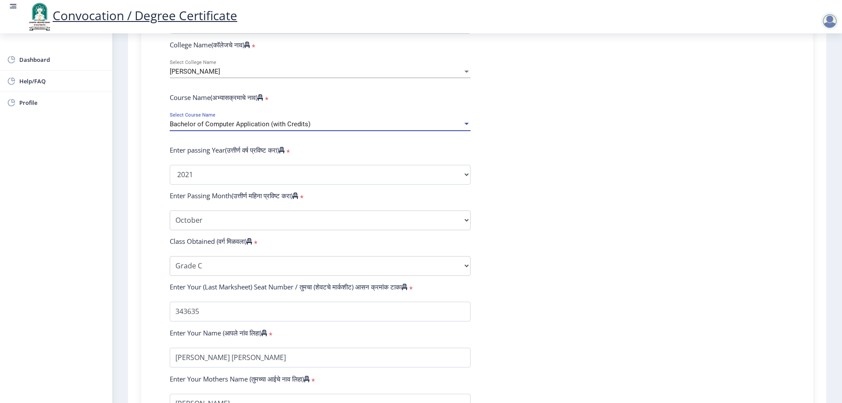
click at [383, 128] on div "Bachelor of Computer Application (with Credits)" at bounding box center [316, 124] width 293 height 7
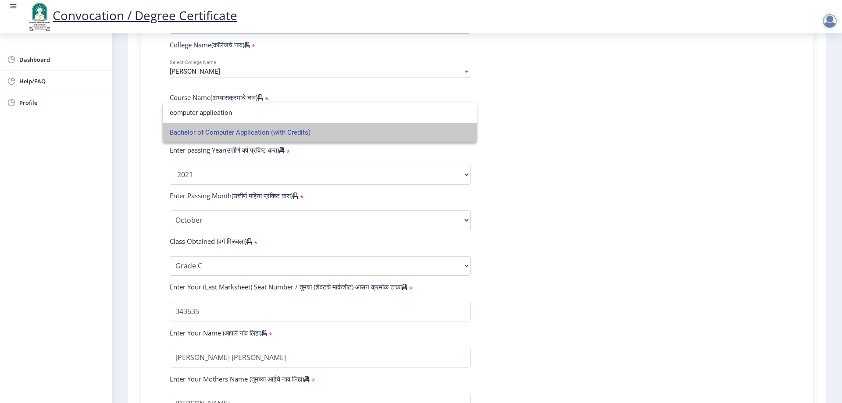
click at [383, 135] on span "Bachelor of Computer Application (with Credits)" at bounding box center [320, 133] width 300 height 20
click at [383, 128] on div "Bachelor of Computer Application (with Credits)" at bounding box center [316, 124] width 293 height 7
click at [383, 135] on span "Bachelor of Computer Application (with Credits)" at bounding box center [320, 133] width 300 height 20
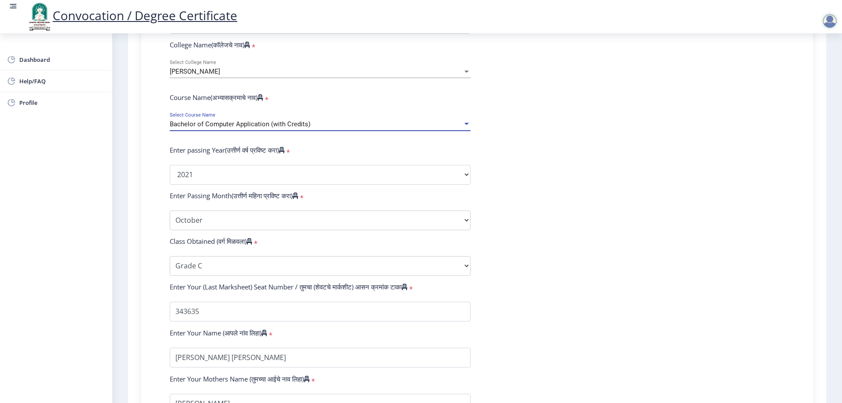
click at [603, 164] on form "Enter Your PRN Number (तुमचा पीआरएन (कायम नोंदणी क्रमांक) एंटर करा) * Student T…" at bounding box center [477, 181] width 628 height 465
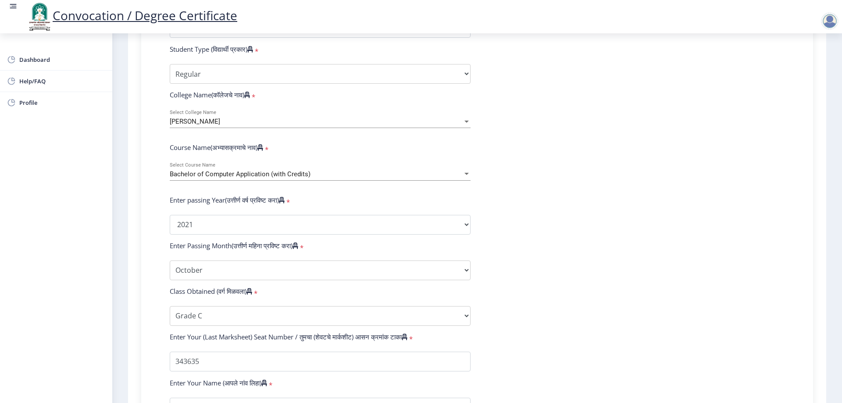
scroll to position [263, 0]
click at [464, 175] on div at bounding box center [466, 174] width 4 height 2
click at [566, 202] on div at bounding box center [421, 201] width 842 height 403
click at [263, 151] on icon at bounding box center [260, 148] width 6 height 7
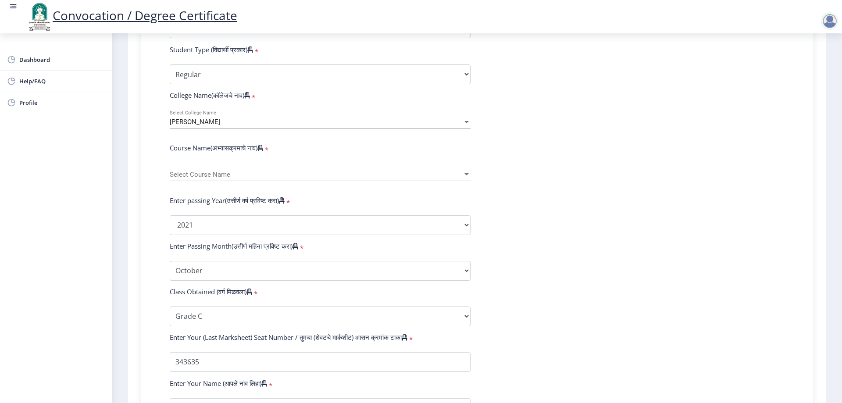
click at [466, 175] on div at bounding box center [466, 174] width 4 height 2
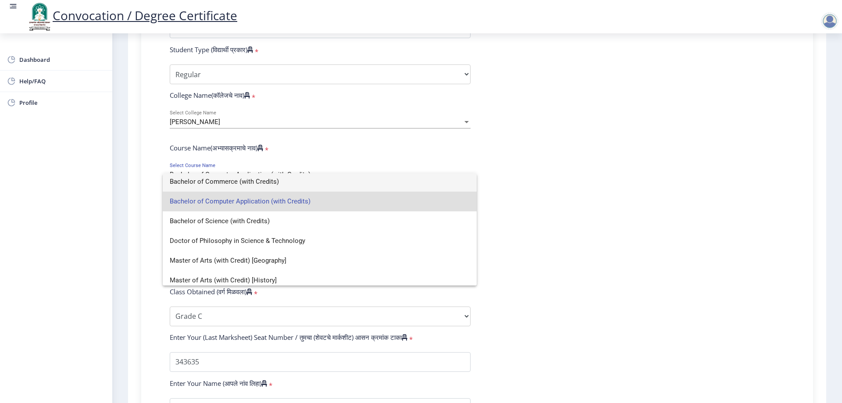
scroll to position [0, 0]
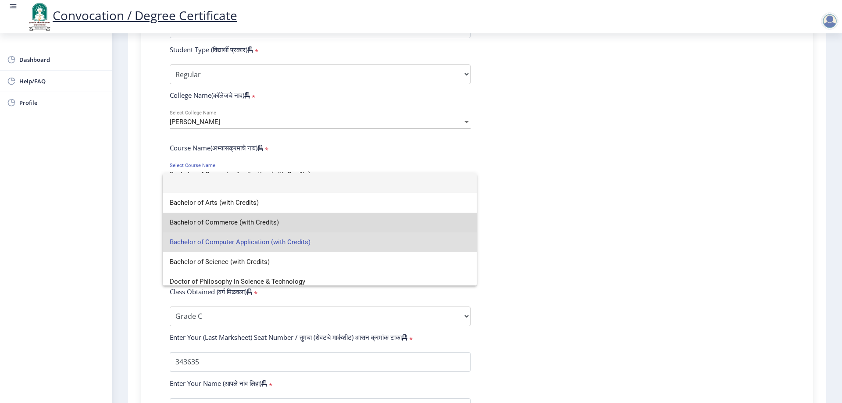
click at [323, 218] on span "Bachelor of Commerce (with Credits)" at bounding box center [320, 223] width 300 height 20
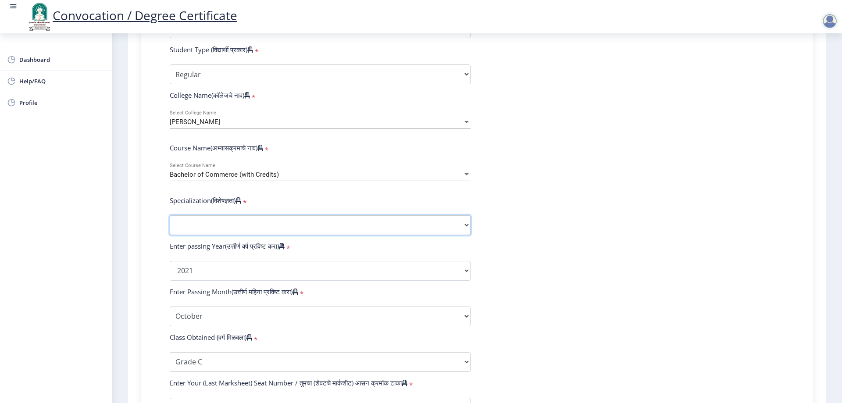
click at [467, 231] on select "Specialization Banking Advanced Accountancy Advanced Banking Advanced Cost Acco…" at bounding box center [320, 225] width 301 height 20
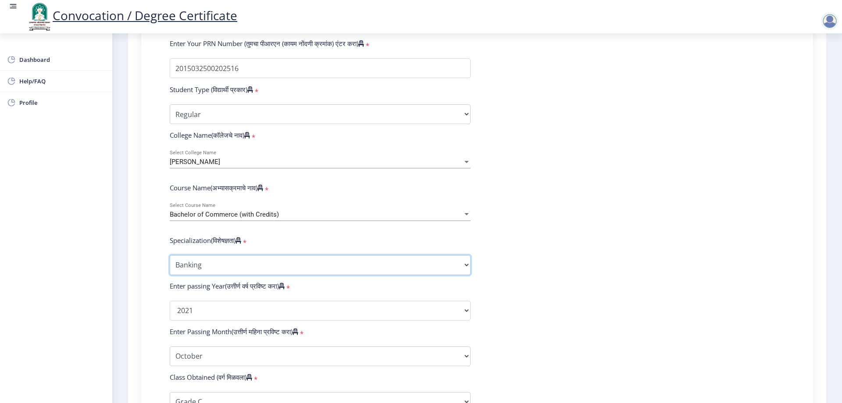
scroll to position [307, 0]
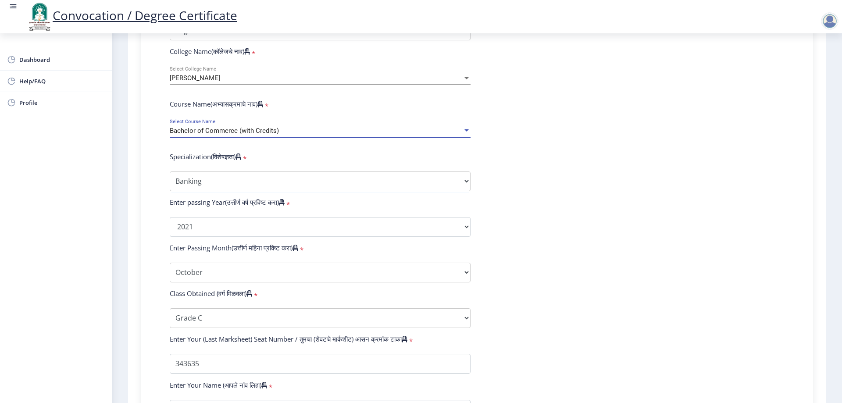
click at [468, 135] on div at bounding box center [467, 130] width 8 height 7
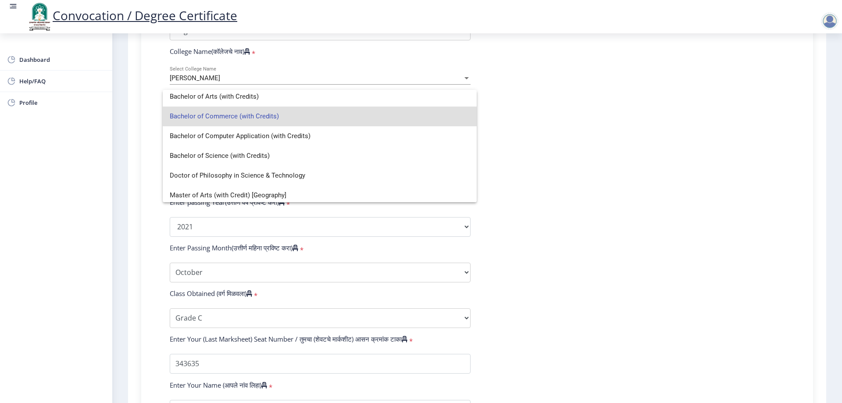
scroll to position [44, 0]
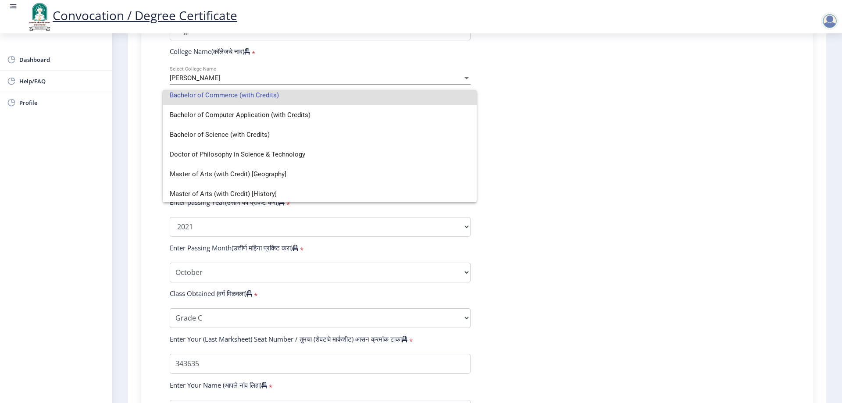
click at [583, 140] on div at bounding box center [421, 201] width 842 height 403
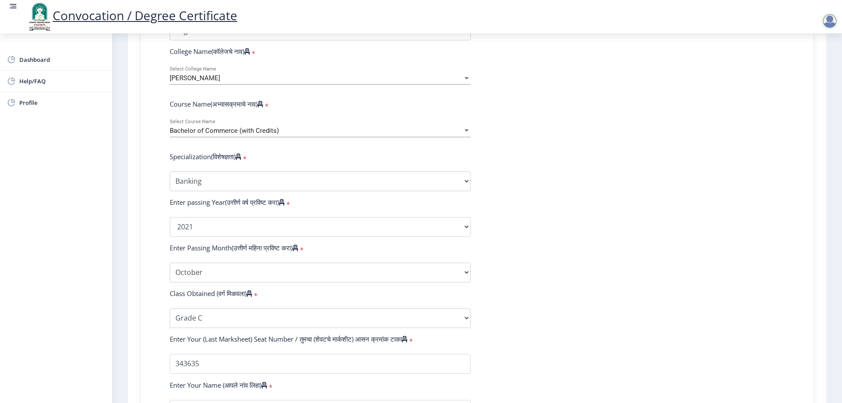
click at [837, 24] on div at bounding box center [830, 21] width 18 height 18
click at [813, 64] on span "Log out" at bounding box center [807, 68] width 56 height 11
